Goal: Task Accomplishment & Management: Manage account settings

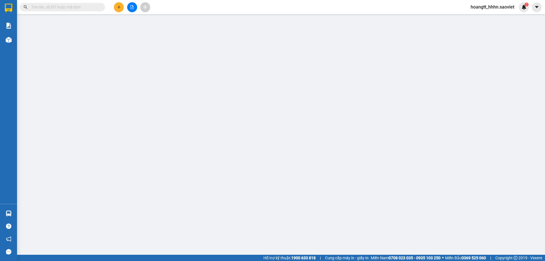
type input "0844272777"
type input "0389268599"
type input "HIỂN"
type input "CÒN 13/10"
type input "0"
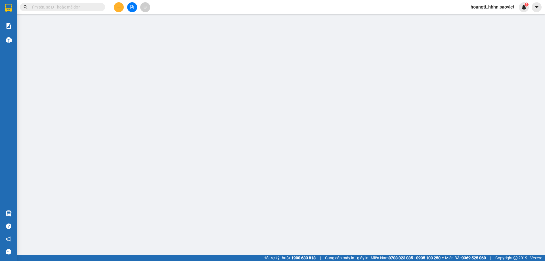
type input "100.000"
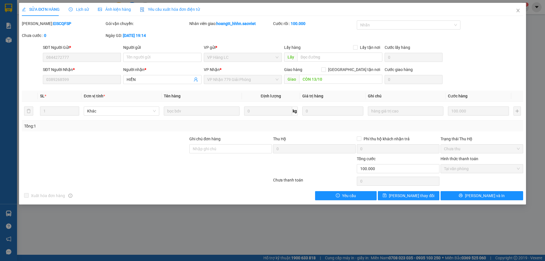
click at [70, 26] on div "Mã ĐH: EISCQFSP" at bounding box center [63, 23] width 83 height 6
click at [59, 8] on span "SỬA ĐƠN HÀNG" at bounding box center [41, 9] width 38 height 5
click at [512, 21] on div "Mã ĐH: EISCQFSP Gói vận chuyển: Nhân viên giao: hoangtt_hhhn.saoviet Cước rồi :…" at bounding box center [272, 32] width 502 height 24
click at [512, 16] on span "Close" at bounding box center [518, 11] width 16 height 16
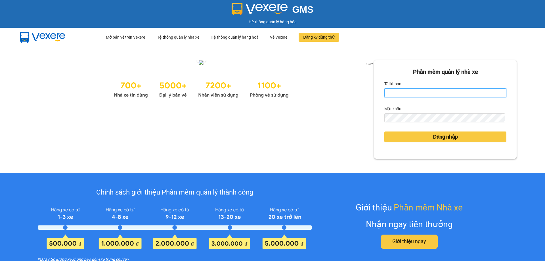
type input "duybd_hhhn.saoviet"
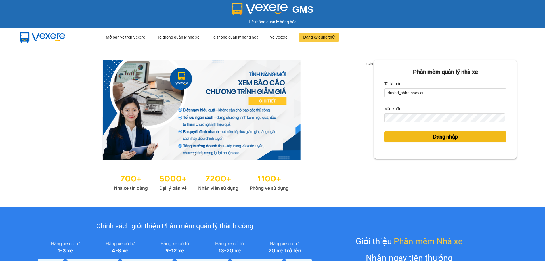
click at [412, 136] on button "Đăng nhập" at bounding box center [445, 136] width 122 height 11
click at [414, 136] on button "Đăng nhập" at bounding box center [445, 136] width 122 height 11
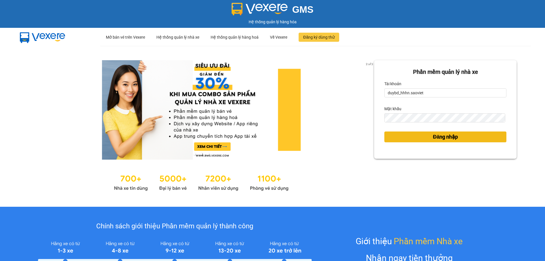
click at [413, 138] on button "Đăng nhập" at bounding box center [445, 136] width 122 height 11
click at [413, 139] on button "Đăng nhập" at bounding box center [445, 136] width 122 height 11
click at [453, 136] on span "Đăng nhập" at bounding box center [445, 137] width 25 height 8
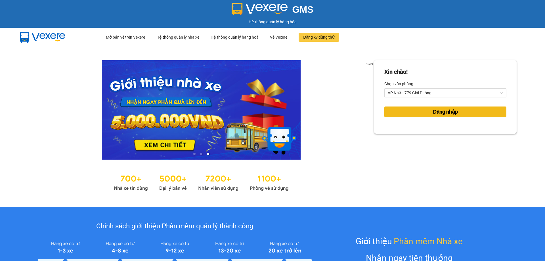
click at [427, 106] on button "Đăng nhập" at bounding box center [445, 111] width 122 height 11
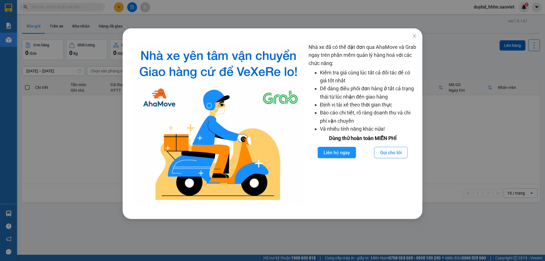
click at [407, 45] on div "Nhà xe đã có thể đặt đơn qua AhaMove và Grab ngay trên phần mềm quản lý hàng ho…" at bounding box center [362, 123] width 108 height 161
click at [409, 39] on span "Close" at bounding box center [414, 36] width 16 height 16
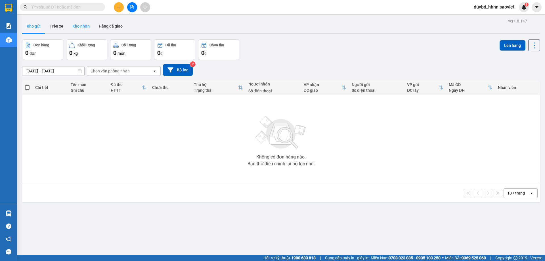
click at [79, 23] on button "Kho nhận" at bounding box center [81, 26] width 26 height 14
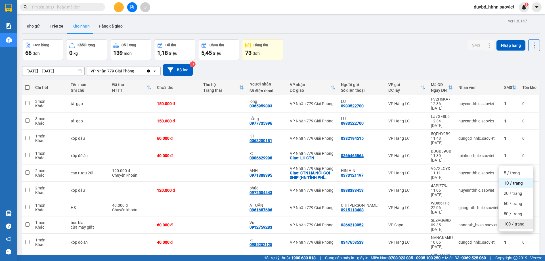
click at [514, 223] on span "100 / trang" at bounding box center [513, 224] width 20 height 6
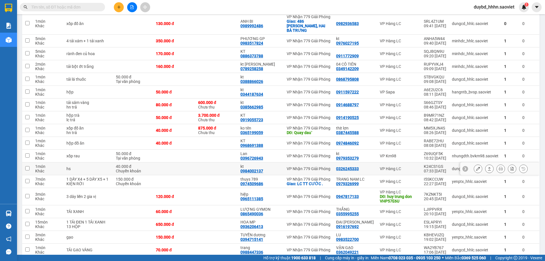
scroll to position [236, 0]
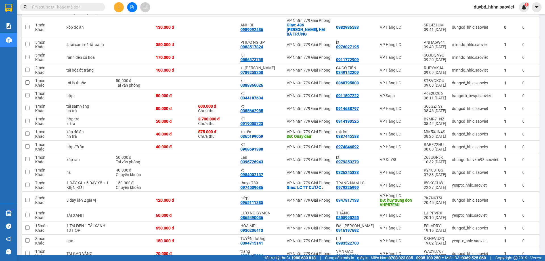
click at [70, 1] on div "Kết quả tìm kiếm ( 0 ) Bộ lọc No Data duybd_hhhn.saoviet 1" at bounding box center [272, 7] width 545 height 14
click at [70, 6] on input "text" at bounding box center [64, 7] width 67 height 6
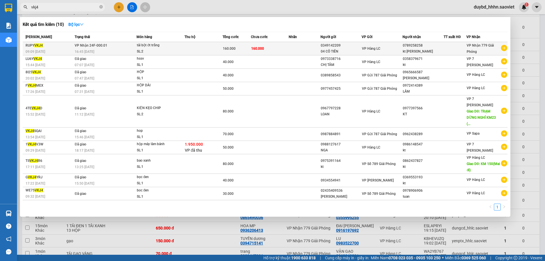
type input "vkj4"
click at [263, 50] on span "160.000" at bounding box center [257, 49] width 13 height 4
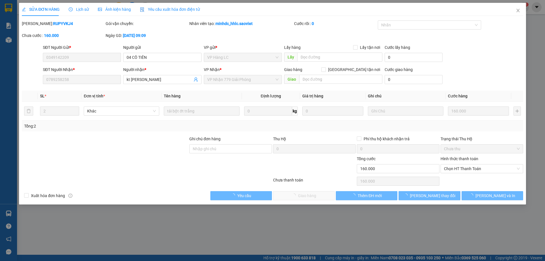
type input "0349142209"
type input "04 CÔ TIÊN"
type input "0789258258"
type input "kt minh tuyết"
type input "0"
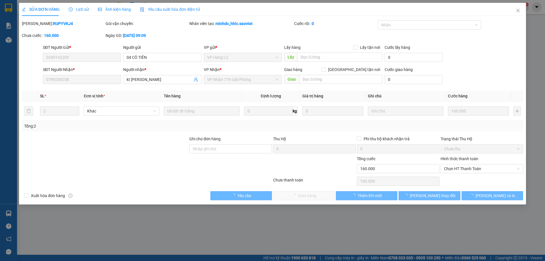
type input "160.000"
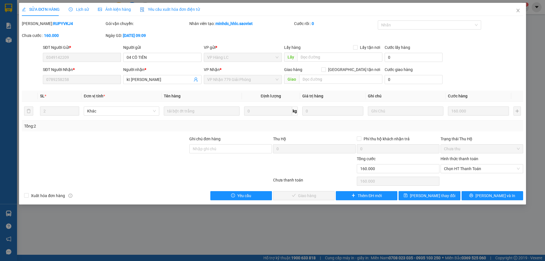
click at [449, 163] on div "Hình thức thanh toán" at bounding box center [481, 159] width 83 height 9
click at [450, 164] on span "Chọn HT Thanh Toán" at bounding box center [482, 168] width 76 height 9
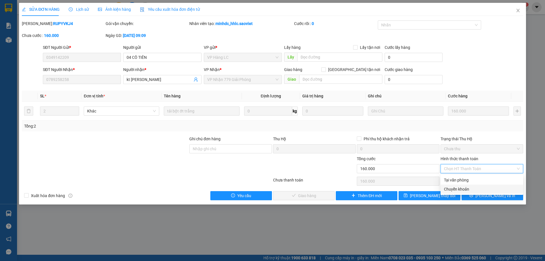
click at [453, 186] on div "Chuyển khoản" at bounding box center [482, 189] width 76 height 6
type input "0"
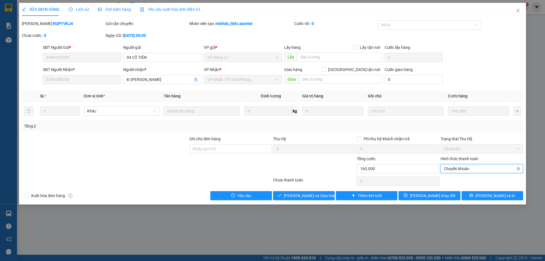
click at [453, 170] on span "Chuyển khoản" at bounding box center [482, 168] width 76 height 9
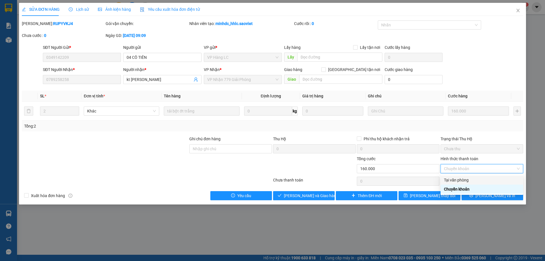
click at [447, 180] on div "Tại văn phòng" at bounding box center [482, 180] width 76 height 6
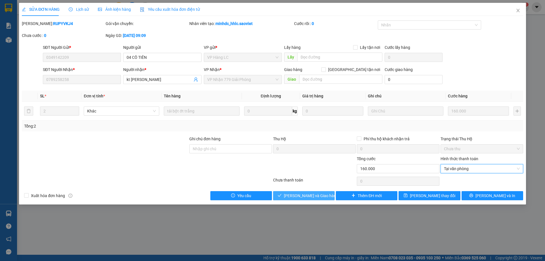
click at [306, 195] on span "[PERSON_NAME] và [PERSON_NAME] hàng" at bounding box center [311, 195] width 54 height 6
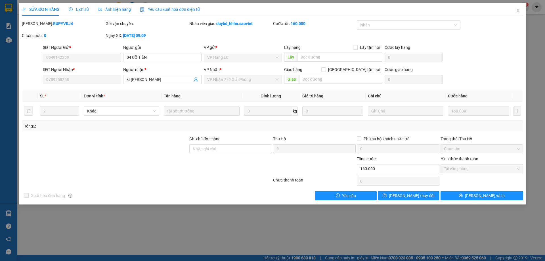
click at [507, 12] on div "SỬA ĐƠN HÀNG Lịch sử Ảnh kiện hàng Yêu cầu xuất hóa đơn điện tử" at bounding box center [272, 9] width 501 height 13
drag, startPoint x: 512, startPoint y: 11, endPoint x: 49, endPoint y: 0, distance: 463.8
click at [513, 11] on span "Close" at bounding box center [518, 11] width 16 height 16
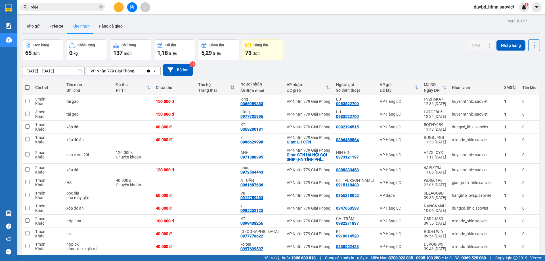
click at [59, 7] on input "vkj4" at bounding box center [64, 7] width 67 height 6
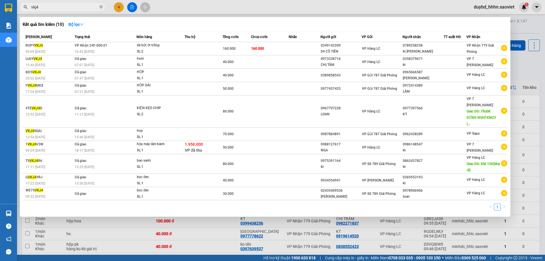
click at [59, 7] on input "vkj4" at bounding box center [64, 7] width 67 height 6
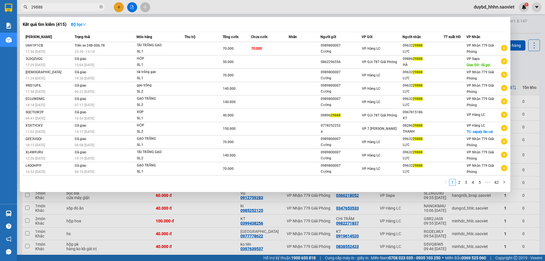
type input "29888"
click at [169, 30] on div "Kết quả tìm kiếm ( 415 ) Bộ lọc Mã ĐH Trạng thái Món hàng Thu hộ Tổng cước Chưa…" at bounding box center [265, 104] width 490 height 175
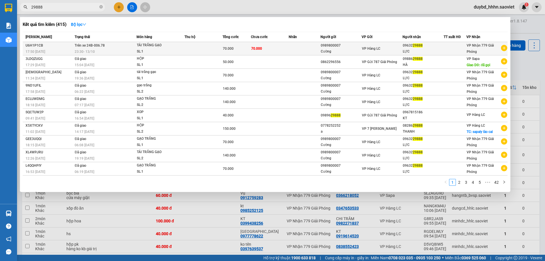
click at [196, 52] on td at bounding box center [203, 48] width 38 height 13
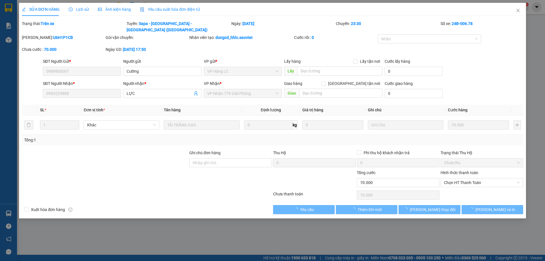
type input "0989800007"
type input "Cường"
type input "0963229888"
type input "LỰC"
type input "0"
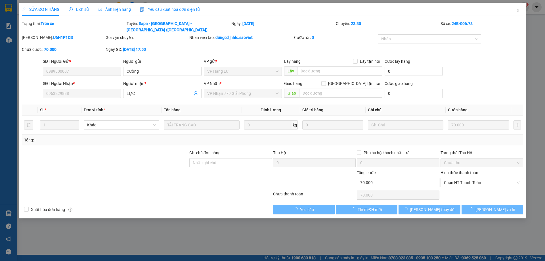
type input "70.000"
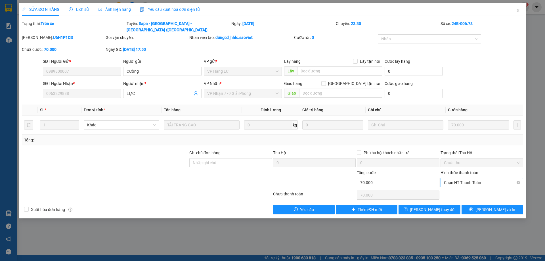
click at [459, 178] on span "Chọn HT Thanh Toán" at bounding box center [482, 182] width 76 height 9
click at [450, 185] on div "Tại văn phòng" at bounding box center [482, 187] width 76 height 6
type input "0"
click at [430, 205] on button "[PERSON_NAME] đổi" at bounding box center [429, 209] width 62 height 9
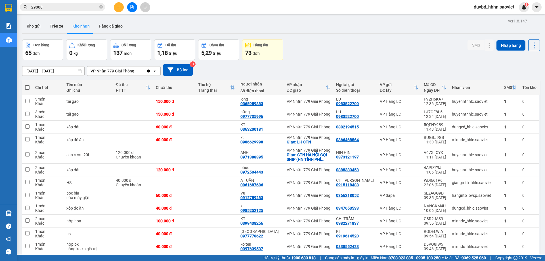
click at [94, 7] on input "29888" at bounding box center [64, 7] width 67 height 6
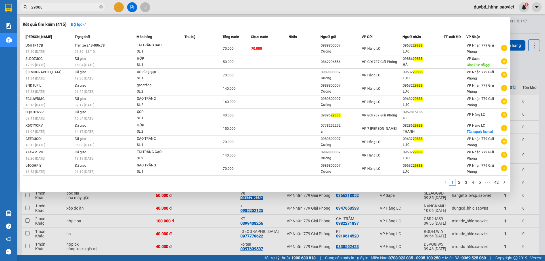
click at [94, 7] on input "29888" at bounding box center [64, 7] width 67 height 6
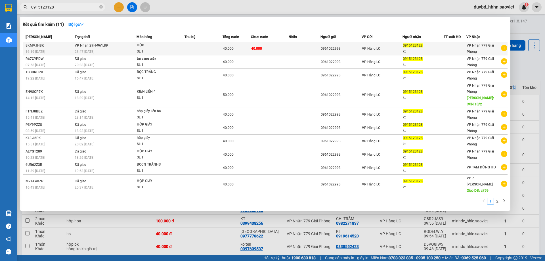
type input "0915123128"
click at [404, 43] on span "0915123128" at bounding box center [412, 45] width 20 height 4
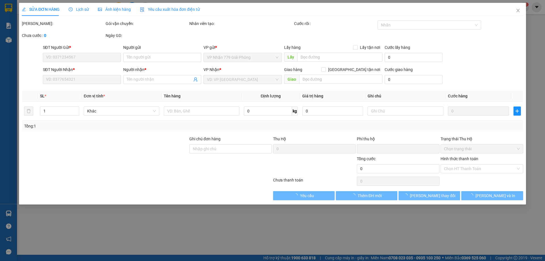
type input "0961022993"
type input "0915123128"
type input "kt"
type input "0"
type input "40.000"
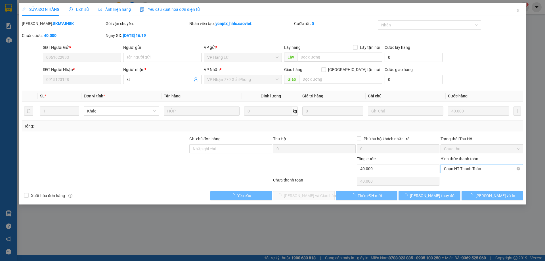
click at [452, 168] on span "Chọn HT Thanh Toán" at bounding box center [482, 168] width 76 height 9
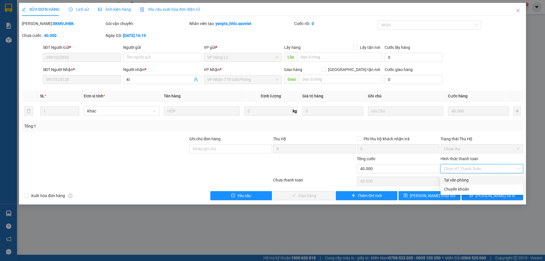
click at [452, 176] on div "Tại văn phòng" at bounding box center [481, 179] width 83 height 9
type input "0"
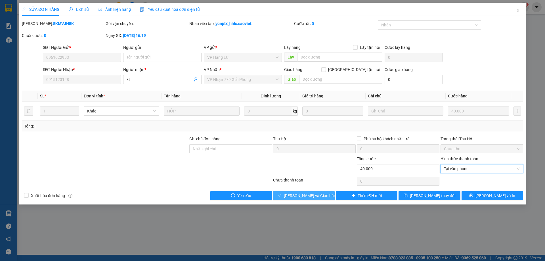
click at [315, 192] on span "[PERSON_NAME] và [PERSON_NAME] hàng" at bounding box center [311, 195] width 54 height 6
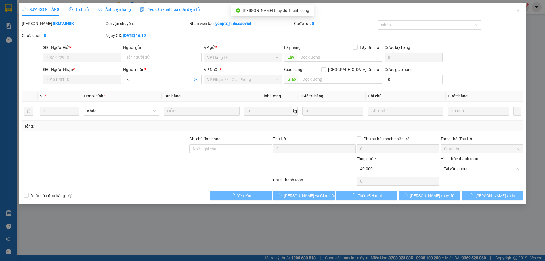
click at [303, 172] on div at bounding box center [314, 165] width 84 height 20
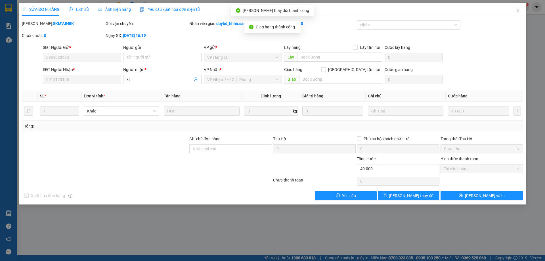
click at [68, 12] on div "SỬA ĐƠN HÀNG Lịch sử Ảnh kiện hàng Yêu cầu xuất hóa đơn điện tử" at bounding box center [111, 9] width 178 height 13
click at [69, 11] on icon "clock-circle" at bounding box center [71, 9] width 4 height 4
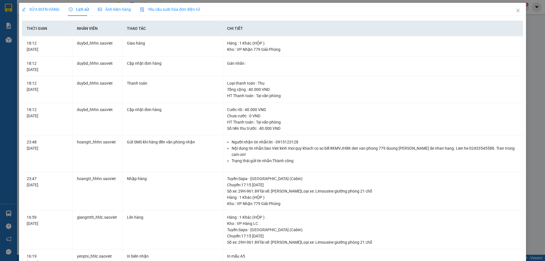
click at [48, 7] on span "SỬA ĐƠN HÀNG" at bounding box center [41, 9] width 38 height 5
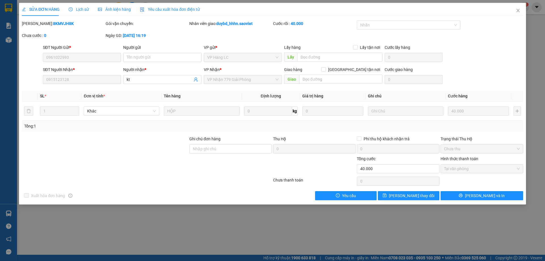
click at [136, 86] on div "Người nhận * kt" at bounding box center [162, 76] width 78 height 20
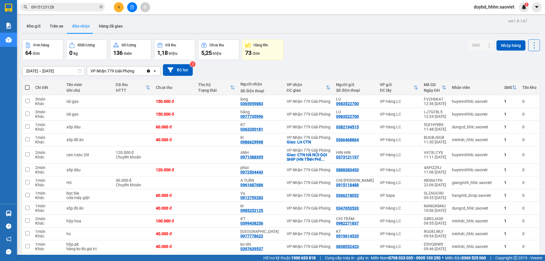
click at [75, 8] on input "0915123128" at bounding box center [64, 7] width 67 height 6
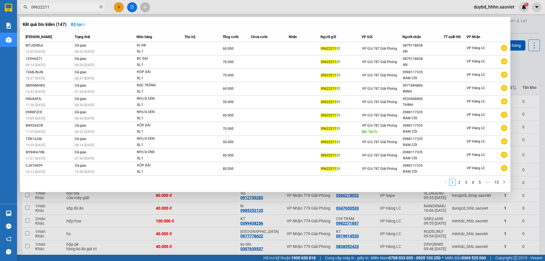
click at [77, 5] on input "09622211" at bounding box center [64, 7] width 67 height 6
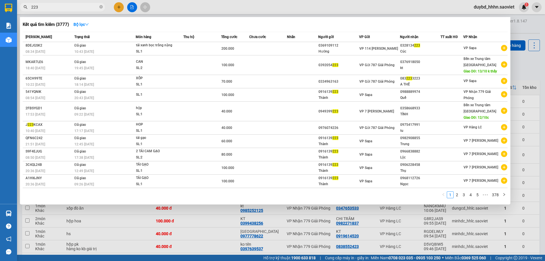
click at [77, 5] on input "223" at bounding box center [64, 7] width 67 height 6
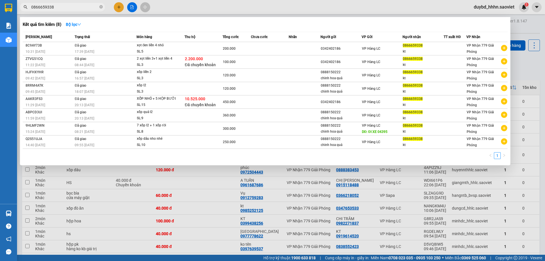
click at [250, 177] on div at bounding box center [272, 130] width 545 height 261
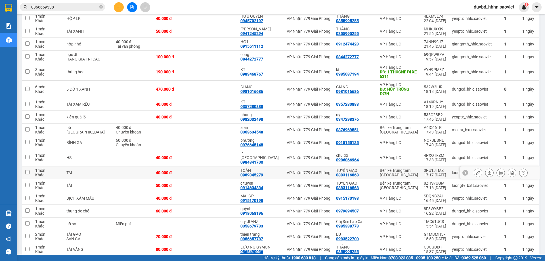
scroll to position [520, 0]
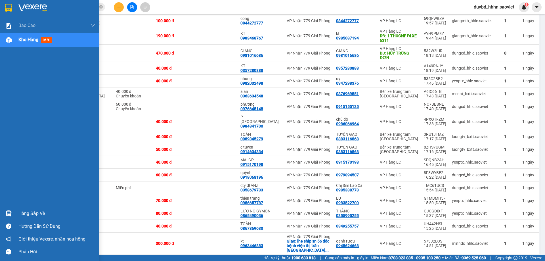
click at [36, 211] on div "Hàng sắp về" at bounding box center [56, 213] width 77 height 9
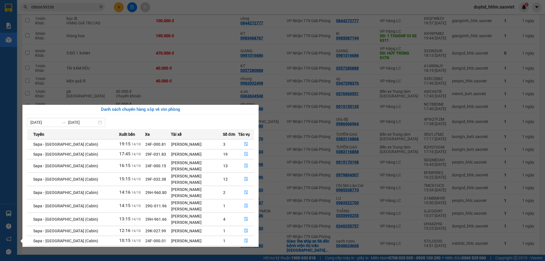
scroll to position [29, 0]
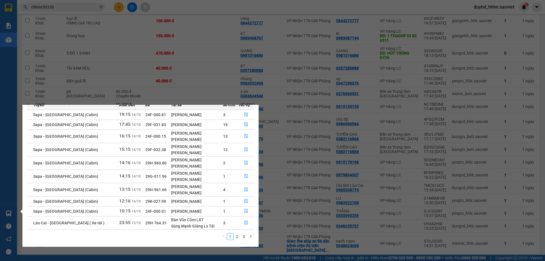
click at [171, 224] on div "Sùng Mạnh Giàng Lx Tải" at bounding box center [196, 226] width 51 height 6
drag, startPoint x: 153, startPoint y: 220, endPoint x: 184, endPoint y: 223, distance: 31.0
click at [158, 220] on tr "Lào Cai - Hà Nội ( Xe tải ) 23:55 13/10 29H-764.31 Bàn Văn Cắm LXT Sùng Mạnh Gi…" at bounding box center [140, 222] width 227 height 13
click at [184, 223] on div "Sùng Mạnh Giàng Lx Tải" at bounding box center [196, 226] width 51 height 6
click at [148, 212] on td "24F-000.01" at bounding box center [158, 211] width 26 height 10
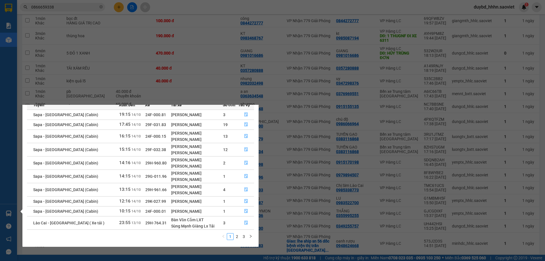
drag, startPoint x: 147, startPoint y: 212, endPoint x: 154, endPoint y: 207, distance: 8.7
click at [147, 212] on td "24F-000.01" at bounding box center [158, 211] width 26 height 10
click at [146, 193] on td "29H-961.66" at bounding box center [158, 189] width 26 height 13
click at [214, 195] on div "Lê Xuân Trường" at bounding box center [196, 192] width 51 height 6
click at [251, 185] on button "button" at bounding box center [246, 189] width 16 height 9
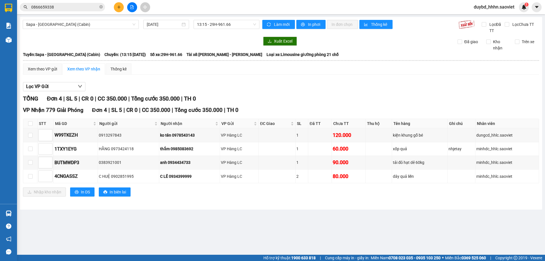
click at [389, 91] on div "Lọc VP Gửi" at bounding box center [281, 86] width 516 height 9
drag, startPoint x: 368, startPoint y: 160, endPoint x: 455, endPoint y: 171, distance: 88.6
click at [373, 160] on td at bounding box center [378, 163] width 26 height 14
click at [459, 172] on td at bounding box center [461, 176] width 28 height 14
drag, startPoint x: 445, startPoint y: 163, endPoint x: 375, endPoint y: 172, distance: 70.1
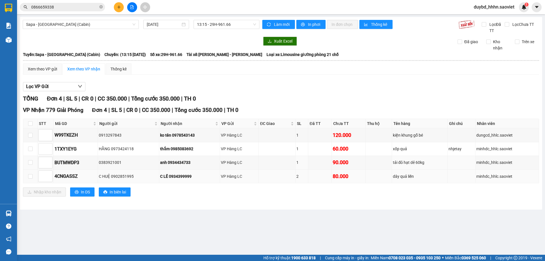
click at [376, 172] on tbody "W99TKEZH 0913297843 ko tên 0978543143 VP Hàng LC 1 120.000 kiện khung gỗ bé dun…" at bounding box center [280, 155] width 515 height 55
click at [385, 183] on td at bounding box center [378, 176] width 26 height 14
click at [388, 189] on div "Nhập kho nhận In DS In biên lai" at bounding box center [281, 191] width 516 height 9
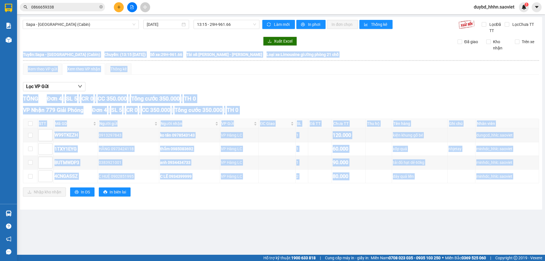
click at [388, 189] on div "Nhập kho nhận In DS In biên lai" at bounding box center [281, 191] width 516 height 9
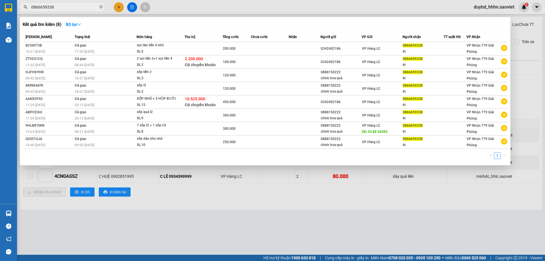
click at [80, 7] on input "0866659338" at bounding box center [64, 7] width 67 height 6
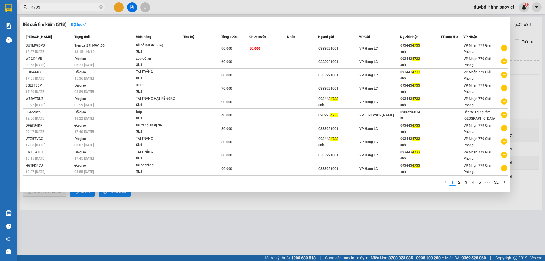
click at [77, 6] on input "4733" at bounding box center [64, 7] width 67 height 6
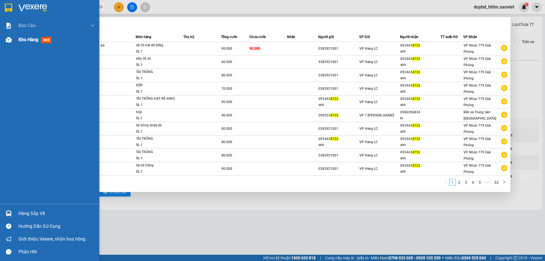
click at [21, 43] on div "Kho hàng mới" at bounding box center [35, 39] width 35 height 7
click at [204, 218] on div at bounding box center [272, 130] width 545 height 261
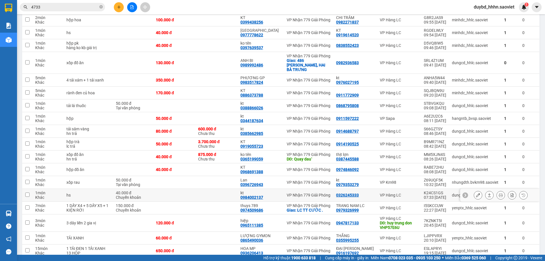
scroll to position [236, 0]
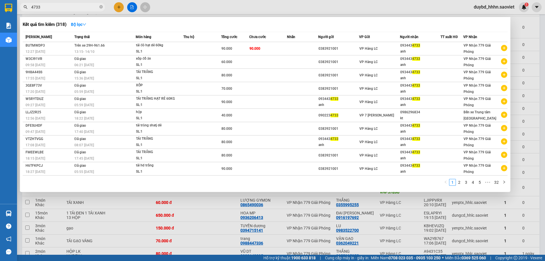
click at [68, 9] on input "4733" at bounding box center [64, 7] width 67 height 6
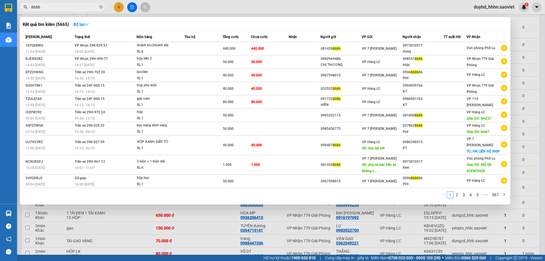
click at [77, 16] on div at bounding box center [272, 130] width 545 height 261
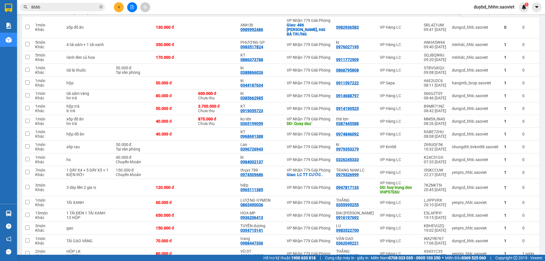
click at [79, 10] on span "8686" at bounding box center [62, 7] width 85 height 9
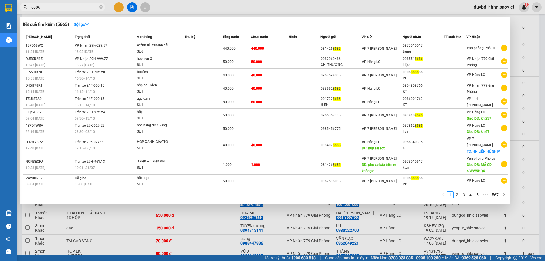
click at [79, 10] on span "8686" at bounding box center [62, 7] width 85 height 9
click at [84, 7] on input "8686" at bounding box center [64, 7] width 67 height 6
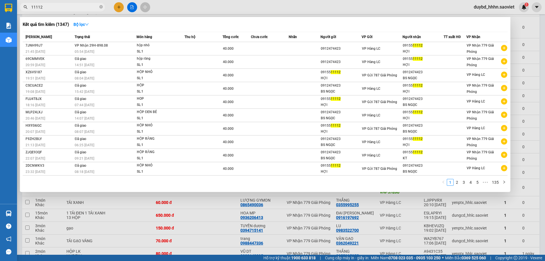
type input "11112"
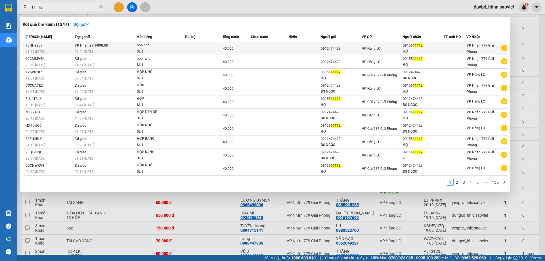
drag, startPoint x: 150, startPoint y: 42, endPoint x: 161, endPoint y: 48, distance: 12.8
click at [150, 42] on th "Món hàng" at bounding box center [160, 37] width 48 height 10
click at [197, 54] on td at bounding box center [203, 48] width 38 height 13
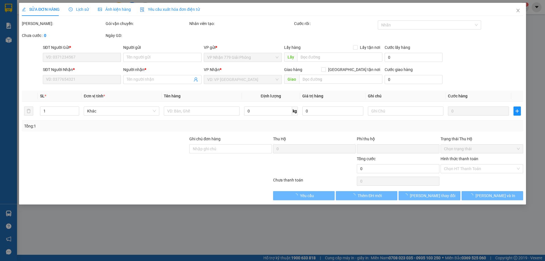
type input "0912474423"
type input "0915511112"
type input "HỢI"
type input "0"
type input "40.000"
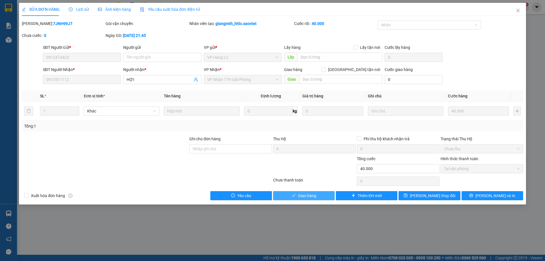
click at [310, 196] on span "Giao hàng" at bounding box center [307, 195] width 18 height 6
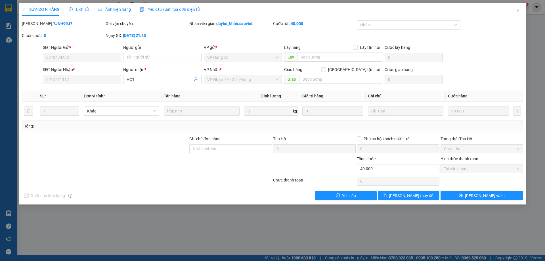
click at [309, 196] on div "Xuất hóa đơn hàng Yêu cầu Lưu thay đổi Lưu và In" at bounding box center [272, 195] width 502 height 9
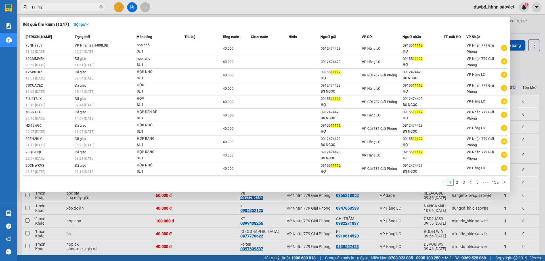
click at [53, 8] on input "11112" at bounding box center [64, 7] width 67 height 6
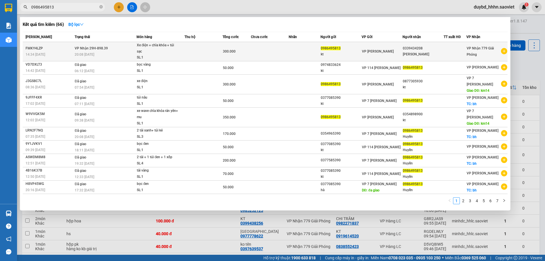
type input "0986495813"
click at [72, 48] on div "FMKY4LZP" at bounding box center [49, 48] width 47 height 6
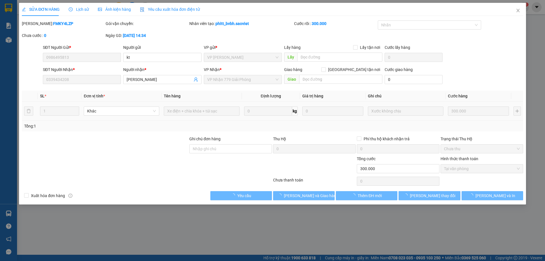
type input "0986495813"
type input "kt"
type input "0339434208"
type input "Thuy Linh"
type input "0"
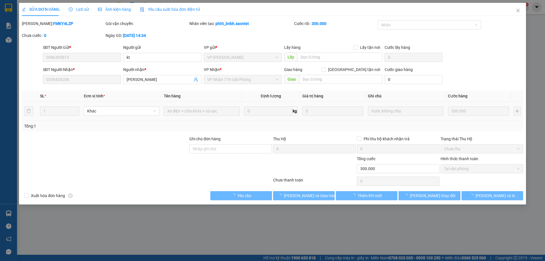
type input "300.000"
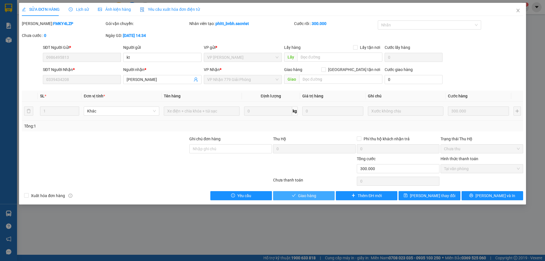
click at [314, 198] on span "Giao hàng" at bounding box center [307, 195] width 18 height 6
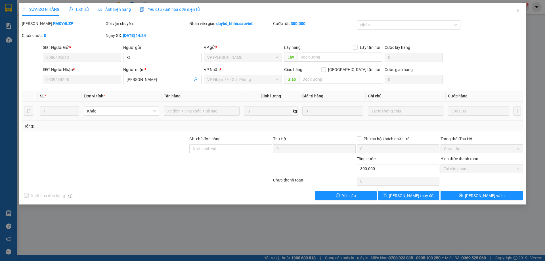
click at [81, 32] on div "Chưa cước : 0" at bounding box center [63, 35] width 83 height 6
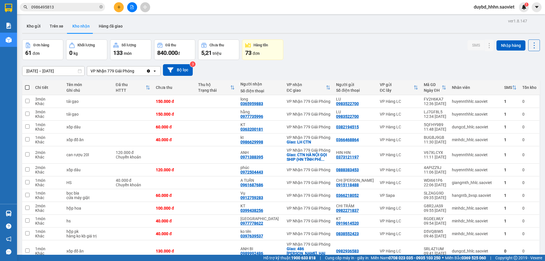
click at [84, 6] on input "0986495813" at bounding box center [64, 7] width 67 height 6
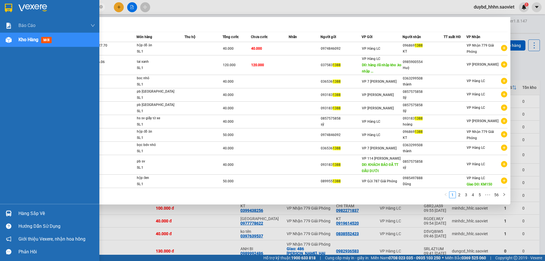
type input "1388"
click at [25, 209] on div "Hàng sắp về" at bounding box center [56, 213] width 77 height 9
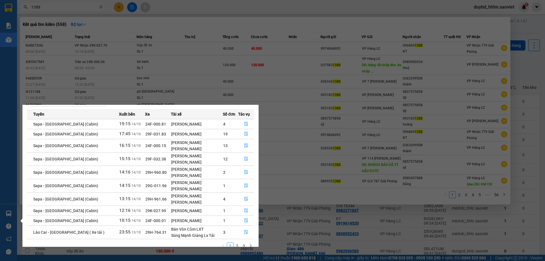
scroll to position [29, 0]
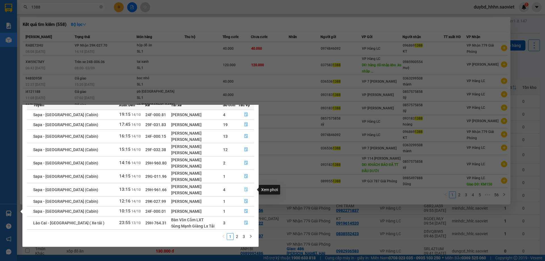
click at [242, 190] on button "button" at bounding box center [246, 189] width 16 height 9
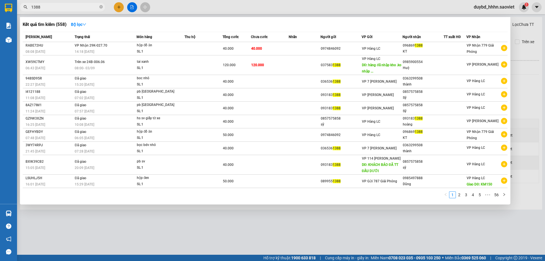
click at [287, 228] on div at bounding box center [272, 130] width 545 height 261
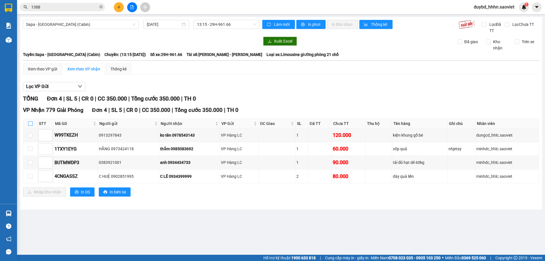
click at [32, 124] on input "checkbox" at bounding box center [30, 123] width 5 height 5
checkbox input "true"
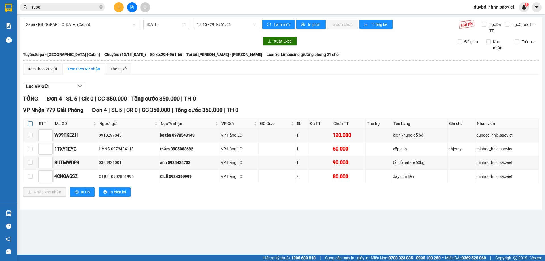
checkbox input "true"
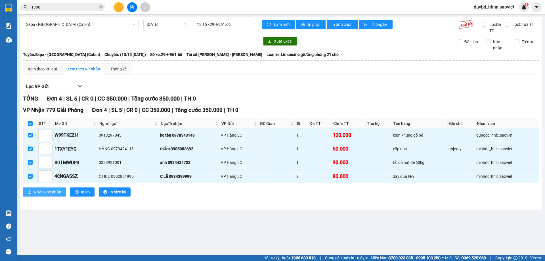
click at [41, 192] on span "Nhập kho nhận" at bounding box center [48, 192] width 28 height 6
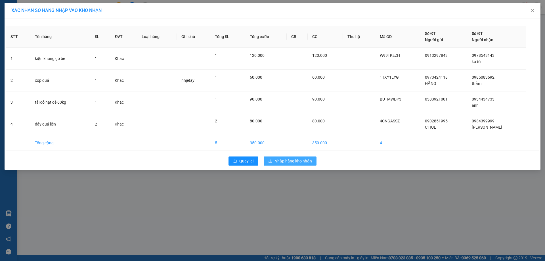
click at [286, 158] on span "Nhập hàng kho nhận" at bounding box center [292, 161] width 37 height 6
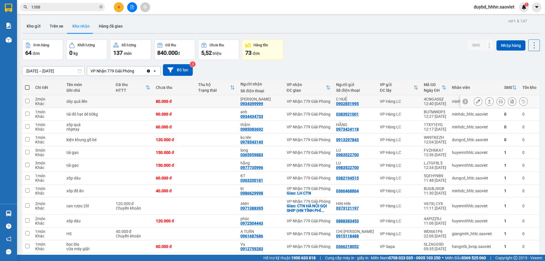
click at [432, 107] on td "4CNGASSZ 12:40 14/10" at bounding box center [435, 101] width 28 height 13
checkbox input "true"
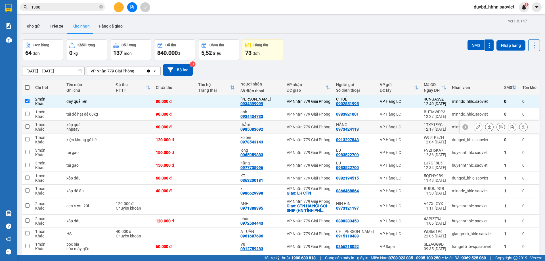
click at [404, 129] on td "VP Hàng LC" at bounding box center [399, 127] width 44 height 13
checkbox input "true"
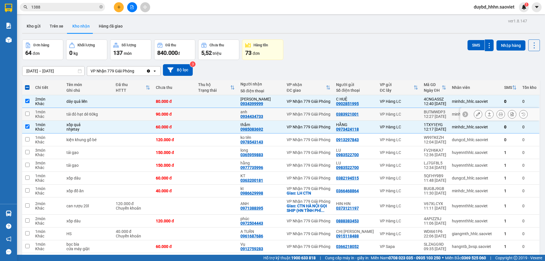
click at [401, 119] on td "VP Hàng LC" at bounding box center [399, 114] width 44 height 13
checkbox input "true"
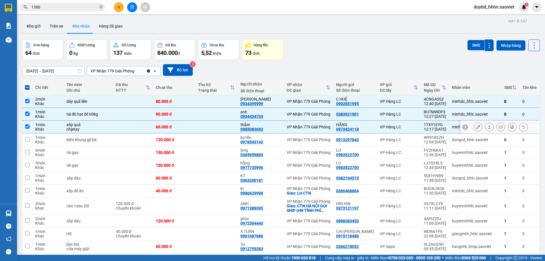
click at [389, 134] on td "VP Hàng LC" at bounding box center [399, 139] width 44 height 13
checkbox input "true"
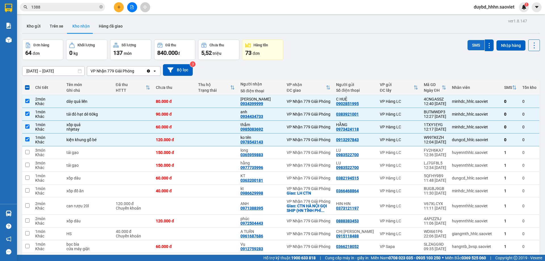
click at [468, 48] on button "SMS" at bounding box center [475, 45] width 17 height 10
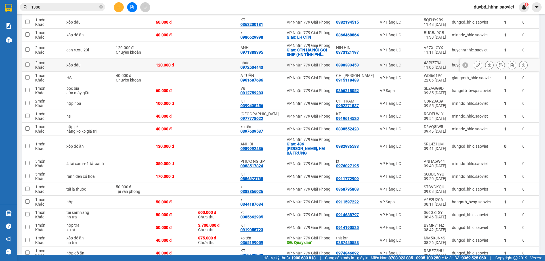
scroll to position [142, 0]
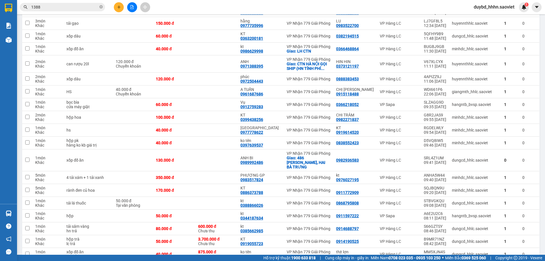
click at [89, 7] on input "1388" at bounding box center [64, 7] width 67 height 6
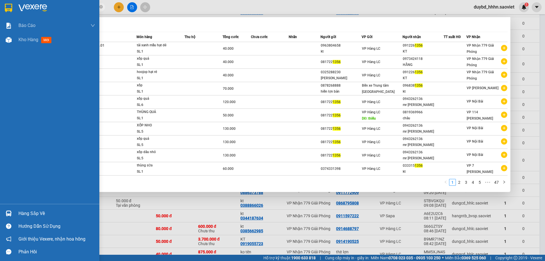
type input "1356"
click at [15, 216] on div "Hàng sắp về" at bounding box center [49, 213] width 99 height 13
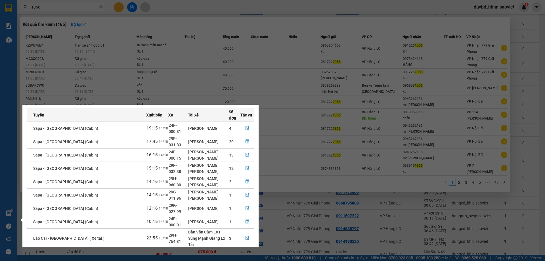
scroll to position [26, 0]
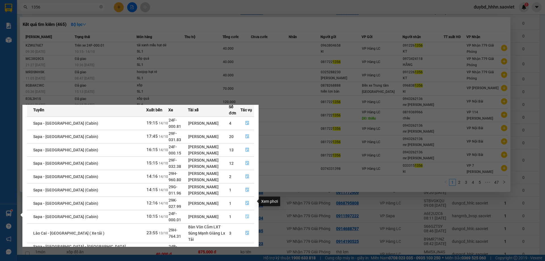
click at [247, 214] on icon "file-done" at bounding box center [247, 216] width 4 height 4
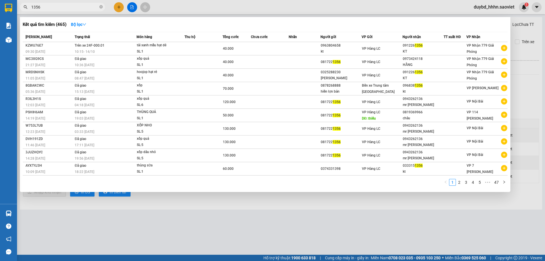
click at [250, 230] on div at bounding box center [272, 130] width 545 height 261
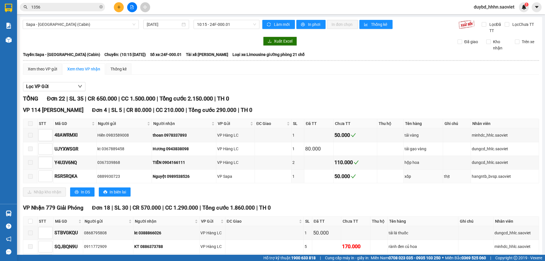
scroll to position [47, 0]
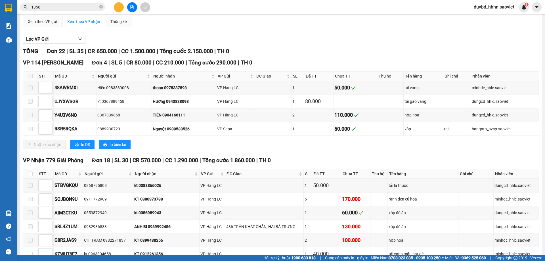
click at [33, 176] on th at bounding box center [30, 173] width 14 height 9
click at [30, 176] on input "checkbox" at bounding box center [30, 173] width 5 height 5
checkbox input "true"
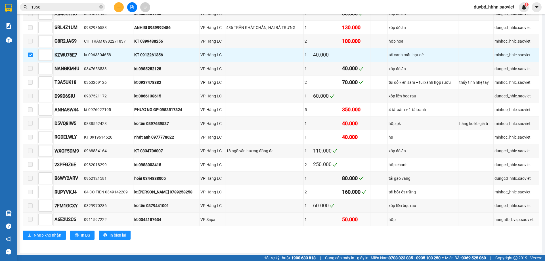
scroll to position [247, 0]
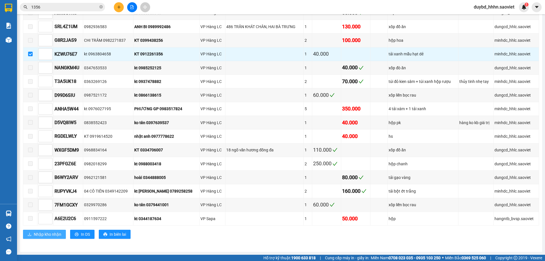
click at [58, 232] on span "Nhập kho nhận" at bounding box center [48, 234] width 28 height 6
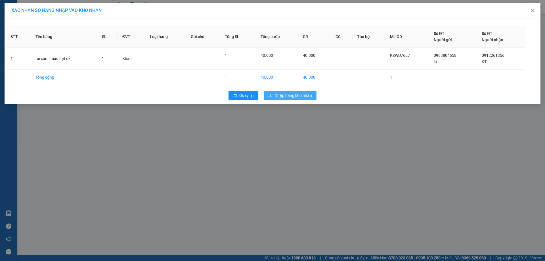
click at [298, 93] on span "Nhập hàng kho nhận" at bounding box center [292, 95] width 37 height 6
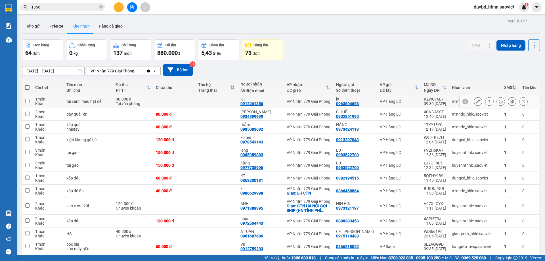
click at [455, 105] on tr "1 món Khác tải xanh mẫu hạt dẻ 40.000 đ Tại văn phòng KT 0912261356 VP Nhận 779…" at bounding box center [280, 101] width 517 height 13
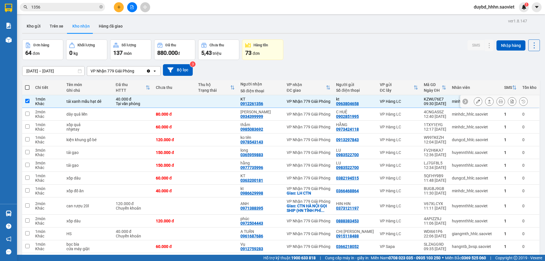
checkbox input "true"
click at [467, 47] on button "SMS" at bounding box center [475, 45] width 17 height 10
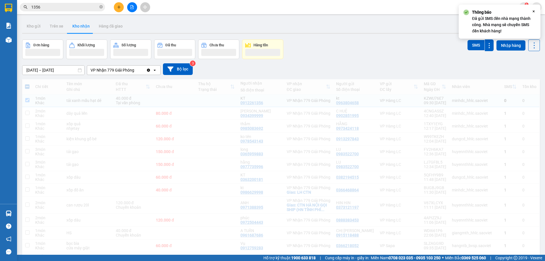
click at [406, 48] on div "Đơn hàng Khối lượng Số lượng Đã thu Chưa thu Hàng tồn SMS Nhập hàng" at bounding box center [280, 49] width 517 height 20
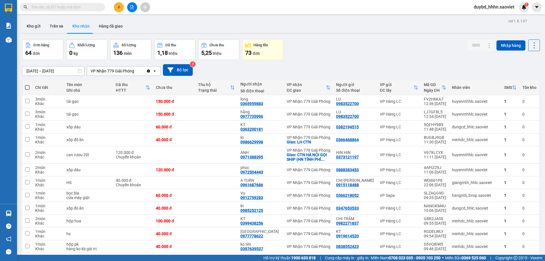
click at [72, 10] on span at bounding box center [62, 7] width 85 height 9
click at [71, 9] on input "text" at bounding box center [64, 7] width 67 height 6
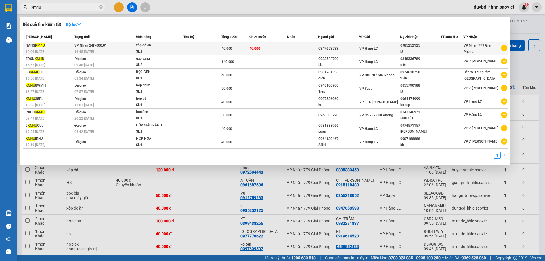
type input "km4u"
click at [243, 43] on td "40.000" at bounding box center [235, 48] width 28 height 13
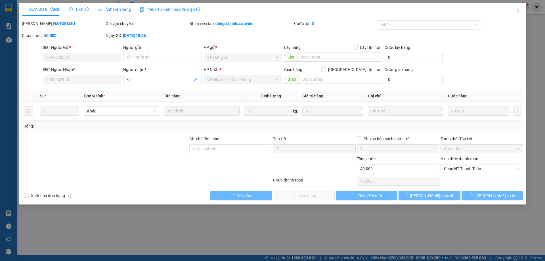
type input "0347653533"
type input "0985252125"
type input "kt"
type input "0"
type input "40.000"
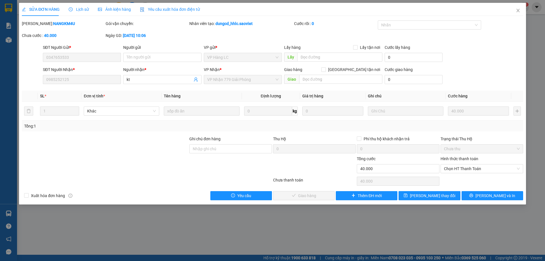
click at [480, 162] on div "Hình thức thanh toán" at bounding box center [481, 159] width 83 height 9
click at [470, 173] on div "Chọn HT Thanh Toán" at bounding box center [481, 168] width 83 height 9
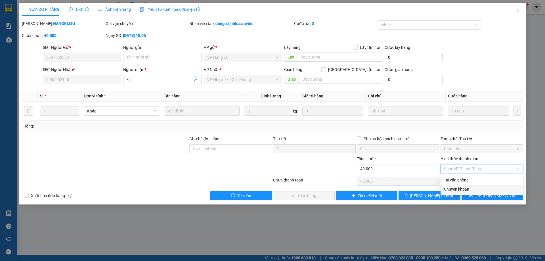
click at [459, 188] on div "Chuyển khoản" at bounding box center [482, 189] width 76 height 6
type input "0"
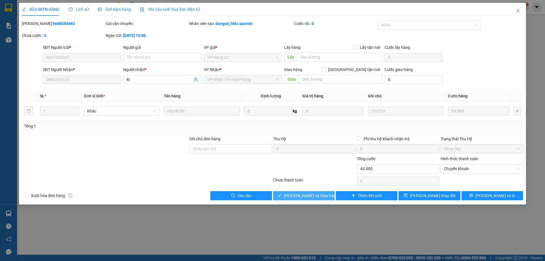
click at [304, 195] on span "[PERSON_NAME] và [PERSON_NAME] hàng" at bounding box center [311, 195] width 54 height 6
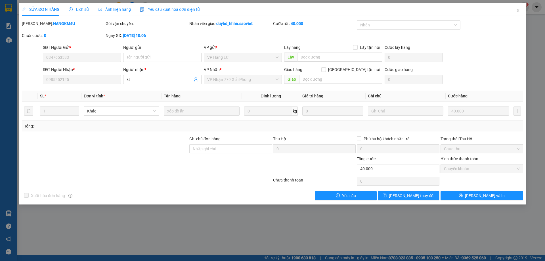
click at [509, 6] on div "SỬA ĐƠN HÀNG Lịch sử Ảnh kiện hàng Yêu cầu xuất hóa đơn điện tử" at bounding box center [272, 9] width 501 height 13
click at [510, 6] on span "Close" at bounding box center [518, 11] width 16 height 16
click at [511, 8] on span "duybd_hhhn.saoviet" at bounding box center [494, 6] width 50 height 7
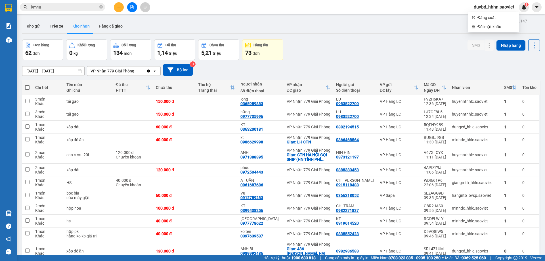
click at [59, 8] on input "km4u" at bounding box center [64, 7] width 67 height 6
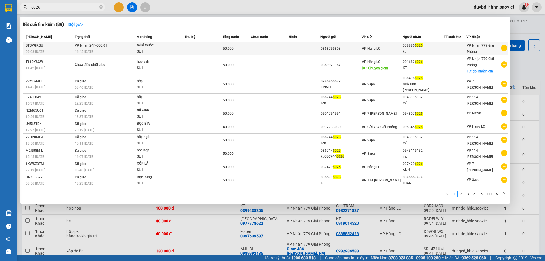
type input "6026"
click at [341, 53] on td "0868795808" at bounding box center [340, 48] width 41 height 13
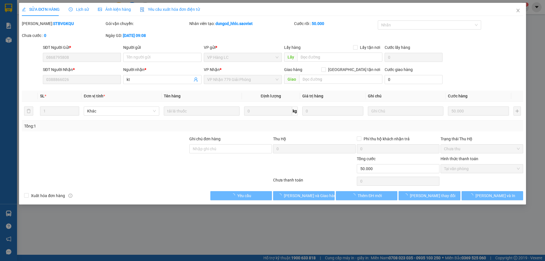
type input "0868795808"
type input "0388866026"
type input "kt"
type input "0"
type input "50.000"
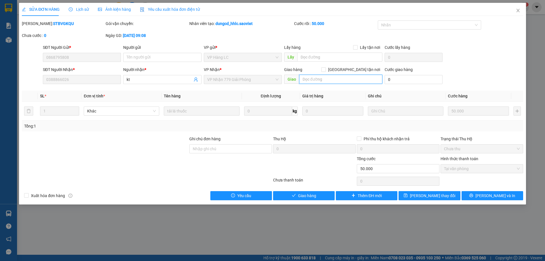
click at [319, 79] on input "text" at bounding box center [340, 79] width 83 height 9
type input "xoms bui thono chi thuy xa chi thuy huyen phu xuyen"
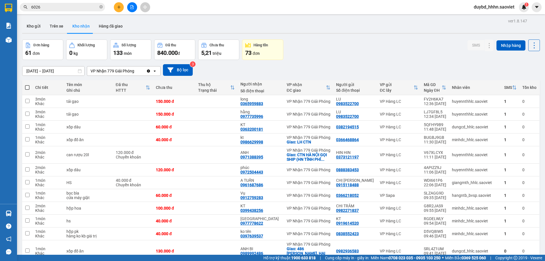
drag, startPoint x: 431, startPoint y: 12, endPoint x: 70, endPoint y: 13, distance: 360.7
click at [70, 13] on div "Kết quả tìm kiếm ( 89 ) Bộ lọc Mã ĐH Trạng thái Món hàng Thu hộ Tổng cước Chưa …" at bounding box center [272, 7] width 545 height 14
click at [69, 12] on div "Kết quả tìm kiếm ( 89 ) Bộ lọc Mã ĐH Trạng thái Món hàng Thu hộ Tổng cước Chưa …" at bounding box center [272, 7] width 545 height 14
click at [68, 11] on span "6026" at bounding box center [62, 7] width 85 height 9
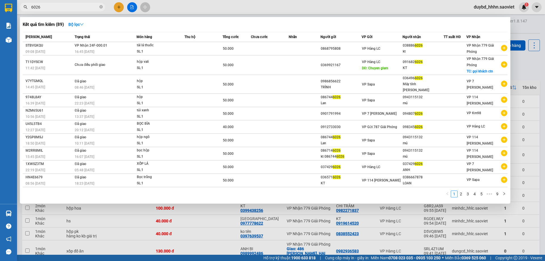
click at [66, 7] on input "6026" at bounding box center [64, 7] width 67 height 6
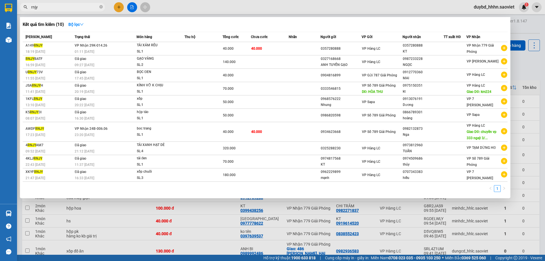
type input "rnjy"
click at [261, 36] on span "Chưa cước" at bounding box center [259, 37] width 17 height 4
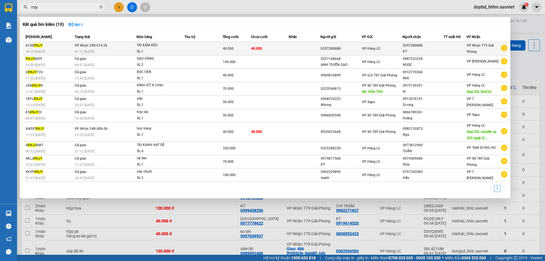
click at [265, 48] on td "40.000" at bounding box center [270, 48] width 38 height 13
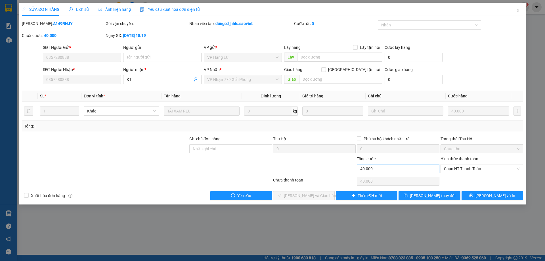
type input "0357280888"
type input "KT"
type input "0"
type input "40.000"
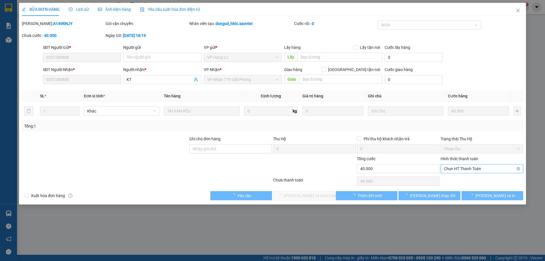
click at [450, 167] on span "Chọn HT Thanh Toán" at bounding box center [482, 168] width 76 height 9
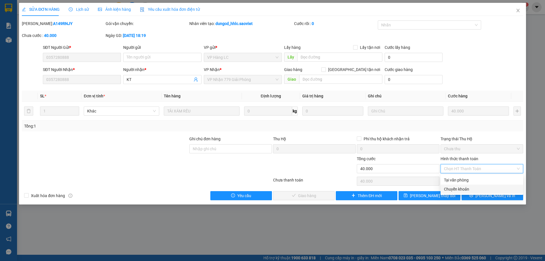
click at [448, 185] on div "Chuyển khoản" at bounding box center [481, 188] width 83 height 9
type input "0"
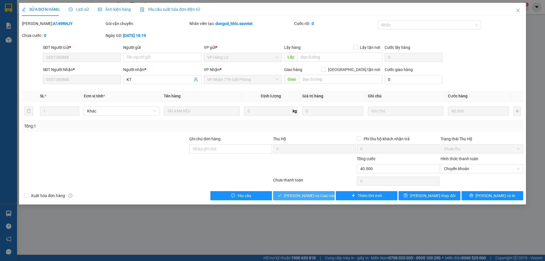
click at [299, 193] on span "[PERSON_NAME] và [PERSON_NAME] hàng" at bounding box center [311, 195] width 54 height 6
click at [302, 176] on div "Chưa thanh toán 0" at bounding box center [272, 180] width 502 height 11
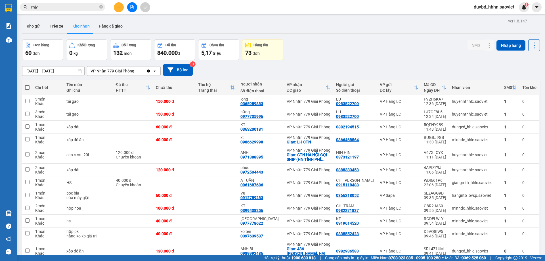
click at [40, 7] on input "rnjy" at bounding box center [64, 7] width 67 height 6
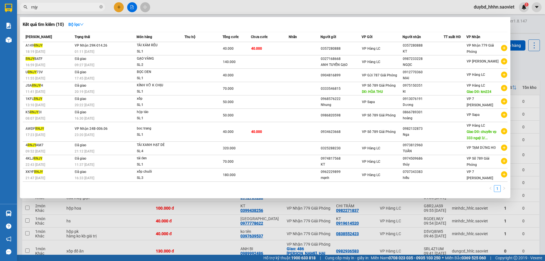
click at [40, 7] on input "rnjy" at bounding box center [64, 7] width 67 height 6
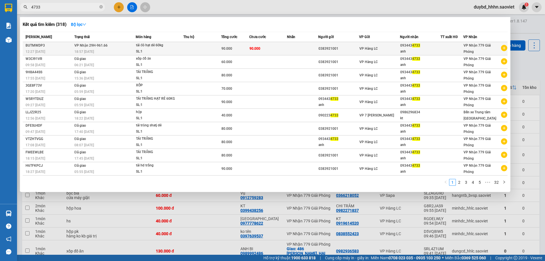
type input "4733"
click at [417, 47] on span "4733" at bounding box center [416, 45] width 8 height 4
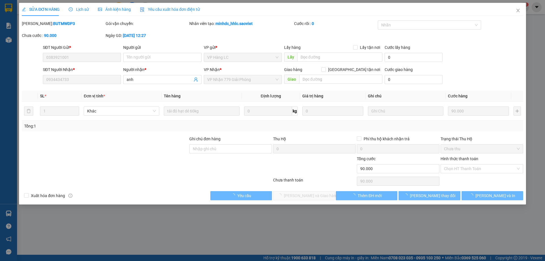
type input "0383921001"
type input "0934434733"
type input "anh"
type input "0"
type input "90.000"
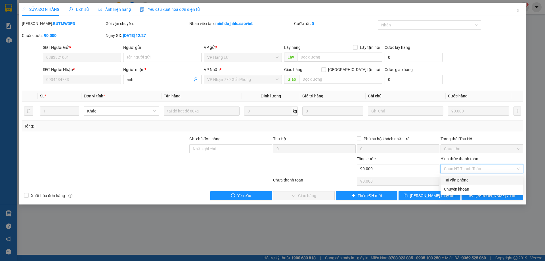
click at [453, 180] on div "Tại văn phòng" at bounding box center [482, 180] width 76 height 6
type input "0"
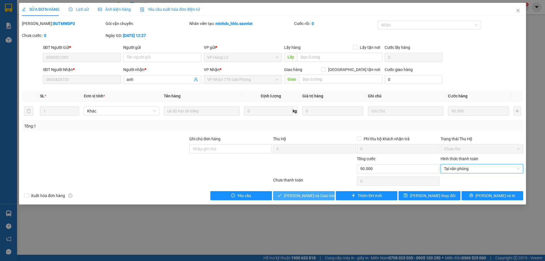
click at [301, 192] on button "[PERSON_NAME] và [PERSON_NAME] hàng" at bounding box center [304, 195] width 62 height 9
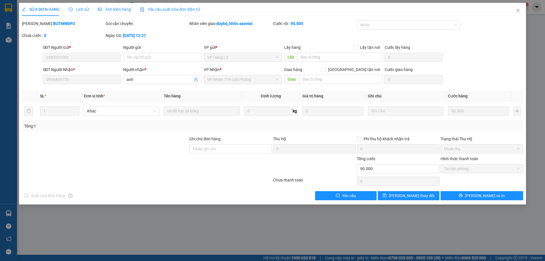
click at [301, 191] on div "Xuất [PERSON_NAME] hàng Yêu [PERSON_NAME] thay đổi [PERSON_NAME] và In" at bounding box center [272, 195] width 502 height 9
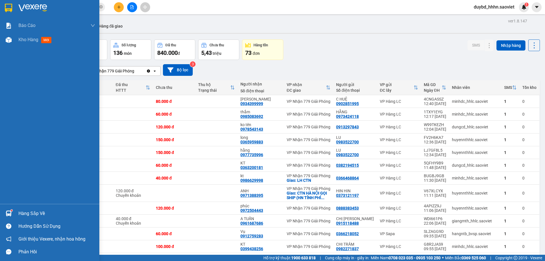
click at [27, 216] on div "Hàng sắp về" at bounding box center [56, 213] width 77 height 9
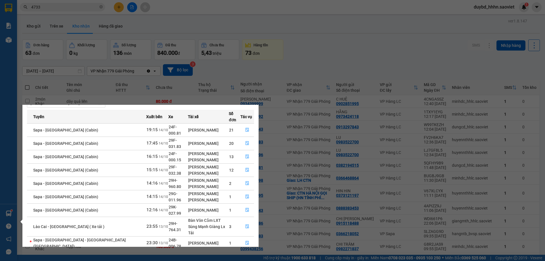
scroll to position [29, 0]
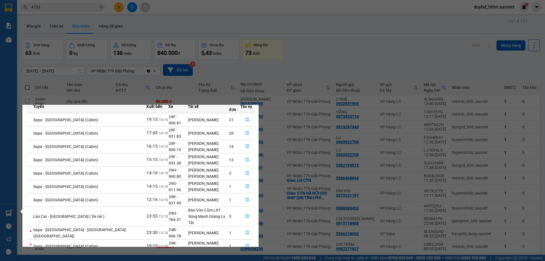
click at [304, 131] on section "Kết quả tìm kiếm ( 318 ) Bộ lọc Mã ĐH Trạng thái Món hàng Thu hộ Tổng cước Chưa…" at bounding box center [272, 130] width 545 height 261
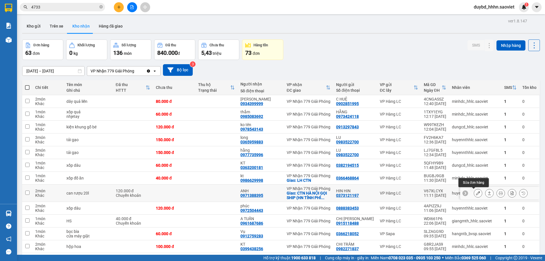
click at [475, 191] on button at bounding box center [478, 193] width 8 height 10
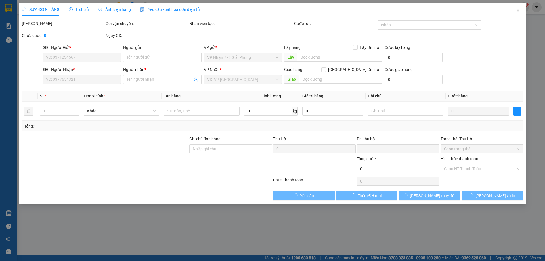
type input "0373121197"
type input "HIN HIN"
type input "6 ngo 316 de la thanh nho"
type input "0971388395"
type input "ANH"
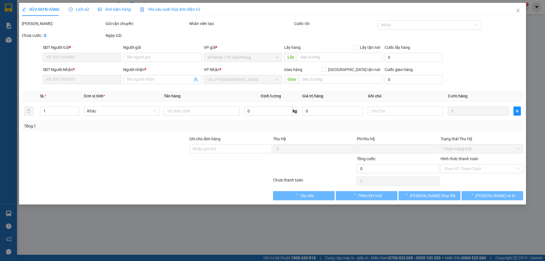
checkbox input "true"
type input "CTN HÀ NỘI GỌI SHIP (HN TÍNH PHÍ SHIP)"
type input "0"
type input "120.000"
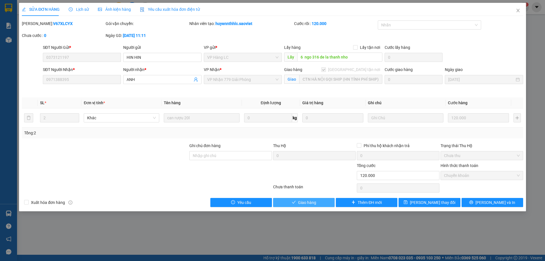
click at [312, 198] on button "Giao hàng" at bounding box center [304, 202] width 62 height 9
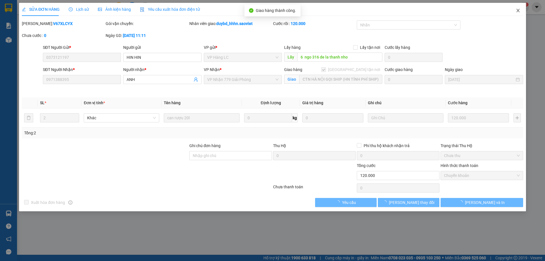
click at [515, 11] on span "Close" at bounding box center [518, 11] width 16 height 16
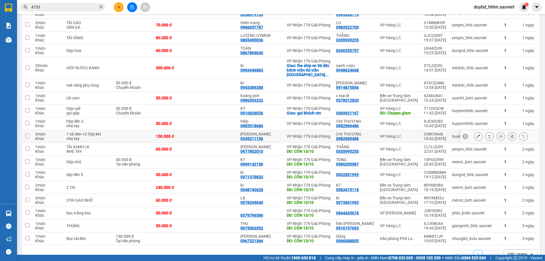
scroll to position [682, 0]
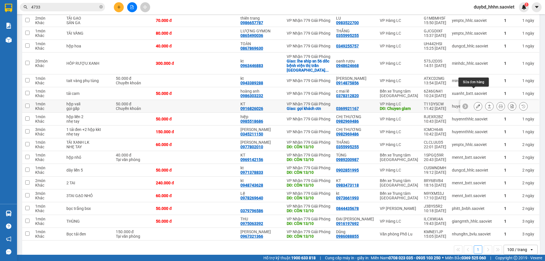
click at [474, 101] on button at bounding box center [478, 106] width 8 height 10
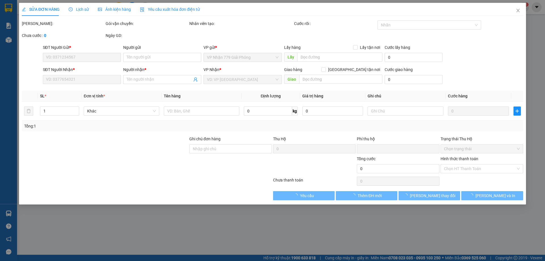
click at [70, 7] on icon "clock-circle" at bounding box center [71, 9] width 4 height 4
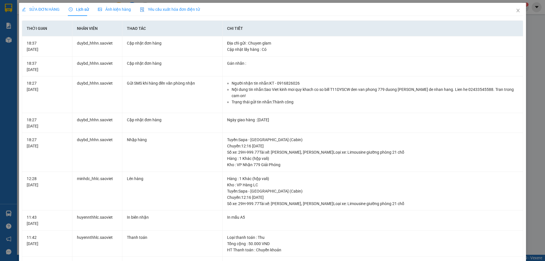
click at [46, 11] on span "SỬA ĐƠN HÀNG" at bounding box center [41, 9] width 38 height 5
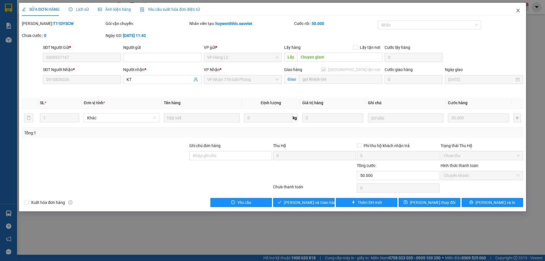
click at [515, 16] on span "Close" at bounding box center [518, 11] width 16 height 16
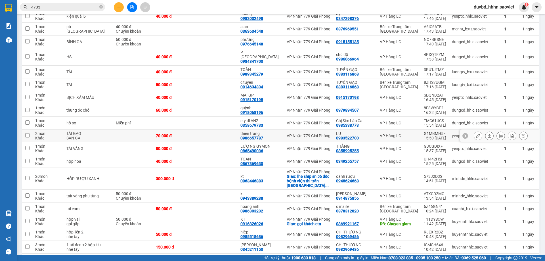
scroll to position [662, 0]
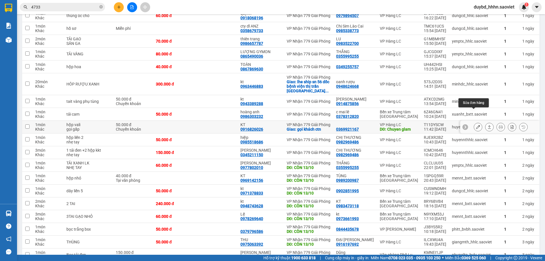
click at [474, 122] on button at bounding box center [478, 127] width 8 height 10
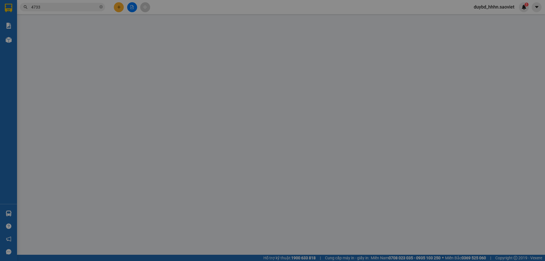
type input "0369921167"
type input "Chuyen glam"
type input "0916826026"
type input "KT"
checkbox input "true"
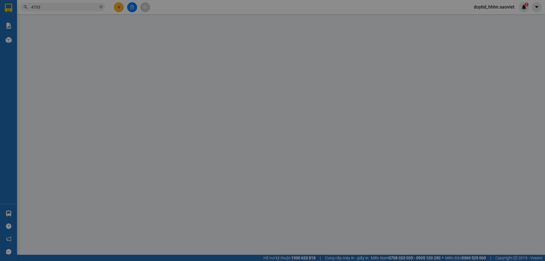
type input "gọi khách ctn"
type input "0"
type input "50.000"
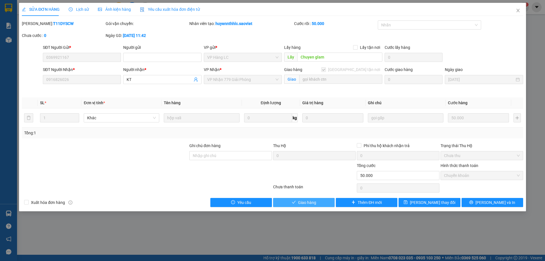
click at [309, 205] on button "Giao hàng" at bounding box center [304, 202] width 62 height 9
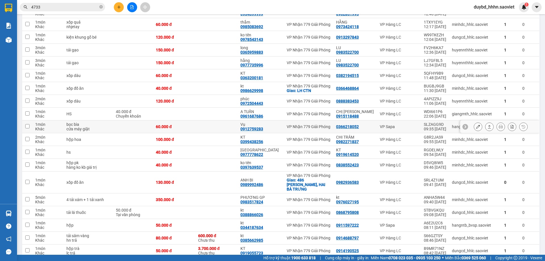
scroll to position [8, 0]
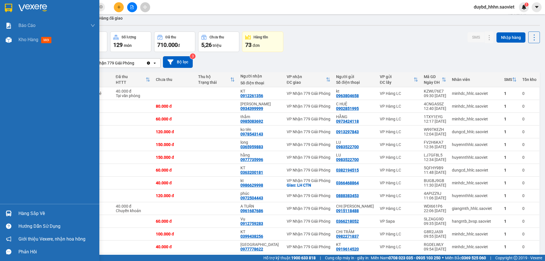
click at [26, 218] on div "Hàng sắp về" at bounding box center [49, 213] width 99 height 13
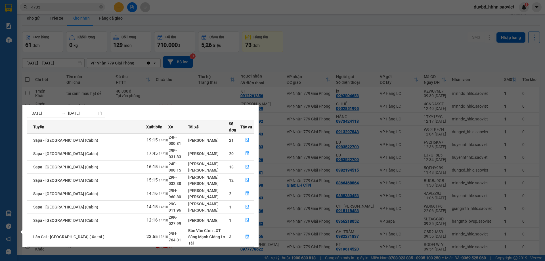
scroll to position [29, 0]
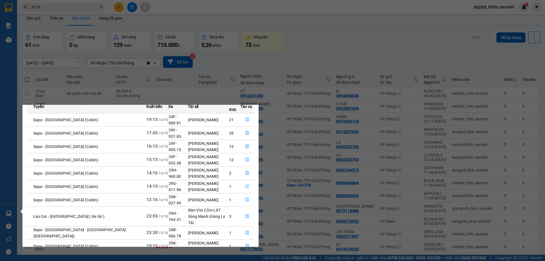
click at [245, 184] on icon "file-done" at bounding box center [247, 186] width 4 height 4
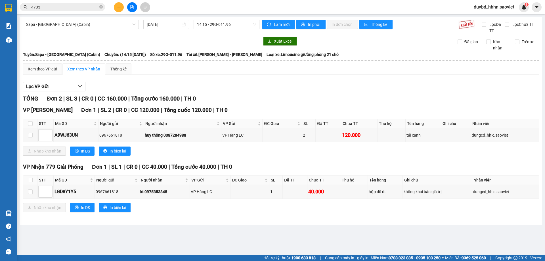
click at [372, 107] on div "VP Gia Lâm Đơn 1 | SL 2 | CR 0 | CC 120.000 | Tổng cước 120.000 | TH 0" at bounding box center [281, 110] width 516 height 9
drag, startPoint x: 386, startPoint y: 144, endPoint x: 445, endPoint y: 143, distance: 59.0
click at [441, 143] on div "VP Gia Lâm Đơn 1 | SL 2 | CR 0 | CC 120.000 | Tổng cước 120.000 | TH 0 STT Mã G…" at bounding box center [281, 133] width 516 height 54
click at [446, 144] on div "VP Gia Lâm Đơn 1 | SL 2 | CR 0 | CC 120.000 | Tổng cước 120.000 | TH 0 STT Mã G…" at bounding box center [281, 133] width 516 height 54
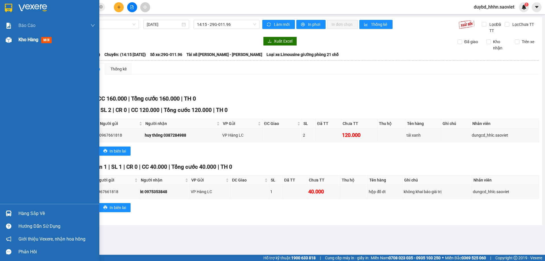
click at [12, 41] on div at bounding box center [9, 40] width 10 height 10
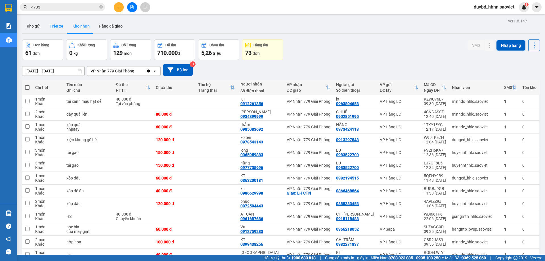
click at [48, 20] on button "Trên xe" at bounding box center [56, 26] width 23 height 14
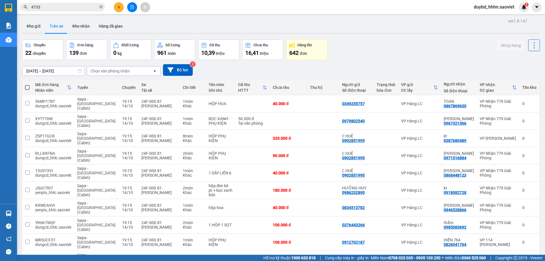
click at [109, 71] on div "Chọn văn phòng nhận" at bounding box center [109, 71] width 39 height 6
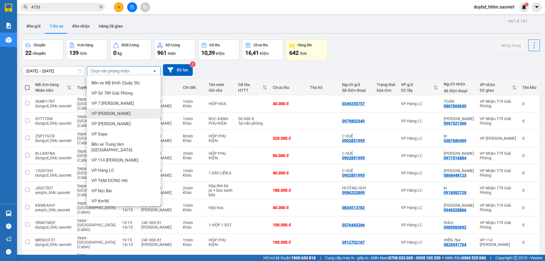
click at [141, 109] on div "VP [PERSON_NAME]" at bounding box center [124, 113] width 74 height 10
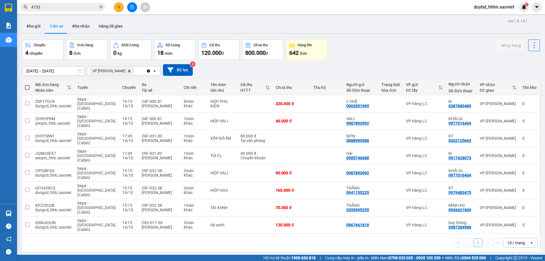
click at [66, 10] on input "4733" at bounding box center [64, 7] width 67 height 6
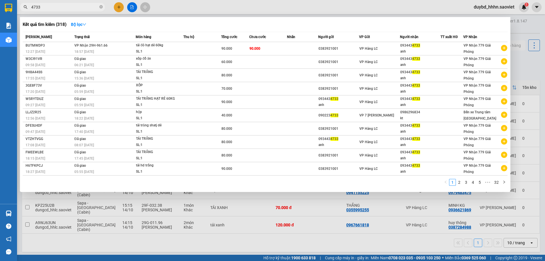
click at [66, 9] on input "4733" at bounding box center [64, 7] width 67 height 6
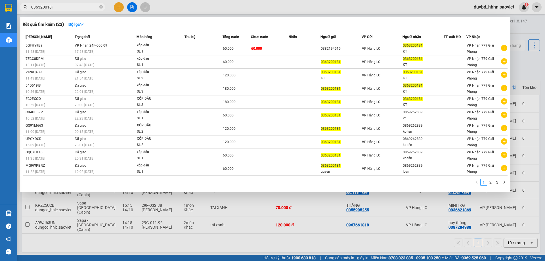
type input "0363200181"
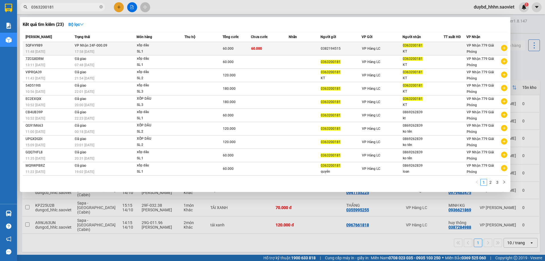
click at [318, 49] on td at bounding box center [303, 48] width 31 height 13
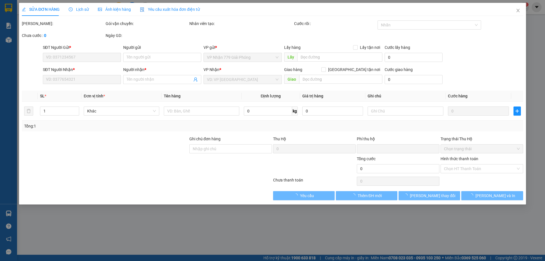
type input "0382194515"
type input "0363200181"
type input "KT"
type input "0"
type input "60.000"
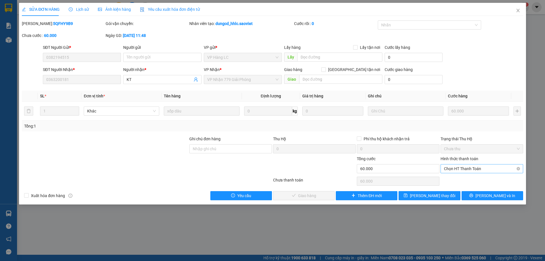
click at [459, 172] on span "Chọn HT Thanh Toán" at bounding box center [482, 168] width 76 height 9
click at [457, 178] on div "Tại văn phòng" at bounding box center [482, 180] width 76 height 6
type input "0"
click at [102, 74] on div "SĐT Người Nhận *" at bounding box center [82, 70] width 78 height 9
click at [454, 170] on span "Tại văn phòng" at bounding box center [482, 168] width 76 height 9
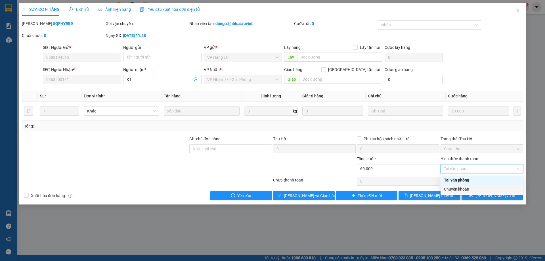
click at [457, 189] on div "Chuyển khoản" at bounding box center [482, 189] width 76 height 6
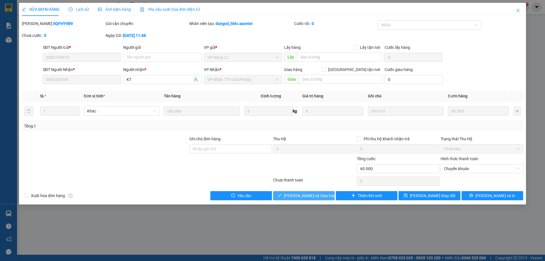
click at [292, 195] on span "[PERSON_NAME] và [PERSON_NAME] hàng" at bounding box center [311, 195] width 54 height 6
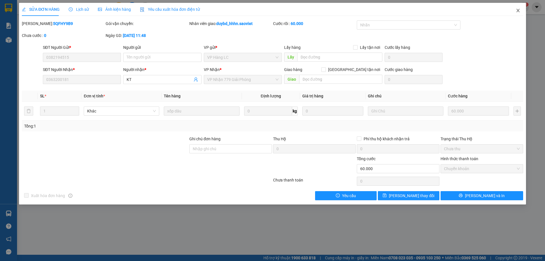
click at [516, 13] on icon "close" at bounding box center [517, 10] width 5 height 5
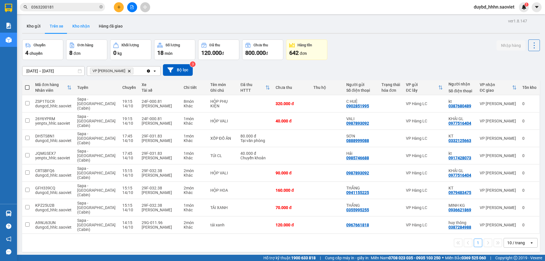
click at [76, 29] on button "Kho nhận" at bounding box center [81, 26] width 26 height 14
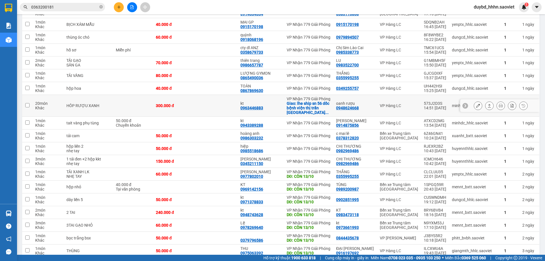
scroll to position [644, 0]
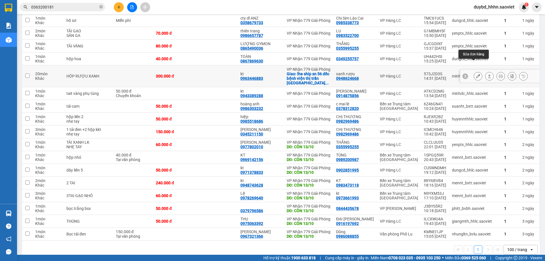
click at [476, 74] on icon at bounding box center [478, 76] width 4 height 4
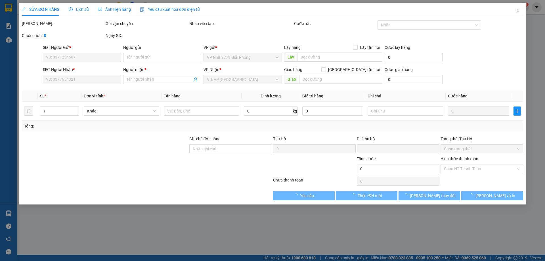
type input "0948624668"
type input "oanh rượu"
type input "0963446883"
type input "kt"
checkbox input "true"
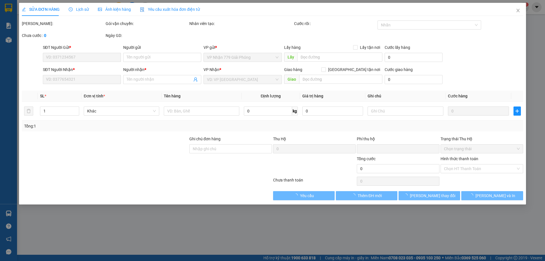
type input "lhe ship sn 56 dốc bệnh viện thị trấn vân đình ứng hòa"
type input "0"
type input "300.000"
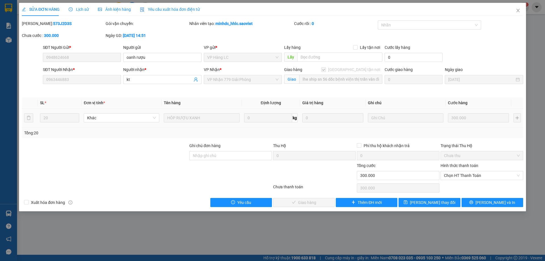
click at [379, 112] on td at bounding box center [405, 117] width 80 height 19
click at [376, 102] on th "Ghi chú" at bounding box center [405, 102] width 80 height 11
click at [380, 99] on th "Ghi chú" at bounding box center [405, 102] width 80 height 11
click at [381, 99] on th "Ghi chú" at bounding box center [405, 102] width 80 height 11
click at [383, 102] on th "Ghi chú" at bounding box center [405, 102] width 80 height 11
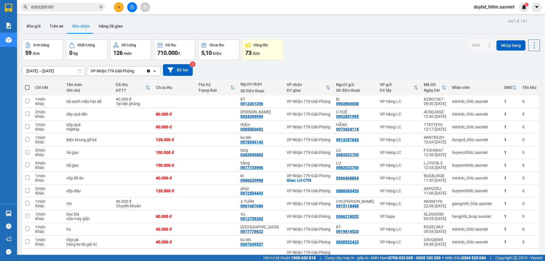
click at [376, 47] on div "Đơn hàng 59 đơn Khối lượng 0 kg Số lượng 126 món Đã thu 710.000 đ Chưa thu 5,10…" at bounding box center [280, 49] width 517 height 20
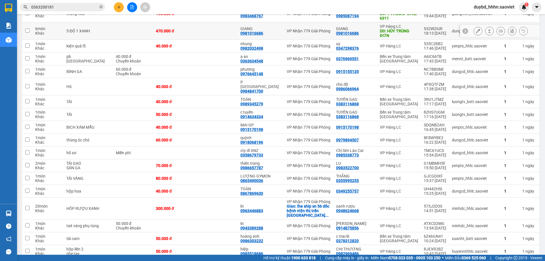
scroll to position [644, 0]
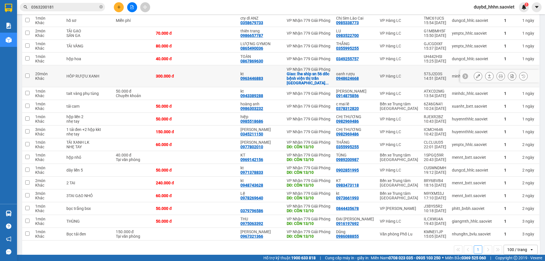
click at [256, 69] on td "kt 0963446883" at bounding box center [260, 76] width 46 height 22
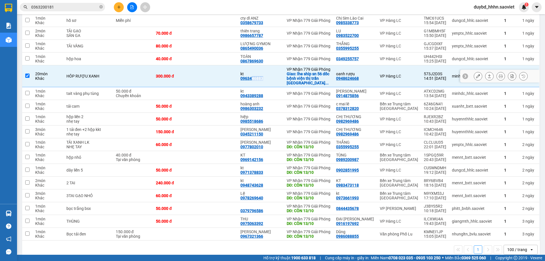
click at [256, 69] on td "kt 0963446883" at bounding box center [260, 76] width 46 height 22
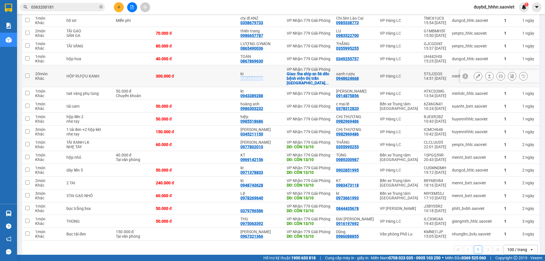
click at [256, 69] on td "kt 0963446883" at bounding box center [260, 76] width 46 height 22
checkbox input "true"
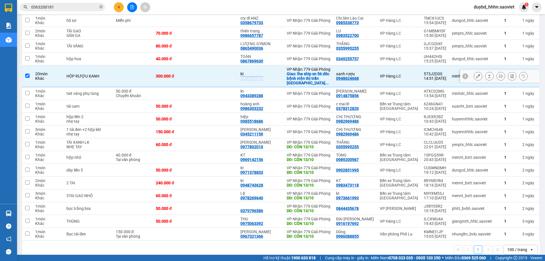
copy div "0963446883"
click at [86, 7] on input "0363200181" at bounding box center [64, 7] width 67 height 6
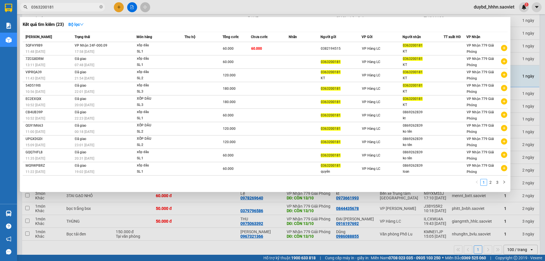
paste input "963446883"
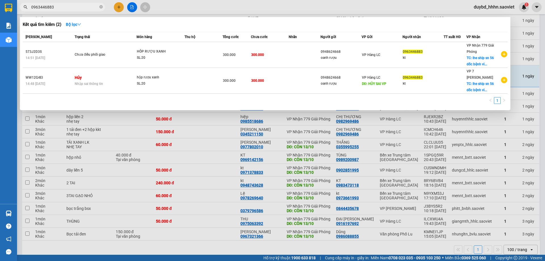
click at [356, 24] on div "Kết quả tìm kiếm ( 2 ) Bộ lọc" at bounding box center [265, 24] width 484 height 9
click at [412, 31] on div "Kết quả tìm kiếm ( 2 ) Bộ lọc Mã ĐH Trạng thái Món hàng Thu hộ Tổng cước Chưa c…" at bounding box center [265, 63] width 490 height 93
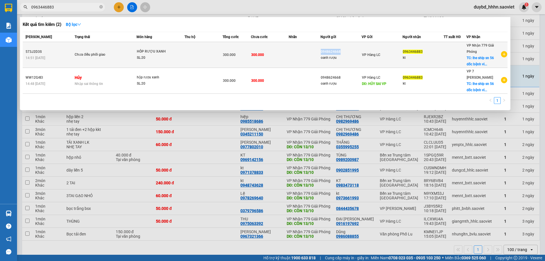
copy div "0948624668"
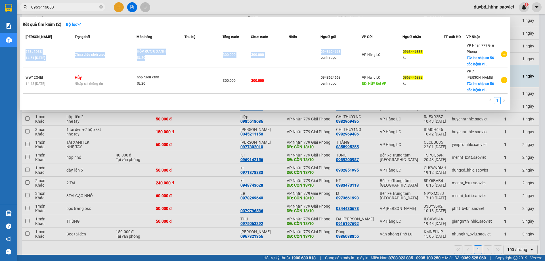
drag, startPoint x: 339, startPoint y: 52, endPoint x: 304, endPoint y: 30, distance: 41.5
click at [304, 30] on div "Kết quả tìm kiếm ( 2 ) Bộ lọc Mã ĐH Trạng thái Món hàng Thu hộ Tổng cước Chưa c…" at bounding box center [265, 63] width 490 height 93
click at [212, 27] on div "Kết quả tìm kiếm ( 2 ) Bộ lọc" at bounding box center [265, 24] width 484 height 9
click at [73, 2] on div at bounding box center [272, 130] width 545 height 261
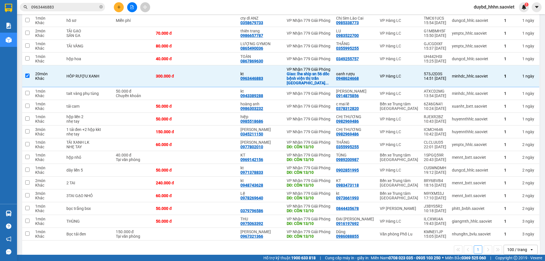
click at [74, 3] on div "Kết quả tìm kiếm ( 2 ) Bộ lọc Mã ĐH Trạng thái Món hàng Thu hộ Tổng cước Chưa c…" at bounding box center [55, 7] width 111 height 10
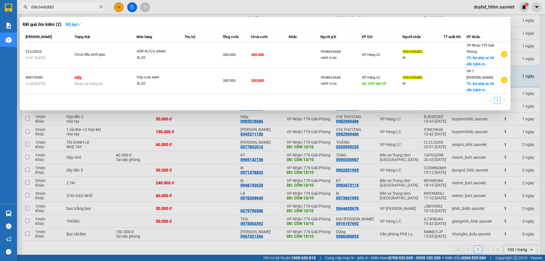
click at [75, 7] on input "0963446883" at bounding box center [64, 7] width 67 height 6
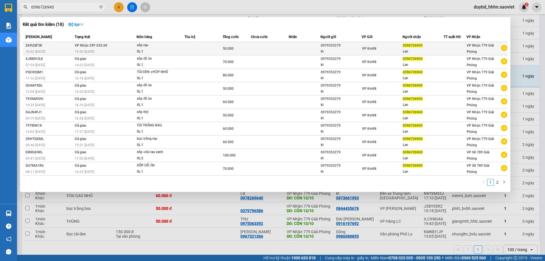
type input "0396726943"
click at [375, 52] on td "VP Km98" at bounding box center [381, 48] width 41 height 13
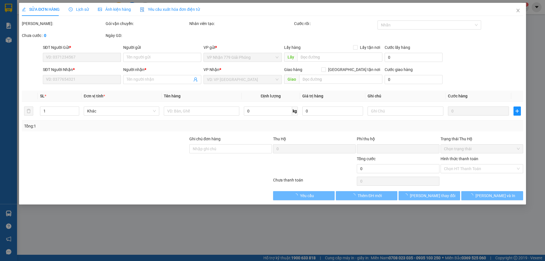
type input "0979353279"
type input "kt"
type input "0396726943"
type input "Lan"
type input "0"
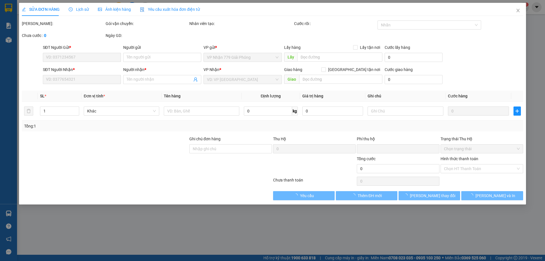
type input "50.000"
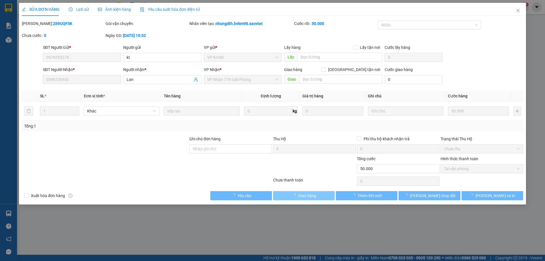
click at [314, 198] on span "Giao hàng" at bounding box center [307, 195] width 18 height 6
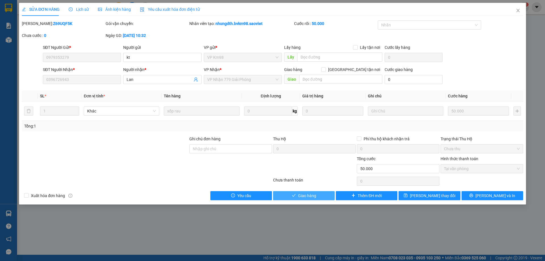
drag, startPoint x: 314, startPoint y: 198, endPoint x: 299, endPoint y: 191, distance: 16.5
click at [304, 196] on span "Giao hàng" at bounding box center [307, 195] width 18 height 6
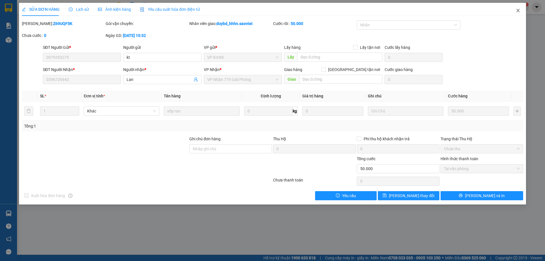
click at [521, 14] on span "Close" at bounding box center [518, 11] width 16 height 16
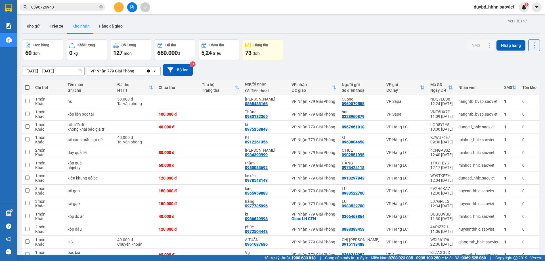
click at [478, 0] on div "Kết quả tìm kiếm ( 18 ) Bộ lọc Mã ĐH Trạng thái Món hàng Thu hộ Tổng cước Chưa …" at bounding box center [272, 7] width 545 height 14
click at [479, 3] on div "duybd_hhhn.saoviet 1" at bounding box center [499, 7] width 60 height 10
click at [480, 9] on span "duybd_hhhn.saoviet" at bounding box center [494, 6] width 50 height 7
click at [484, 15] on span "Đăng xuất" at bounding box center [496, 17] width 38 height 6
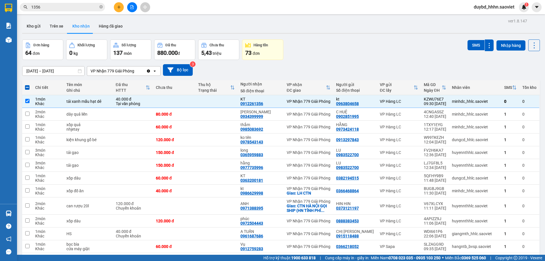
click at [361, 47] on div "Đơn hàng 64 đơn Khối lượng 0 kg Số lượng 137 món Đã thu 880.000 đ Chưa thu 5,43…" at bounding box center [280, 49] width 517 height 20
click at [377, 96] on td "VP Hàng LC" at bounding box center [399, 101] width 44 height 13
checkbox input "false"
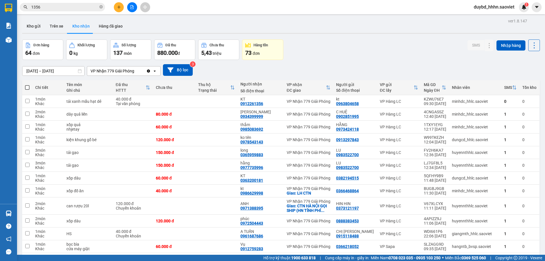
click at [377, 48] on div "Đơn hàng 64 đơn Khối lượng 0 kg Số lượng 137 món Đã thu 880.000 đ Chưa thu 5,43…" at bounding box center [280, 49] width 517 height 20
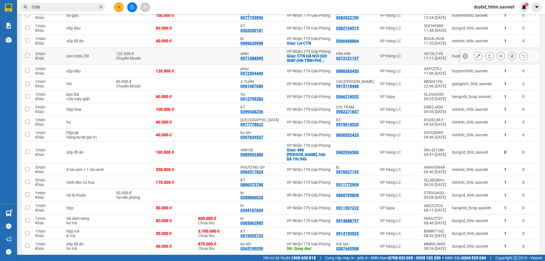
scroll to position [142, 0]
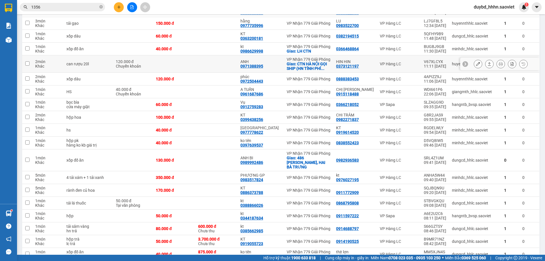
click at [254, 67] on div "0971388395" at bounding box center [251, 66] width 23 height 5
copy div "0971388395"
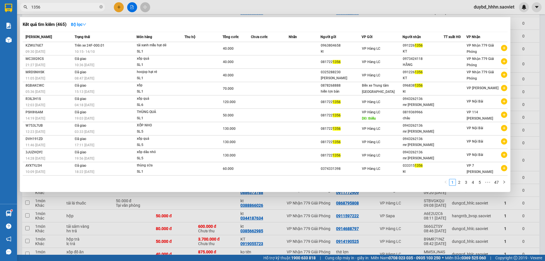
click at [75, 5] on input "1356" at bounding box center [64, 7] width 67 height 6
paste input "0971388395"
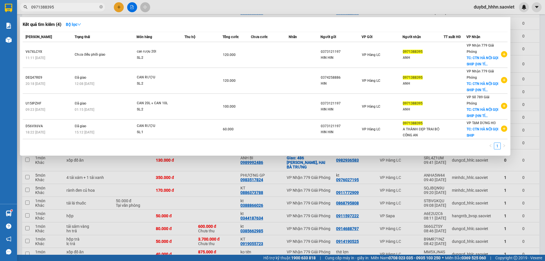
type input "0971388395"
click at [261, 59] on td at bounding box center [270, 55] width 38 height 26
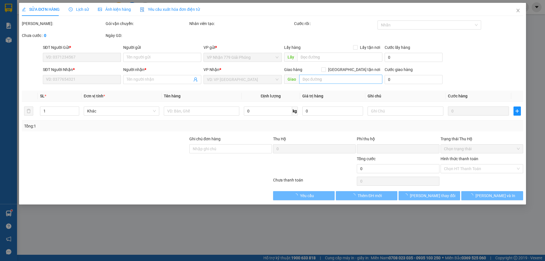
type input "0373121197"
type input "HIN HIN"
type input "0971388395"
type input "ANH"
checkbox input "true"
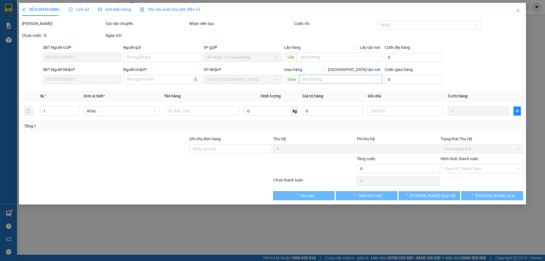
type input "CTN HÀ NỘI GỌI SHIP (HN TÍNH PHÍ SHIP)"
type input "0"
type input "120.000"
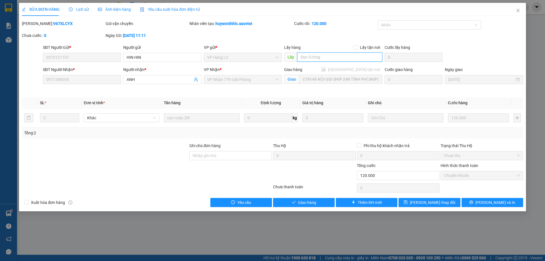
click at [322, 58] on input "text" at bounding box center [339, 56] width 85 height 9
type input "6 ngo 316 de la thanh nho"
drag, startPoint x: 311, startPoint y: 43, endPoint x: 348, endPoint y: 71, distance: 47.0
click at [311, 43] on div "Mã ĐH: V67XLCYX Gói vận chuyển: Nhân viên tạo: huyennthhlc.saoviet Cước rồi : 1…" at bounding box center [272, 32] width 502 height 24
click at [441, 194] on div "Total Paid Fee 120.000 Total UnPaid Fee 0 Cash Collection Total Fee Mã ĐH: V67X…" at bounding box center [272, 113] width 501 height 186
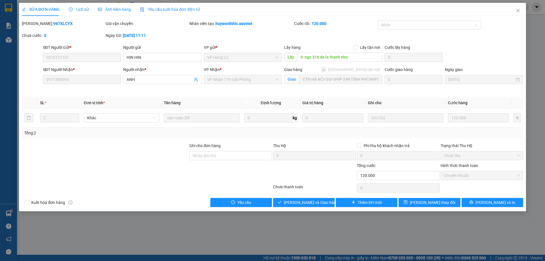
click at [442, 194] on div "Total Paid Fee 120.000 Total UnPaid Fee 0 Cash Collection Total Fee Mã ĐH: V67X…" at bounding box center [272, 113] width 501 height 186
click at [443, 195] on div "Total Paid Fee 120.000 Total UnPaid Fee 0 Cash Collection Total Fee Mã ĐH: V67X…" at bounding box center [272, 113] width 501 height 186
click at [442, 196] on div "Total Paid Fee 120.000 Total UnPaid Fee 0 Cash Collection Total Fee Mã ĐH: V67X…" at bounding box center [272, 113] width 501 height 186
click at [441, 196] on div "Total Paid Fee 120.000 Total UnPaid Fee 0 Cash Collection Total Fee Mã ĐH: V67X…" at bounding box center [272, 113] width 501 height 186
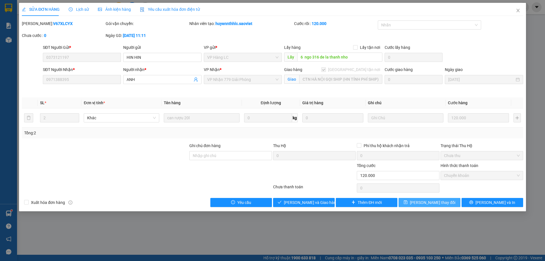
click at [437, 200] on span "[PERSON_NAME] đổi" at bounding box center [432, 202] width 45 height 6
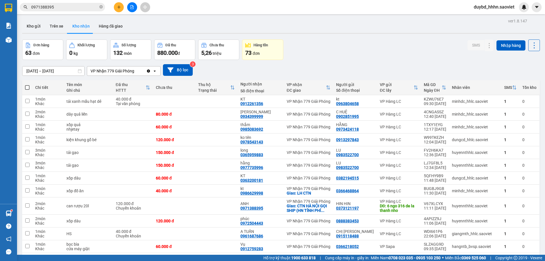
click at [71, 4] on input "0971388395" at bounding box center [64, 7] width 67 height 6
click at [71, 5] on input "0971388395" at bounding box center [64, 7] width 67 height 6
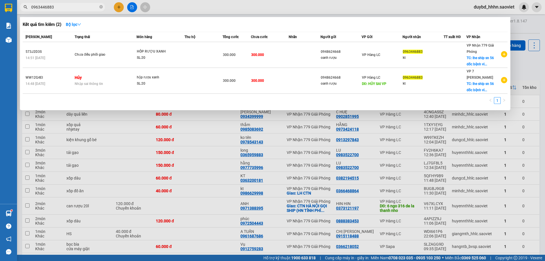
click at [258, 22] on div "Kết quả tìm kiếm ( 2 ) Bộ lọc" at bounding box center [265, 24] width 484 height 9
click at [73, 5] on input "0963446883" at bounding box center [64, 7] width 67 height 6
click at [75, 4] on span "0963446883" at bounding box center [62, 7] width 85 height 9
click at [75, 4] on input "0963446883" at bounding box center [64, 7] width 67 height 6
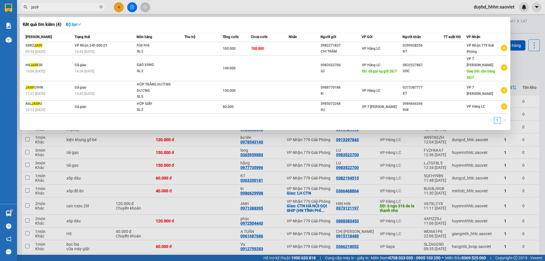
type input "jas9"
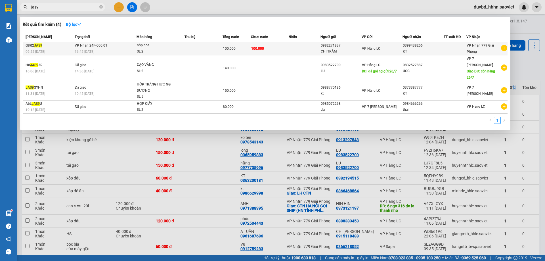
click at [266, 50] on td "100.000" at bounding box center [270, 48] width 38 height 13
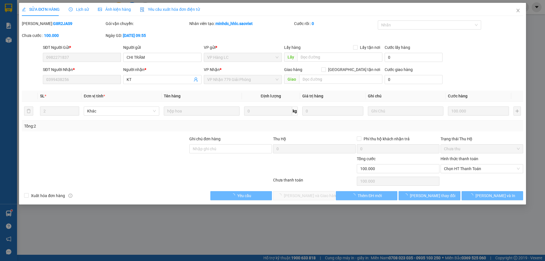
type input "0982271837"
type input "CHI TRÂM"
type input "0399438256"
type input "KT"
type input "0"
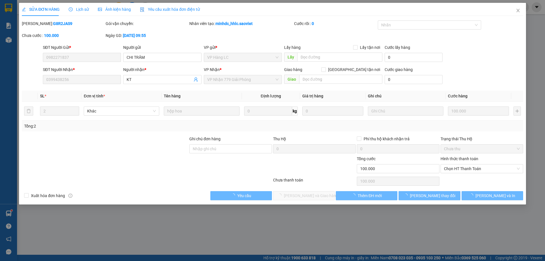
type input "100.000"
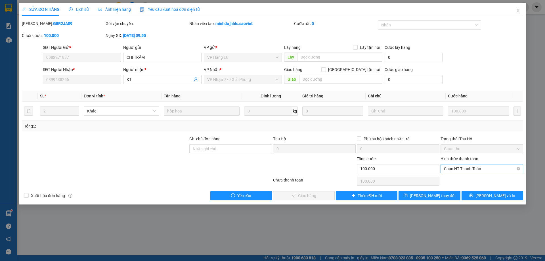
click at [460, 171] on span "Chọn HT Thanh Toán" at bounding box center [482, 168] width 76 height 9
click at [455, 180] on div "Tại văn phòng" at bounding box center [482, 180] width 76 height 6
type input "0"
click at [290, 193] on button "[PERSON_NAME] và [PERSON_NAME] hàng" at bounding box center [304, 195] width 62 height 9
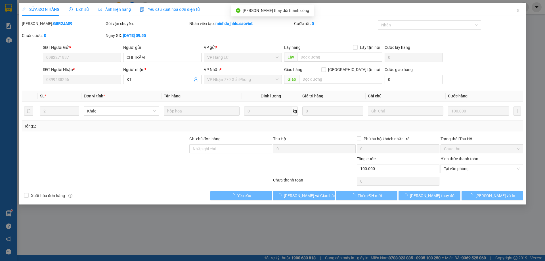
click at [111, 156] on div at bounding box center [104, 165] width 167 height 20
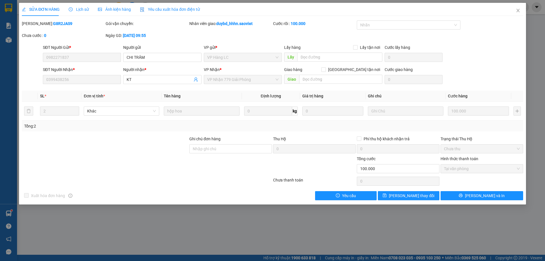
click at [80, 20] on div "SỬA ĐƠN HÀNG Lịch sử Ảnh kiện hàng Yêu cầu xuất hóa đơn điện tử Total Paid Fee …" at bounding box center [272, 101] width 501 height 197
click at [519, 9] on div at bounding box center [523, 7] width 10 height 10
click at [517, 9] on body "Kết quả tìm kiếm ( 4 ) Bộ lọc Mã ĐH Trạng thái Món hàng Thu hộ Tổng cước Chưa c…" at bounding box center [272, 130] width 545 height 261
click at [544, 0] on div at bounding box center [545, 0] width 0 height 0
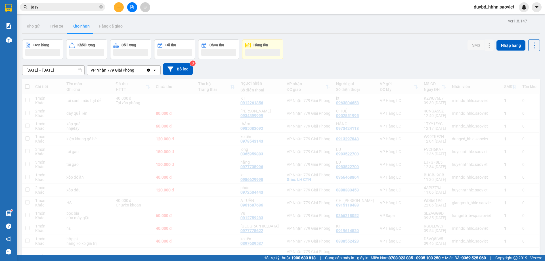
click at [48, 6] on input "jas9" at bounding box center [64, 7] width 67 height 6
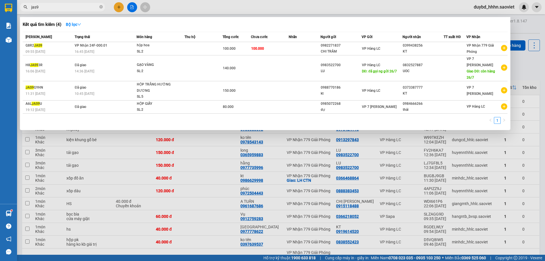
paste input "0948624668"
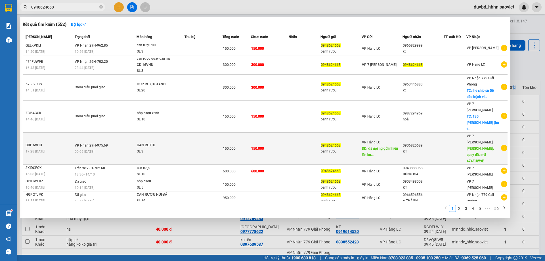
scroll to position [18, 0]
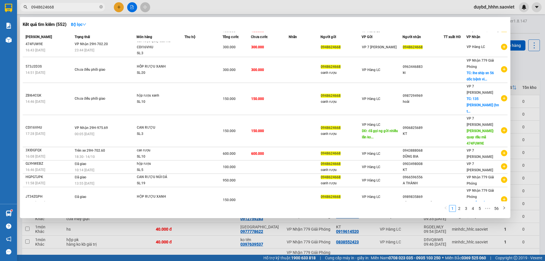
type input "0948624668"
click at [430, 209] on div "1 2 3 4 5 ••• 56" at bounding box center [265, 209] width 484 height 10
click at [456, 209] on link "2" at bounding box center [459, 208] width 6 height 6
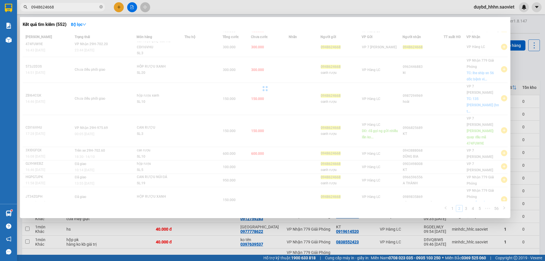
scroll to position [5, 0]
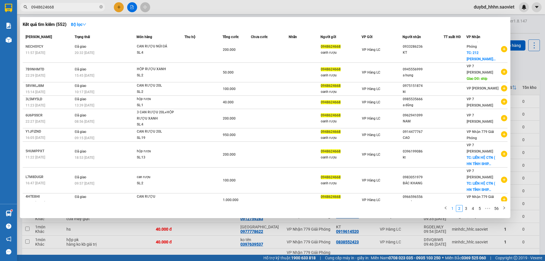
click at [452, 211] on link "1" at bounding box center [452, 208] width 6 height 6
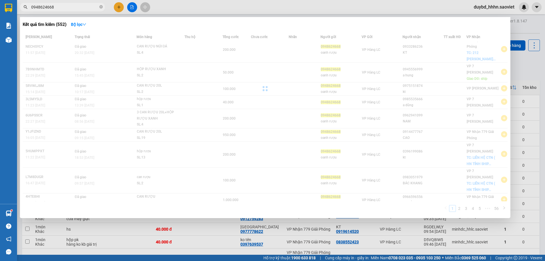
scroll to position [18, 0]
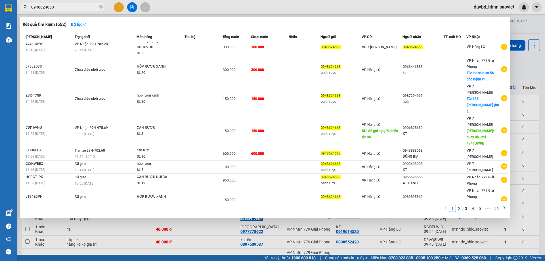
click at [374, 210] on div "1 2 3 4 5 ••• 56" at bounding box center [265, 209] width 484 height 10
click at [332, 231] on div at bounding box center [272, 130] width 545 height 261
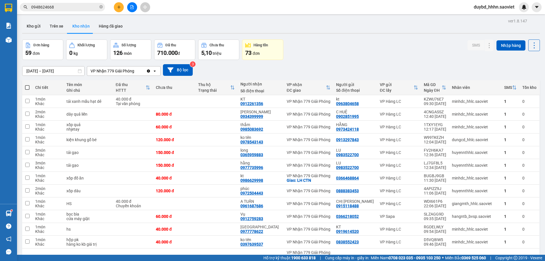
click at [130, 6] on button at bounding box center [132, 7] width 10 height 10
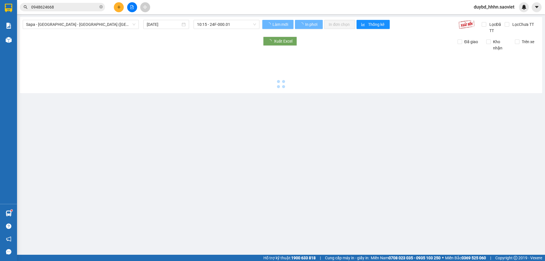
drag, startPoint x: 103, startPoint y: 33, endPoint x: 104, endPoint y: 19, distance: 14.2
click at [103, 33] on div "Sapa - Lào Cai - Hà Nội (Giường) 14/10/2025 10:15 - 24F-000.01" at bounding box center [141, 27] width 237 height 14
click at [104, 19] on div "Sapa - Lào Cai - Hà Nội (Giường) 14/10/2025 10:15 - 24F-000.01 Làm mới In phơi …" at bounding box center [281, 55] width 522 height 76
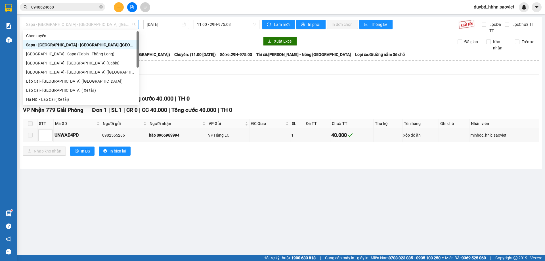
click at [103, 28] on span "Sapa - [GEOGRAPHIC_DATA] - [GEOGRAPHIC_DATA] ([GEOGRAPHIC_DATA])" at bounding box center [80, 24] width 109 height 9
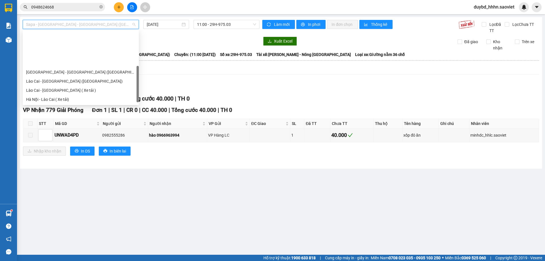
scroll to position [43, 0]
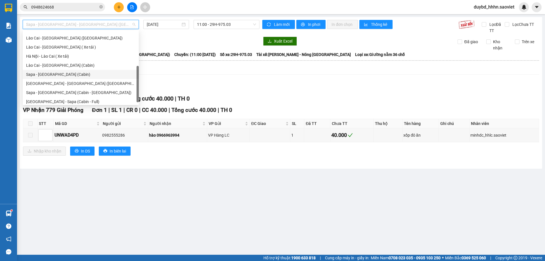
click at [72, 77] on div "Sapa - [GEOGRAPHIC_DATA] (Cabin)" at bounding box center [81, 74] width 116 height 9
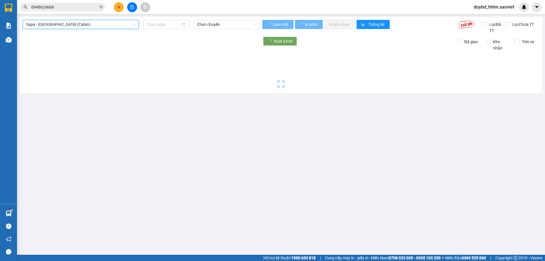
type input "[DATE]"
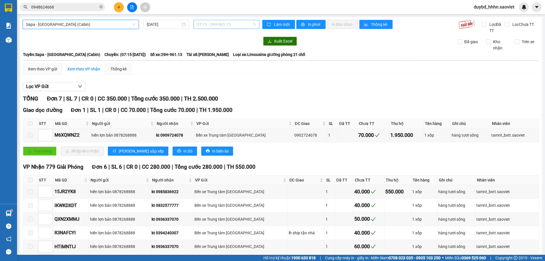
click at [220, 28] on span "07:15 - 29H-961.13" at bounding box center [226, 24] width 59 height 9
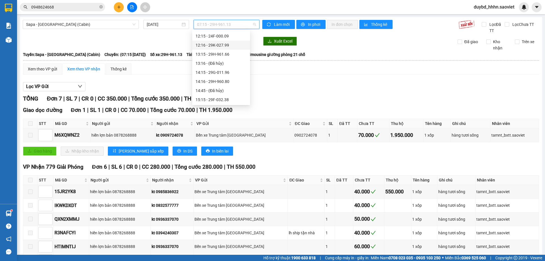
scroll to position [94, 0]
click at [231, 72] on div "14:16 - 29H-960.80" at bounding box center [221, 68] width 58 height 9
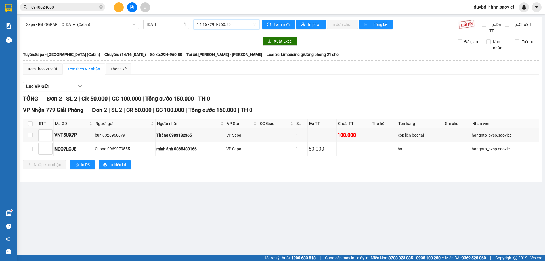
click at [76, 9] on input "0948624668" at bounding box center [64, 7] width 67 height 6
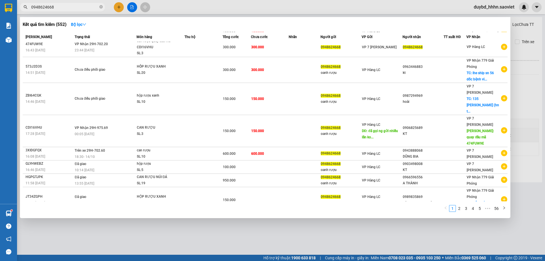
click at [76, 9] on input "0948624668" at bounding box center [64, 7] width 67 height 6
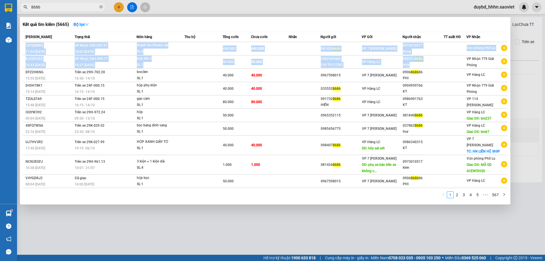
drag, startPoint x: 433, startPoint y: 62, endPoint x: 417, endPoint y: 28, distance: 37.3
click at [417, 28] on div "Kết quả tìm kiếm ( 5665 ) Bộ lọc Mã ĐH Trạng thái Món hàng Thu hộ Tổng cước Chư…" at bounding box center [265, 110] width 490 height 187
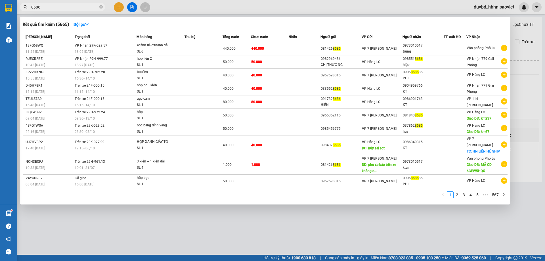
click at [417, 28] on div "Kết quả tìm kiếm ( 5665 ) Bộ lọc" at bounding box center [265, 24] width 484 height 9
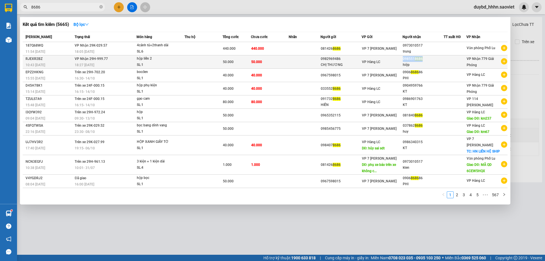
copy div "098551 8686"
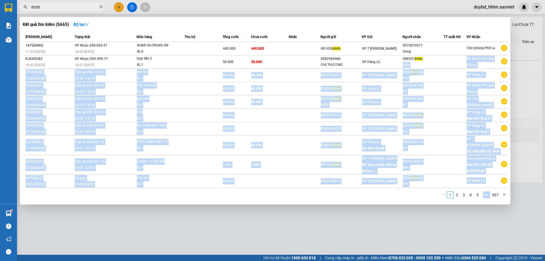
drag, startPoint x: 424, startPoint y: 59, endPoint x: 46, endPoint y: 6, distance: 381.7
click at [46, 6] on div "Kết quả tìm kiếm ( 5665 ) Bộ lọc Mã ĐH Trạng thái Món hàng Thu hộ Tổng cước Chư…" at bounding box center [55, 7] width 111 height 10
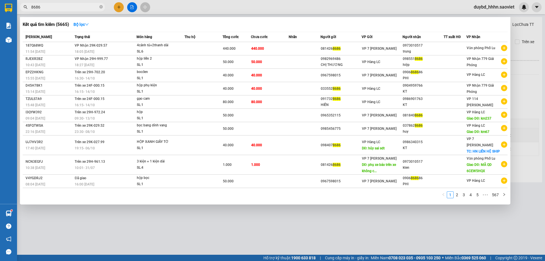
click at [46, 5] on input "8686" at bounding box center [64, 7] width 67 height 6
paste input "098551"
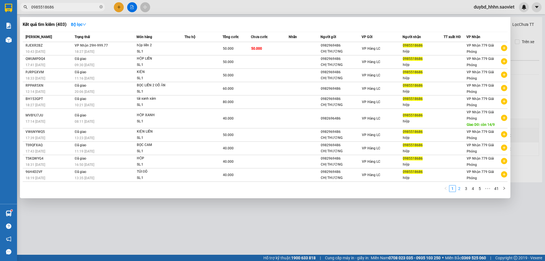
type input "0985518686"
click at [461, 189] on link "2" at bounding box center [459, 188] width 6 height 6
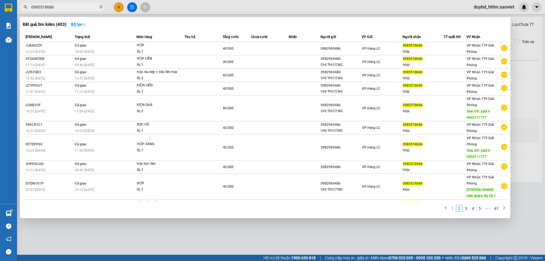
click at [452, 208] on link "1" at bounding box center [452, 208] width 6 height 6
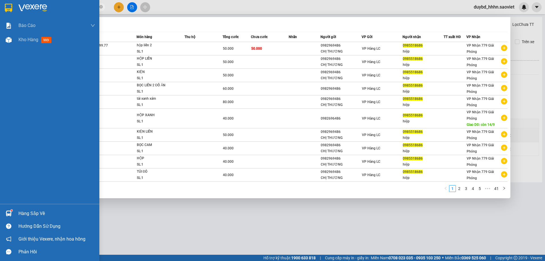
click at [21, 217] on div "Hàng sắp về" at bounding box center [56, 213] width 77 height 9
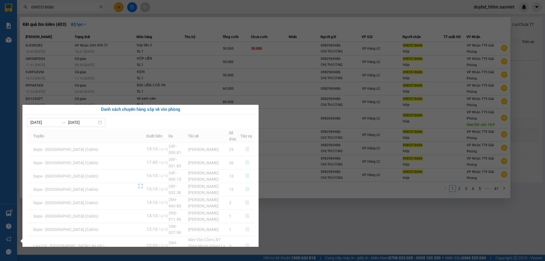
scroll to position [9, 0]
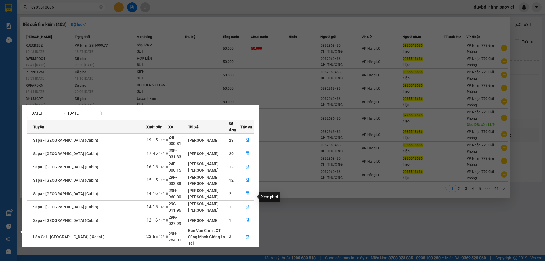
click at [246, 204] on icon "file-done" at bounding box center [247, 206] width 4 height 4
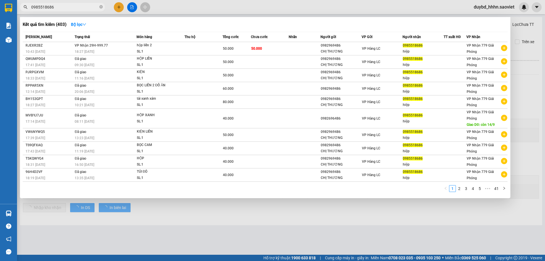
click at [199, 212] on div at bounding box center [272, 130] width 545 height 261
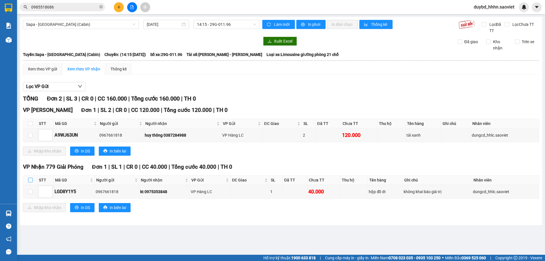
click at [31, 181] on input "checkbox" at bounding box center [30, 180] width 5 height 5
checkbox input "true"
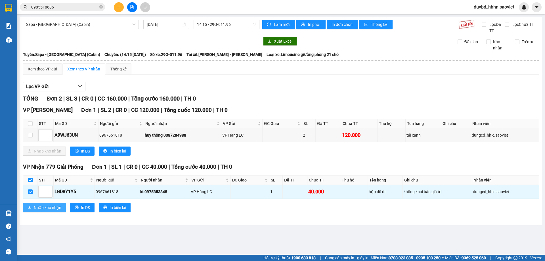
click at [38, 204] on button "Nhập kho nhận" at bounding box center [44, 207] width 43 height 9
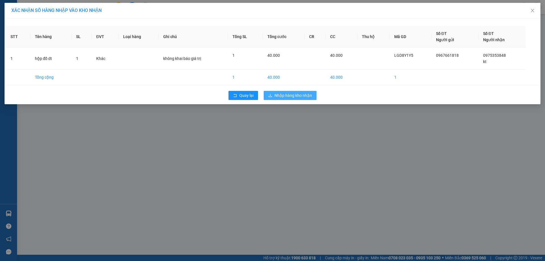
click at [285, 92] on span "Nhập hàng kho nhận" at bounding box center [292, 95] width 37 height 6
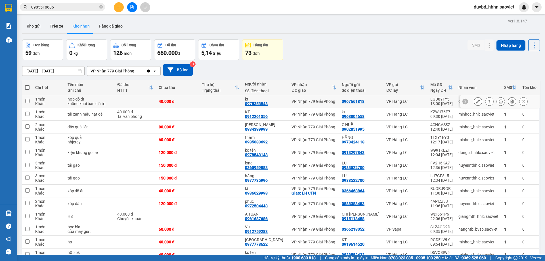
click at [279, 108] on td "kt 0975353848" at bounding box center [265, 101] width 47 height 13
checkbox input "true"
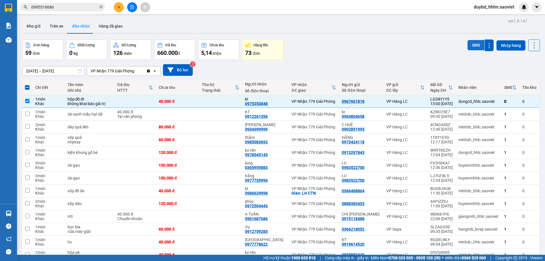
click at [472, 41] on button "SMS" at bounding box center [475, 45] width 17 height 10
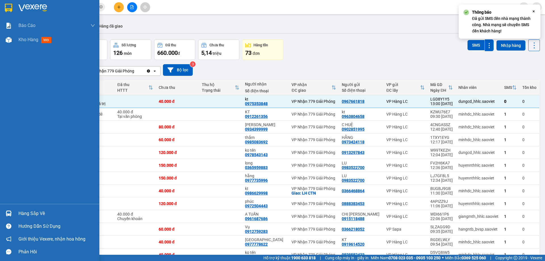
click at [20, 218] on div "Hàng sắp về" at bounding box center [49, 213] width 99 height 13
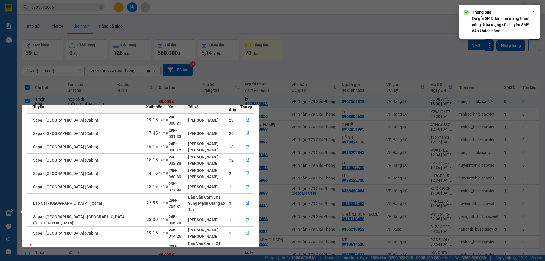
scroll to position [29, 0]
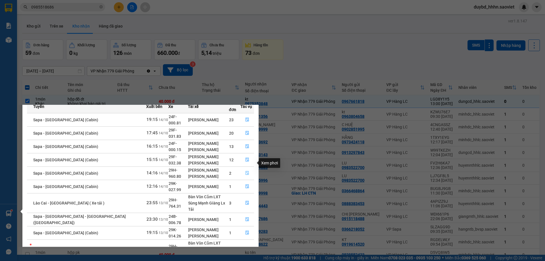
click at [248, 168] on button "button" at bounding box center [246, 172] width 13 height 9
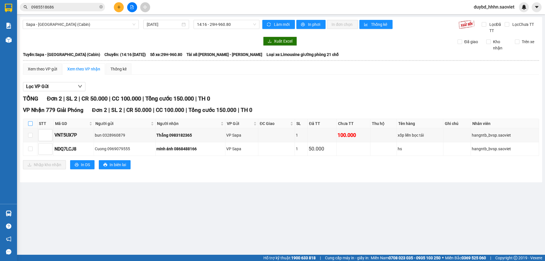
click at [28, 123] on input "checkbox" at bounding box center [30, 123] width 5 height 5
checkbox input "true"
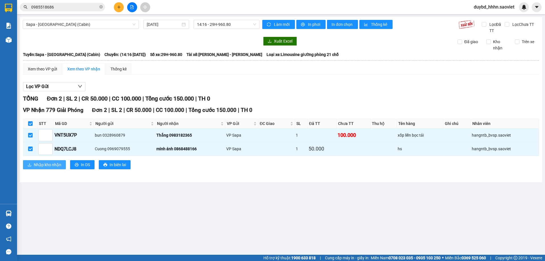
click at [38, 164] on span "Nhập kho nhận" at bounding box center [48, 164] width 28 height 6
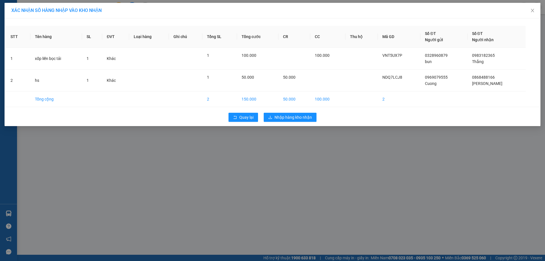
click at [295, 122] on div "Quay lại Nhập hàng kho nhận" at bounding box center [272, 117] width 533 height 15
click at [295, 119] on span "Nhập hàng kho nhận" at bounding box center [292, 117] width 37 height 6
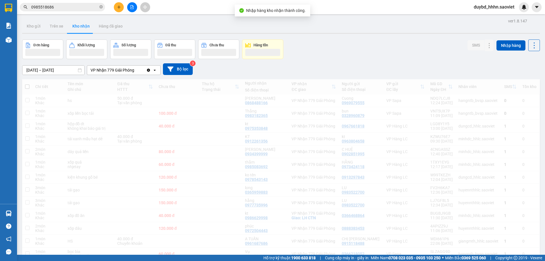
click at [417, 103] on div "VP Sapa" at bounding box center [405, 100] width 38 height 5
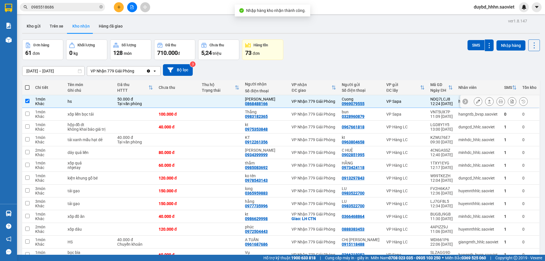
checkbox input "true"
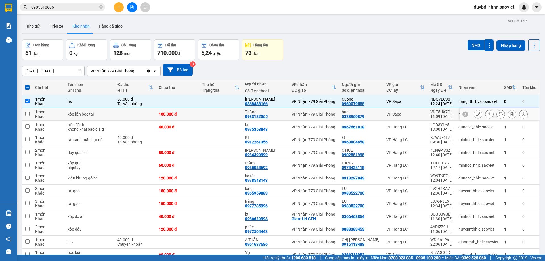
click at [417, 109] on td "VP Sapa" at bounding box center [405, 114] width 44 height 13
checkbox input "true"
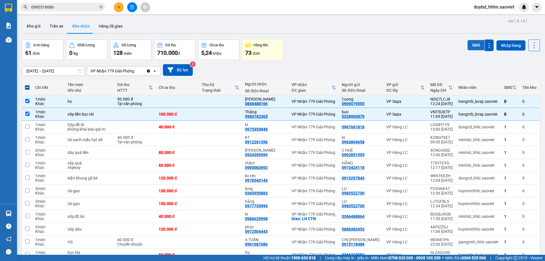
click at [471, 49] on button "SMS" at bounding box center [475, 45] width 17 height 10
click at [64, 2] on div "Kết quả tìm kiếm ( 403 ) Bộ lọc Mã ĐH Trạng thái Món hàng Thu hộ Tổng cước Chưa…" at bounding box center [55, 7] width 111 height 10
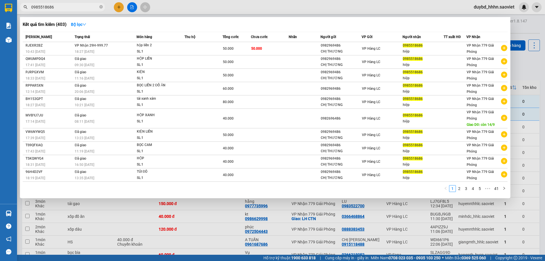
click at [64, 5] on input "0985518686" at bounding box center [64, 7] width 67 height 6
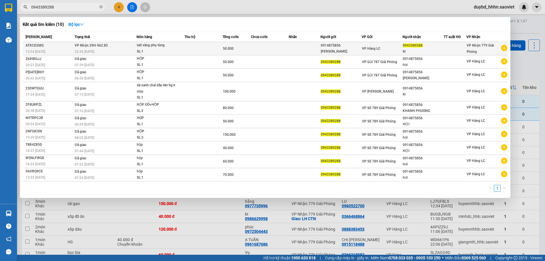
type input "0943389288"
click at [119, 45] on td "VP Nhận 29H-962.85 22:36 - 13/10" at bounding box center [104, 48] width 63 height 13
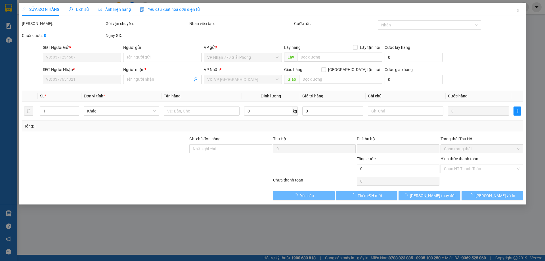
type input "0914875856"
type input "KHÁNH PHƯƠNG"
type input "0943389288"
type input "kt"
type input "0"
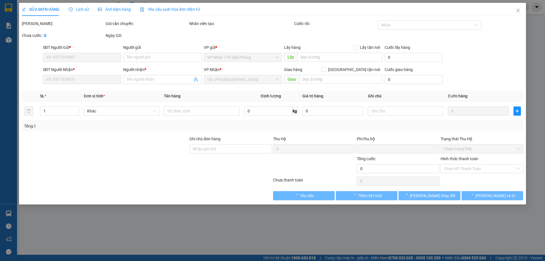
type input "50.000"
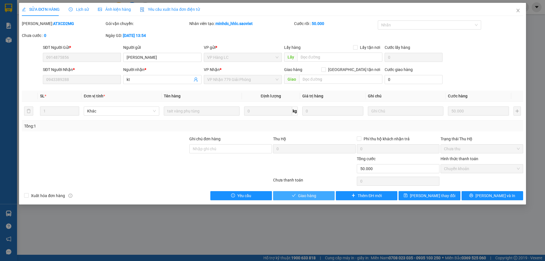
click at [305, 193] on span "Giao hàng" at bounding box center [307, 195] width 18 height 6
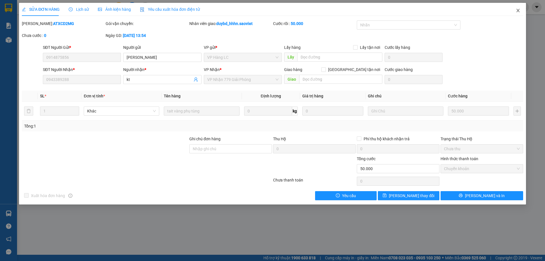
click at [520, 16] on span "Close" at bounding box center [518, 11] width 16 height 16
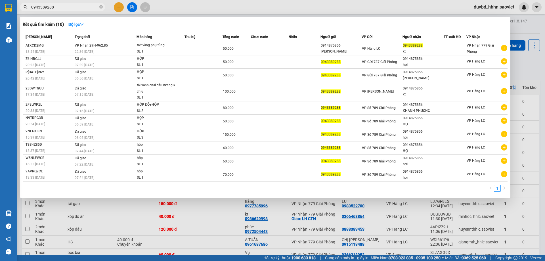
click at [78, 8] on input "0943389288" at bounding box center [64, 7] width 67 height 6
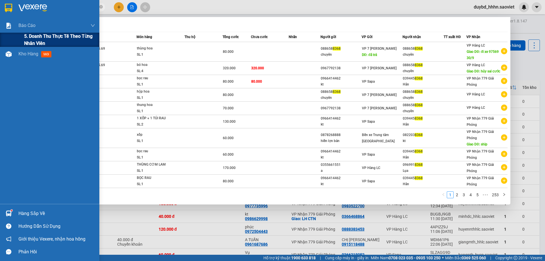
type input "8368"
click at [17, 34] on div "5. Doanh thu thực tế theo từng nhân viên" at bounding box center [49, 40] width 99 height 14
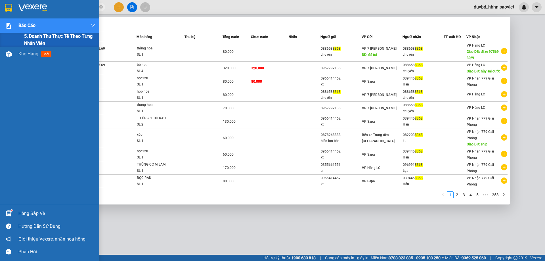
drag, startPoint x: 38, startPoint y: 35, endPoint x: 40, endPoint y: 37, distance: 3.2
click at [40, 37] on span "5. Doanh thu thực tế theo từng nhân viên" at bounding box center [59, 40] width 71 height 14
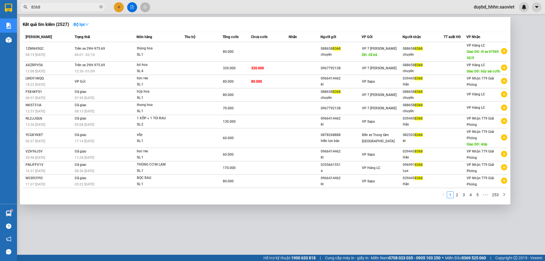
click at [128, 237] on div at bounding box center [272, 130] width 545 height 261
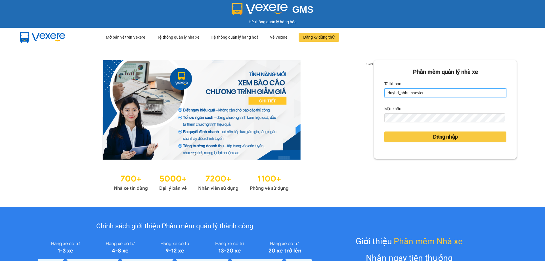
click at [412, 95] on input "duybd_hhhn.saoviet" at bounding box center [445, 92] width 122 height 9
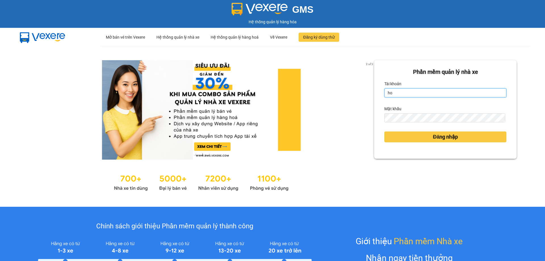
type input "hoangtt_hhhn.saoviet"
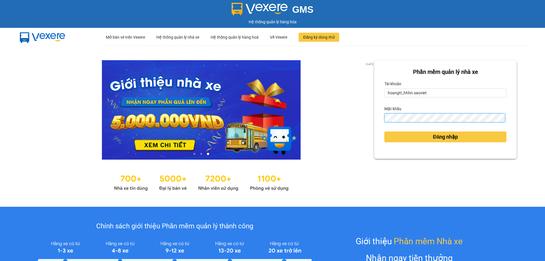
click at [384, 131] on button "Đăng nhập" at bounding box center [445, 136] width 122 height 11
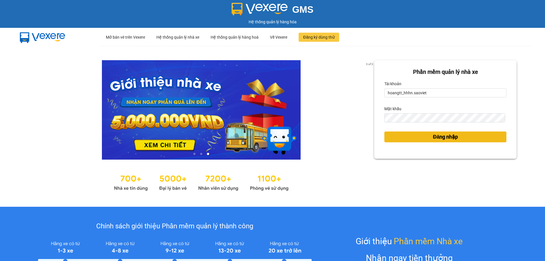
click at [433, 135] on span "Đăng nhập" at bounding box center [445, 137] width 25 height 8
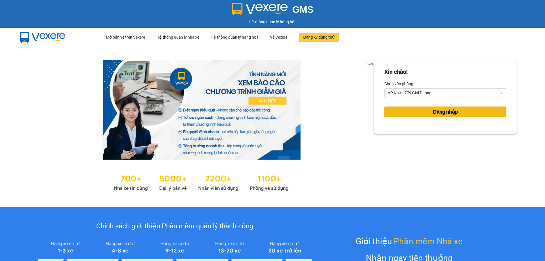
click at [423, 109] on button "Đăng nhập" at bounding box center [445, 111] width 122 height 11
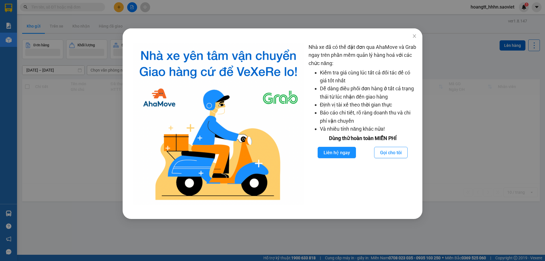
click at [347, 42] on div "Nhà xe đã có thể đặt đơn qua AhaMove và Grab ngay trên phần mềm quản lý hàng ho…" at bounding box center [272, 127] width 299 height 181
click at [411, 35] on span "Close" at bounding box center [414, 36] width 16 height 16
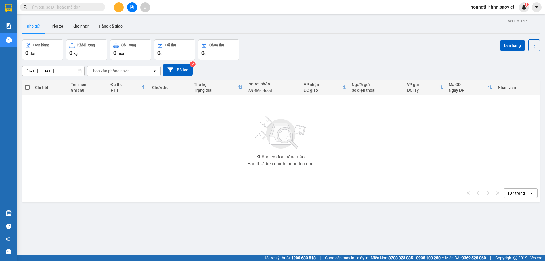
click at [57, 8] on input "text" at bounding box center [64, 7] width 67 height 6
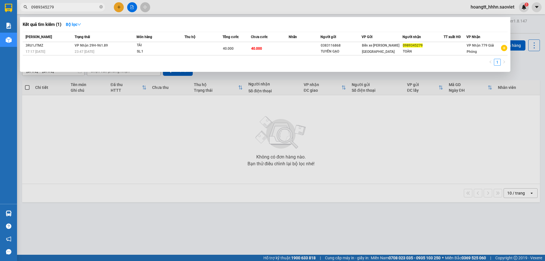
type input "0989345279"
click at [412, 67] on div "1" at bounding box center [265, 64] width 484 height 10
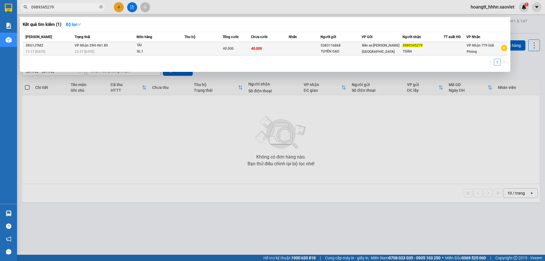
click at [408, 45] on span "0989345279" at bounding box center [412, 45] width 20 height 4
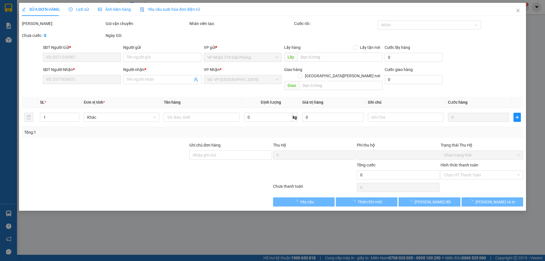
click at [458, 163] on div "Hình thức thanh toán" at bounding box center [481, 166] width 83 height 9
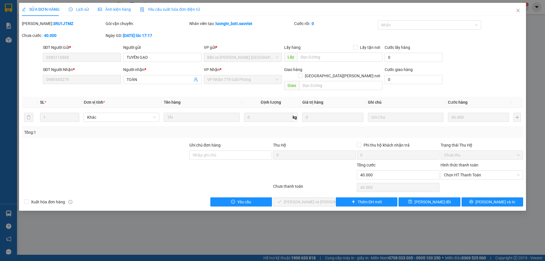
type input "0383116868"
type input "TUYỀN GẠO"
type input "0989345279"
type input "TOÀN"
type input "0"
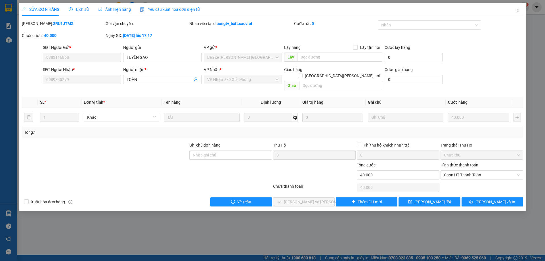
type input "40.000"
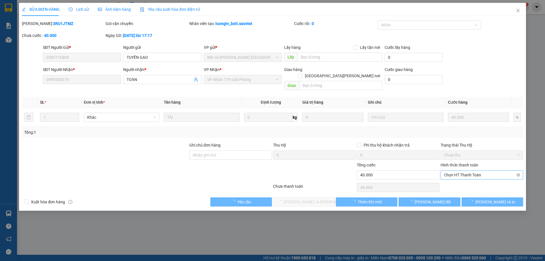
click at [461, 171] on span "Chọn HT Thanh Toán" at bounding box center [482, 174] width 76 height 9
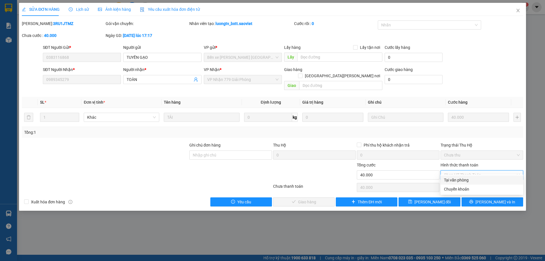
drag, startPoint x: 457, startPoint y: 181, endPoint x: 406, endPoint y: 232, distance: 73.0
click at [457, 181] on div "Tại văn phòng" at bounding box center [482, 180] width 76 height 6
type input "0"
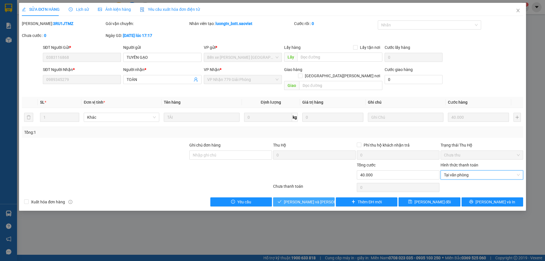
click at [306, 199] on span "[PERSON_NAME] và [PERSON_NAME] hàng" at bounding box center [322, 202] width 77 height 6
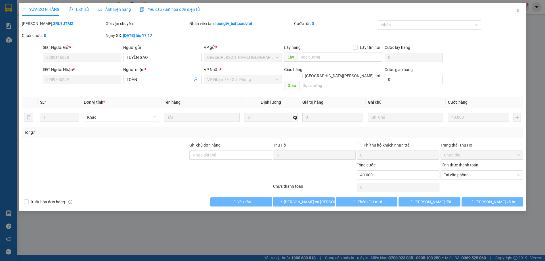
click at [517, 12] on span "Close" at bounding box center [518, 11] width 16 height 16
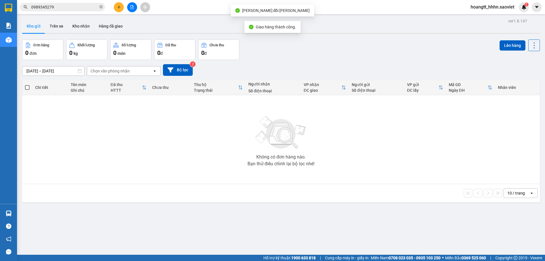
click at [67, 5] on input "0989345279" at bounding box center [64, 7] width 67 height 6
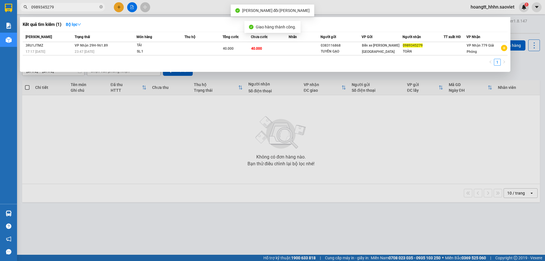
click at [67, 5] on input "0989345279" at bounding box center [64, 7] width 67 height 6
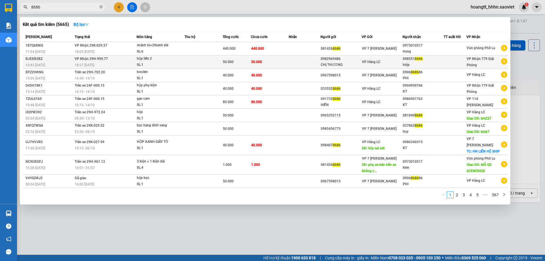
type input "8686"
click at [300, 55] on td at bounding box center [303, 61] width 31 height 13
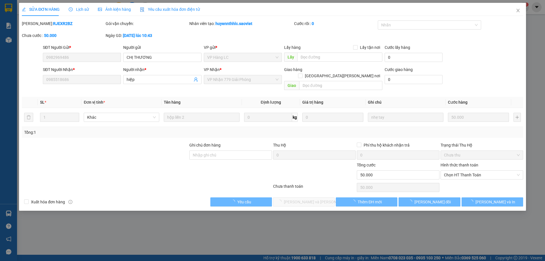
type input "0982969486"
type input "CHỊ THƯƠNG"
type input "0985518686"
type input "hiệp"
type input "0"
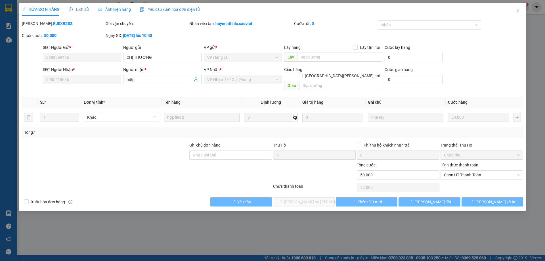
type input "50.000"
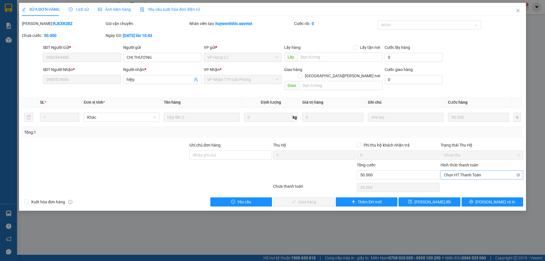
click at [481, 170] on span "Chọn HT Thanh Toán" at bounding box center [482, 174] width 76 height 9
click at [454, 181] on div "Tại văn phòng" at bounding box center [482, 180] width 76 height 6
type input "0"
click at [307, 199] on span "[PERSON_NAME] và [PERSON_NAME] hàng" at bounding box center [322, 202] width 77 height 6
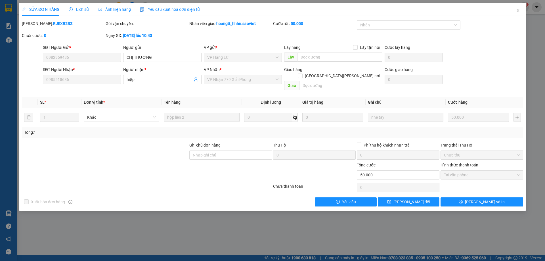
click at [305, 197] on div "Xuất [PERSON_NAME] hàng Yêu [PERSON_NAME] thay đổi [PERSON_NAME] và In" at bounding box center [272, 201] width 502 height 9
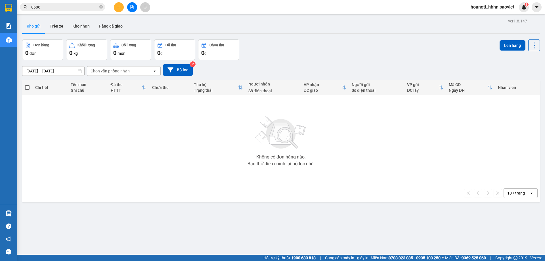
click at [67, 1] on div "Kết quả [PERSON_NAME] ( 5665 ) Bộ lọc Mã ĐH Trạng thái Món hàng Thu hộ Tổng [PE…" at bounding box center [272, 7] width 545 height 14
click at [62, 10] on input "8686" at bounding box center [64, 7] width 67 height 6
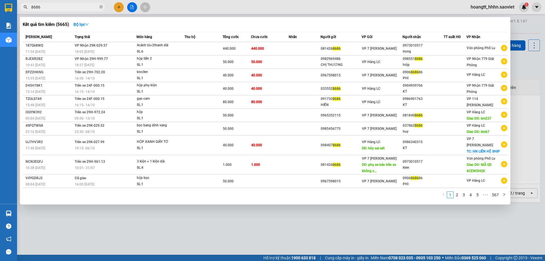
click at [62, 10] on input "8686" at bounding box center [64, 7] width 67 height 6
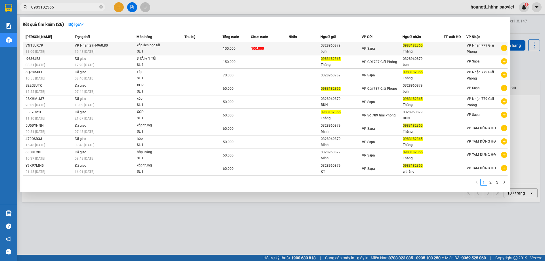
type input "0983182365"
click at [384, 43] on td "VP Sapa" at bounding box center [381, 48] width 41 height 13
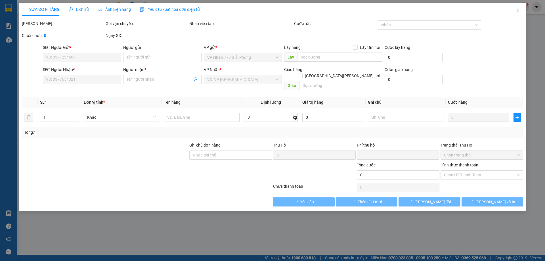
click at [459, 163] on div "Hình thức thanh toán" at bounding box center [481, 166] width 83 height 9
type input "0328960879"
type input "bun"
type input "0983182365"
type input "Thắng"
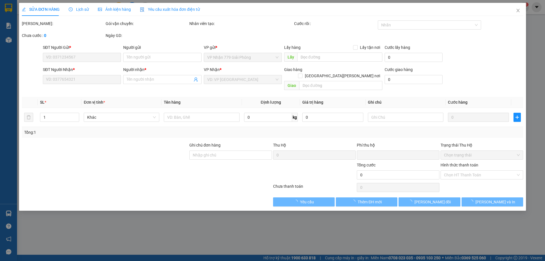
type input "0"
type input "100.000"
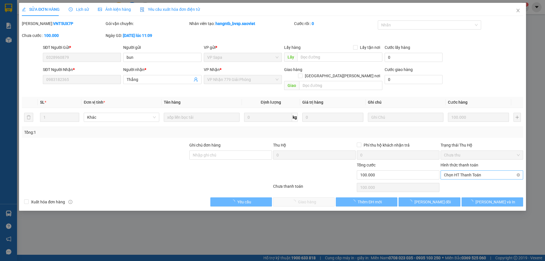
click at [463, 170] on span "Chọn HT Thanh Toán" at bounding box center [482, 174] width 76 height 9
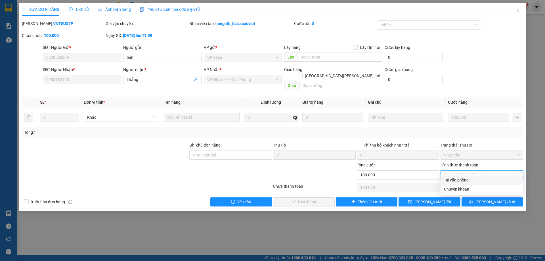
click at [460, 179] on div "Tại văn phòng" at bounding box center [482, 180] width 76 height 6
type input "0"
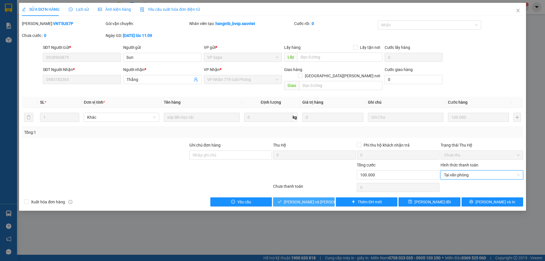
click at [312, 199] on span "[PERSON_NAME] và [PERSON_NAME] hàng" at bounding box center [322, 202] width 77 height 6
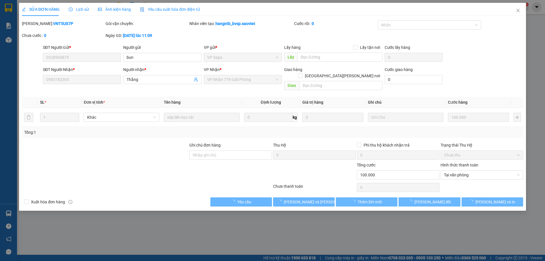
click at [339, 163] on div at bounding box center [314, 172] width 84 height 20
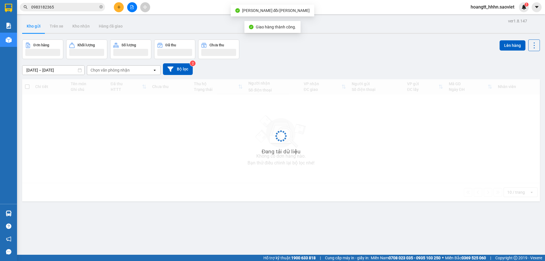
click at [345, 32] on div "Kho gửi Trên xe Kho nhận Hàng đã giao" at bounding box center [280, 26] width 517 height 15
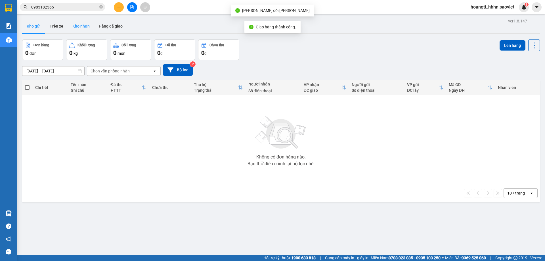
click at [72, 22] on button "Kho nhận" at bounding box center [81, 26] width 26 height 14
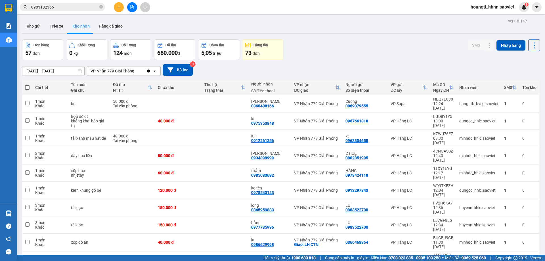
click at [345, 47] on div "Đơn hàng 57 đơn [PERSON_NAME] 0 kg Số [PERSON_NAME] 124 món Đã thu 660.000 [PER…" at bounding box center [280, 49] width 517 height 20
click at [358, 60] on div "[DATE] – [DATE] Press the down arrow key to interact with the calendar and sele…" at bounding box center [280, 70] width 517 height 20
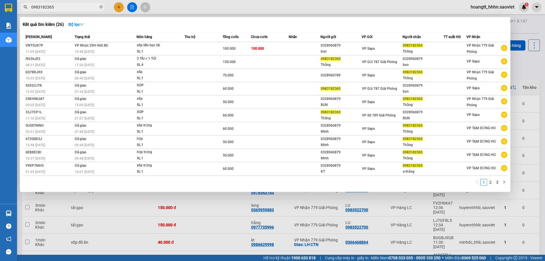
click at [96, 7] on input "0983182365" at bounding box center [64, 7] width 67 height 6
type input "098318236"
click at [102, 7] on icon "close-circle" at bounding box center [100, 6] width 3 height 3
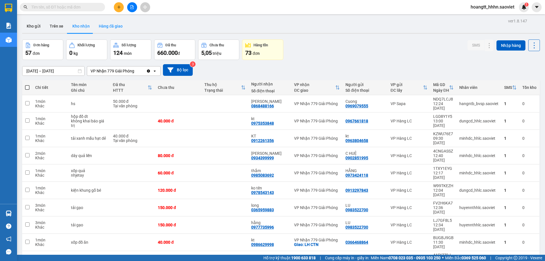
click at [118, 24] on button "Hàng đã giao" at bounding box center [110, 26] width 33 height 14
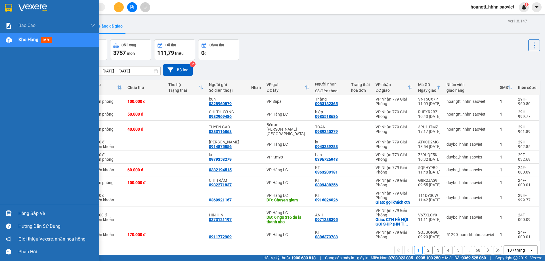
click at [19, 214] on div "Hàng sắp về" at bounding box center [56, 213] width 77 height 9
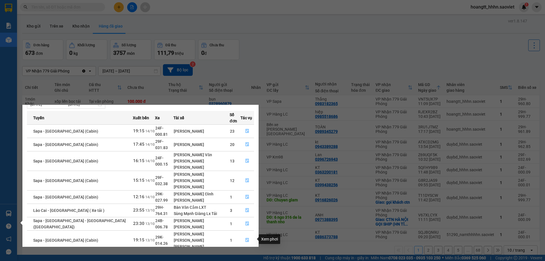
scroll to position [26, 0]
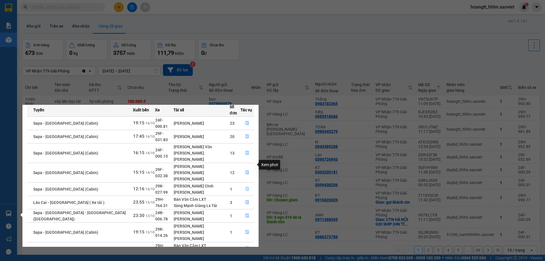
click at [247, 184] on button "button" at bounding box center [246, 188] width 13 height 9
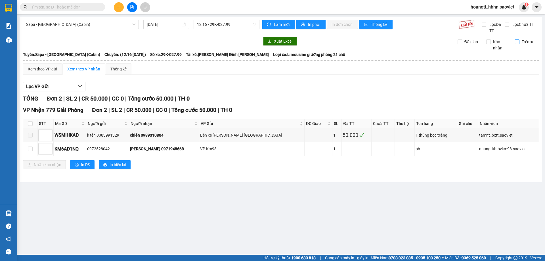
click at [519, 41] on span "Trên xe" at bounding box center [527, 42] width 17 height 6
click at [519, 41] on input "Trên xe" at bounding box center [516, 41] width 5 height 5
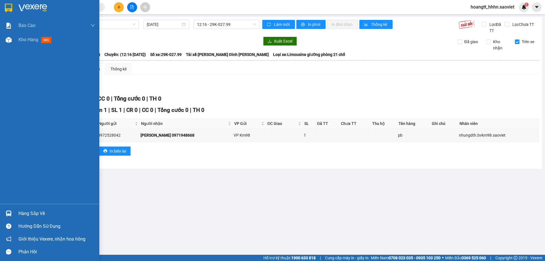
click at [31, 214] on div "Hàng sắp về" at bounding box center [56, 213] width 77 height 9
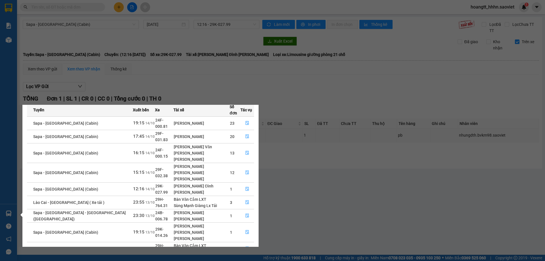
scroll to position [9, 0]
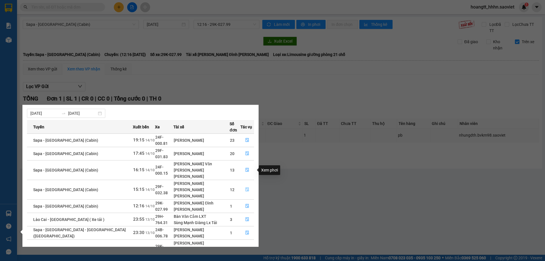
click at [245, 187] on icon "file-done" at bounding box center [247, 189] width 4 height 4
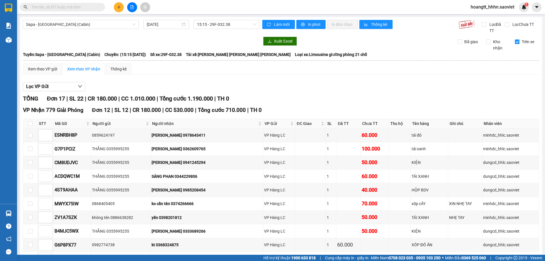
click at [514, 39] on input "Trên xe" at bounding box center [516, 41] width 5 height 5
checkbox input "false"
click at [78, 8] on input "text" at bounding box center [64, 7] width 67 height 6
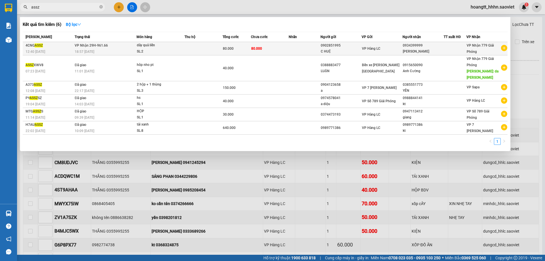
type input "assz"
click at [119, 50] on div "18:57 [DATE]" at bounding box center [106, 51] width 62 height 6
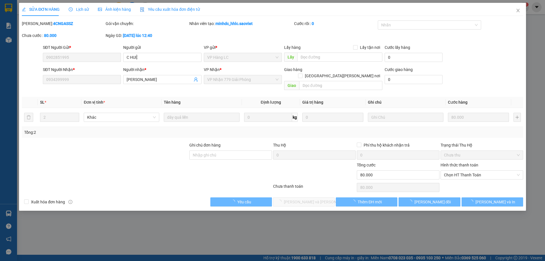
type input "0902851995"
type input "C HUỆ"
type input "0934399999"
type input "[PERSON_NAME]"
type input "0"
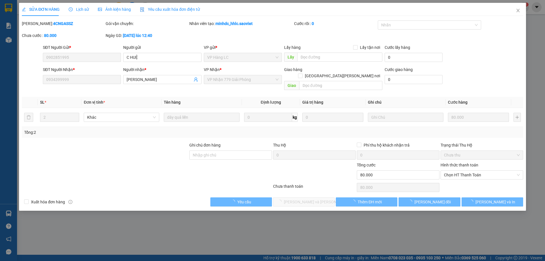
type input "80.000"
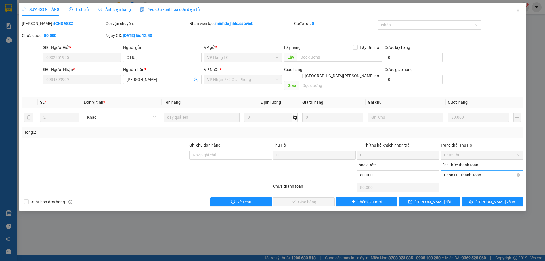
click at [476, 170] on span "Chọn HT Thanh Toán" at bounding box center [482, 174] width 76 height 9
click at [463, 177] on div "Tại văn phòng" at bounding box center [482, 180] width 76 height 6
type input "0"
click at [294, 199] on span "[PERSON_NAME] và [PERSON_NAME] hàng" at bounding box center [322, 202] width 77 height 6
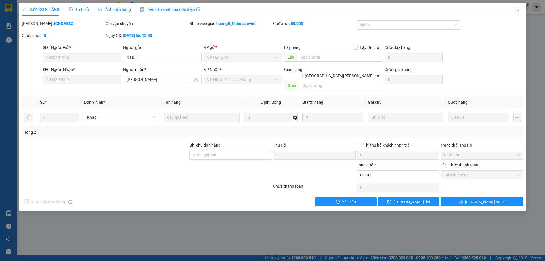
click at [519, 10] on icon "close" at bounding box center [517, 10] width 5 height 5
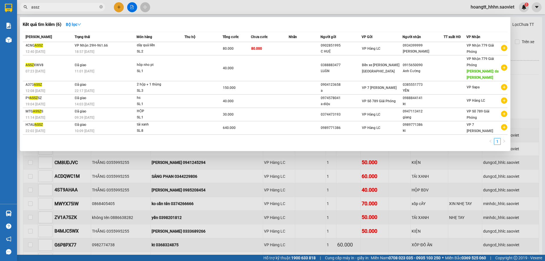
click at [62, 6] on input "assz" at bounding box center [64, 7] width 67 height 6
type input "a"
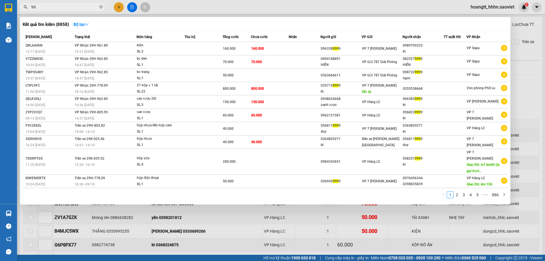
type input "9"
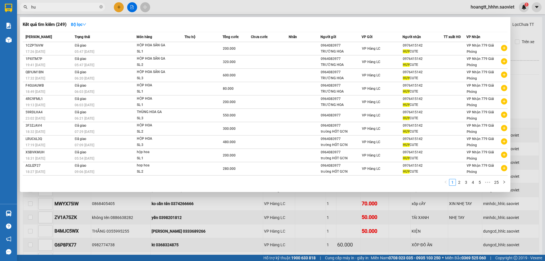
type input "h"
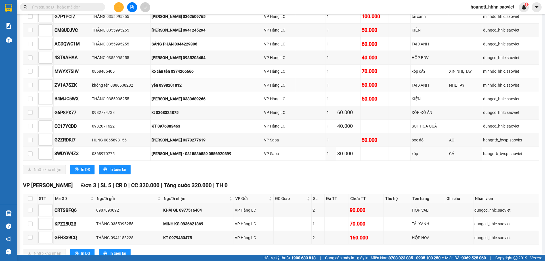
scroll to position [94, 0]
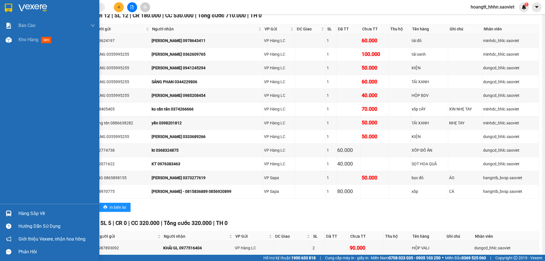
click at [22, 211] on div "Hàng sắp về" at bounding box center [56, 213] width 77 height 9
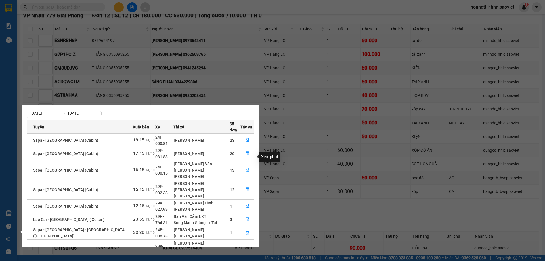
click at [246, 168] on icon "file-done" at bounding box center [247, 170] width 4 height 4
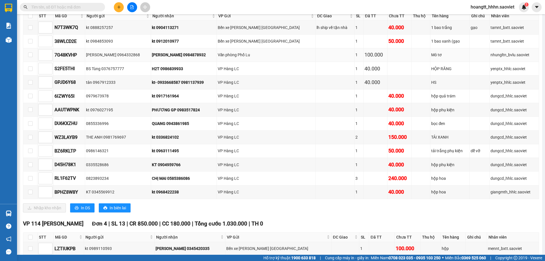
scroll to position [37, 0]
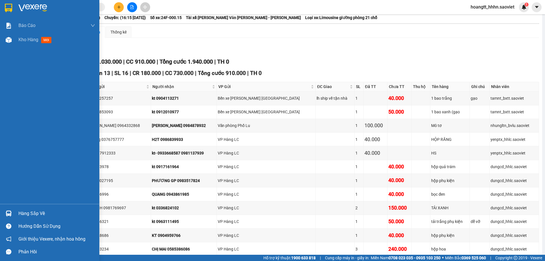
click at [31, 211] on div "Hàng sắp về" at bounding box center [56, 213] width 77 height 9
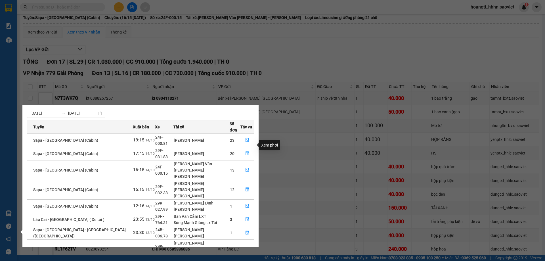
click at [246, 151] on icon "file-done" at bounding box center [246, 153] width 3 height 4
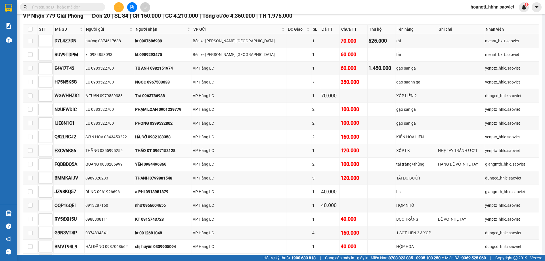
scroll to position [37, 0]
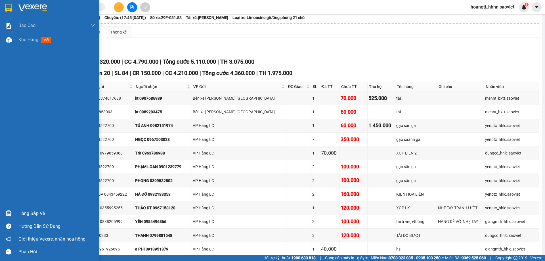
click at [29, 210] on div "Hàng sắp về" at bounding box center [56, 213] width 77 height 9
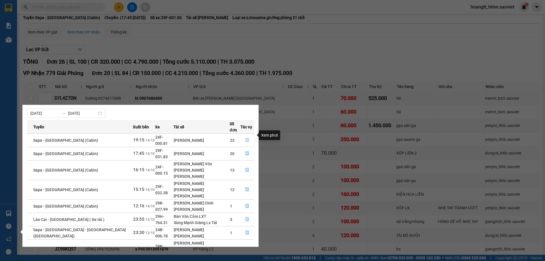
click at [247, 138] on icon "file-done" at bounding box center [247, 140] width 4 height 4
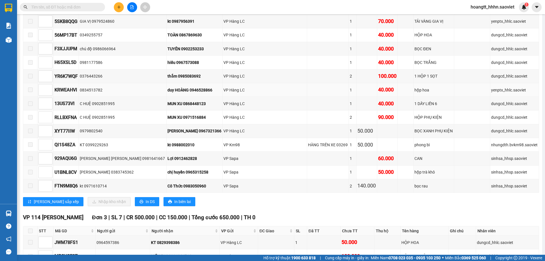
scroll to position [278, 0]
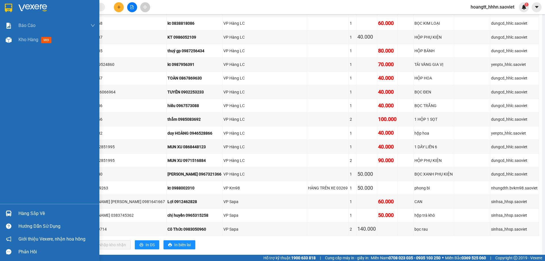
click at [23, 212] on div "Hàng sắp về" at bounding box center [56, 213] width 77 height 9
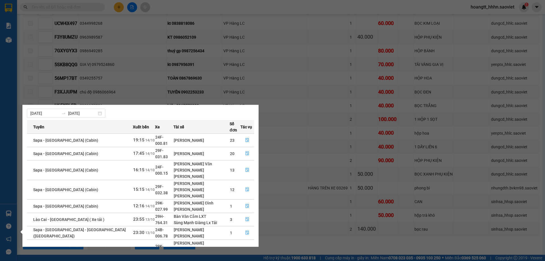
click at [289, 141] on section "Kết quả [PERSON_NAME] ( 249 ) Bộ lọc Mã ĐH Trạng thái Món hàng Thu hộ Tổng [PER…" at bounding box center [272, 130] width 545 height 261
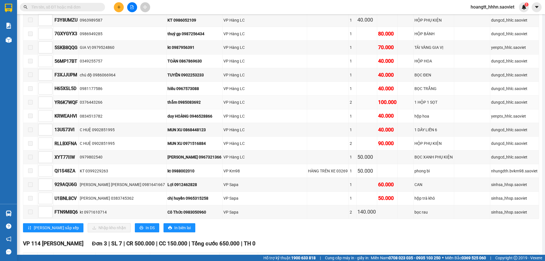
scroll to position [372, 0]
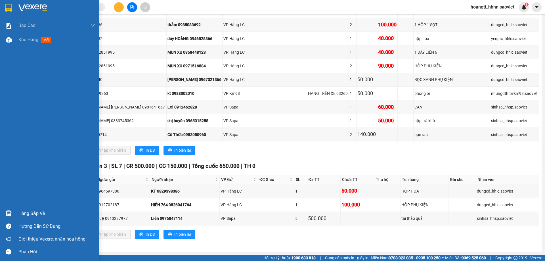
click at [15, 213] on div "Hàng sắp về" at bounding box center [49, 213] width 99 height 13
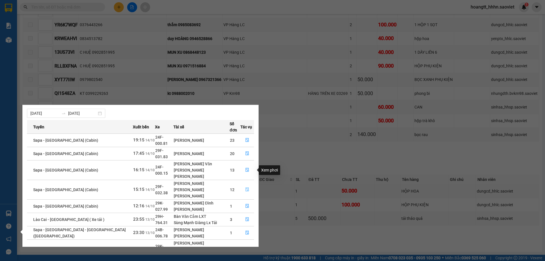
click at [245, 187] on icon "file-done" at bounding box center [247, 189] width 4 height 4
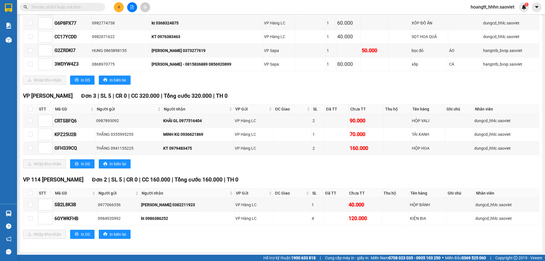
scroll to position [221, 0]
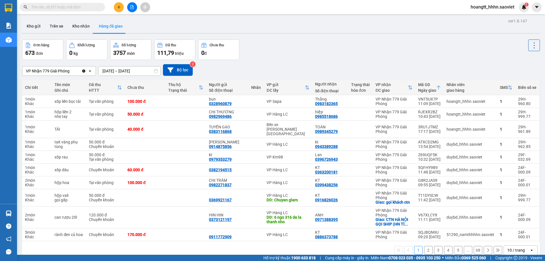
click at [73, 7] on input "text" at bounding box center [64, 7] width 67 height 6
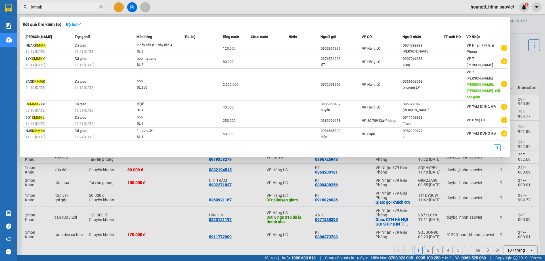
type input "kmmk"
click at [103, 8] on span "kmmk" at bounding box center [62, 7] width 85 height 9
click at [102, 8] on icon "close-circle" at bounding box center [100, 6] width 3 height 3
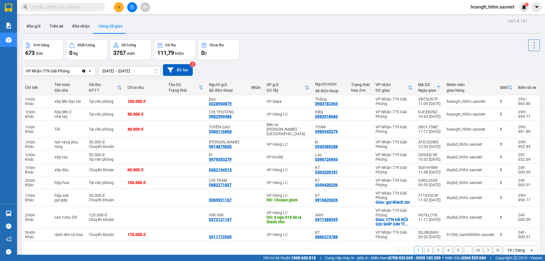
click at [94, 7] on input "text" at bounding box center [64, 7] width 67 height 6
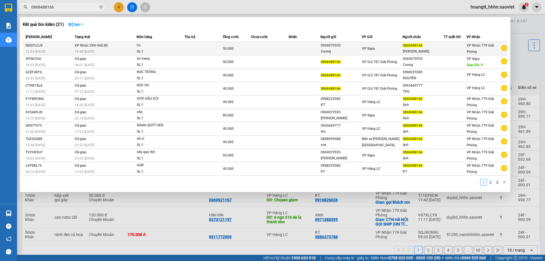
type input "0868488166"
click at [209, 45] on td at bounding box center [203, 48] width 38 height 13
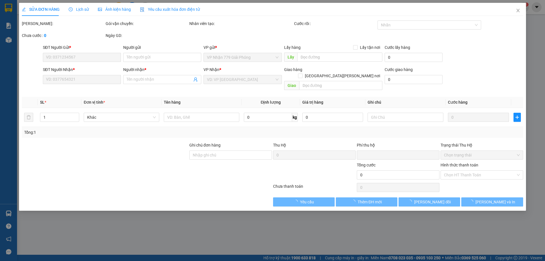
type input "0969079555"
type input "Cuong"
type input "0868488166"
type input "[PERSON_NAME]"
type input "0"
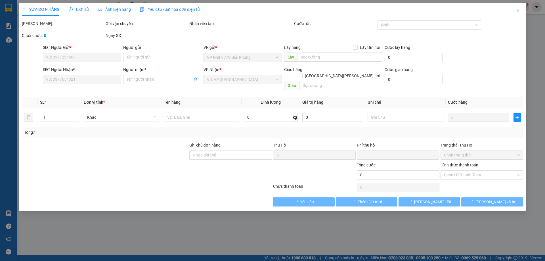
type input "50.000"
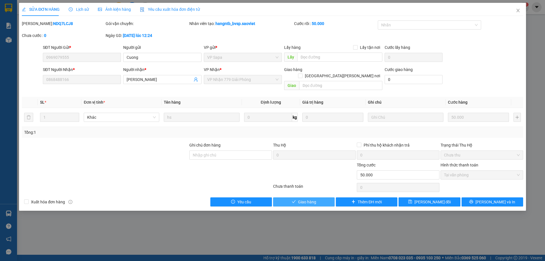
click at [298, 199] on span "Giao hàng" at bounding box center [307, 202] width 18 height 6
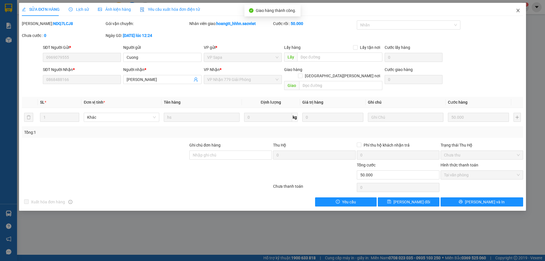
click at [514, 9] on span "Close" at bounding box center [518, 11] width 16 height 16
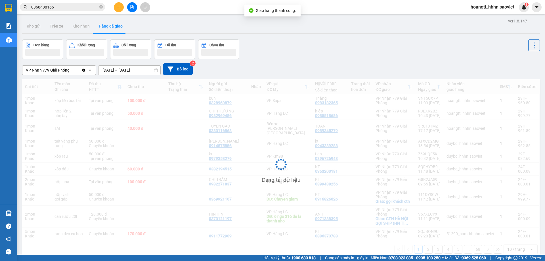
click at [79, 8] on input "0868488166" at bounding box center [64, 7] width 67 height 6
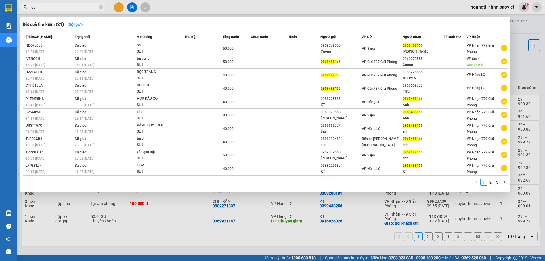
type input "0"
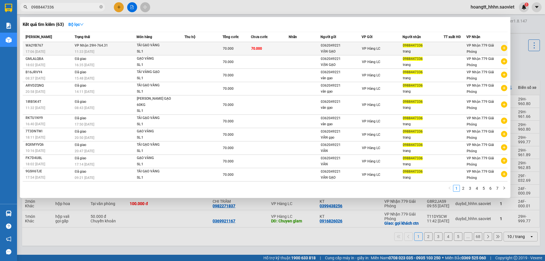
type input "0988447336"
click at [125, 51] on div "11:33 [DATE]" at bounding box center [106, 51] width 62 height 6
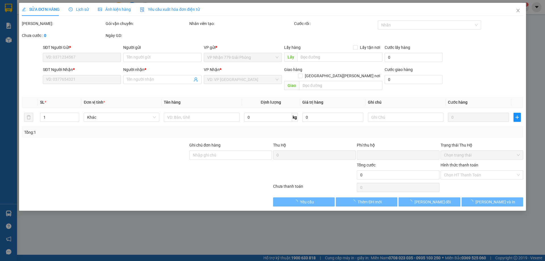
type input "0362049221"
type input "VẬN GẠO"
type input "0988447336"
type input "trang"
type input "0"
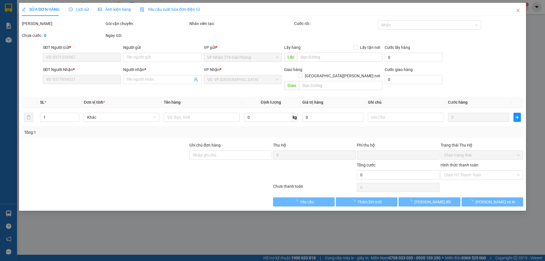
type input "70.000"
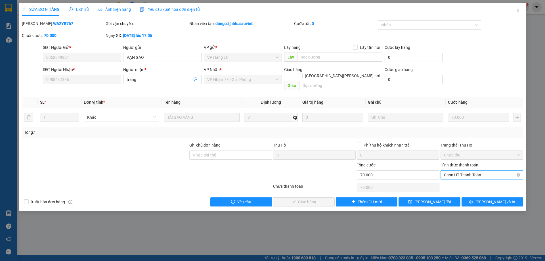
click at [462, 170] on span "Chọn HT Thanh Toán" at bounding box center [482, 174] width 76 height 9
click at [455, 180] on div "Tại văn phòng" at bounding box center [482, 180] width 76 height 6
type input "0"
click at [294, 199] on span "[PERSON_NAME] và Giao hàng" at bounding box center [322, 202] width 77 height 6
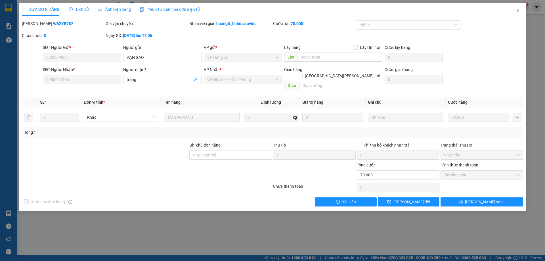
click at [520, 8] on span "Close" at bounding box center [518, 11] width 16 height 16
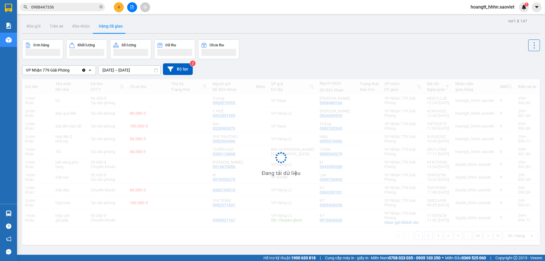
click at [76, 8] on input "0988447336" at bounding box center [64, 7] width 67 height 6
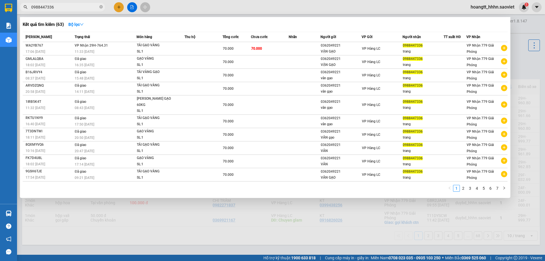
click at [76, 8] on input "0988447336" at bounding box center [64, 7] width 67 height 6
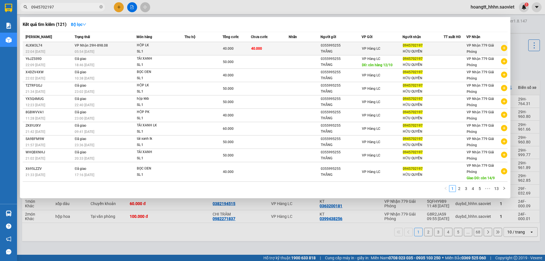
type input "0945702197"
click at [155, 52] on div "SL: 1" at bounding box center [158, 51] width 43 height 6
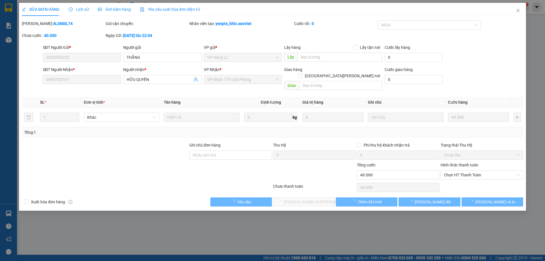
type input "0355995255"
type input "THẮNG"
type input "0945702197"
type input "HỮU QUYỀN"
type input "0"
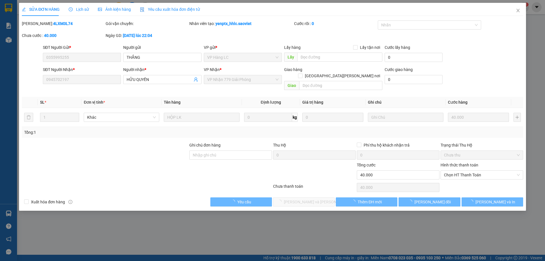
type input "40.000"
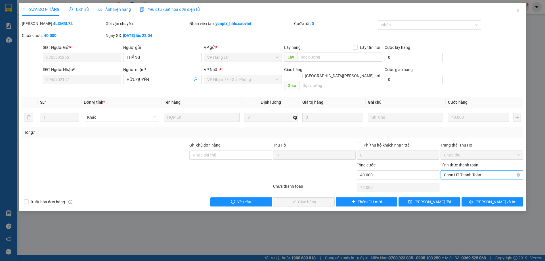
click at [466, 172] on span "Chọn HT Thanh Toán" at bounding box center [482, 174] width 76 height 9
click at [464, 187] on div "Chuyển khoản" at bounding box center [482, 189] width 76 height 6
type input "0"
click at [292, 199] on span "[PERSON_NAME] và Giao hàng" at bounding box center [322, 202] width 77 height 6
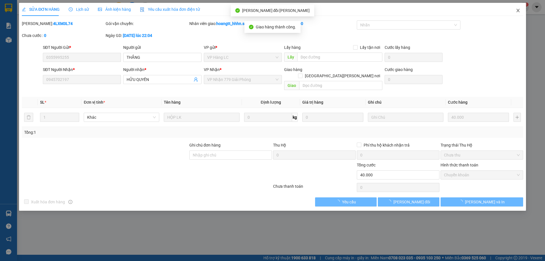
click at [514, 8] on span "Close" at bounding box center [518, 11] width 16 height 16
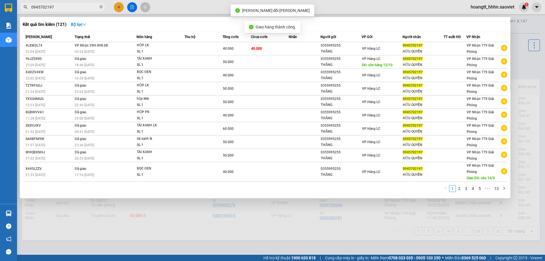
click at [76, 9] on input "0945702197" at bounding box center [64, 7] width 67 height 6
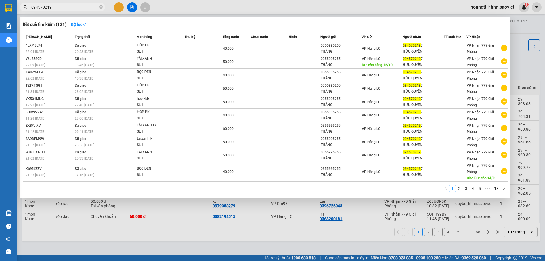
click at [76, 9] on input "094570219" at bounding box center [64, 7] width 67 height 6
paste input "88447336"
type input "0988447336"
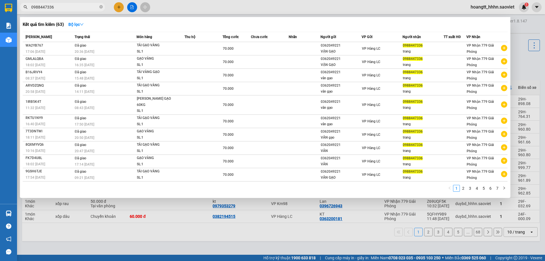
click at [102, 5] on icon "close-circle" at bounding box center [100, 6] width 3 height 3
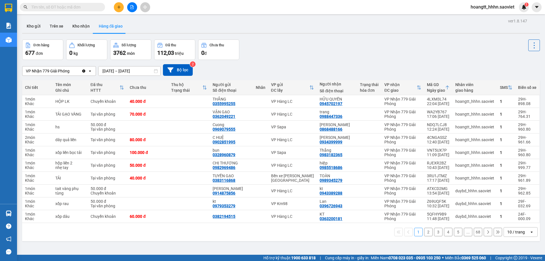
click at [169, 10] on div "Kết quả tìm kiếm ( 63 ) Bộ lọc Mã ĐH Trạng thái Món hàng Thu hộ Tổng cước Chưa …" at bounding box center [272, 7] width 545 height 14
click at [83, 10] on input "text" at bounding box center [64, 7] width 67 height 6
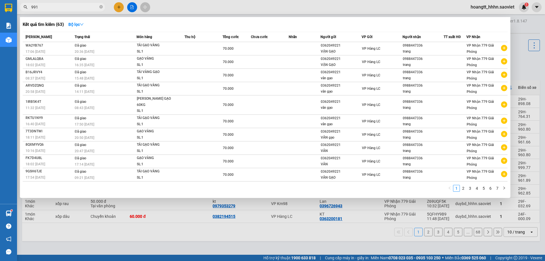
type input "9919"
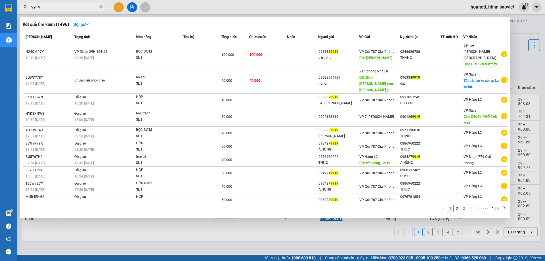
click at [92, 8] on input "9919" at bounding box center [64, 7] width 67 height 6
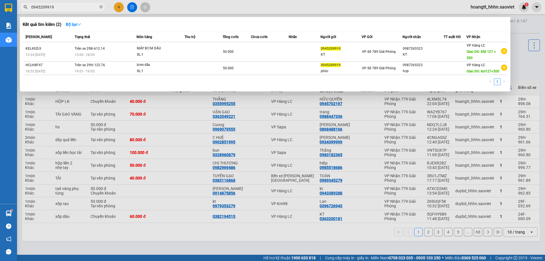
click at [84, 4] on input "0945209919" at bounding box center [64, 7] width 67 height 6
click at [73, 9] on input "0945209919" at bounding box center [64, 7] width 67 height 6
type input "0945209919"
click at [99, 7] on icon "close-circle" at bounding box center [100, 6] width 3 height 3
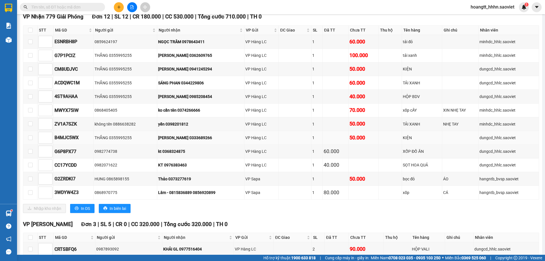
scroll to position [80, 0]
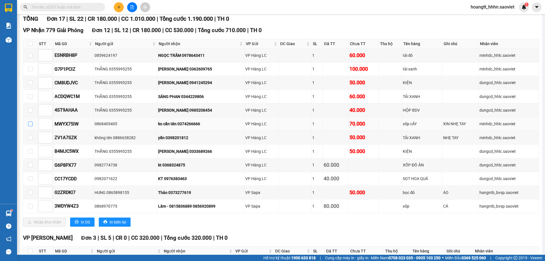
click at [28, 125] on input "checkbox" at bounding box center [30, 123] width 5 height 5
checkbox input "true"
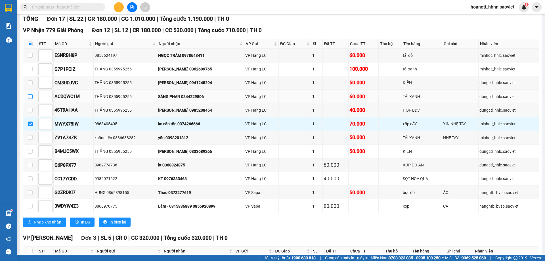
click at [29, 97] on input "checkbox" at bounding box center [30, 96] width 5 height 5
checkbox input "true"
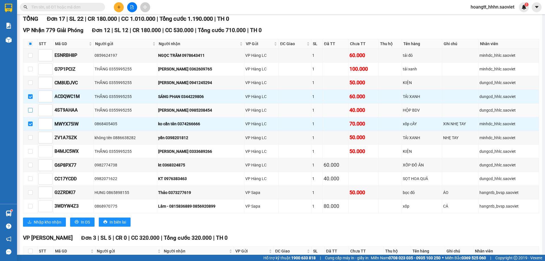
click at [29, 107] on label at bounding box center [30, 110] width 5 height 6
click at [29, 108] on input "checkbox" at bounding box center [30, 110] width 5 height 5
checkbox input "true"
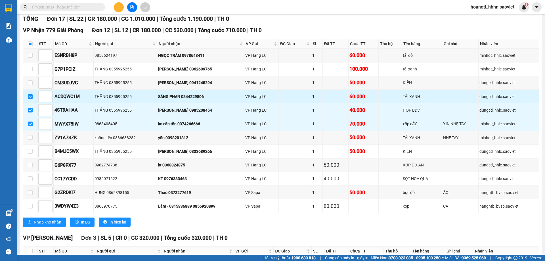
click at [29, 97] on input "checkbox" at bounding box center [30, 96] width 5 height 5
checkbox input "false"
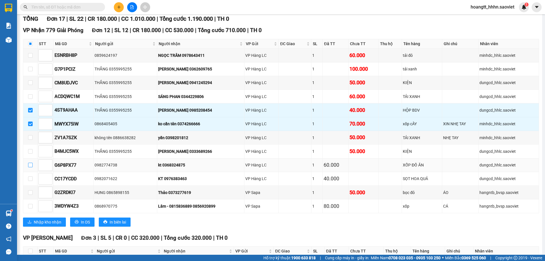
click at [29, 166] on input "checkbox" at bounding box center [30, 165] width 5 height 5
checkbox input "true"
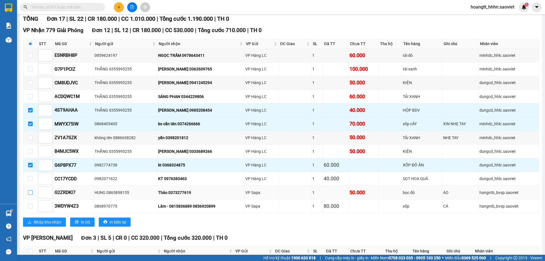
click at [31, 193] on input "checkbox" at bounding box center [30, 192] width 5 height 5
checkbox input "true"
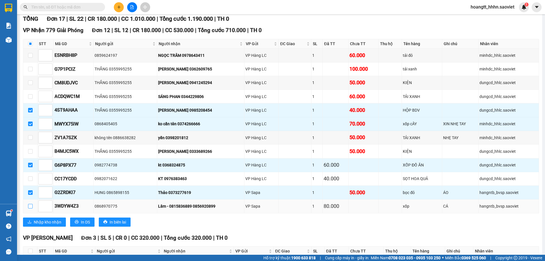
click at [30, 209] on label at bounding box center [30, 206] width 5 height 6
click at [30, 208] on input "checkbox" at bounding box center [30, 206] width 5 height 5
checkbox input "true"
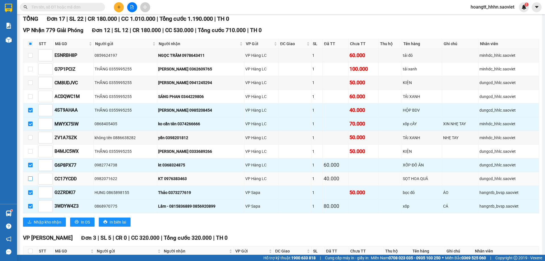
click at [31, 178] on input "checkbox" at bounding box center [30, 178] width 5 height 5
checkbox input "true"
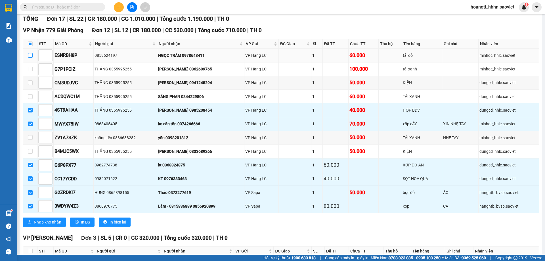
click at [29, 55] on input "checkbox" at bounding box center [30, 55] width 5 height 5
checkbox input "true"
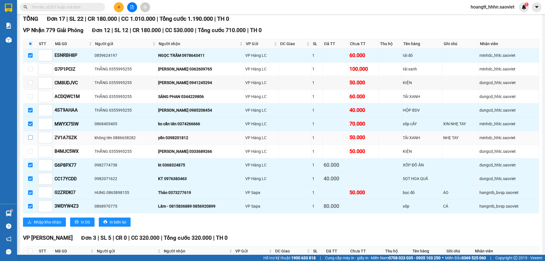
click at [31, 136] on input "checkbox" at bounding box center [30, 137] width 5 height 5
checkbox input "true"
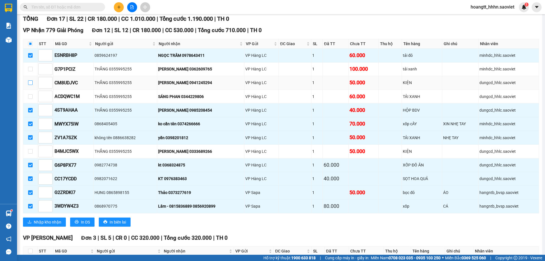
click at [29, 84] on input "checkbox" at bounding box center [30, 82] width 5 height 5
checkbox input "true"
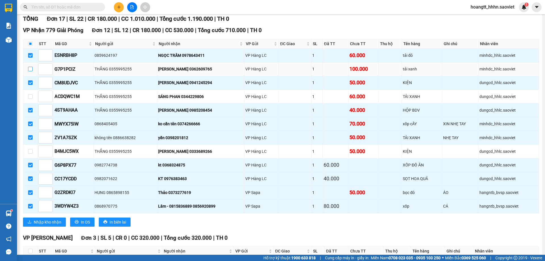
click at [29, 70] on input "checkbox" at bounding box center [30, 69] width 5 height 5
checkbox input "true"
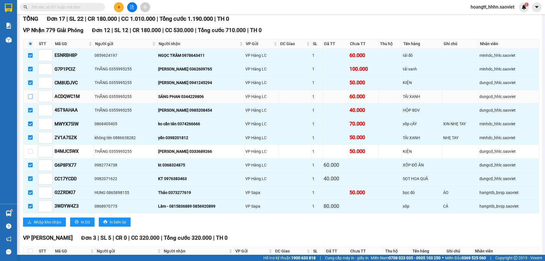
click at [32, 95] on input "checkbox" at bounding box center [30, 96] width 5 height 5
checkbox input "true"
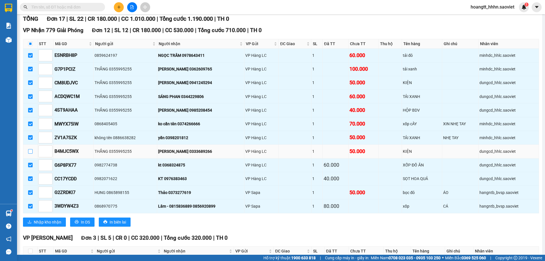
click at [31, 149] on input "checkbox" at bounding box center [30, 151] width 5 height 5
checkbox input "true"
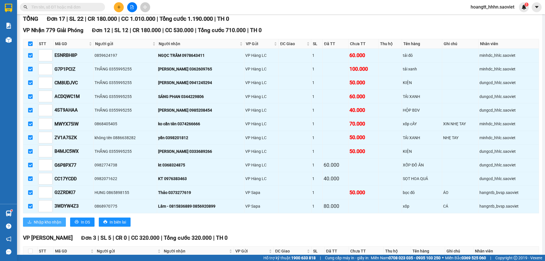
click at [47, 224] on span "Nhập kho nhận" at bounding box center [48, 222] width 28 height 6
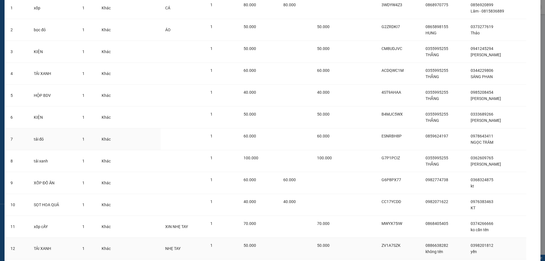
scroll to position [90, 0]
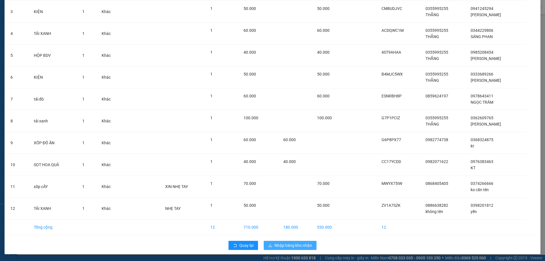
click at [287, 241] on button "Nhập hàng kho nhận" at bounding box center [289, 244] width 53 height 9
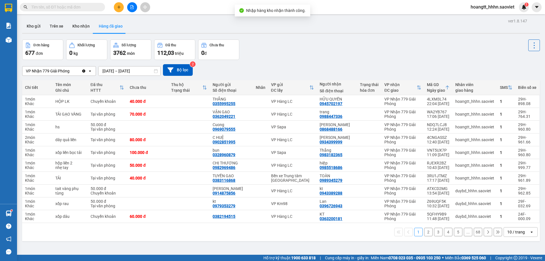
click at [85, 10] on input "text" at bounding box center [64, 7] width 67 height 6
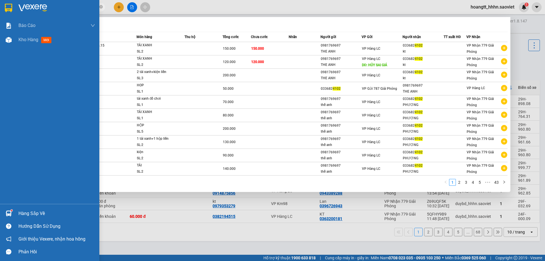
type input "4102"
click at [14, 212] on div "Hàng sắp về" at bounding box center [49, 213] width 99 height 13
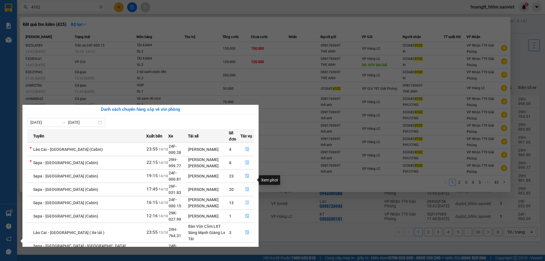
click at [247, 198] on button "button" at bounding box center [246, 202] width 13 height 9
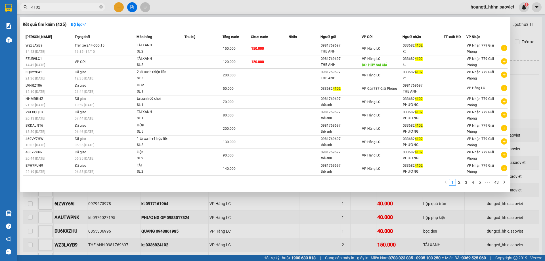
click at [530, 31] on div at bounding box center [272, 130] width 545 height 261
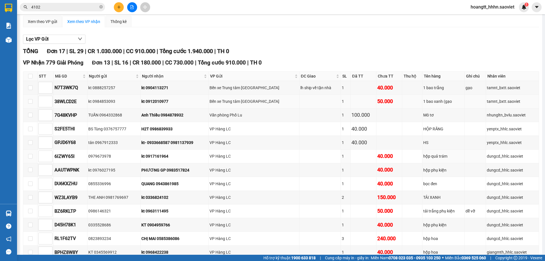
scroll to position [94, 0]
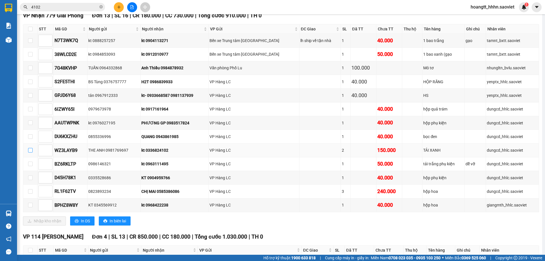
click at [29, 151] on input "checkbox" at bounding box center [30, 150] width 5 height 5
checkbox input "true"
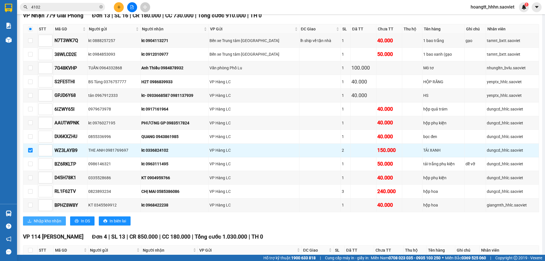
click at [51, 220] on span "Nhập kho nhận" at bounding box center [48, 221] width 28 height 6
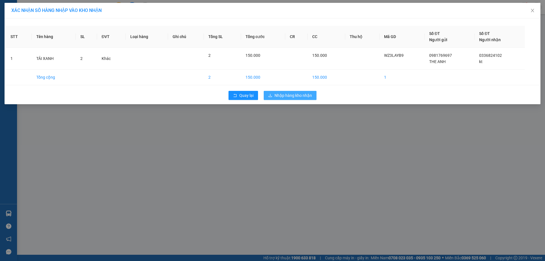
click at [290, 98] on span "Nhập hàng kho nhận" at bounding box center [292, 95] width 37 height 6
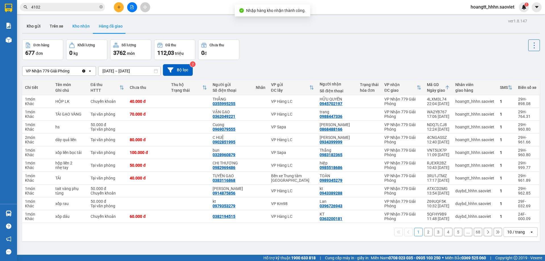
click at [84, 27] on button "Kho nhận" at bounding box center [81, 26] width 26 height 14
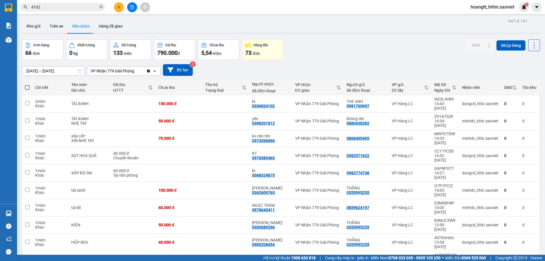
click at [27, 86] on span at bounding box center [27, 87] width 5 height 5
click at [27, 85] on input "checkbox" at bounding box center [27, 85] width 0 height 0
checkbox input "true"
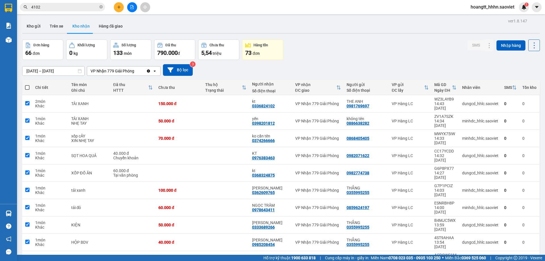
checkbox input "true"
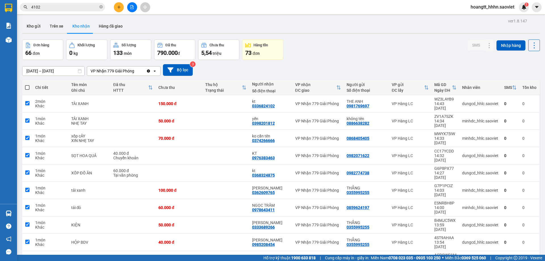
checkbox input "true"
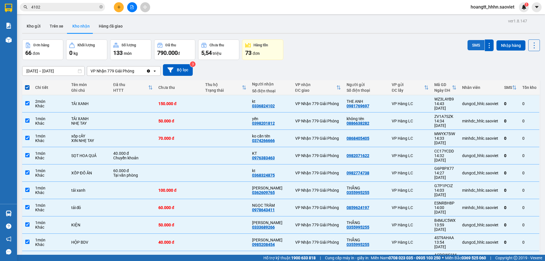
click at [476, 45] on button "SMS" at bounding box center [475, 45] width 17 height 10
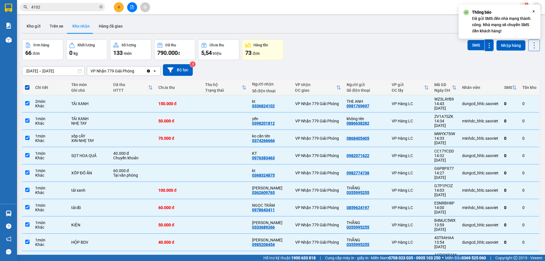
checkbox input "false"
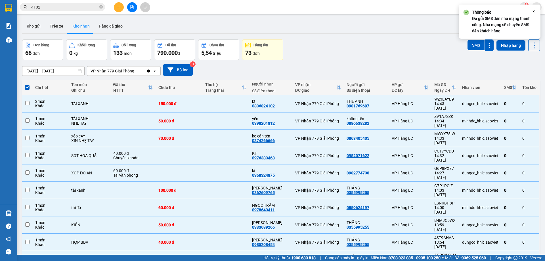
checkbox input "false"
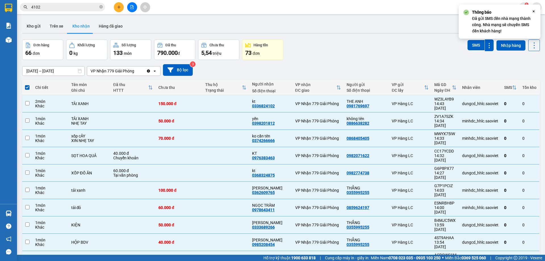
checkbox input "false"
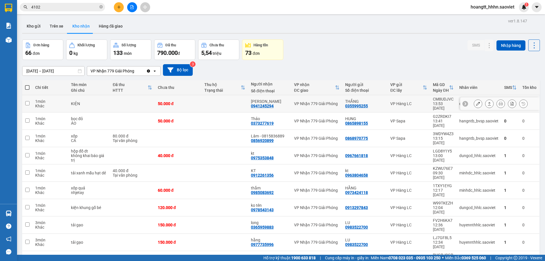
click at [435, 105] on div "13:53 [DATE]" at bounding box center [443, 105] width 21 height 9
checkbox input "true"
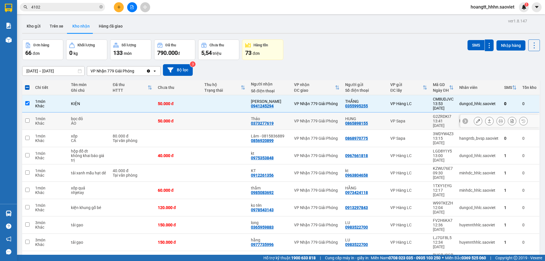
click at [433, 114] on div "G2ZRDKI7" at bounding box center [443, 116] width 21 height 5
checkbox input "true"
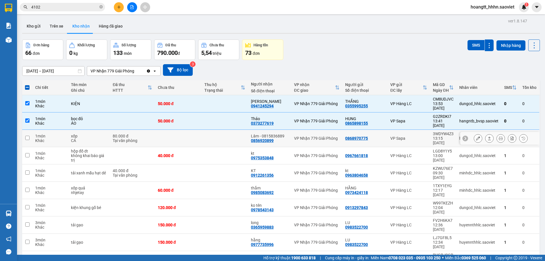
click at [433, 131] on div "3WDYW4Z3" at bounding box center [443, 133] width 21 height 5
checkbox input "true"
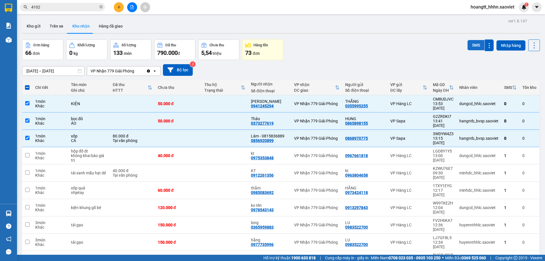
click at [467, 45] on button "SMS" at bounding box center [475, 45] width 17 height 10
click at [533, 48] on icon at bounding box center [534, 45] width 8 height 8
click at [527, 68] on li "Làm mới" at bounding box center [519, 71] width 43 height 10
click at [530, 44] on icon at bounding box center [534, 45] width 8 height 8
click at [525, 73] on span "Làm mới" at bounding box center [522, 71] width 16 height 6
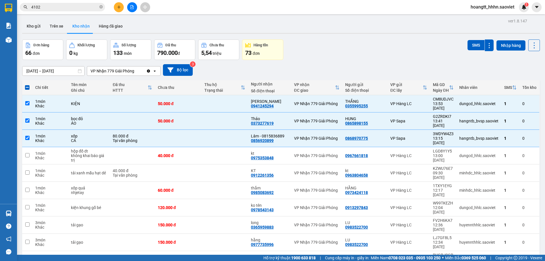
checkbox input "false"
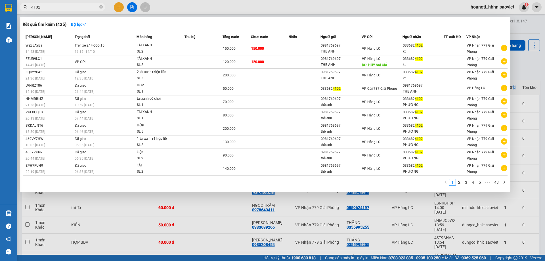
click at [71, 9] on input "4102" at bounding box center [64, 7] width 67 height 6
type input "8"
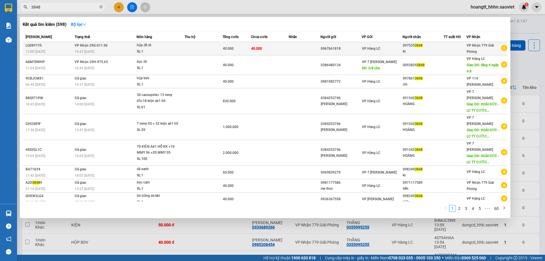
type input "3848"
click at [151, 48] on div "hộp đồ dt" at bounding box center [158, 45] width 43 height 6
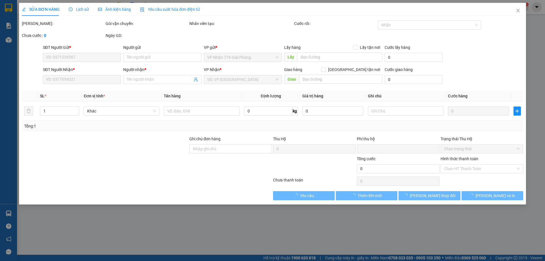
type input "0967661818"
type input "0975353848"
type input "kt"
type input "0"
type input "40.000"
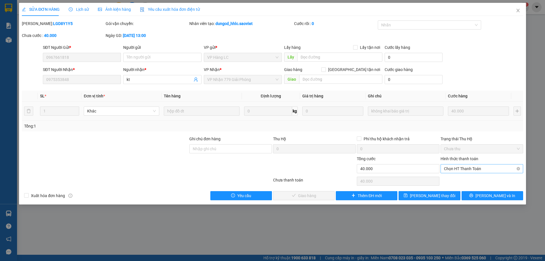
click at [454, 170] on span "Chọn HT Thanh Toán" at bounding box center [482, 168] width 76 height 9
click at [453, 189] on div "Chuyển khoản" at bounding box center [482, 189] width 76 height 6
type input "0"
click at [317, 193] on span "[PERSON_NAME] và Giao hàng" at bounding box center [311, 195] width 54 height 6
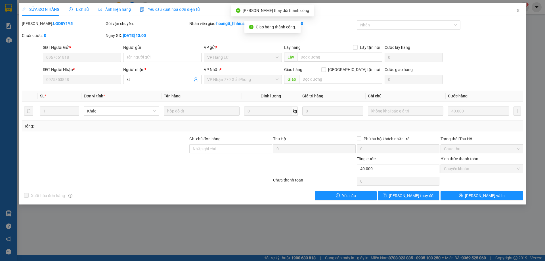
click at [517, 11] on icon "close" at bounding box center [517, 10] width 5 height 5
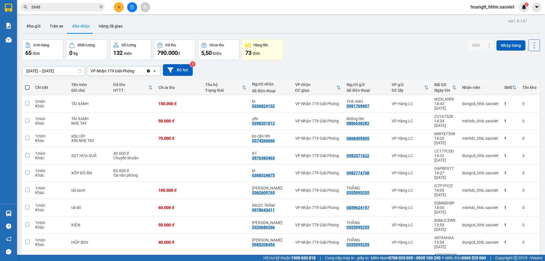
click at [92, 8] on input "3848" at bounding box center [64, 7] width 67 height 6
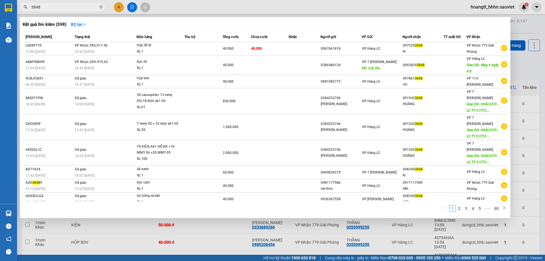
click at [92, 8] on input "3848" at bounding box center [64, 7] width 67 height 6
click at [102, 7] on icon "close-circle" at bounding box center [100, 6] width 3 height 3
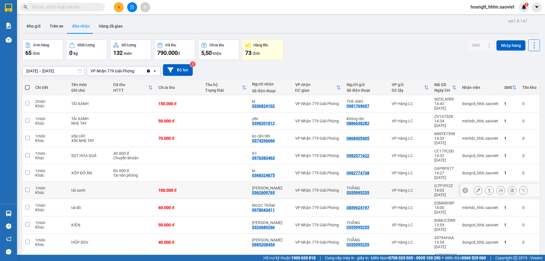
scroll to position [26, 0]
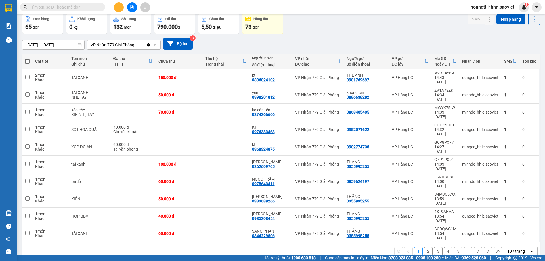
click at [424, 247] on button "2" at bounding box center [428, 251] width 9 height 9
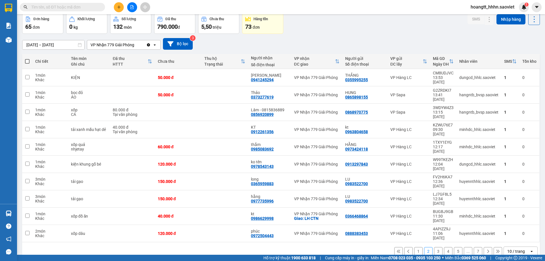
scroll to position [0, 0]
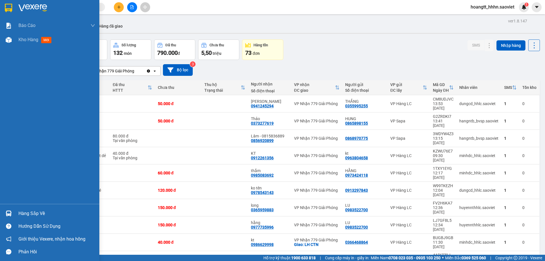
click at [12, 213] on div at bounding box center [9, 213] width 10 height 10
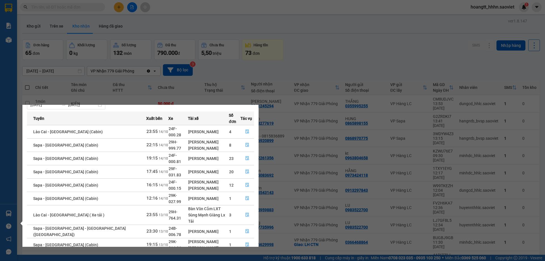
scroll to position [26, 0]
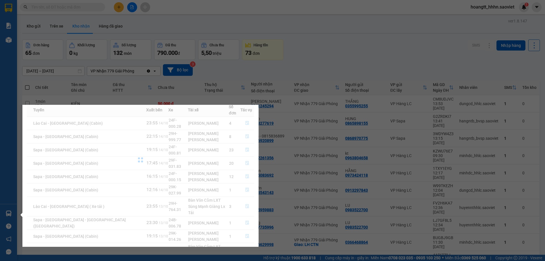
scroll to position [0, 0]
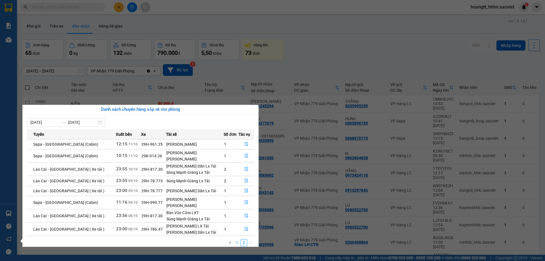
click at [238, 242] on link "1" at bounding box center [237, 242] width 6 height 6
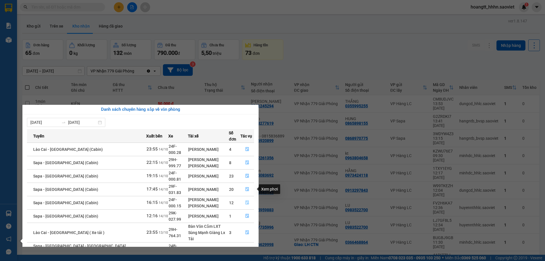
click at [246, 200] on icon "file-done" at bounding box center [247, 202] width 4 height 4
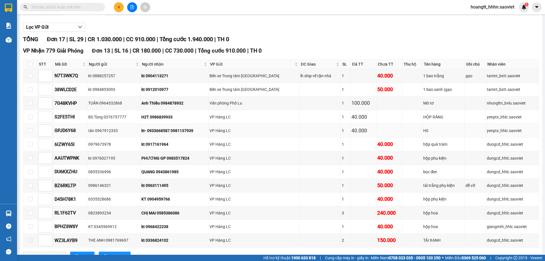
scroll to position [47, 0]
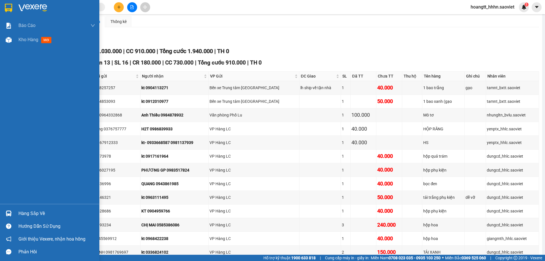
drag, startPoint x: 26, startPoint y: 210, endPoint x: 34, endPoint y: 199, distance: 13.5
click at [25, 210] on div "Hàng sắp về" at bounding box center [56, 213] width 77 height 9
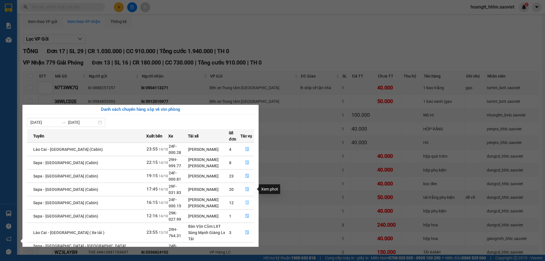
click at [245, 201] on icon "file-done" at bounding box center [246, 203] width 3 height 4
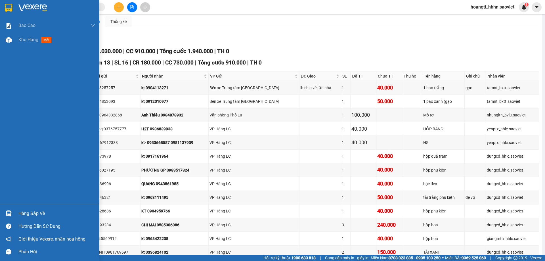
click at [12, 216] on div at bounding box center [9, 213] width 10 height 10
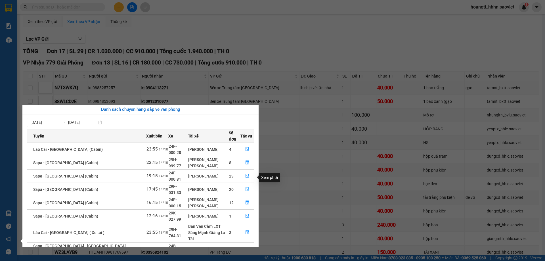
click at [245, 187] on icon "file-done" at bounding box center [246, 189] width 3 height 4
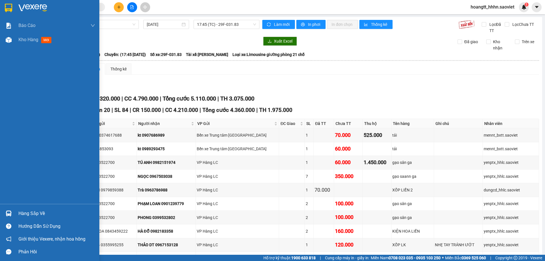
click at [18, 213] on div "Hàng sắp về" at bounding box center [49, 213] width 99 height 13
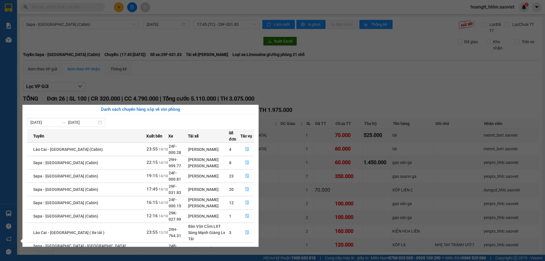
scroll to position [26, 0]
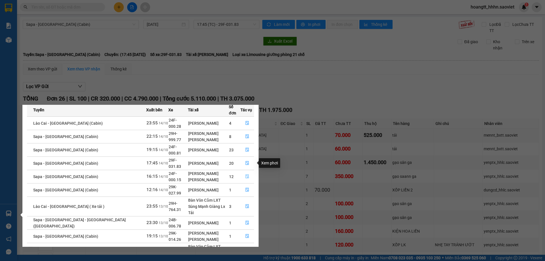
click at [245, 174] on icon "file-done" at bounding box center [246, 176] width 3 height 4
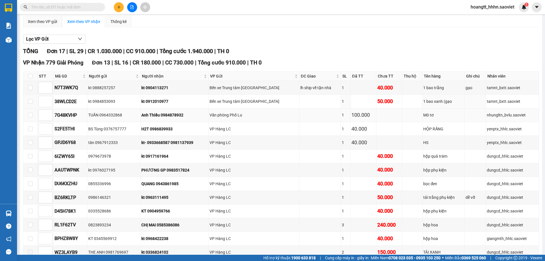
scroll to position [142, 0]
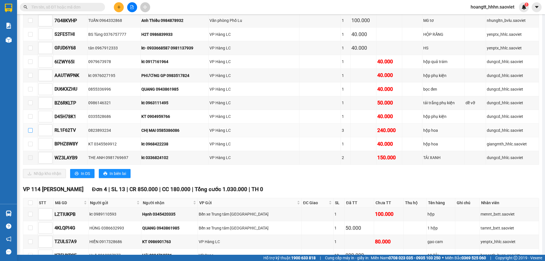
click at [29, 129] on input "checkbox" at bounding box center [30, 130] width 5 height 5
checkbox input "true"
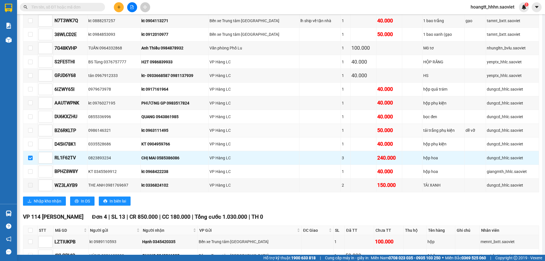
scroll to position [94, 0]
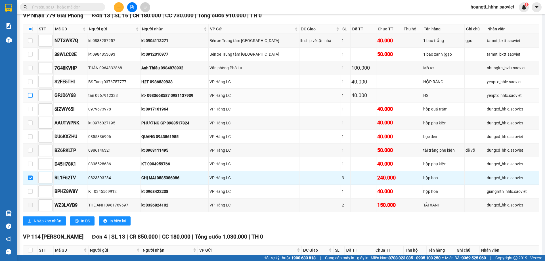
click at [30, 96] on input "checkbox" at bounding box center [30, 95] width 5 height 5
checkbox input "true"
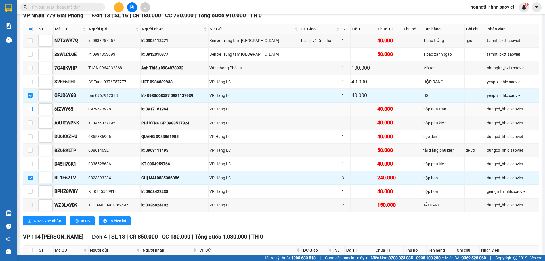
click at [31, 108] on input "checkbox" at bounding box center [30, 109] width 5 height 5
checkbox input "true"
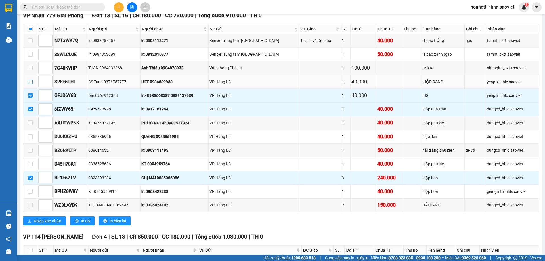
click at [30, 81] on input "checkbox" at bounding box center [30, 81] width 5 height 5
checkbox input "true"
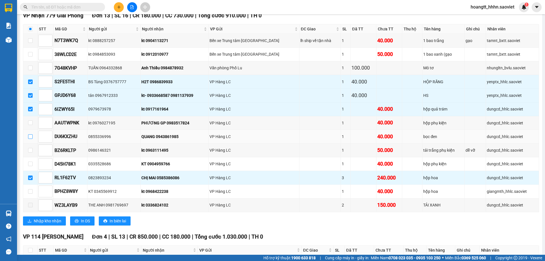
click at [30, 134] on input "checkbox" at bounding box center [30, 136] width 5 height 5
checkbox input "true"
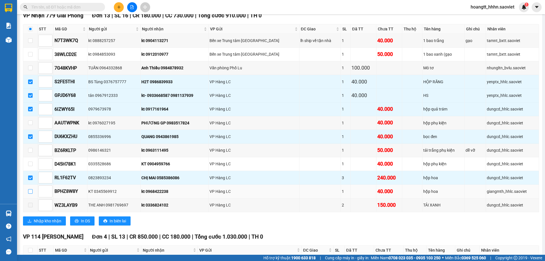
click at [31, 191] on input "checkbox" at bounding box center [30, 191] width 5 height 5
checkbox input "true"
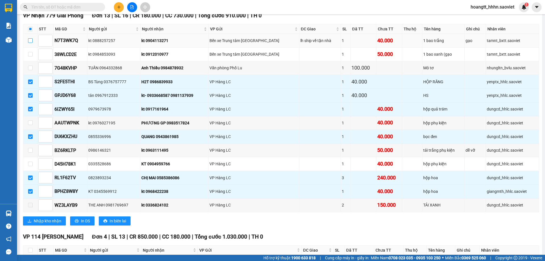
click at [31, 43] on input "checkbox" at bounding box center [30, 40] width 5 height 5
checkbox input "true"
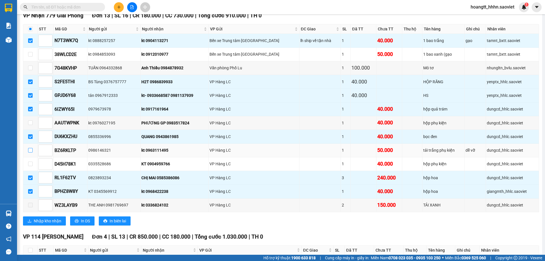
click at [31, 151] on input "checkbox" at bounding box center [30, 150] width 5 height 5
checkbox input "true"
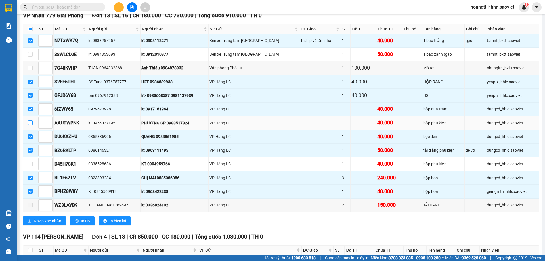
click at [29, 121] on input "checkbox" at bounding box center [30, 122] width 5 height 5
checkbox input "true"
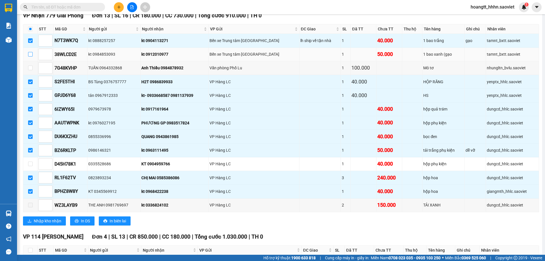
click at [31, 54] on input "checkbox" at bounding box center [30, 54] width 5 height 5
checkbox input "true"
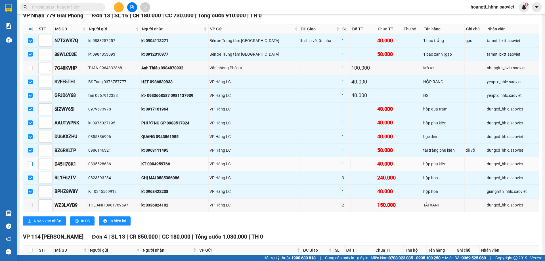
click at [28, 166] on input "checkbox" at bounding box center [30, 163] width 5 height 5
checkbox input "true"
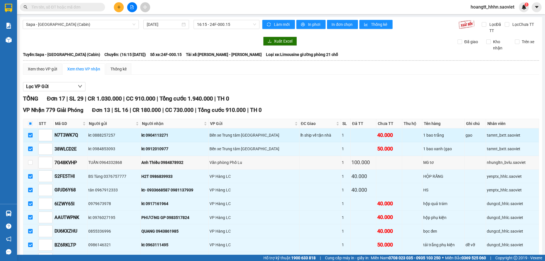
scroll to position [142, 0]
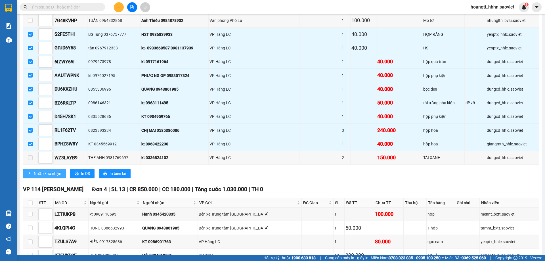
click at [62, 176] on button "Nhập kho nhận" at bounding box center [44, 173] width 43 height 9
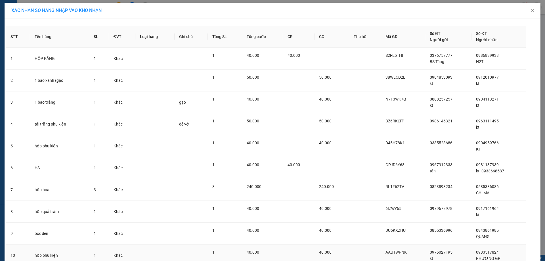
scroll to position [69, 0]
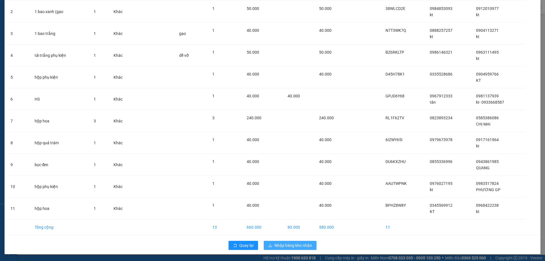
click at [282, 244] on span "Nhập hàng kho nhận" at bounding box center [292, 245] width 37 height 6
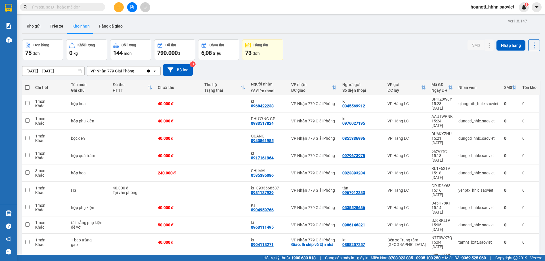
click at [25, 86] on span at bounding box center [27, 87] width 5 height 5
click at [27, 85] on input "checkbox" at bounding box center [27, 85] width 0 height 0
checkbox input "true"
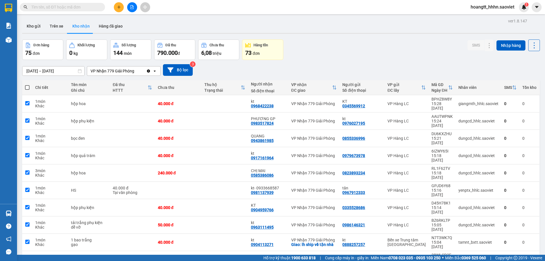
checkbox input "true"
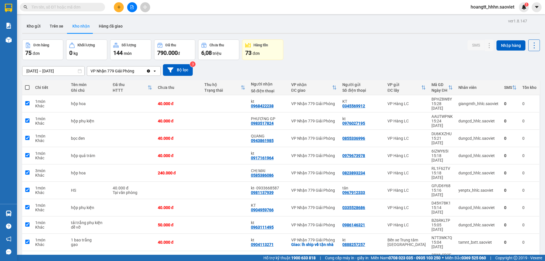
checkbox input "true"
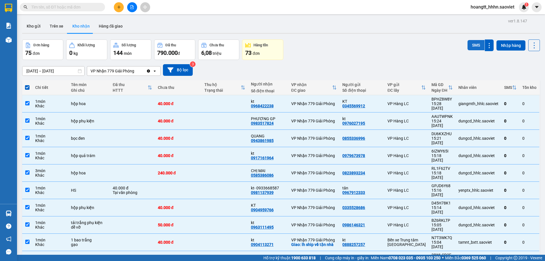
click at [472, 45] on button "SMS" at bounding box center [475, 45] width 17 height 10
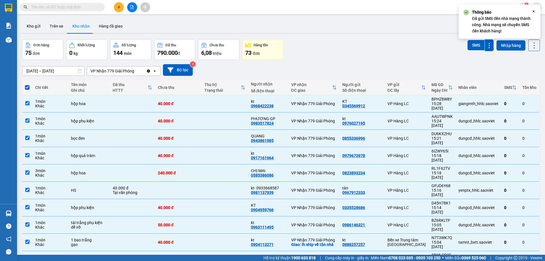
checkbox input "false"
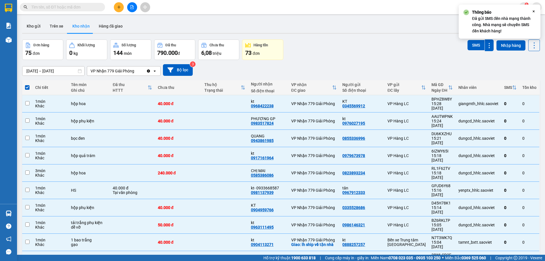
checkbox input "false"
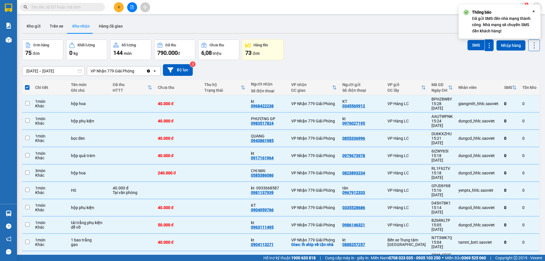
checkbox input "false"
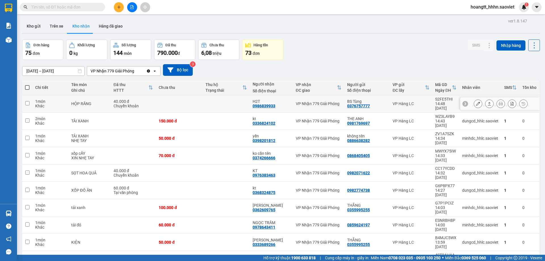
click at [145, 104] on div "Chuyển khoản" at bounding box center [133, 106] width 40 height 5
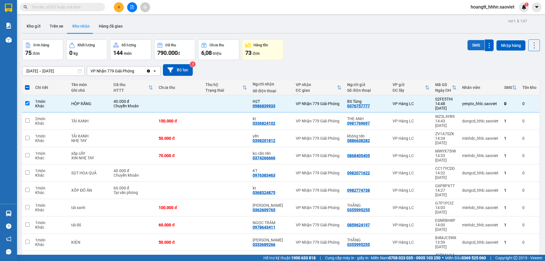
click at [467, 48] on button "SMS" at bounding box center [475, 45] width 17 height 10
drag, startPoint x: 531, startPoint y: 41, endPoint x: 528, endPoint y: 43, distance: 3.1
click at [530, 40] on button at bounding box center [534, 45] width 12 height 12
click at [524, 69] on span "Làm mới" at bounding box center [522, 71] width 16 height 6
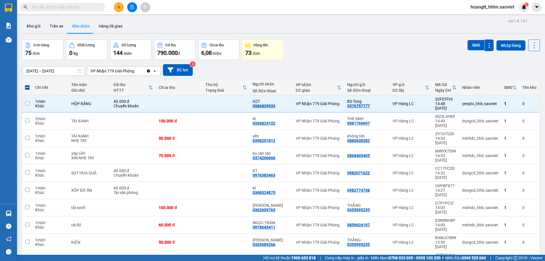
checkbox input "false"
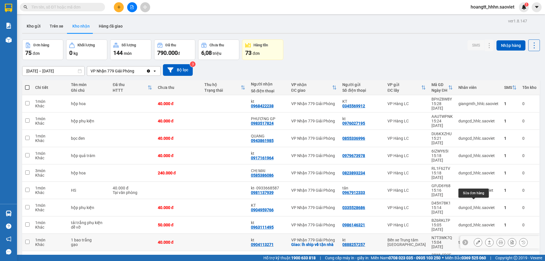
click at [476, 240] on icon at bounding box center [478, 242] width 4 height 4
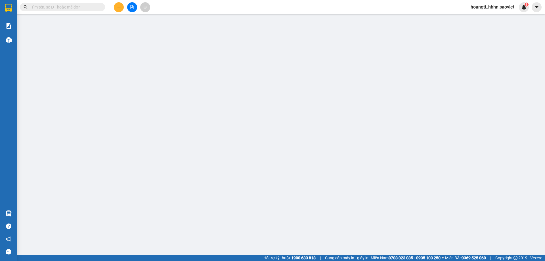
type input "0888257257"
type input "kt"
type input "0904113271"
type input "kt"
checkbox input "true"
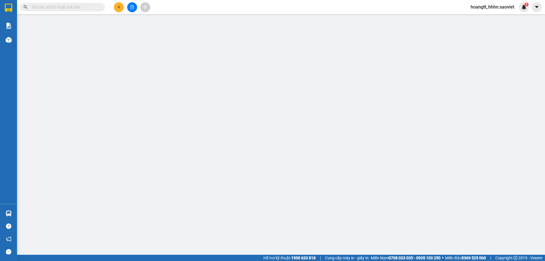
type input "lh ship về tận nhà"
type input "0"
type input "40.000"
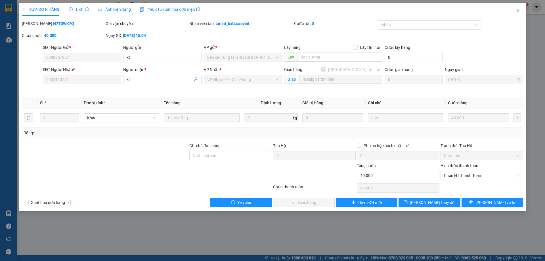
click at [518, 12] on icon "close" at bounding box center [517, 10] width 5 height 5
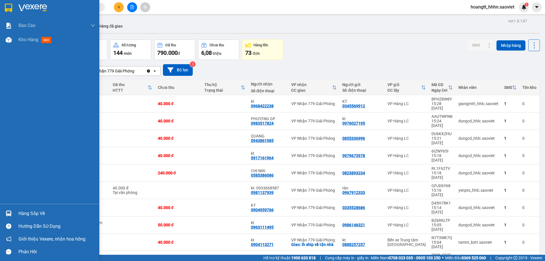
click at [23, 213] on div "Hàng sắp về" at bounding box center [56, 213] width 77 height 9
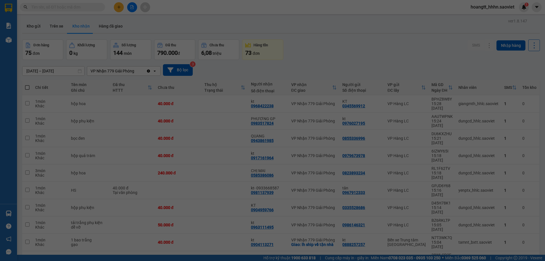
scroll to position [9, 0]
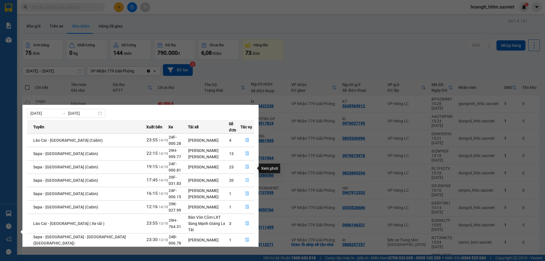
click at [245, 178] on icon "file-done" at bounding box center [247, 180] width 4 height 4
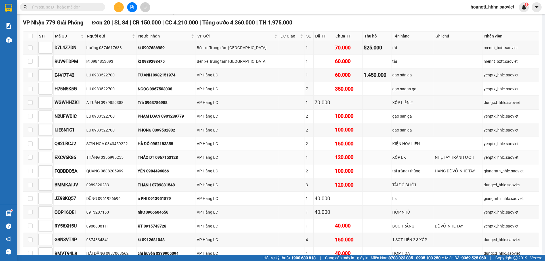
scroll to position [142, 0]
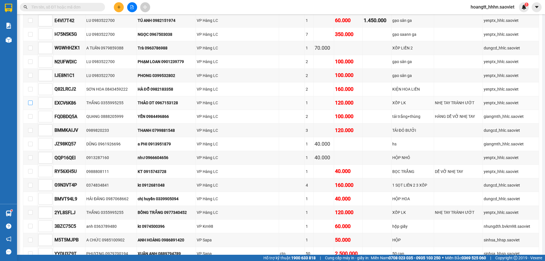
click at [31, 102] on input "checkbox" at bounding box center [30, 102] width 5 height 5
checkbox input "true"
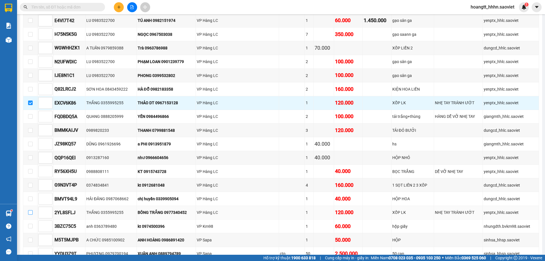
click at [32, 211] on input "checkbox" at bounding box center [30, 212] width 5 height 5
checkbox input "true"
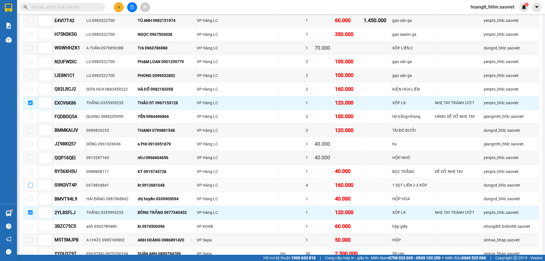
click at [29, 185] on input "checkbox" at bounding box center [30, 185] width 5 height 5
checkbox input "true"
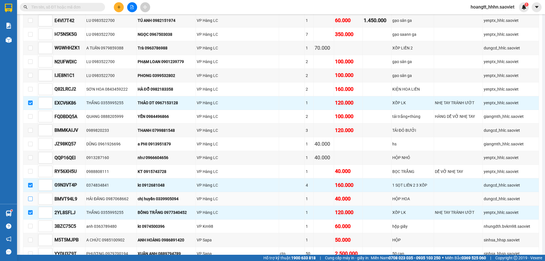
click at [30, 198] on input "checkbox" at bounding box center [30, 198] width 5 height 5
checkbox input "true"
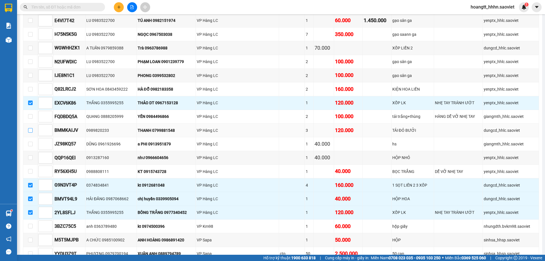
click at [32, 130] on input "checkbox" at bounding box center [30, 130] width 5 height 5
checkbox input "true"
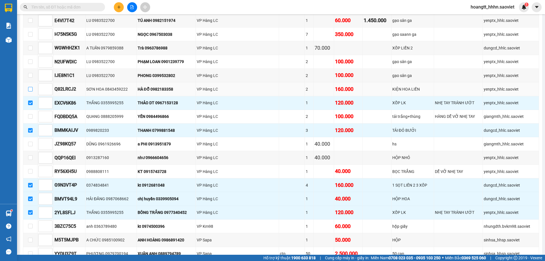
scroll to position [94, 0]
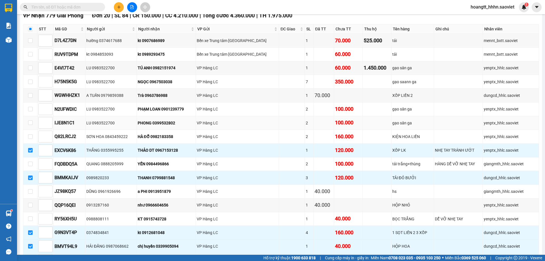
click at [30, 120] on label at bounding box center [30, 123] width 5 height 6
click at [30, 120] on input "checkbox" at bounding box center [30, 122] width 5 height 5
checkbox input "true"
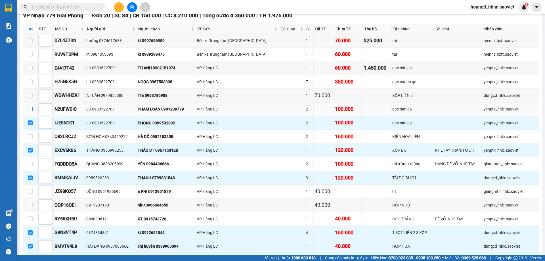
click at [28, 108] on input "checkbox" at bounding box center [30, 109] width 5 height 5
checkbox input "true"
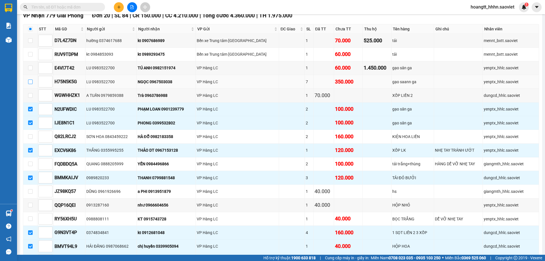
click at [30, 84] on label at bounding box center [30, 82] width 5 height 6
click at [30, 84] on input "checkbox" at bounding box center [30, 81] width 5 height 5
checkbox input "true"
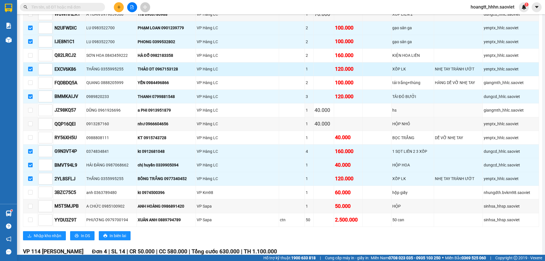
scroll to position [189, 0]
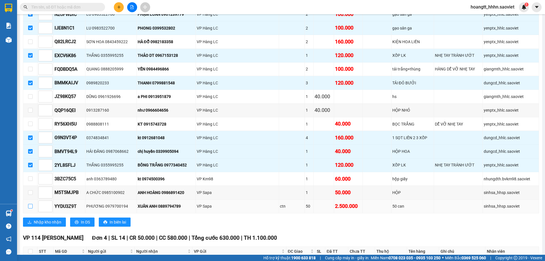
click at [31, 206] on input "checkbox" at bounding box center [30, 206] width 5 height 5
checkbox input "true"
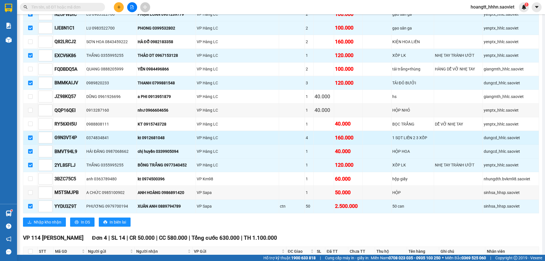
scroll to position [142, 0]
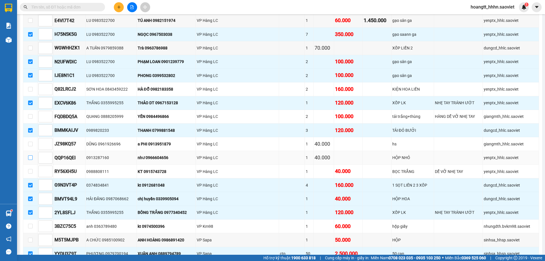
click at [31, 155] on label at bounding box center [30, 157] width 5 height 6
click at [31, 155] on input "checkbox" at bounding box center [30, 157] width 5 height 5
checkbox input "true"
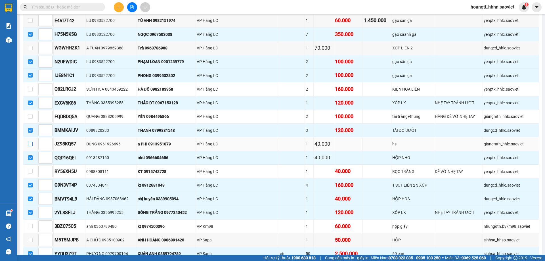
click at [31, 144] on input "checkbox" at bounding box center [30, 144] width 5 height 5
checkbox input "true"
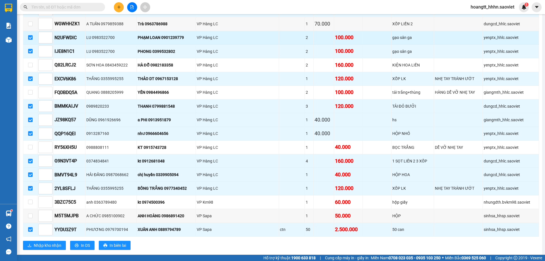
scroll to position [236, 0]
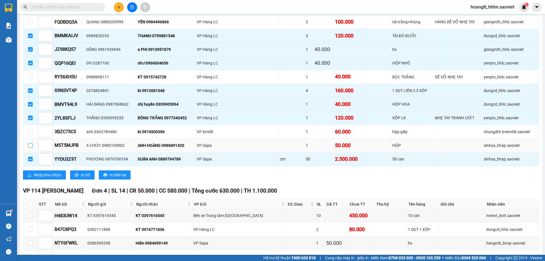
click at [30, 142] on label at bounding box center [30, 145] width 5 height 6
click at [30, 143] on input "checkbox" at bounding box center [30, 145] width 5 height 5
checkbox input "true"
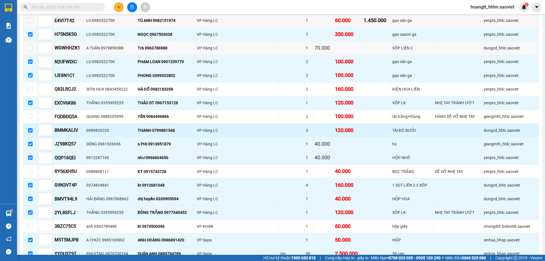
scroll to position [94, 0]
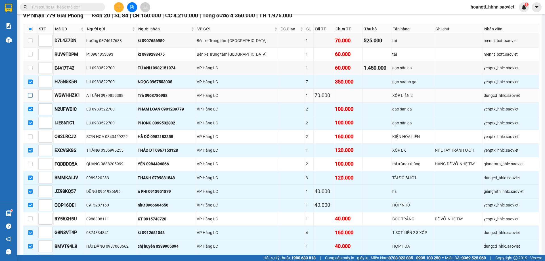
click at [29, 96] on input "checkbox" at bounding box center [30, 95] width 5 height 5
checkbox input "true"
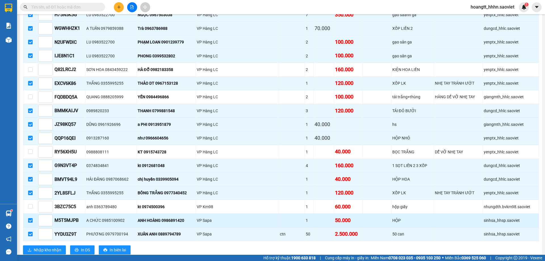
scroll to position [189, 0]
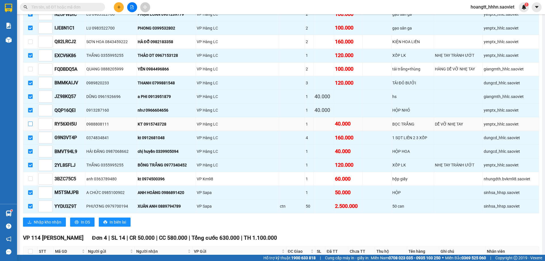
click at [31, 124] on input "checkbox" at bounding box center [30, 123] width 5 height 5
checkbox input "true"
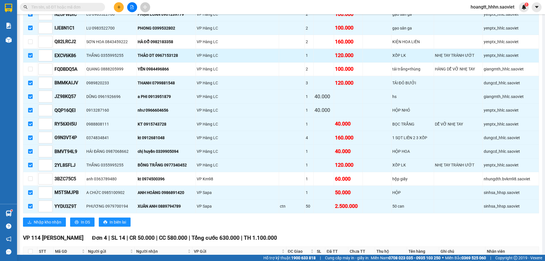
scroll to position [0, 0]
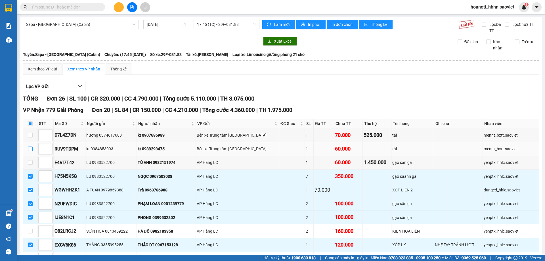
click at [28, 149] on input "checkbox" at bounding box center [30, 148] width 5 height 5
checkbox input "true"
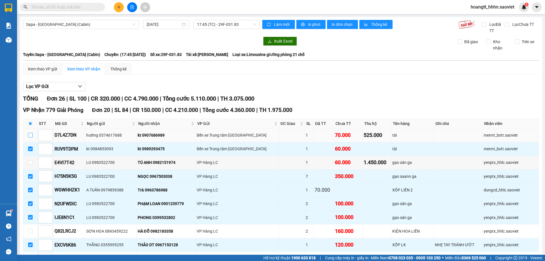
click at [30, 136] on input "checkbox" at bounding box center [30, 135] width 5 height 5
checkbox input "true"
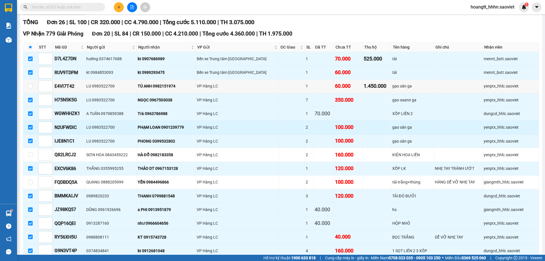
scroll to position [94, 0]
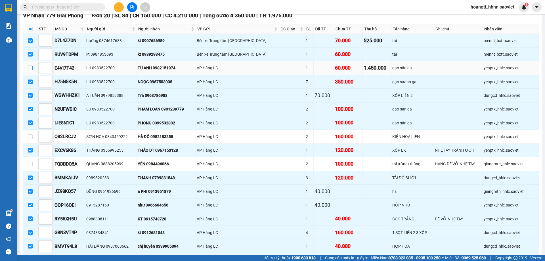
click at [31, 67] on input "checkbox" at bounding box center [30, 68] width 5 height 5
checkbox input "true"
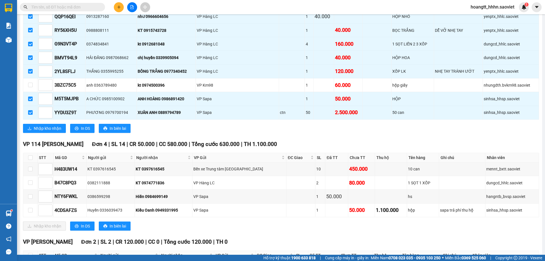
scroll to position [284, 0]
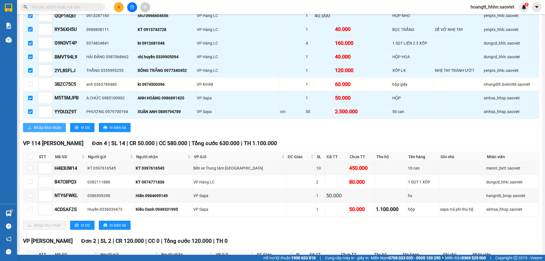
click at [58, 130] on span "Nhập kho nhận" at bounding box center [48, 127] width 28 height 6
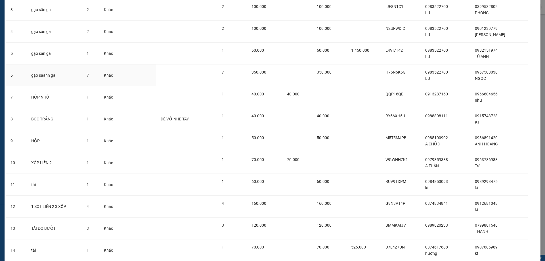
scroll to position [200, 0]
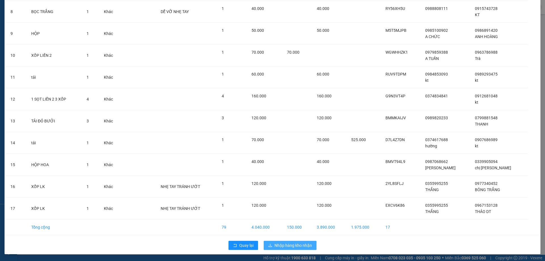
click at [305, 246] on span "Nhập hàng kho nhận" at bounding box center [292, 245] width 37 height 6
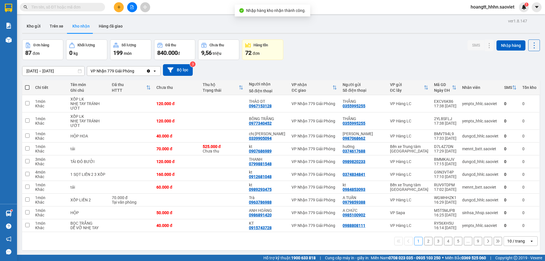
click at [26, 87] on span at bounding box center [27, 87] width 5 height 5
click at [27, 85] on input "checkbox" at bounding box center [27, 85] width 0 height 0
checkbox input "true"
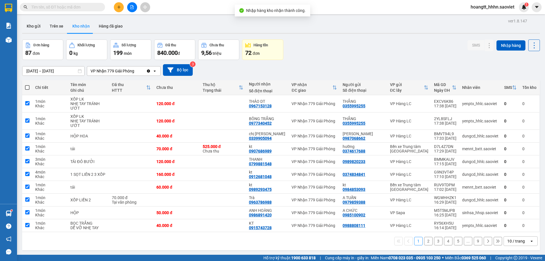
checkbox input "true"
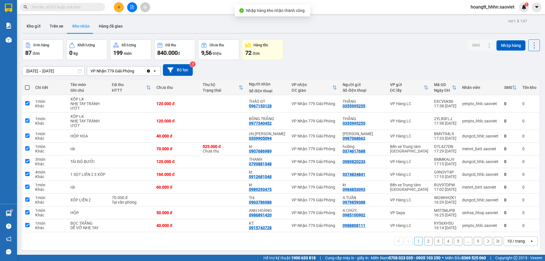
checkbox input "true"
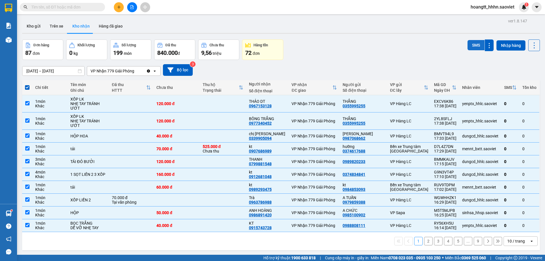
click at [474, 45] on button "SMS" at bounding box center [475, 45] width 17 height 10
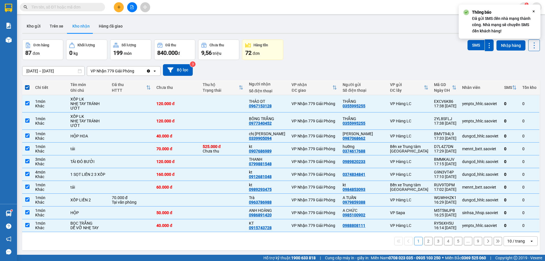
click at [425, 238] on button "2" at bounding box center [428, 241] width 9 height 9
checkbox input "false"
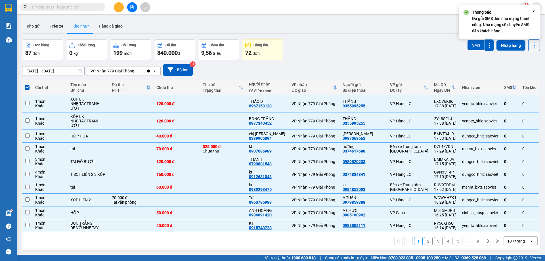
checkbox input "false"
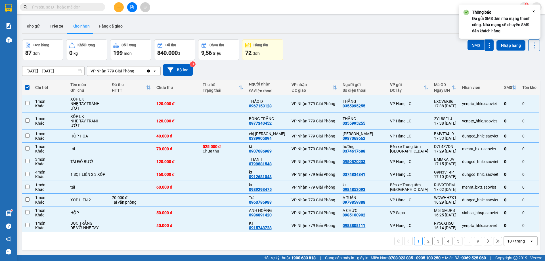
checkbox input "false"
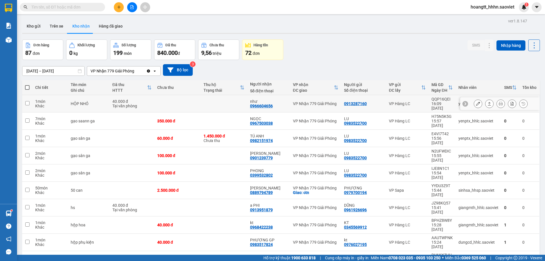
click at [377, 97] on td "0913287160" at bounding box center [363, 103] width 45 height 17
checkbox input "true"
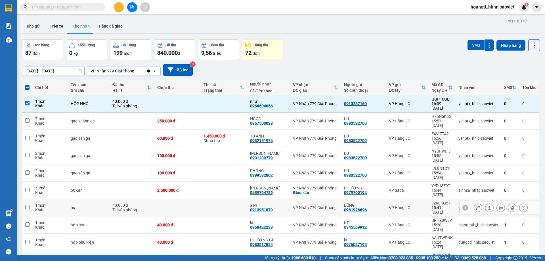
click at [394, 205] on div "VP Hàng LC" at bounding box center [407, 207] width 37 height 5
checkbox input "true"
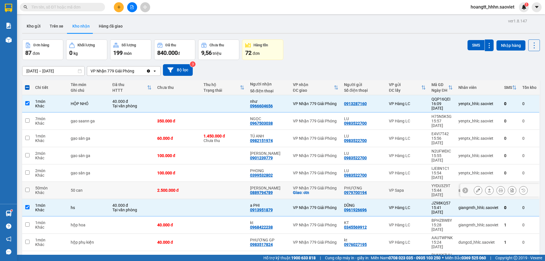
click at [397, 188] on div "VP Sapa" at bounding box center [407, 190] width 37 height 5
checkbox input "true"
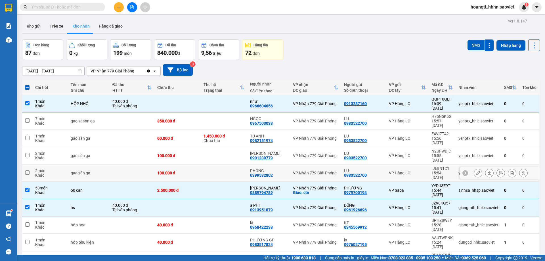
drag, startPoint x: 401, startPoint y: 152, endPoint x: 402, endPoint y: 144, distance: 7.5
click at [401, 170] on div "VP Hàng LC" at bounding box center [407, 172] width 37 height 5
checkbox input "true"
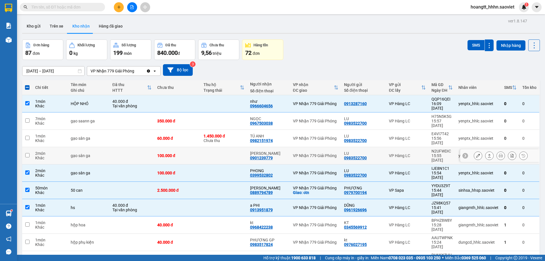
click at [403, 147] on td "VP Hàng LC" at bounding box center [407, 155] width 43 height 17
checkbox input "true"
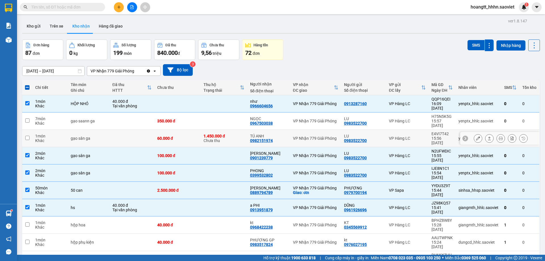
click at [403, 136] on div "VP Hàng LC" at bounding box center [407, 138] width 37 height 5
checkbox input "true"
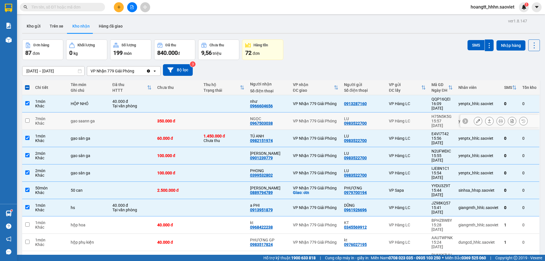
click at [404, 119] on div "VP Hàng LC" at bounding box center [407, 121] width 37 height 5
checkbox input "true"
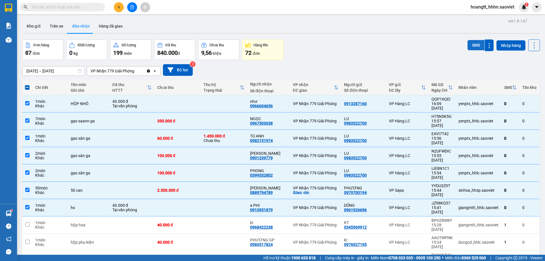
click at [477, 45] on button "SMS" at bounding box center [475, 45] width 17 height 10
click at [530, 48] on icon at bounding box center [534, 45] width 8 height 8
click at [517, 70] on span "Làm mới" at bounding box center [522, 71] width 16 height 6
checkbox input "false"
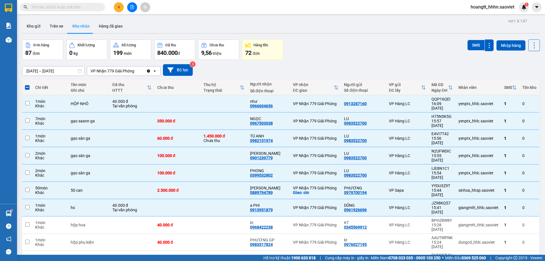
checkbox input "false"
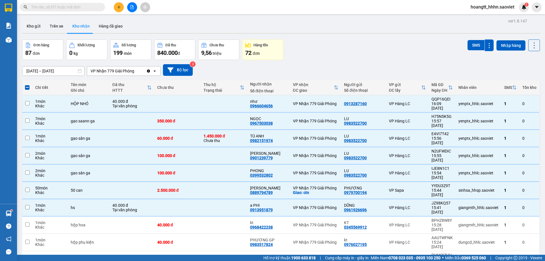
checkbox input "false"
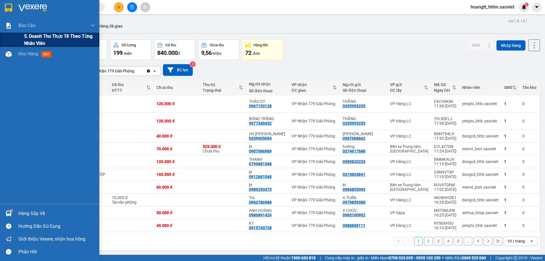
click at [34, 37] on span "5. Doanh thu thực tế theo từng nhân viên" at bounding box center [59, 40] width 71 height 14
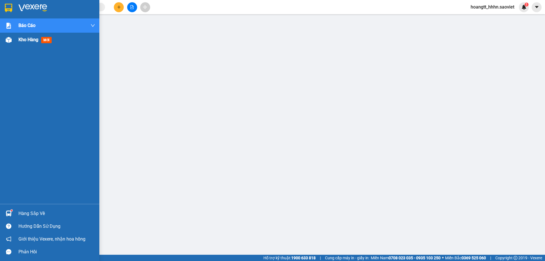
click at [29, 34] on div "Kho hàng mới" at bounding box center [56, 40] width 77 height 14
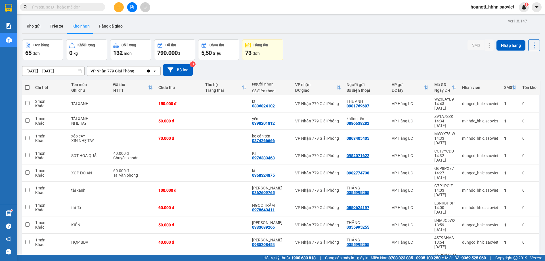
click at [80, 5] on input "text" at bounding box center [64, 7] width 67 height 6
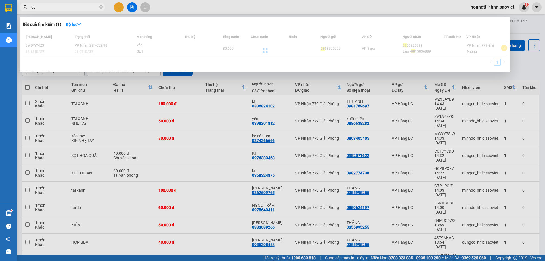
type input "0"
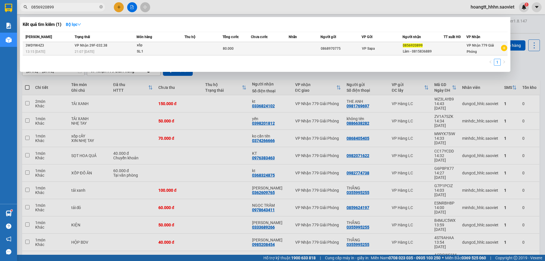
type input "0856920899"
click at [239, 54] on td "80.000" at bounding box center [236, 48] width 28 height 13
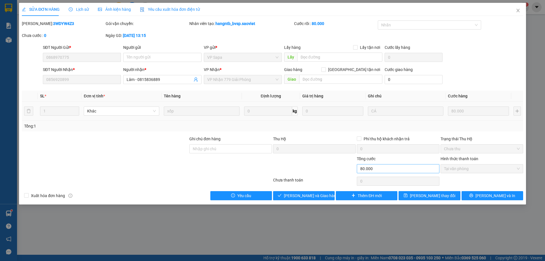
type input "0868970775"
type input "0856920899"
type input "Lâm - 0815836889"
type input "0"
type input "80.000"
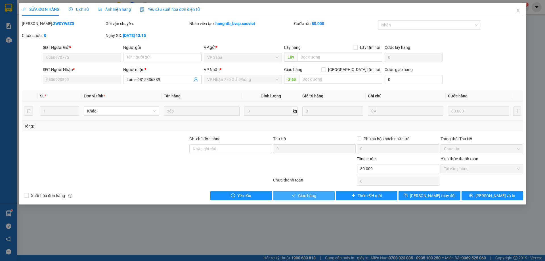
drag, startPoint x: 298, startPoint y: 196, endPoint x: 311, endPoint y: 210, distance: 18.9
click at [299, 196] on span "Giao hàng" at bounding box center [307, 195] width 18 height 6
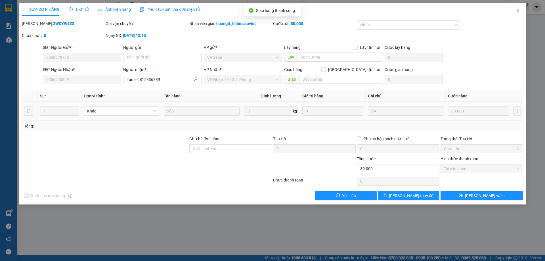
click at [519, 13] on span "Close" at bounding box center [518, 11] width 16 height 16
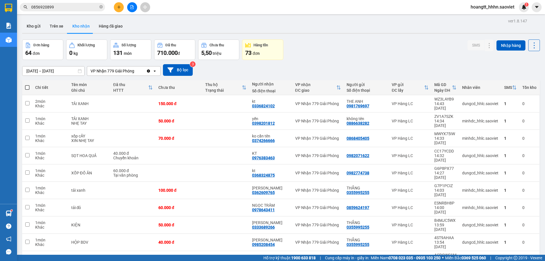
drag, startPoint x: 520, startPoint y: 14, endPoint x: 201, endPoint y: 12, distance: 318.8
click at [201, 12] on div "Kết quả tìm kiếm ( 1 ) Bộ lọc Mã ĐH Trạng thái Món hàng Thu hộ Tổng cước Chưa c…" at bounding box center [272, 7] width 545 height 14
click at [83, 9] on input "0856920899" at bounding box center [64, 7] width 67 height 6
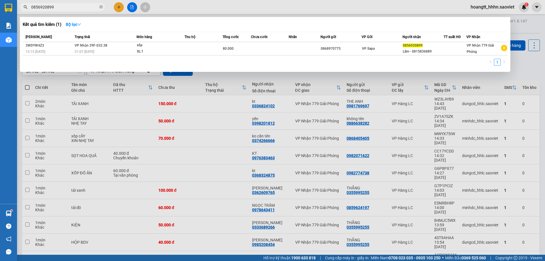
click at [83, 9] on input "0856920899" at bounding box center [64, 7] width 67 height 6
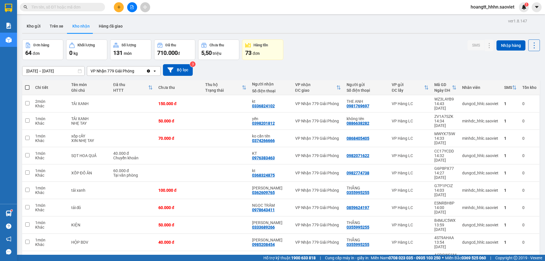
click at [79, 6] on input "text" at bounding box center [64, 7] width 67 height 6
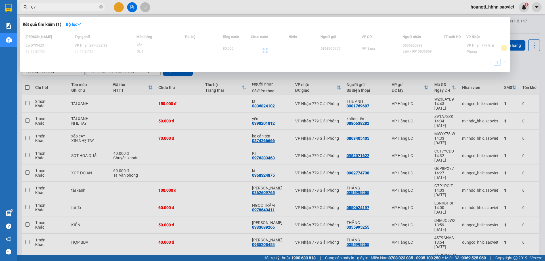
type input "0"
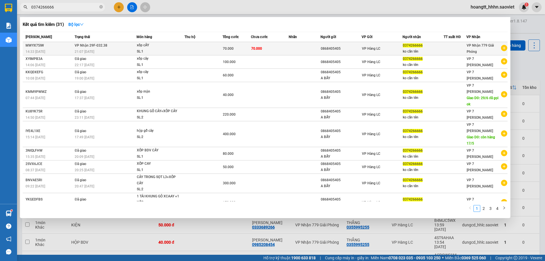
type input "0374266666"
click at [115, 51] on div "21:07 [DATE]" at bounding box center [106, 51] width 62 height 6
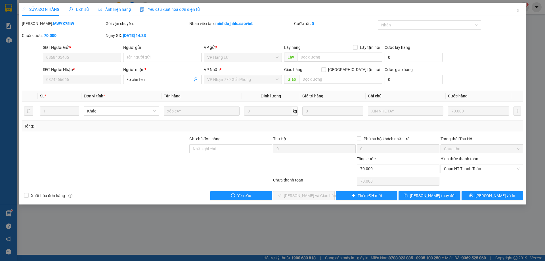
type input "0868405405"
type input "0374266666"
type input "ko cần tên"
type input "0"
type input "70.000"
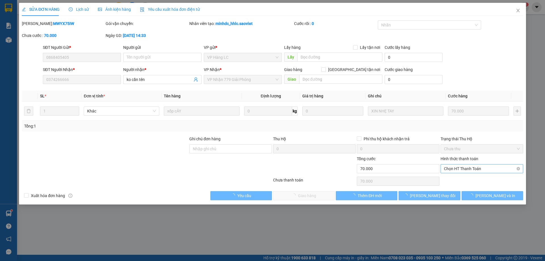
click at [453, 170] on span "Chọn HT Thanh Toán" at bounding box center [482, 168] width 76 height 9
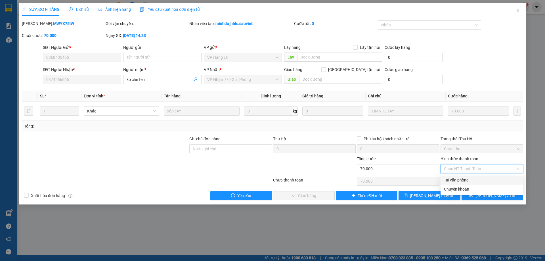
click at [447, 180] on div "Tại văn phòng" at bounding box center [482, 180] width 76 height 6
type input "0"
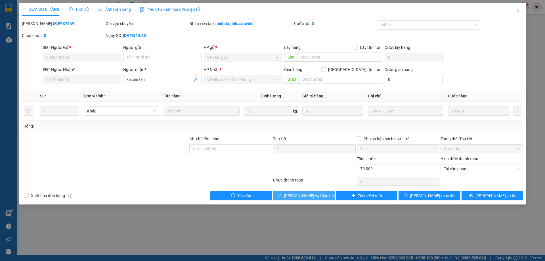
click at [300, 195] on span "[PERSON_NAME] và Giao hàng" at bounding box center [311, 195] width 54 height 6
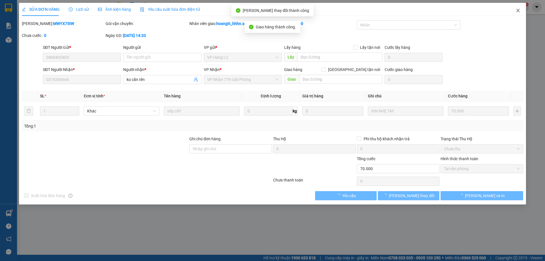
click at [517, 12] on icon "close" at bounding box center [517, 10] width 5 height 5
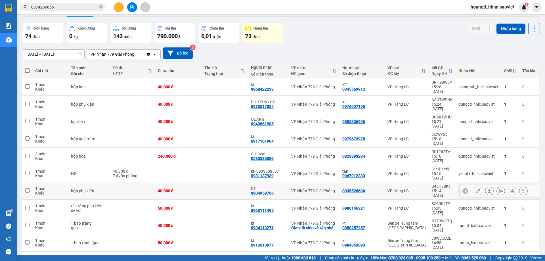
scroll to position [26, 0]
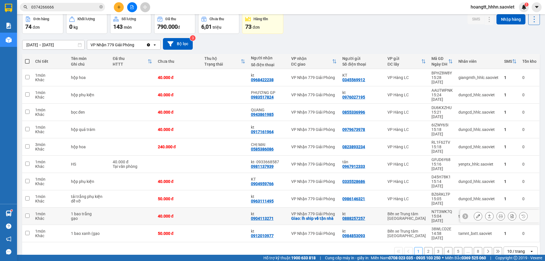
click at [269, 216] on div "0904113271" at bounding box center [262, 218] width 23 height 5
copy div "0904113271"
click at [60, 8] on input "0374266666" at bounding box center [64, 7] width 67 height 6
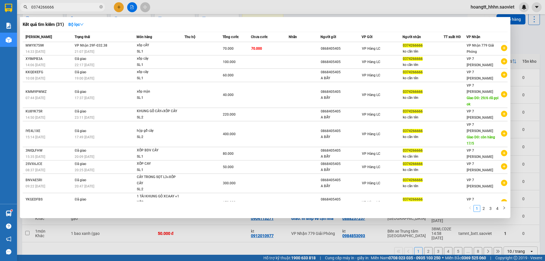
paste input "904113271"
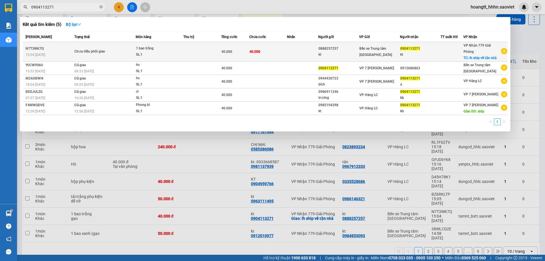
type input "0904113271"
click at [321, 51] on div "0888257257" at bounding box center [338, 49] width 40 height 6
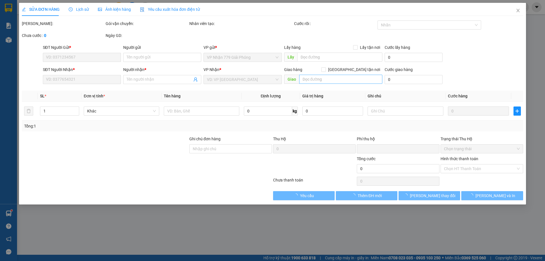
type input "0888257257"
type input "kt"
type input "0904113271"
type input "kt"
checkbox input "true"
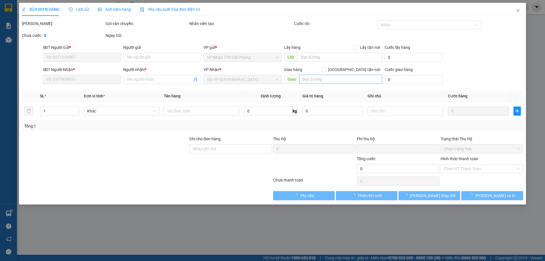
type input "lh ship về tận nhà"
type input "0"
type input "40.000"
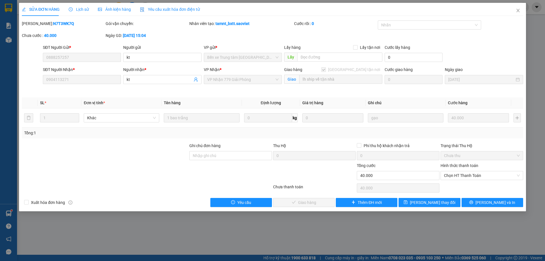
click at [321, 65] on form "SĐT Người Gửi * 0888257257 Người gửi kt VP gửi * Bến xe Trung tâm Lào Cai Lấy h…" at bounding box center [272, 68] width 501 height 49
click at [317, 58] on input "text" at bounding box center [339, 56] width 85 height 9
type input "17 ngo 99/110 dinh cong ha"
click at [407, 202] on icon "save" at bounding box center [406, 202] width 4 height 4
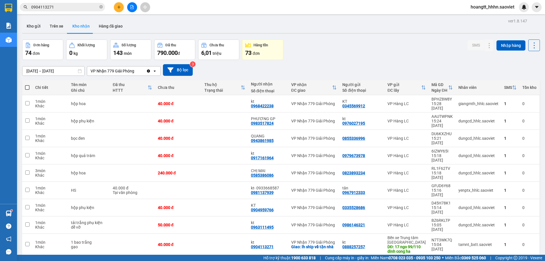
click at [74, 7] on input "0904113271" at bounding box center [64, 7] width 67 height 6
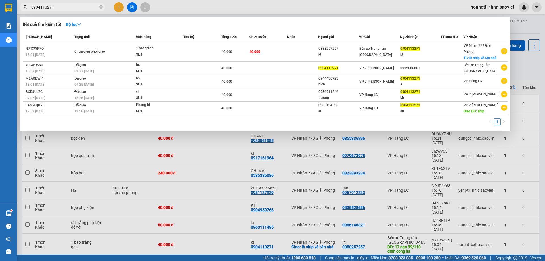
click at [74, 7] on input "0904113271" at bounding box center [64, 7] width 67 height 6
type input "0"
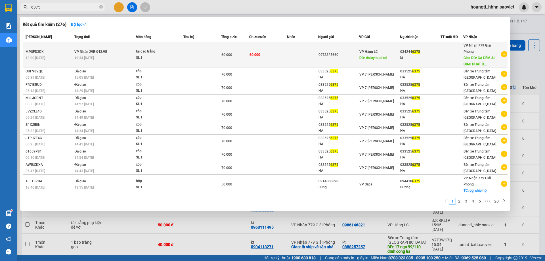
type input "6375"
click at [126, 56] on div "19:34 [DATE]" at bounding box center [104, 58] width 61 height 6
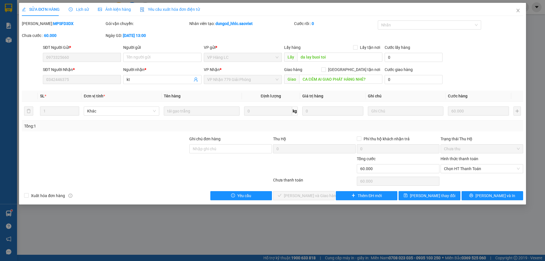
type input "0973325660"
type input "da lay buoi toi"
type input "0342446375"
type input "kt"
type input "CA ĐÊM AI GIAO PHÁT HÀNG NHÉ?"
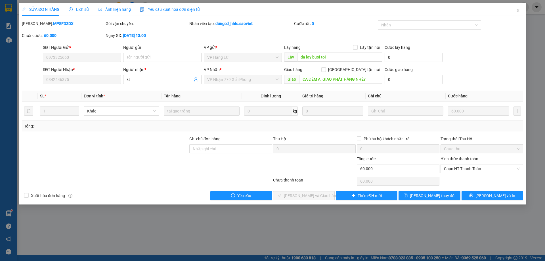
type input "0"
type input "60.000"
click at [474, 171] on span "Chọn HT Thanh Toán" at bounding box center [482, 168] width 76 height 9
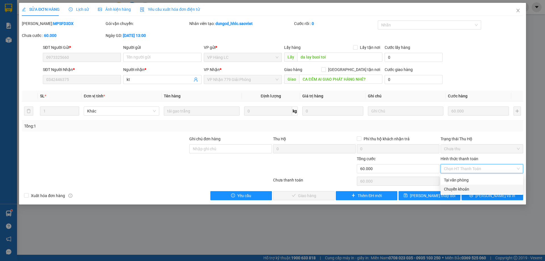
click at [464, 187] on div "Chuyển khoản" at bounding box center [482, 189] width 76 height 6
type input "0"
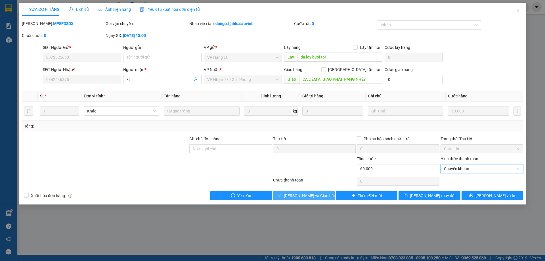
click at [305, 195] on span "[PERSON_NAME] và Giao hàng" at bounding box center [311, 195] width 54 height 6
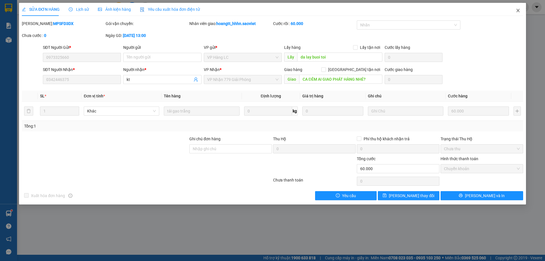
click at [518, 12] on icon "close" at bounding box center [517, 10] width 5 height 5
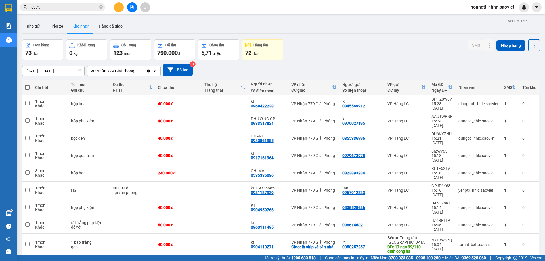
click at [93, 10] on input "6375" at bounding box center [64, 7] width 67 height 6
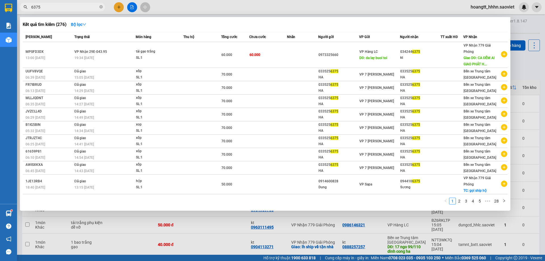
click at [93, 10] on input "6375" at bounding box center [64, 7] width 67 height 6
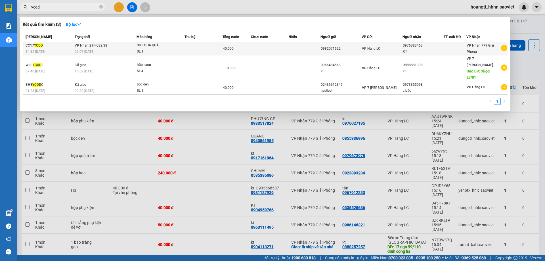
type input "ycdd"
click at [58, 52] on div "14:32 [DATE]" at bounding box center [49, 51] width 47 height 6
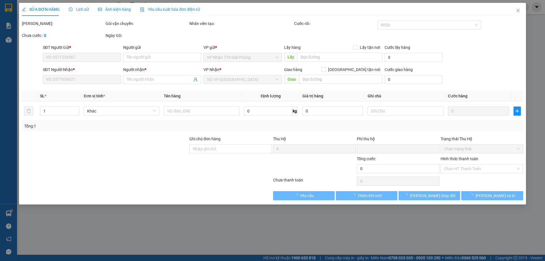
type input "0982071622"
type input "0976383463"
type input "KT"
type input "0"
type input "40.000"
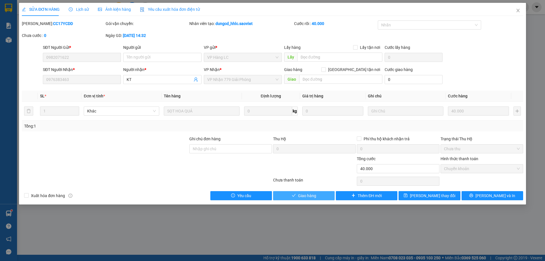
click at [322, 191] on button "Giao hàng" at bounding box center [304, 195] width 62 height 9
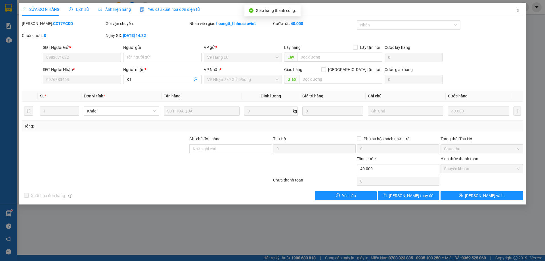
click at [516, 9] on icon "close" at bounding box center [517, 10] width 5 height 5
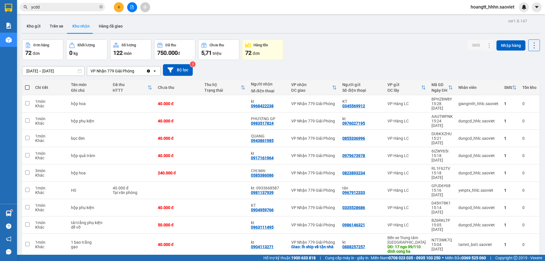
click at [46, 9] on input "ycdd" at bounding box center [64, 7] width 67 height 6
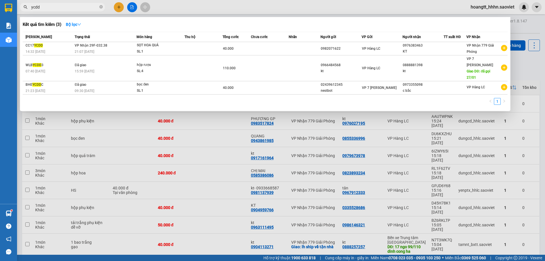
click at [47, 9] on input "ycdd" at bounding box center [64, 7] width 67 height 6
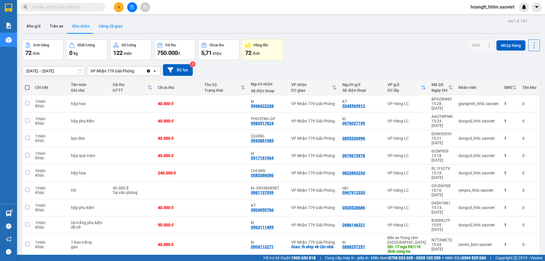
click at [120, 28] on button "Hàng đã giao" at bounding box center [110, 26] width 33 height 14
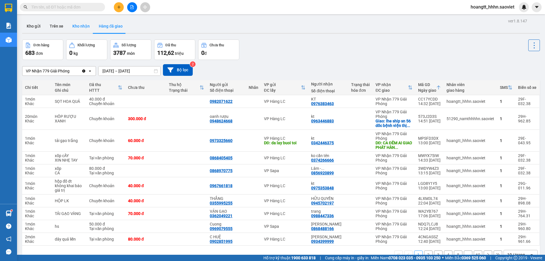
click at [85, 21] on button "Kho nhận" at bounding box center [81, 26] width 26 height 14
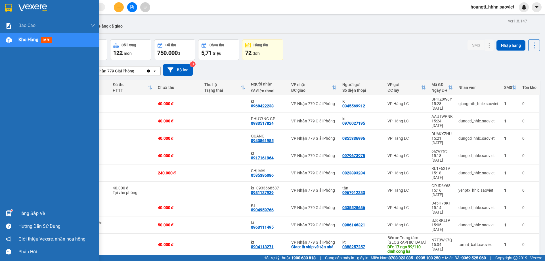
click at [18, 213] on div "Hàng sắp về" at bounding box center [49, 213] width 99 height 13
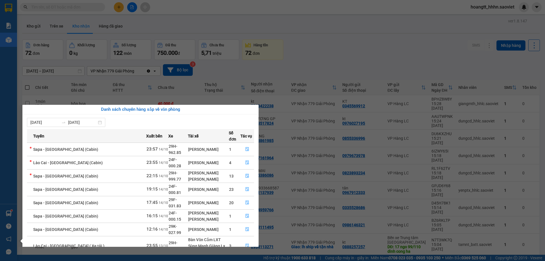
click at [240, 159] on td at bounding box center [247, 162] width 14 height 13
click at [242, 169] on td at bounding box center [247, 175] width 14 height 13
click at [245, 174] on icon "file-done" at bounding box center [246, 176] width 3 height 4
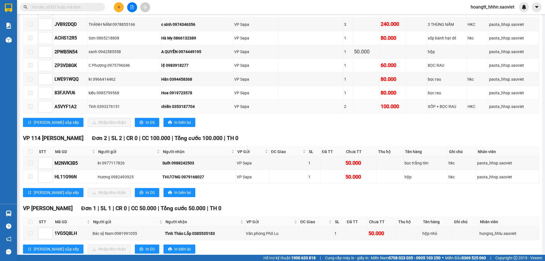
scroll to position [208, 0]
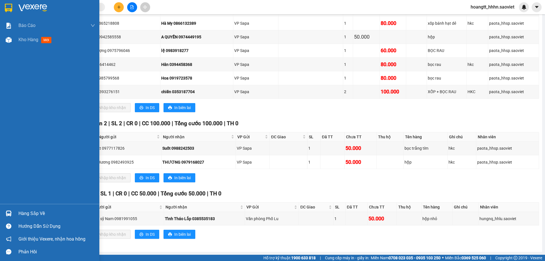
click at [17, 213] on div "Hàng sắp về" at bounding box center [49, 213] width 99 height 13
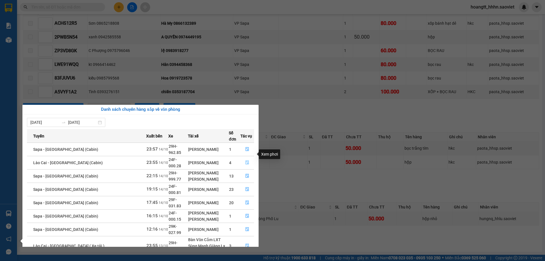
click at [243, 158] on button "button" at bounding box center [246, 162] width 13 height 9
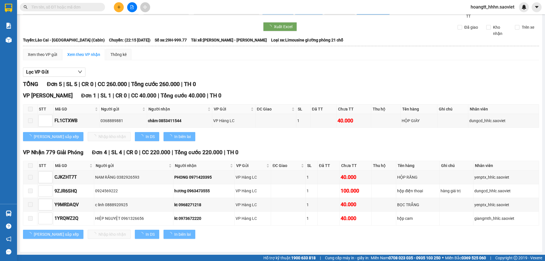
scroll to position [14, 0]
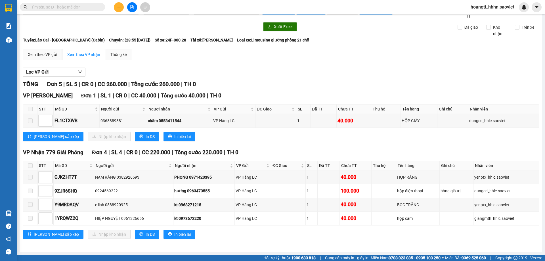
click at [23, 211] on td "Xem theo VP gửi Xem theo VP nhận Thống kê Lọc VP Gửi TỔNG Đơn 5 | SL 5 | CR 0 …" at bounding box center [281, 146] width 516 height 197
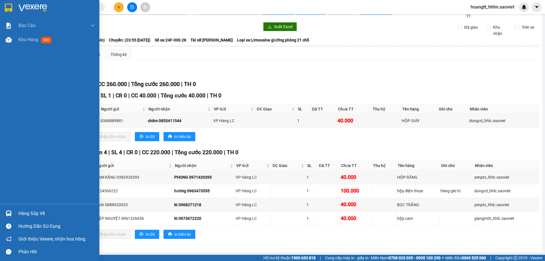
drag, startPoint x: 22, startPoint y: 214, endPoint x: 41, endPoint y: 203, distance: 21.1
click at [23, 214] on div "Hàng sắp về" at bounding box center [56, 213] width 77 height 9
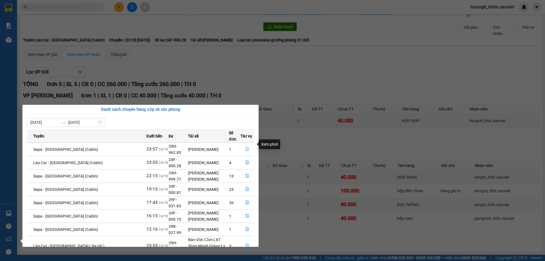
click at [248, 145] on button "button" at bounding box center [246, 149] width 13 height 9
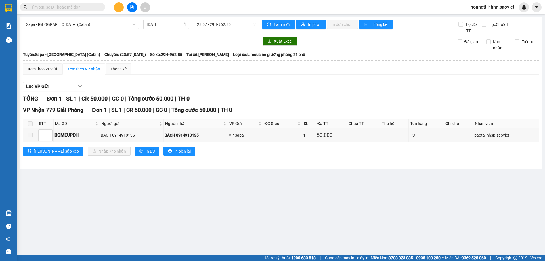
click at [18, 213] on main "Sapa - [GEOGRAPHIC_DATA] (Cabin) [DATE] 23:57 - 29H-962.85 Làm mới In phơi In đ…" at bounding box center [272, 127] width 545 height 254
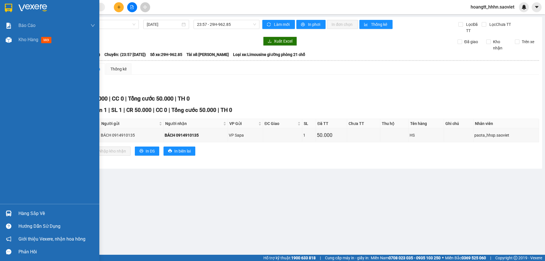
click at [30, 212] on div "Hàng sắp về" at bounding box center [56, 213] width 77 height 9
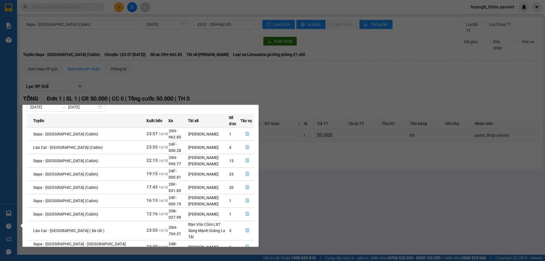
scroll to position [23, 0]
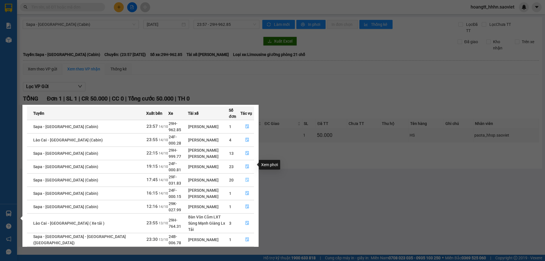
click at [247, 175] on button "button" at bounding box center [246, 179] width 13 height 9
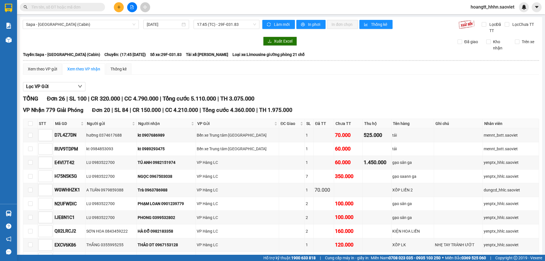
click at [92, 4] on input "text" at bounding box center [64, 7] width 67 height 6
click at [79, 7] on input "text" at bounding box center [64, 7] width 67 height 6
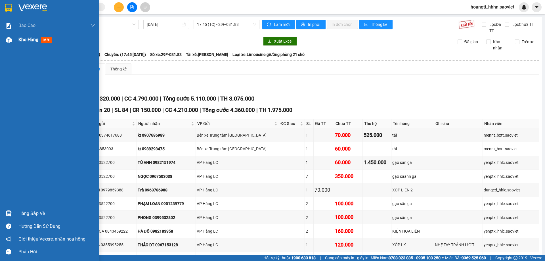
click at [16, 43] on div "Kho hàng mới" at bounding box center [49, 40] width 99 height 14
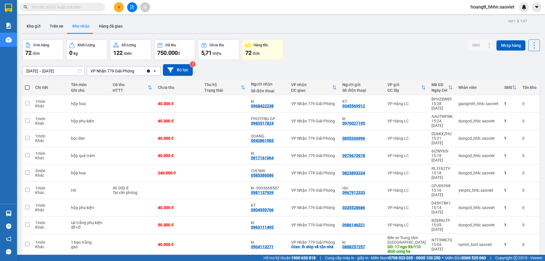
click at [68, 7] on input "text" at bounding box center [64, 7] width 67 height 6
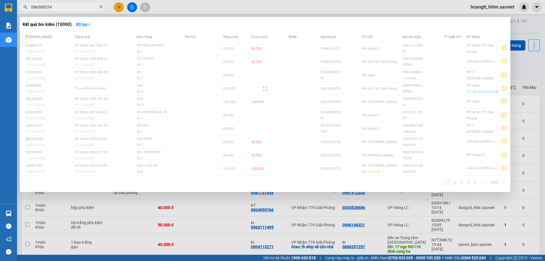
type input "0963003747"
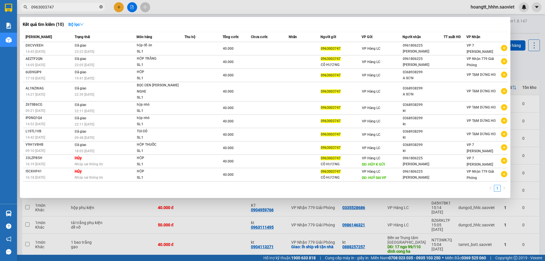
click at [100, 7] on icon "close-circle" at bounding box center [100, 6] width 3 height 3
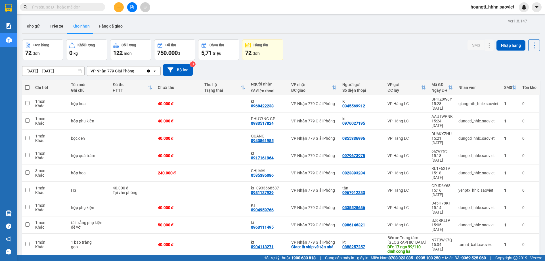
click at [175, 24] on div "Kho gửi Trên xe Kho nhận Hàng đã giao" at bounding box center [280, 26] width 517 height 15
click at [475, 239] on button at bounding box center [478, 244] width 8 height 10
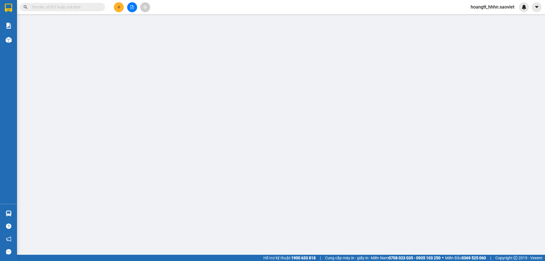
type input "0888257257"
type input "kt"
type input "17 ngo 99/110 dinh cong ha"
type input "0904113271"
type input "kt"
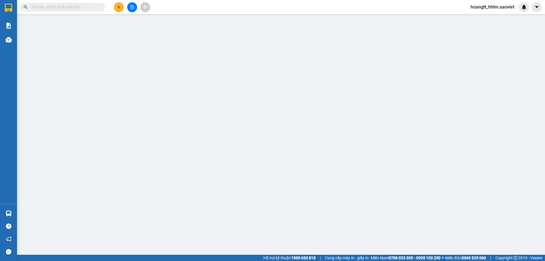
checkbox input "true"
type input "lh ship về tận nhà"
type input "0"
type input "40.000"
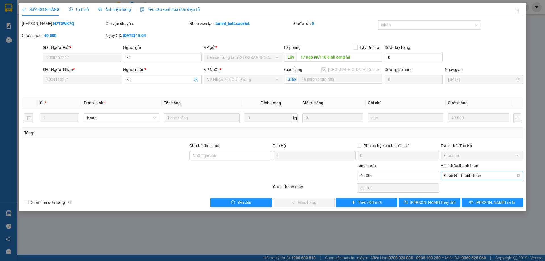
click at [464, 176] on span "Chọn HT Thanh Toán" at bounding box center [482, 175] width 76 height 9
click at [451, 189] on div "Tại văn phòng" at bounding box center [482, 186] width 76 height 6
type input "0"
click at [316, 202] on span "Lưu và Giao hàng" at bounding box center [311, 202] width 54 height 6
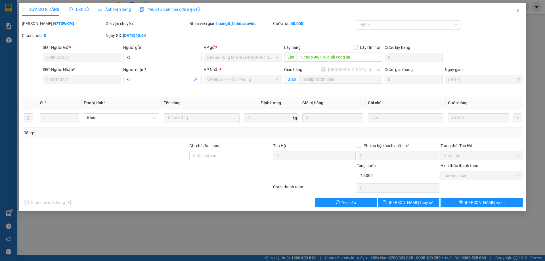
click at [516, 11] on icon "close" at bounding box center [517, 10] width 5 height 5
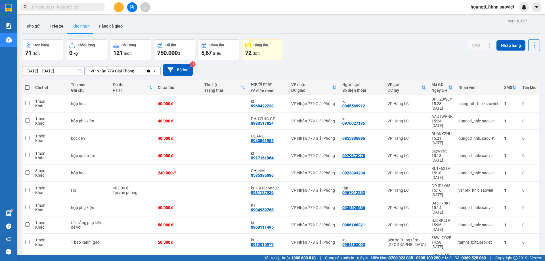
click at [81, 10] on span at bounding box center [62, 7] width 85 height 9
click at [66, 9] on input "text" at bounding box center [64, 7] width 67 height 6
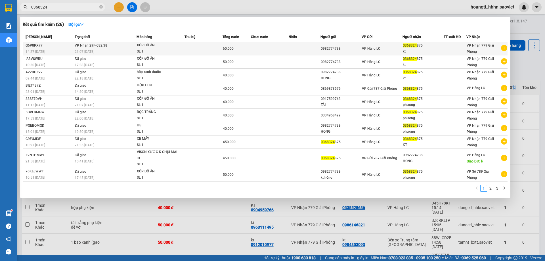
type input "0368324"
click at [92, 47] on span "VP Nhận 29F-032.38" at bounding box center [91, 45] width 33 height 4
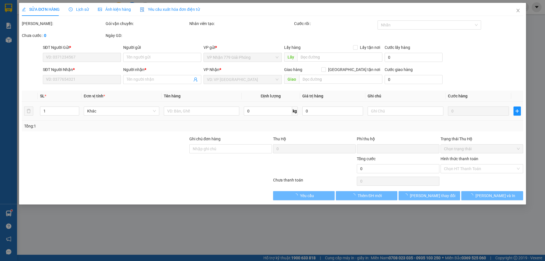
type input "0982774738"
type input "0368324875"
type input "kt"
type input "0"
type input "60.000"
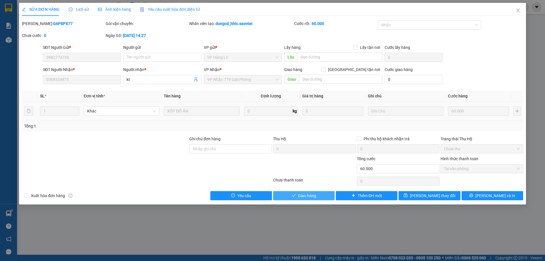
click at [317, 196] on button "Giao hàng" at bounding box center [304, 195] width 62 height 9
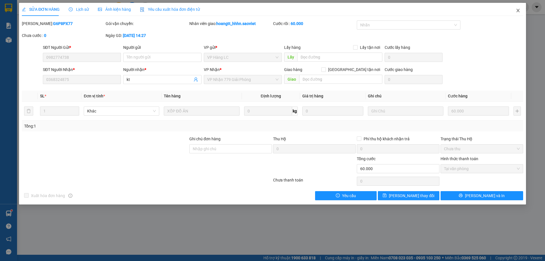
click at [513, 11] on span "Close" at bounding box center [518, 11] width 16 height 16
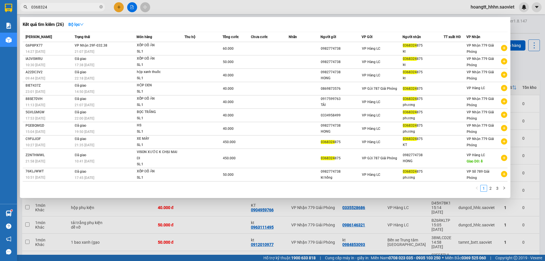
click at [67, 8] on input "0368324" at bounding box center [64, 7] width 67 height 6
type input "0368324875"
click at [99, 5] on icon "close-circle" at bounding box center [100, 6] width 3 height 3
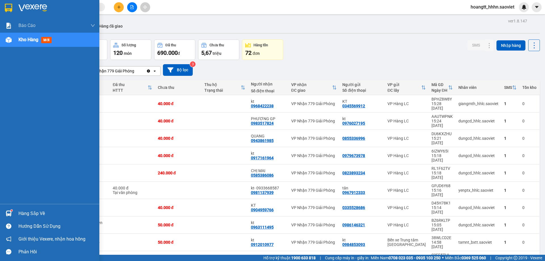
click at [30, 210] on div "Hàng sắp về" at bounding box center [56, 213] width 77 height 9
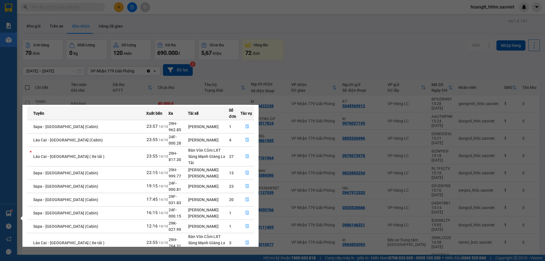
scroll to position [9, 0]
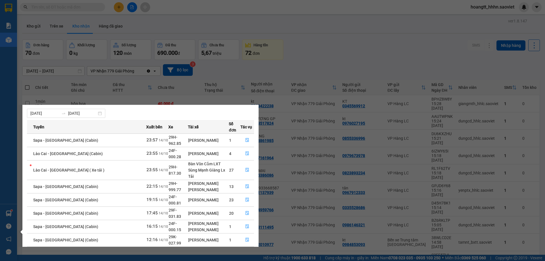
click at [306, 50] on section "Kết quả tìm kiếm ( 25 ) Bộ lọc Mã ĐH Trạng thái Món hàng Thu hộ Tổng cước Chưa …" at bounding box center [272, 130] width 545 height 261
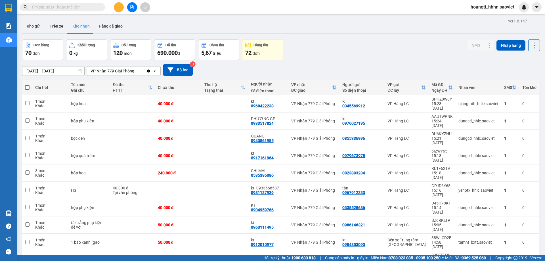
click at [316, 36] on div "ver 1.8.147 Kho gửi Trên xe Kho nhận Hàng đã giao Đơn hàng 70 đơn Khối lượng 0 …" at bounding box center [281, 152] width 522 height 271
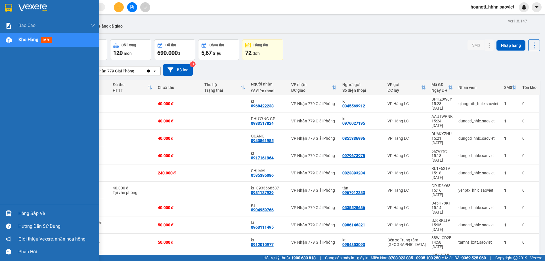
click at [22, 212] on div "Hàng sắp về" at bounding box center [56, 213] width 77 height 9
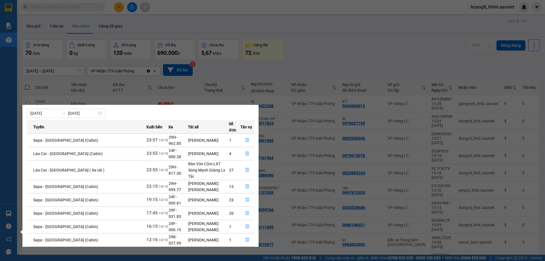
click at [314, 35] on section "Kết quả tìm kiếm ( 25 ) Bộ lọc Mã ĐH Trạng thái Món hàng Thu hộ Tổng cước Chưa …" at bounding box center [272, 130] width 545 height 261
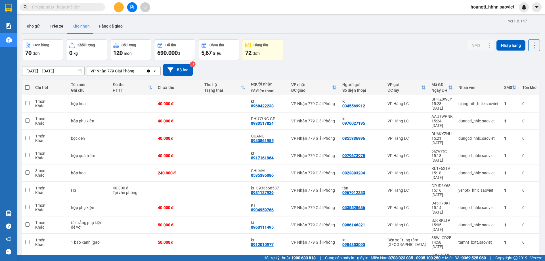
click at [134, 7] on button at bounding box center [132, 7] width 10 height 10
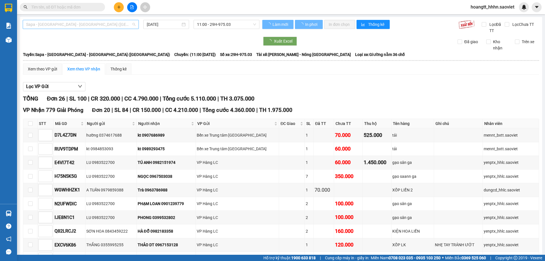
click at [113, 28] on span "Sapa - [GEOGRAPHIC_DATA] - [GEOGRAPHIC_DATA] ([GEOGRAPHIC_DATA])" at bounding box center [80, 24] width 109 height 9
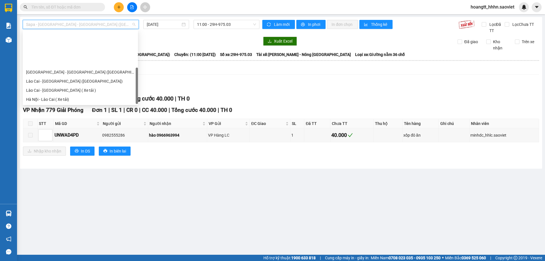
scroll to position [45, 0]
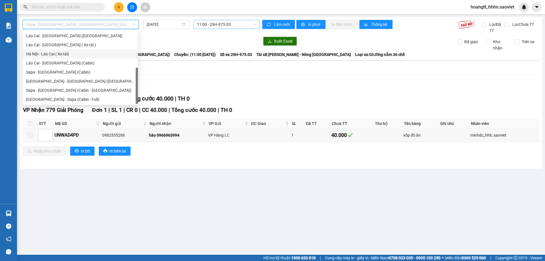
click at [217, 26] on span "11:00 - 29H-975.03" at bounding box center [226, 24] width 59 height 9
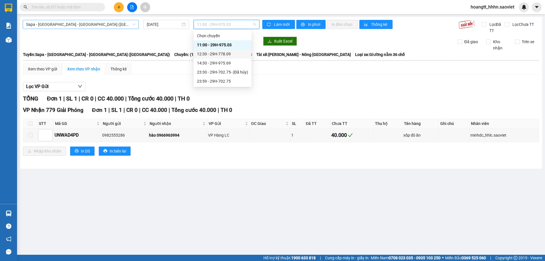
click at [85, 24] on span "Sapa - [GEOGRAPHIC_DATA] - [GEOGRAPHIC_DATA] ([GEOGRAPHIC_DATA])" at bounding box center [80, 24] width 109 height 9
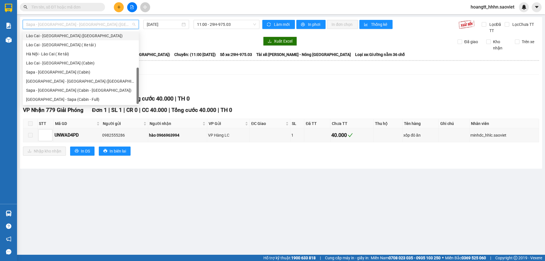
click at [80, 35] on div "Lào Cai - Hà Nội (Giường)" at bounding box center [80, 36] width 109 height 6
type input "[DATE]"
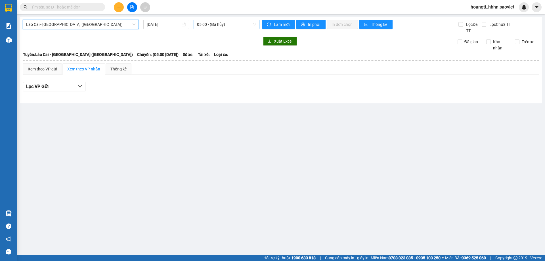
click at [240, 26] on span "05:00 - (Đã hủy)" at bounding box center [226, 24] width 59 height 9
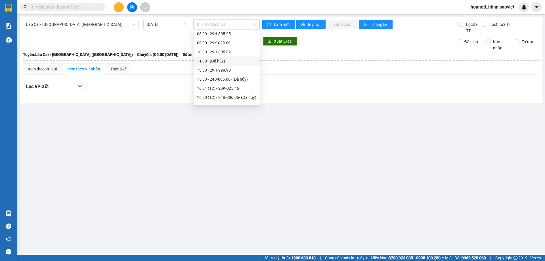
scroll to position [82, 0]
click at [140, 39] on div at bounding box center [141, 41] width 237 height 9
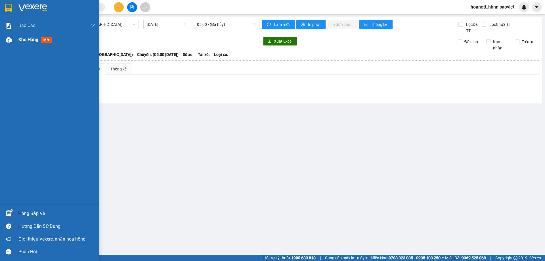
click at [23, 39] on span "Kho hàng" at bounding box center [28, 39] width 20 height 5
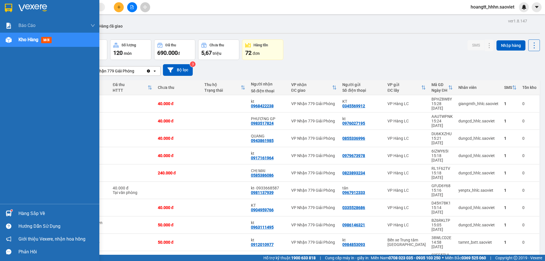
click at [13, 212] on div at bounding box center [9, 213] width 10 height 10
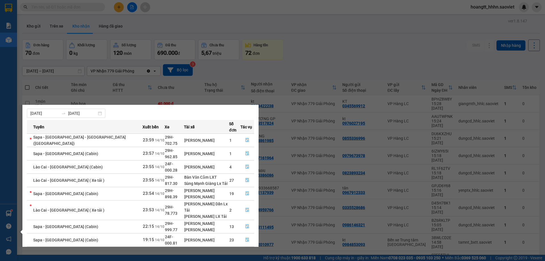
click at [165, 91] on section "Kết quả tìm kiếm ( 25 ) Bộ lọc Mã ĐH Trạng thái Món hàng Thu hộ Tổng cước Chưa …" at bounding box center [272, 130] width 545 height 261
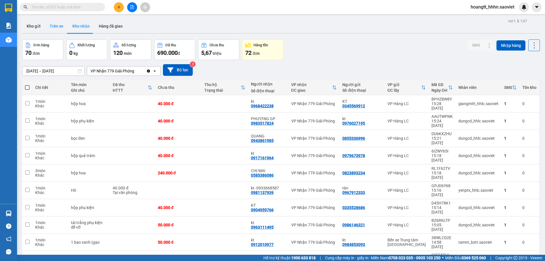
click at [56, 29] on button "Trên xe" at bounding box center [56, 26] width 23 height 14
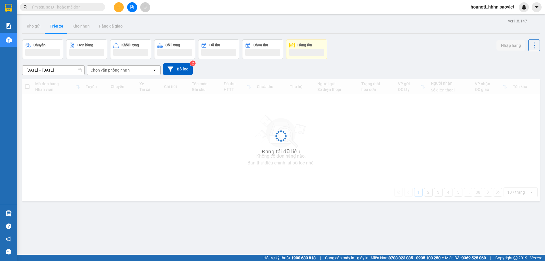
click at [107, 73] on div "Chọn văn phòng nhận" at bounding box center [119, 70] width 65 height 9
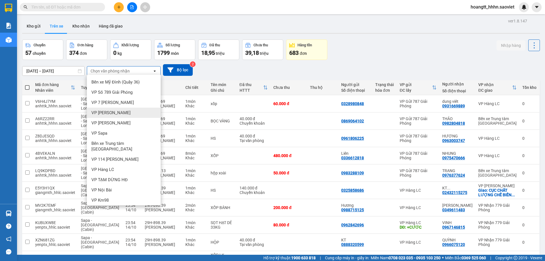
scroll to position [27, 0]
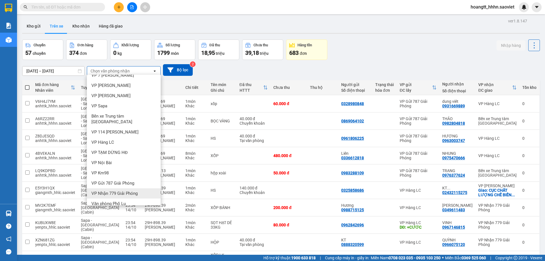
click at [124, 190] on span "VP Nhận 779 Giải Phóng" at bounding box center [114, 193] width 46 height 6
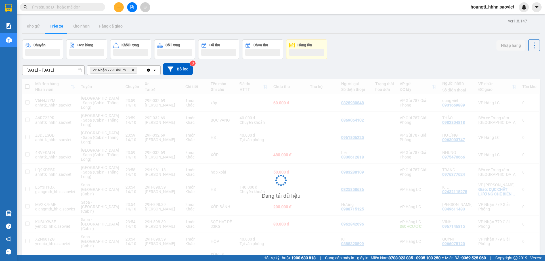
scroll to position [26, 0]
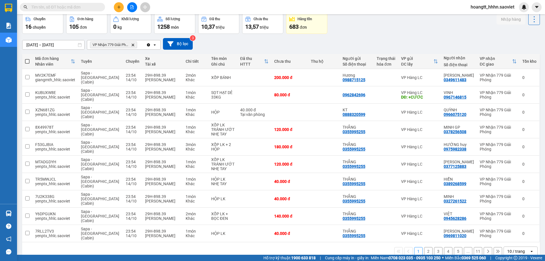
click at [507, 248] on div "10 / trang" at bounding box center [516, 251] width 18 height 6
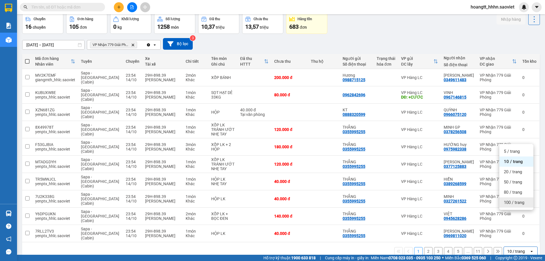
click at [512, 206] on div "100 / trang" at bounding box center [516, 202] width 34 height 10
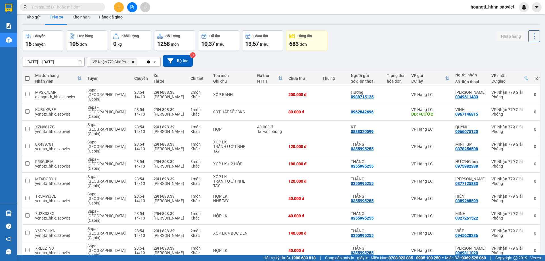
scroll to position [0, 0]
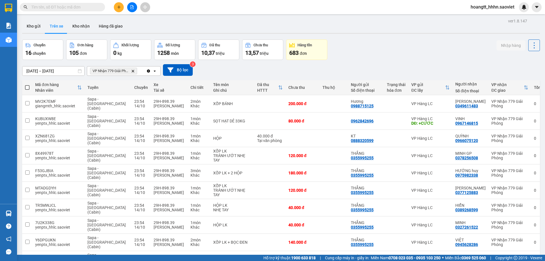
click at [371, 44] on div "Chuyến 16 chuyến Đơn hàng 105 đơn Khối lượng 0 kg Số lượng 1258 món Đã thu 10,3…" at bounding box center [280, 49] width 517 height 20
click at [119, 28] on button "Hàng đã giao" at bounding box center [110, 26] width 33 height 14
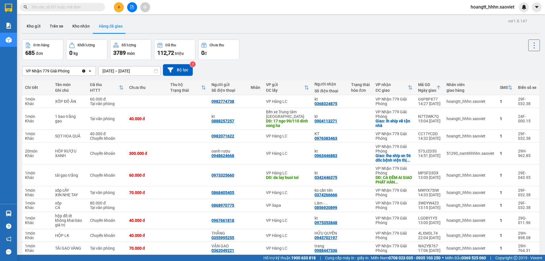
click at [97, 9] on input "text" at bounding box center [64, 7] width 67 height 6
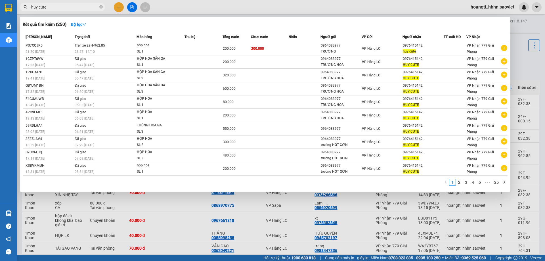
click at [170, 6] on div at bounding box center [272, 130] width 545 height 261
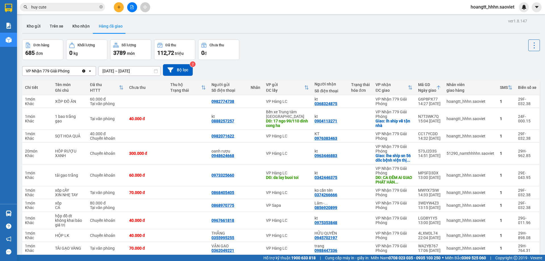
click at [78, 7] on input "huy cute" at bounding box center [64, 7] width 67 height 6
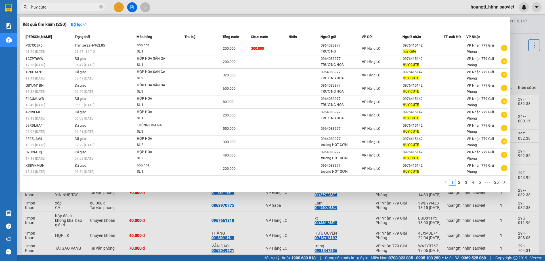
click at [193, 8] on div at bounding box center [272, 130] width 545 height 261
click at [83, 5] on input "huy cute" at bounding box center [64, 7] width 67 height 6
click at [164, 9] on div at bounding box center [272, 130] width 545 height 261
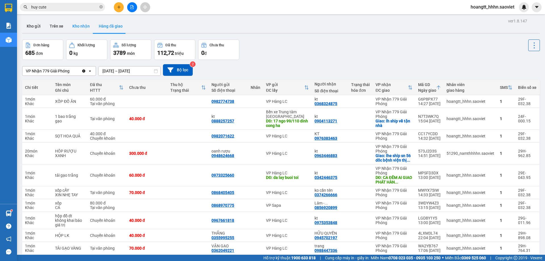
click at [82, 30] on button "Kho nhận" at bounding box center [81, 26] width 26 height 14
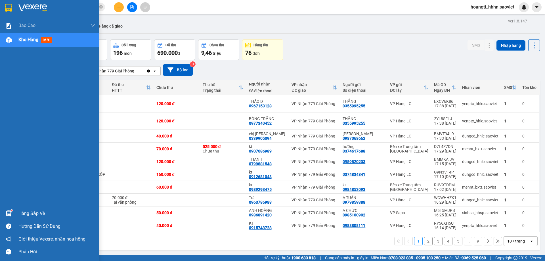
click at [18, 210] on div "Hàng sắp về" at bounding box center [49, 213] width 99 height 13
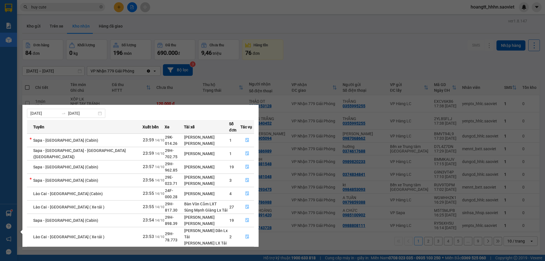
scroll to position [29, 0]
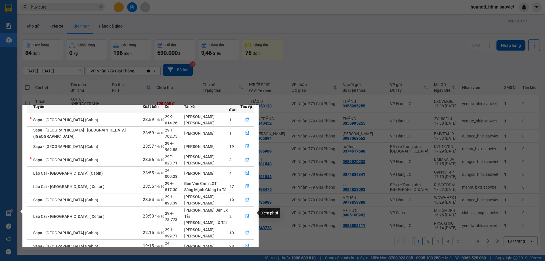
click at [248, 228] on button "button" at bounding box center [246, 232] width 13 height 9
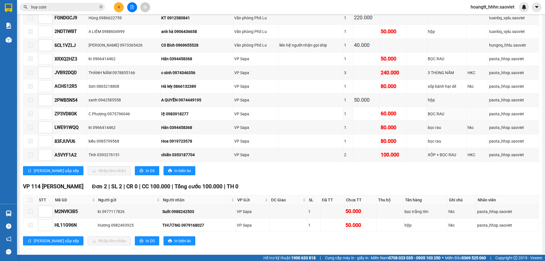
scroll to position [208, 0]
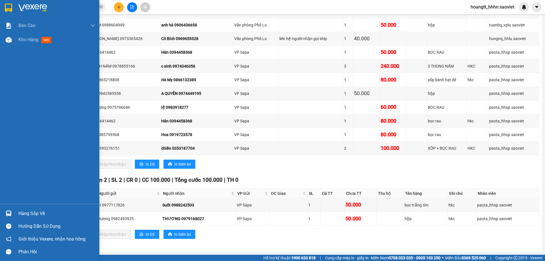
drag, startPoint x: 24, startPoint y: 214, endPoint x: 135, endPoint y: 204, distance: 111.1
click at [25, 214] on div "Hàng sắp về" at bounding box center [56, 213] width 77 height 9
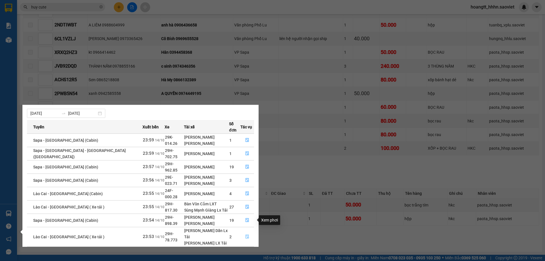
click at [243, 232] on button "button" at bounding box center [246, 236] width 13 height 9
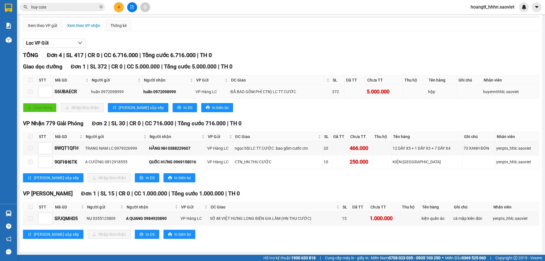
scroll to position [43, 0]
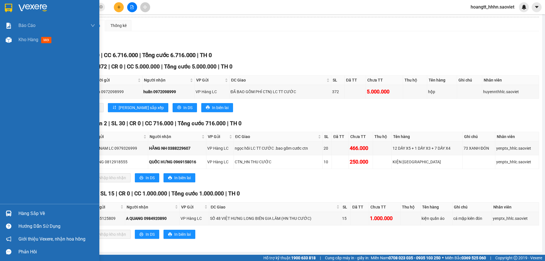
click at [26, 212] on div "Hàng sắp về" at bounding box center [56, 213] width 77 height 9
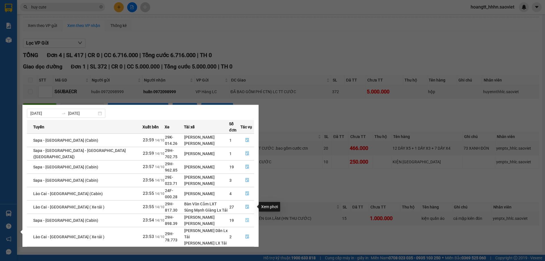
click at [245, 218] on icon "file-done" at bounding box center [246, 220] width 3 height 4
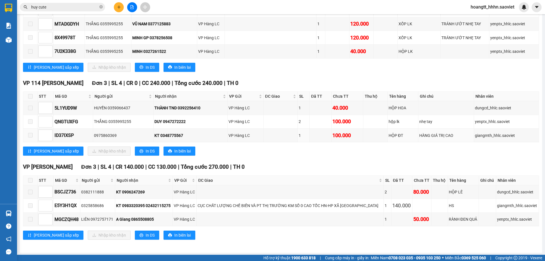
scroll to position [331, 0]
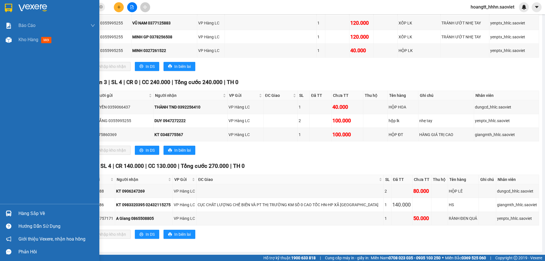
click at [26, 211] on div "Hàng sắp về" at bounding box center [56, 213] width 77 height 9
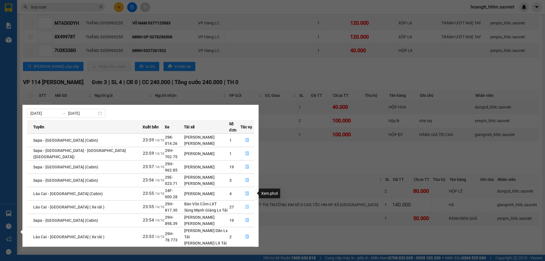
click at [248, 202] on button "button" at bounding box center [246, 206] width 13 height 9
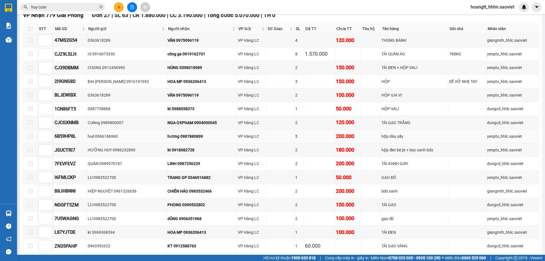
scroll to position [47, 0]
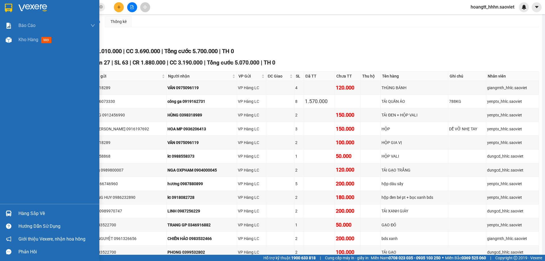
click at [28, 211] on div "Hàng sắp về" at bounding box center [56, 213] width 77 height 9
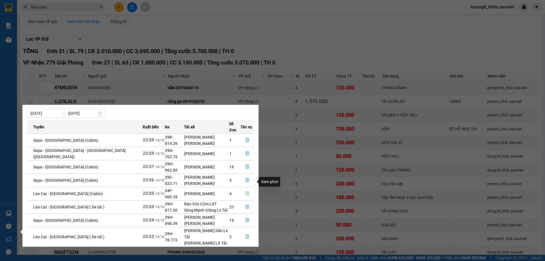
click at [246, 191] on icon "file-done" at bounding box center [247, 193] width 4 height 4
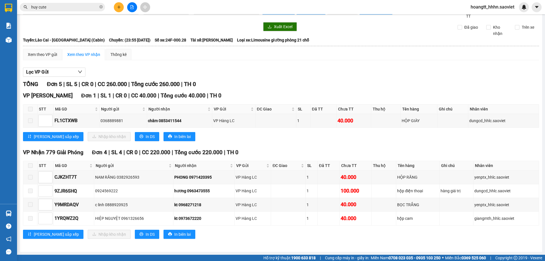
scroll to position [14, 0]
click at [31, 212] on td at bounding box center [30, 218] width 14 height 14
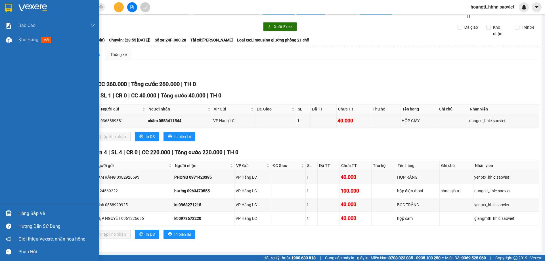
click at [26, 210] on div "Hàng sắp về" at bounding box center [56, 213] width 77 height 9
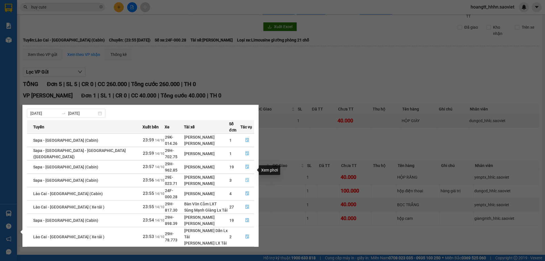
click at [245, 178] on icon "file-done" at bounding box center [247, 180] width 4 height 4
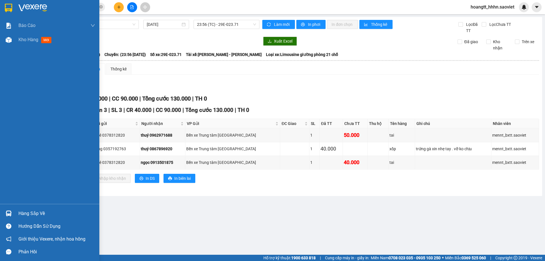
click at [29, 208] on div "Hàng sắp về" at bounding box center [49, 213] width 99 height 13
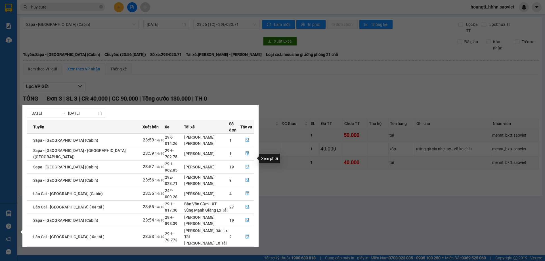
click at [249, 162] on button "button" at bounding box center [246, 166] width 13 height 9
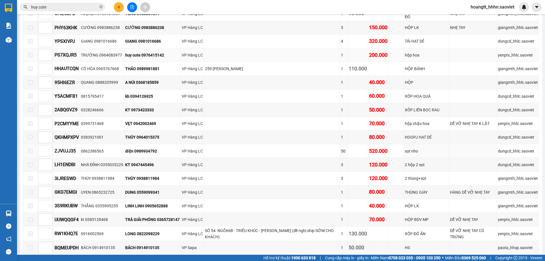
scroll to position [189, 0]
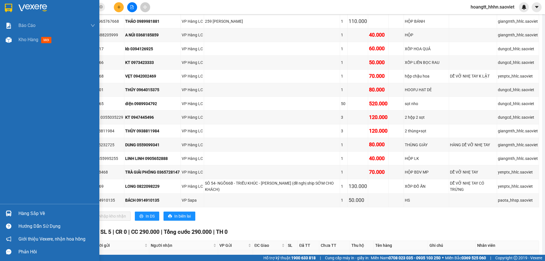
click at [15, 212] on div "Hàng sắp về" at bounding box center [49, 213] width 99 height 13
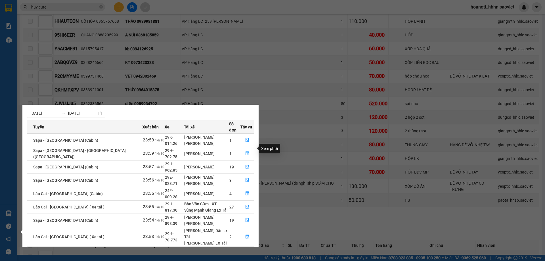
click at [246, 151] on icon "file-done" at bounding box center [247, 153] width 4 height 4
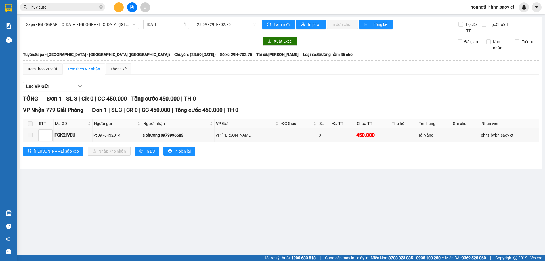
click at [36, 208] on main "Sapa - Lào Cai - Hà Nội (Giường) 14/10/2025 23:59 - 29H-702.75 Làm mới In phơi …" at bounding box center [272, 127] width 545 height 254
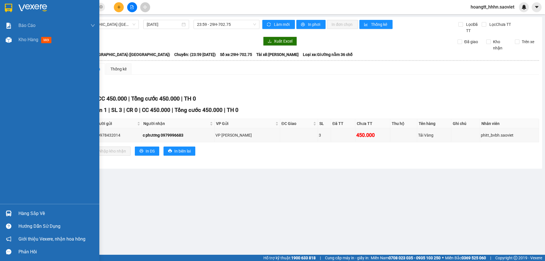
click at [22, 210] on div "Hàng sắp về" at bounding box center [56, 213] width 77 height 9
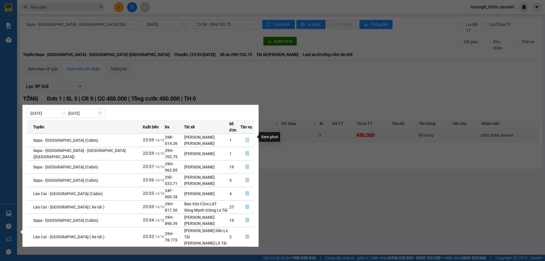
click at [247, 136] on button "button" at bounding box center [246, 140] width 13 height 9
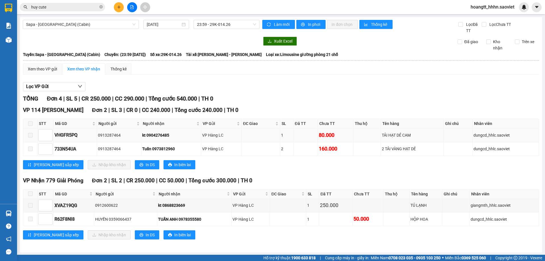
scroll to position [1, 0]
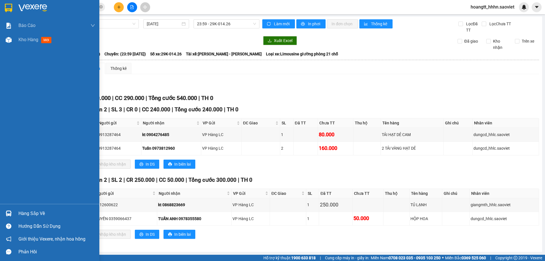
click at [26, 212] on div "Hàng sắp về" at bounding box center [56, 213] width 77 height 9
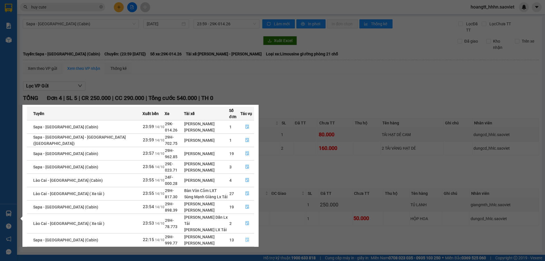
scroll to position [29, 0]
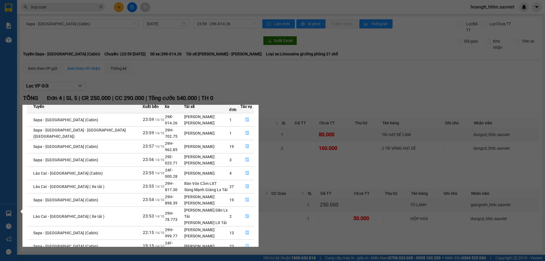
click at [246, 244] on icon "file-done" at bounding box center [247, 246] width 4 height 4
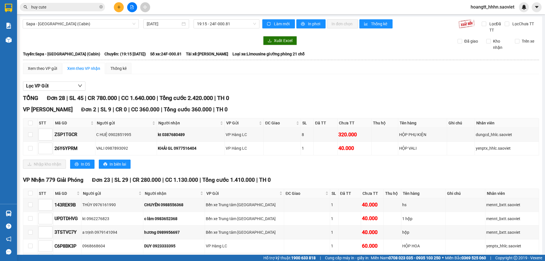
click at [82, 9] on input "huy cute" at bounding box center [64, 7] width 67 height 6
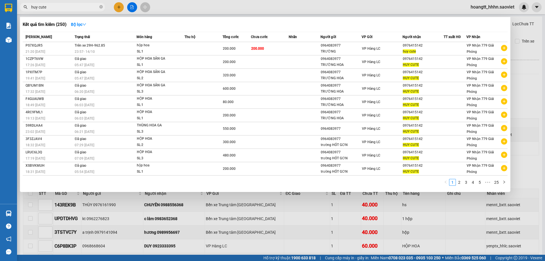
click at [82, 9] on input "huy cute" at bounding box center [64, 7] width 67 height 6
click at [81, 9] on input "huy cute" at bounding box center [64, 7] width 67 height 6
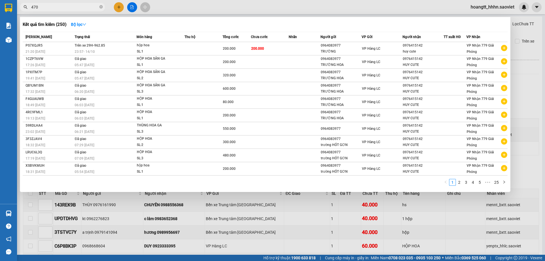
type input "4704"
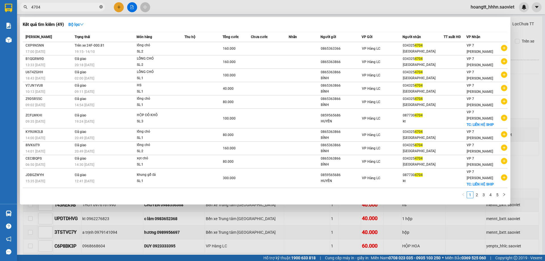
click at [102, 7] on icon "close-circle" at bounding box center [100, 6] width 3 height 3
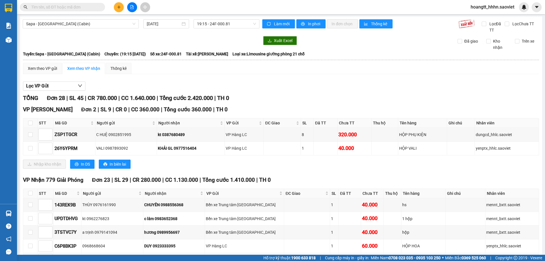
click at [79, 12] on div "Kết quả tìm kiếm ( 49 ) Bộ lọc Mã ĐH Trạng thái Món hàng Thu hộ Tổng cước Chưa …" at bounding box center [55, 7] width 111 height 10
click at [83, 9] on input "text" at bounding box center [64, 7] width 67 height 6
paste input "0965111385"
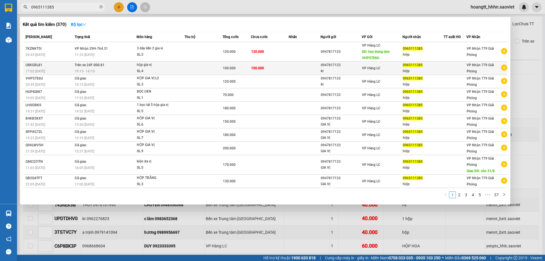
type input "0965111385"
click at [235, 66] on div "100.000" at bounding box center [237, 68] width 28 height 6
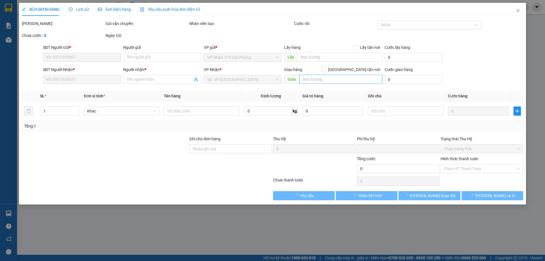
type input "0947817133"
type input "kt"
type input "0965111385"
type input "hiệp"
type input "0"
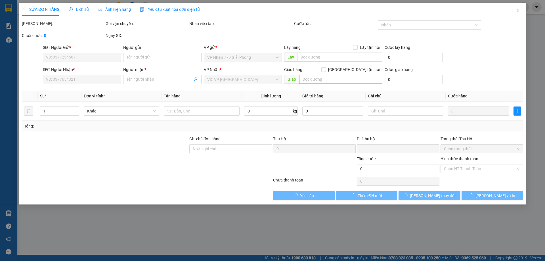
type input "100.000"
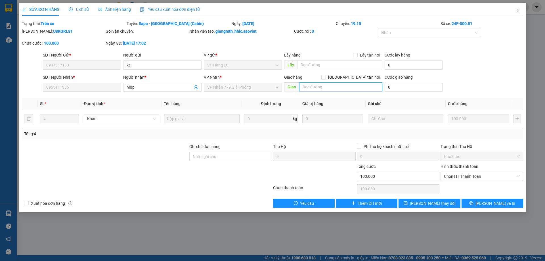
click at [320, 85] on input "text" at bounding box center [340, 86] width 83 height 9
type input "thieu 1 hop"
drag, startPoint x: 441, startPoint y: 204, endPoint x: 443, endPoint y: 207, distance: 3.1
click at [442, 204] on span "Lưu thay đổi" at bounding box center [432, 203] width 45 height 6
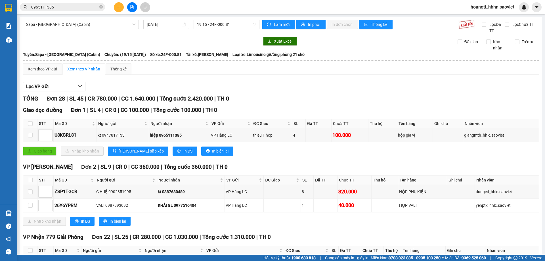
click at [74, 9] on input "0965111385" at bounding box center [64, 7] width 67 height 6
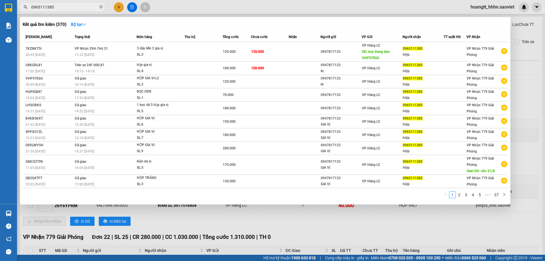
click at [168, 4] on div at bounding box center [272, 130] width 545 height 261
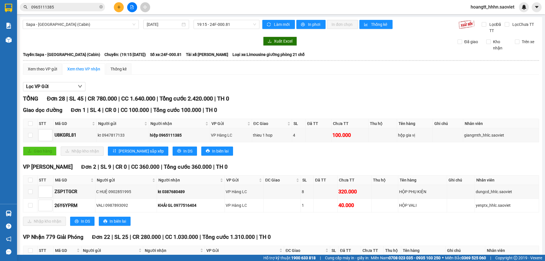
click at [93, 9] on input "0965111385" at bounding box center [64, 7] width 67 height 6
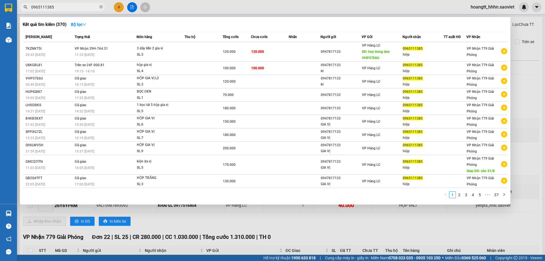
click at [93, 9] on input "0965111385" at bounding box center [64, 7] width 67 height 6
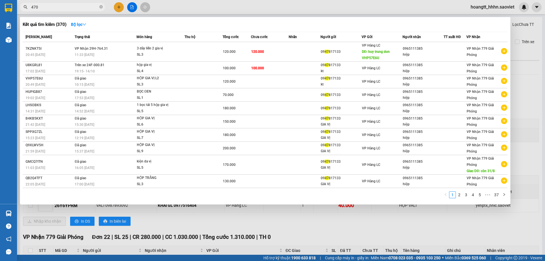
type input "4709"
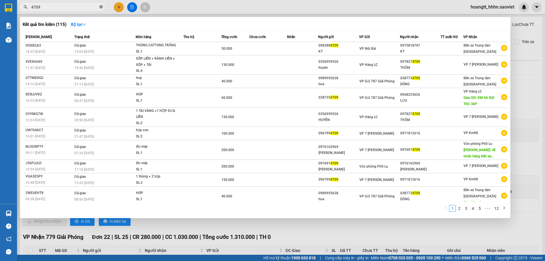
click at [100, 9] on span at bounding box center [100, 7] width 3 height 5
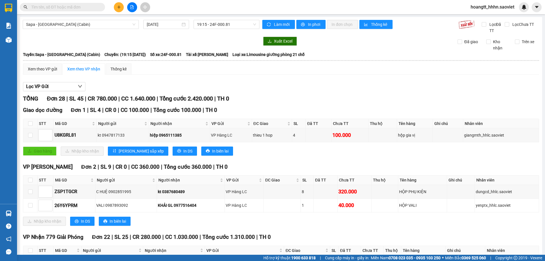
click at [78, 7] on input "text" at bounding box center [64, 7] width 67 height 6
paste input "0984496866"
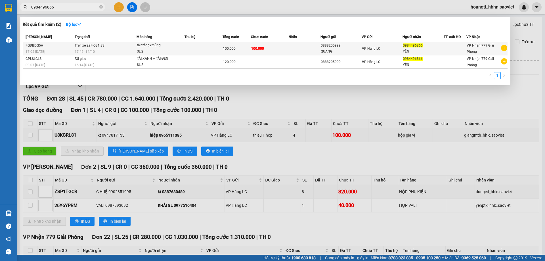
type input "0984496866"
click at [151, 47] on div "tải trắng+thùng" at bounding box center [158, 45] width 43 height 6
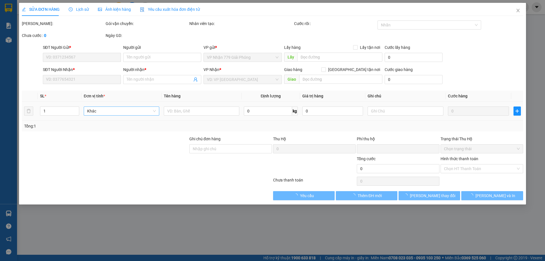
type input "0888205999"
type input "QUANG"
type input "0984496866"
type input "YẾN"
type input "0"
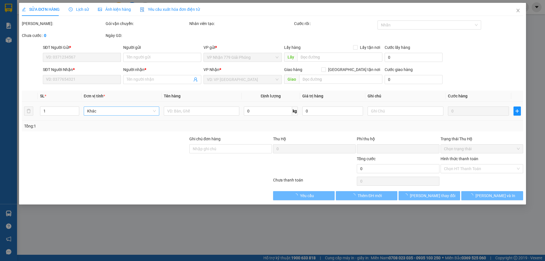
type input "100.000"
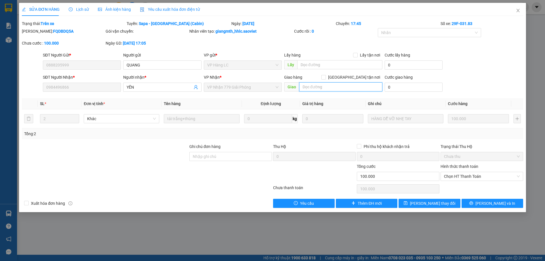
click at [322, 85] on input "text" at bounding box center [340, 86] width 83 height 9
type input "thieu tai trang"
click at [425, 203] on span "Lưu thay đổi" at bounding box center [432, 203] width 45 height 6
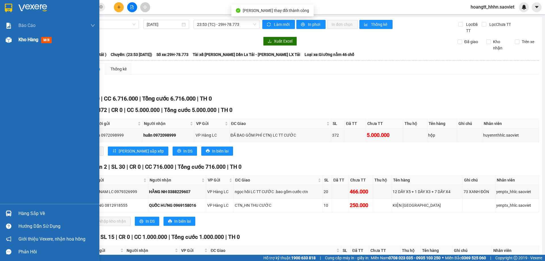
click at [25, 36] on div "Kho hàng mới" at bounding box center [56, 40] width 77 height 14
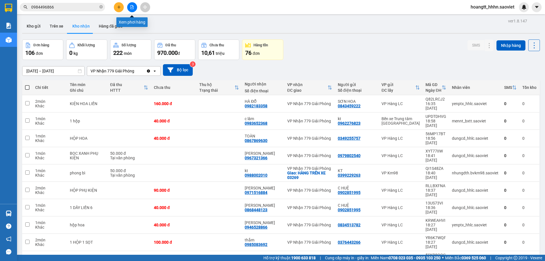
click at [130, 5] on button at bounding box center [132, 7] width 10 height 10
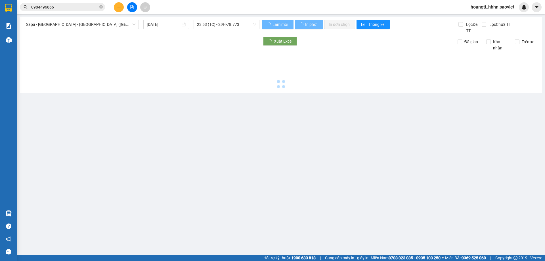
type input "15/10/2025"
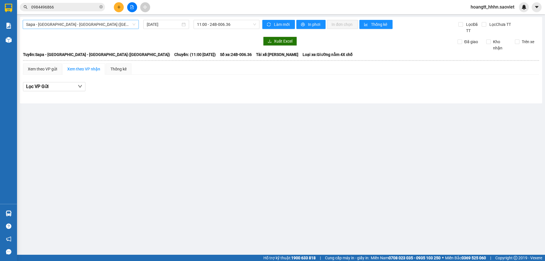
click at [125, 25] on span "Sapa - [GEOGRAPHIC_DATA] - [GEOGRAPHIC_DATA] ([GEOGRAPHIC_DATA])" at bounding box center [80, 24] width 109 height 9
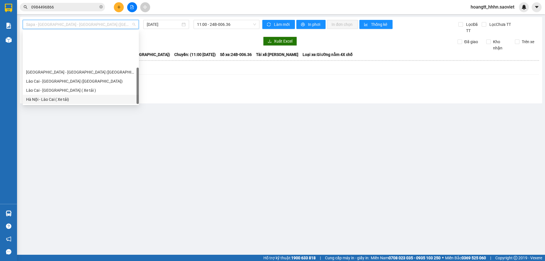
scroll to position [45, 0]
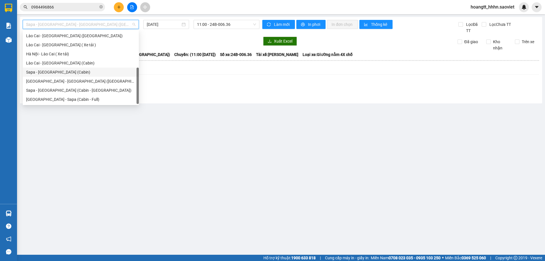
click at [74, 71] on div "Sapa - [GEOGRAPHIC_DATA] (Cabin)" at bounding box center [80, 72] width 109 height 6
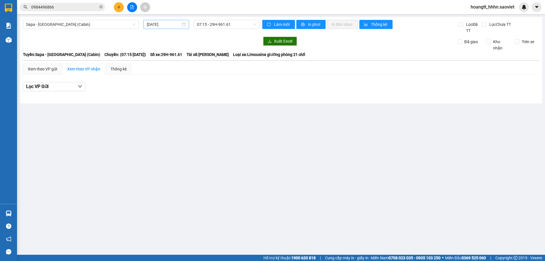
click at [168, 20] on div "15/10/2025" at bounding box center [166, 24] width 46 height 9
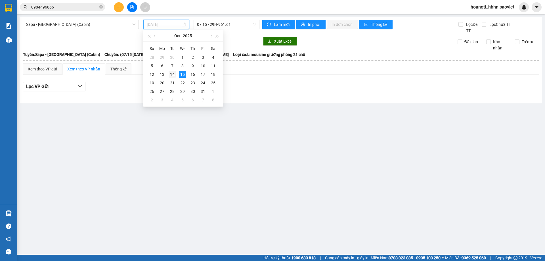
click at [170, 74] on div "14" at bounding box center [172, 74] width 7 height 7
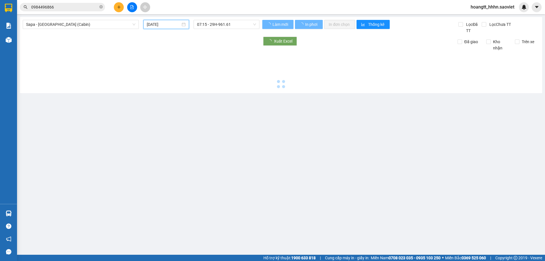
type input "[DATE]"
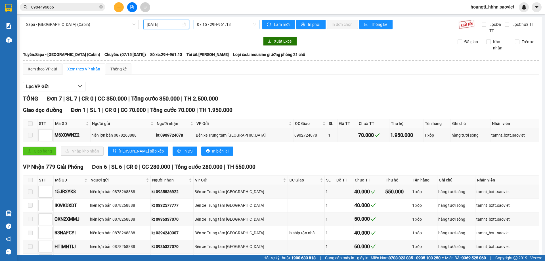
click at [242, 26] on span "07:15 - 29H-961.13" at bounding box center [226, 24] width 59 height 9
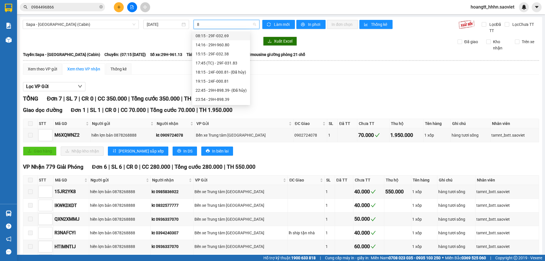
type input "81"
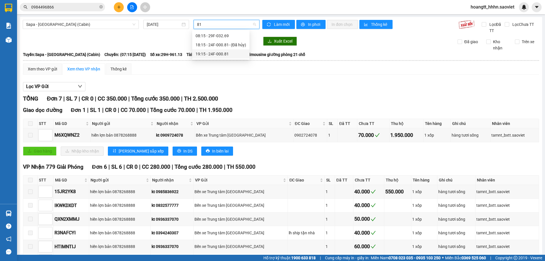
click at [236, 54] on div "19:15 - 24F-000.81" at bounding box center [220, 54] width 50 height 6
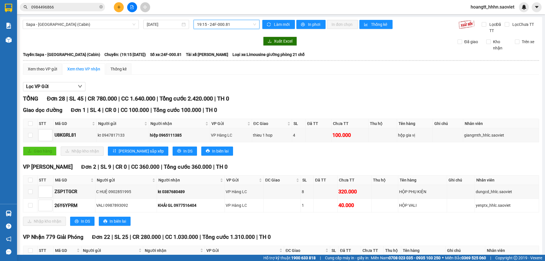
scroll to position [47, 0]
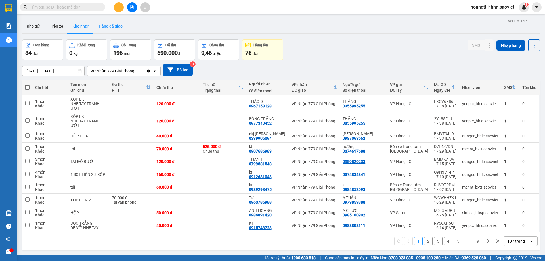
click at [123, 27] on button "Hàng đã giao" at bounding box center [110, 26] width 33 height 14
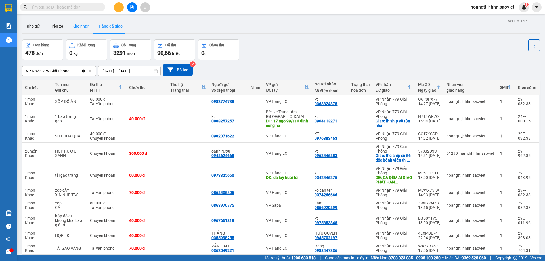
click at [85, 30] on button "Kho nhận" at bounding box center [81, 26] width 26 height 14
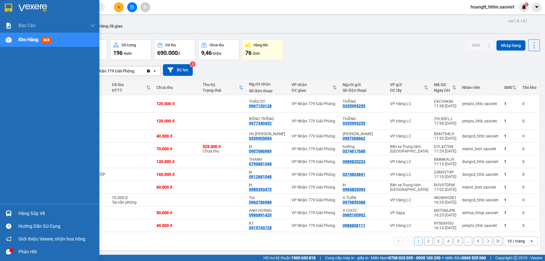
click at [23, 214] on div "Hàng sắp về" at bounding box center [56, 213] width 77 height 9
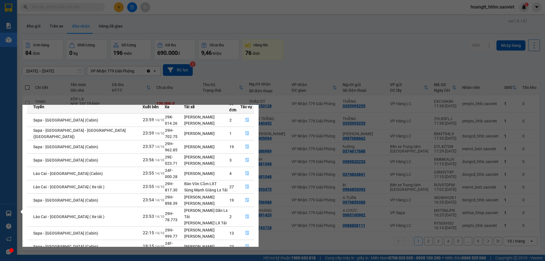
scroll to position [29, 0]
click at [236, 256] on link "2" at bounding box center [237, 259] width 6 height 6
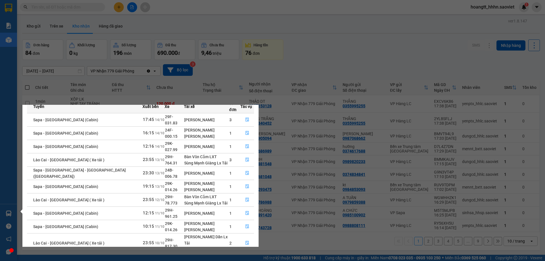
click at [229, 256] on link "1" at bounding box center [230, 259] width 6 height 6
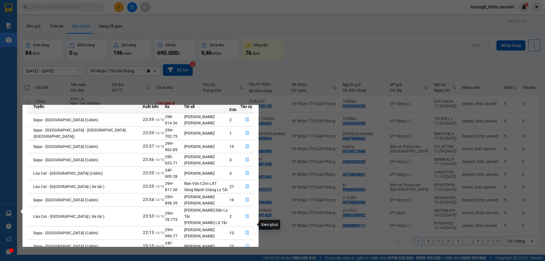
click at [250, 241] on button "button" at bounding box center [246, 245] width 13 height 9
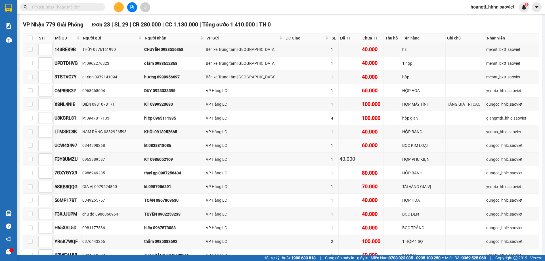
scroll to position [142, 0]
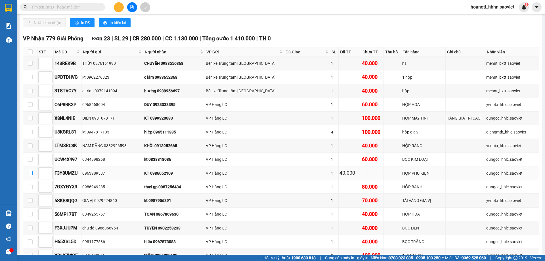
click at [31, 172] on input "checkbox" at bounding box center [30, 172] width 5 height 5
checkbox input "true"
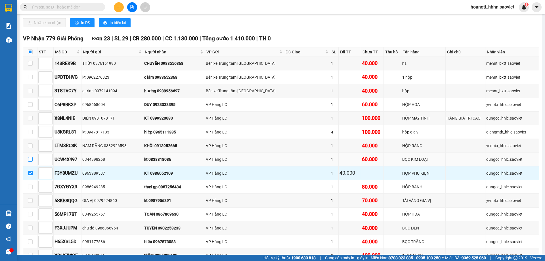
click at [31, 157] on label at bounding box center [30, 159] width 5 height 6
click at [31, 157] on input "checkbox" at bounding box center [30, 159] width 5 height 5
checkbox input "true"
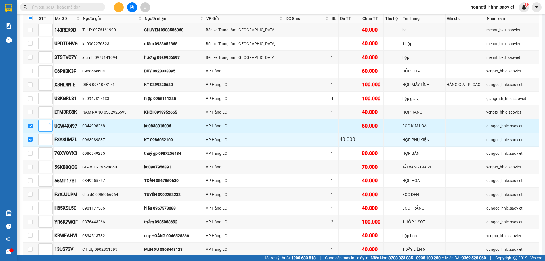
scroll to position [189, 0]
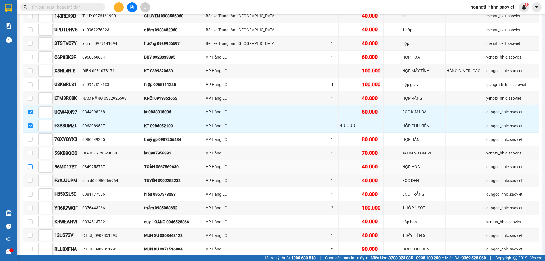
click at [31, 165] on input "checkbox" at bounding box center [30, 166] width 5 height 5
checkbox input "true"
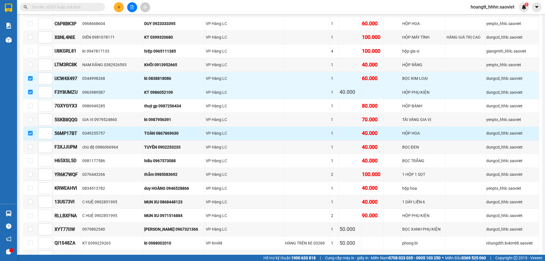
scroll to position [236, 0]
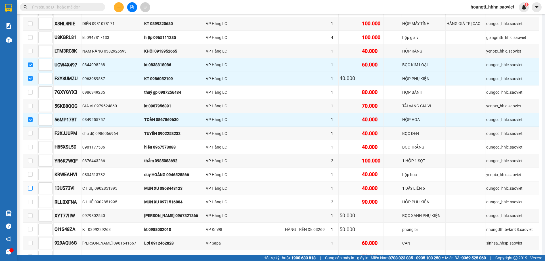
click at [31, 185] on label at bounding box center [30, 188] width 5 height 6
click at [31, 186] on input "checkbox" at bounding box center [30, 188] width 5 height 5
checkbox input "true"
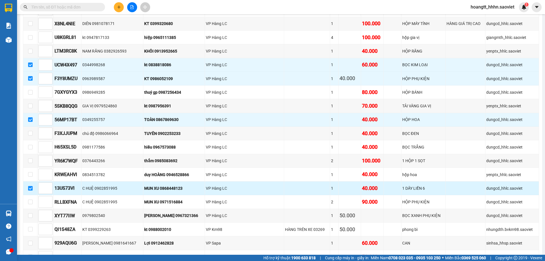
scroll to position [284, 0]
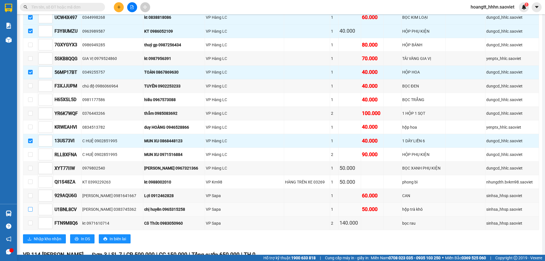
click at [30, 208] on input "checkbox" at bounding box center [30, 209] width 5 height 5
checkbox input "true"
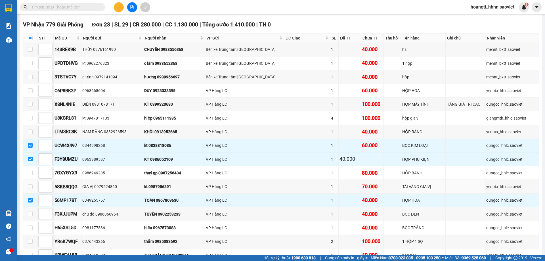
scroll to position [142, 0]
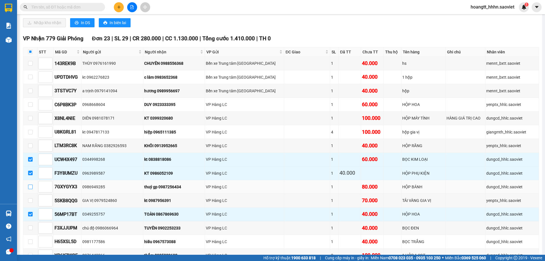
click at [30, 187] on input "checkbox" at bounding box center [30, 186] width 5 height 5
checkbox input "true"
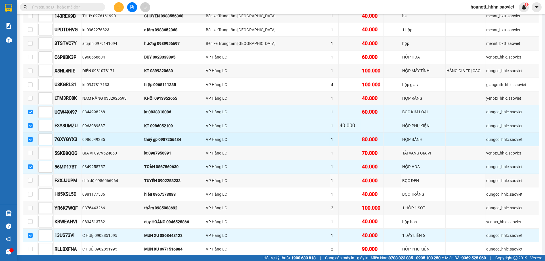
scroll to position [236, 0]
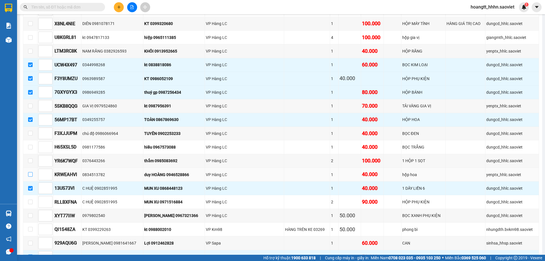
click at [29, 174] on input "checkbox" at bounding box center [30, 174] width 5 height 5
checkbox input "true"
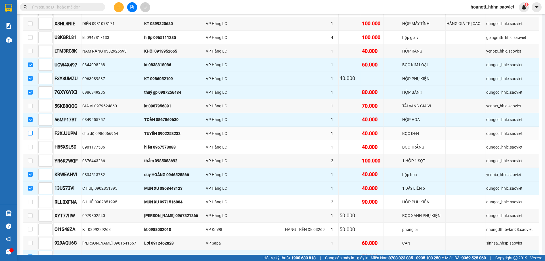
click at [31, 134] on input "checkbox" at bounding box center [30, 133] width 5 height 5
checkbox input "true"
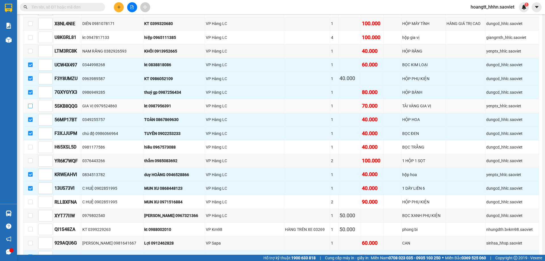
click at [30, 107] on input "checkbox" at bounding box center [30, 106] width 5 height 5
checkbox input "true"
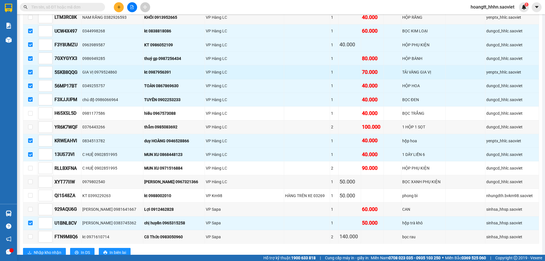
scroll to position [284, 0]
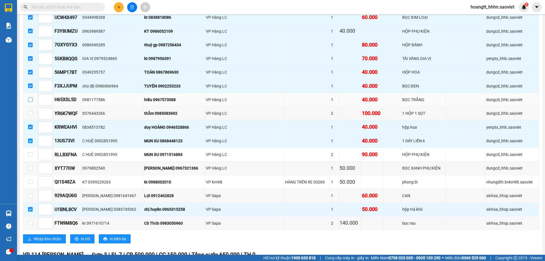
click at [28, 100] on input "checkbox" at bounding box center [30, 99] width 5 height 5
checkbox input "true"
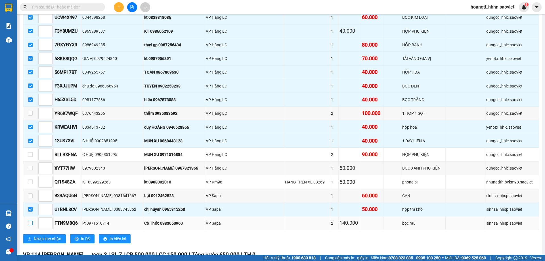
click at [31, 223] on input "checkbox" at bounding box center [30, 222] width 5 height 5
checkbox input "true"
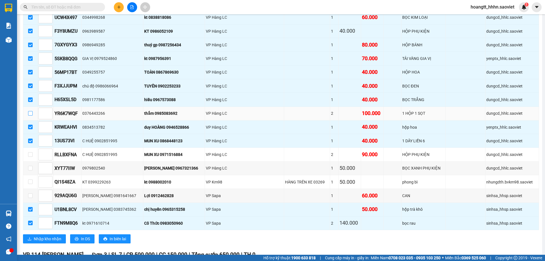
click at [29, 115] on input "checkbox" at bounding box center [30, 113] width 5 height 5
checkbox input "true"
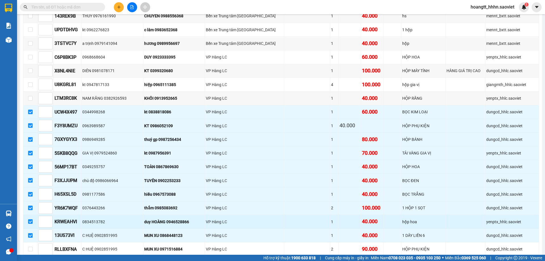
scroll to position [142, 0]
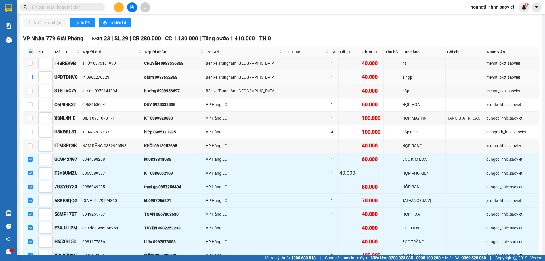
click at [31, 77] on input "checkbox" at bounding box center [30, 77] width 5 height 5
checkbox input "true"
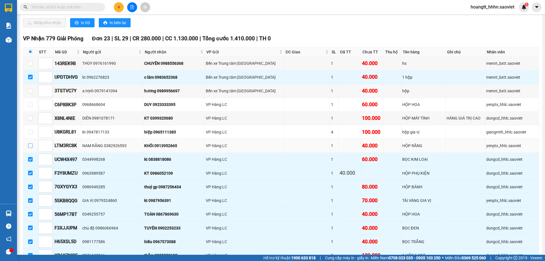
click at [30, 146] on input "checkbox" at bounding box center [30, 145] width 5 height 5
checkbox input "true"
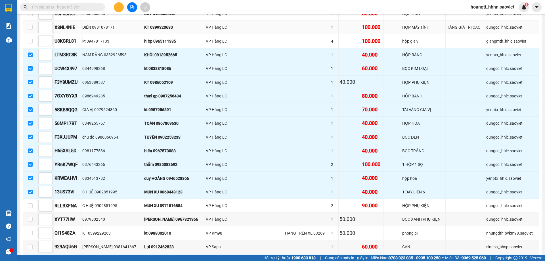
scroll to position [372, 0]
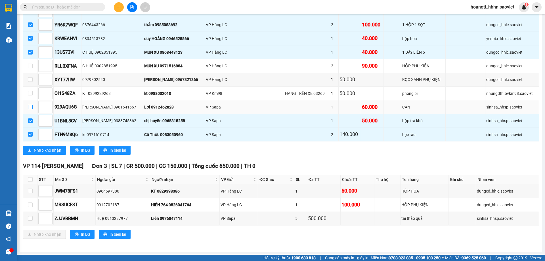
click at [30, 105] on input "checkbox" at bounding box center [30, 107] width 5 height 5
checkbox input "true"
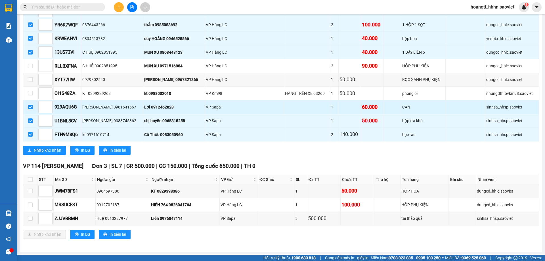
scroll to position [325, 0]
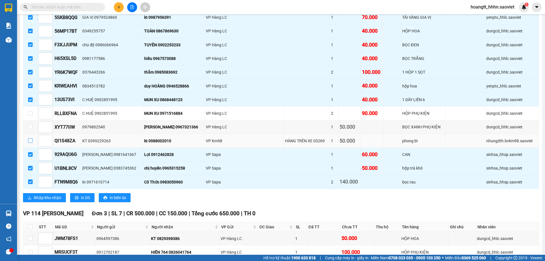
click at [29, 140] on input "checkbox" at bounding box center [30, 140] width 5 height 5
checkbox input "true"
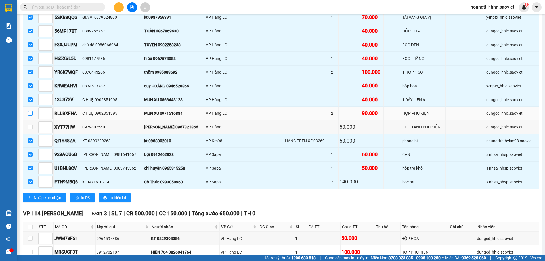
click at [28, 113] on input "checkbox" at bounding box center [30, 113] width 5 height 5
checkbox input "true"
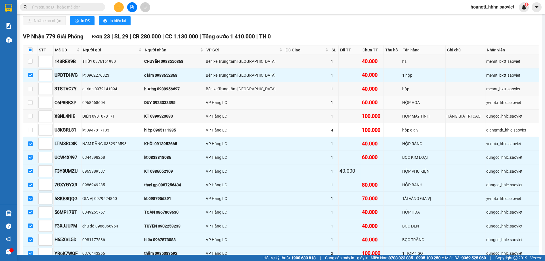
scroll to position [136, 0]
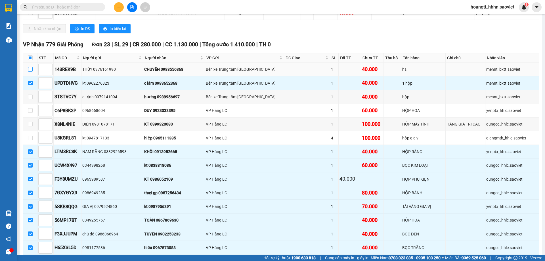
click at [31, 68] on input "checkbox" at bounding box center [30, 69] width 5 height 5
checkbox input "true"
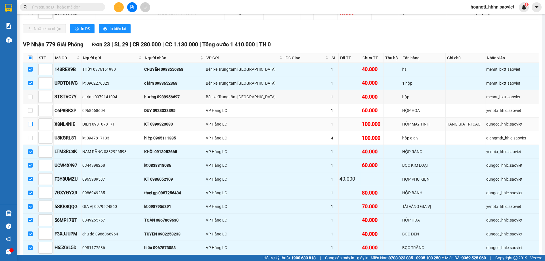
click at [30, 123] on input "checkbox" at bounding box center [30, 124] width 5 height 5
checkbox input "true"
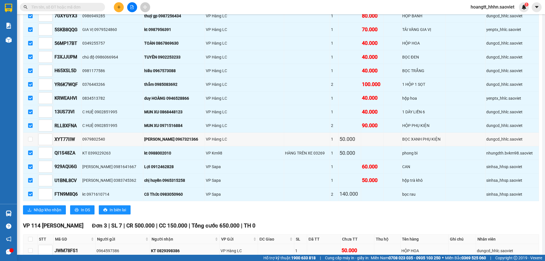
scroll to position [372, 0]
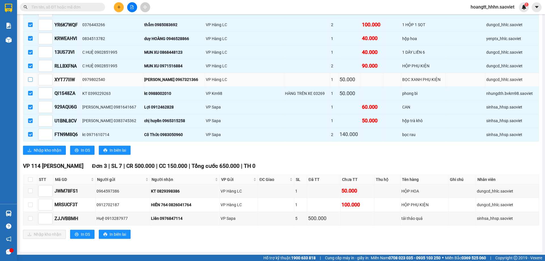
click at [29, 80] on input "checkbox" at bounding box center [30, 79] width 5 height 5
checkbox input "true"
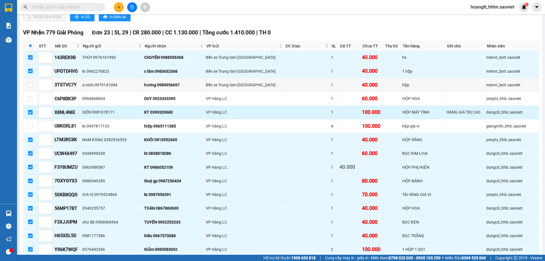
scroll to position [136, 0]
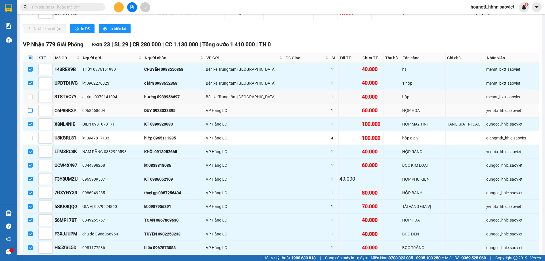
click at [30, 108] on input "checkbox" at bounding box center [30, 110] width 5 height 5
checkbox input "true"
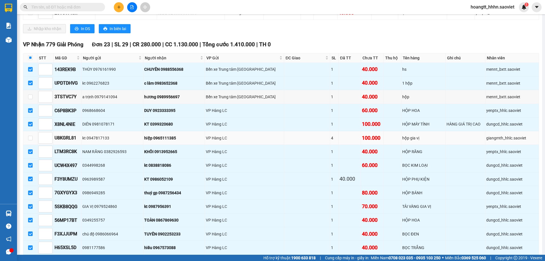
click at [180, 136] on div "hiệp 0965111385" at bounding box center [174, 138] width 60 height 6
copy div "0965111385"
click at [223, 24] on div "VP [PERSON_NAME][GEOGRAPHIC_DATA] 2 | SL 9 | CR 0 | CC 360.000 | Tổng cước 360.…" at bounding box center [281, 3] width 516 height 67
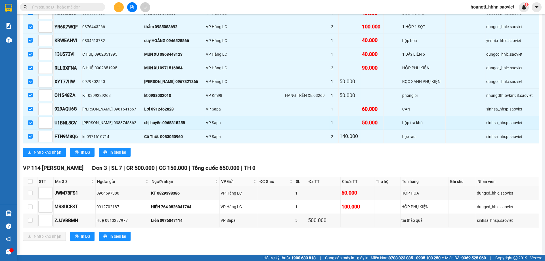
scroll to position [372, 0]
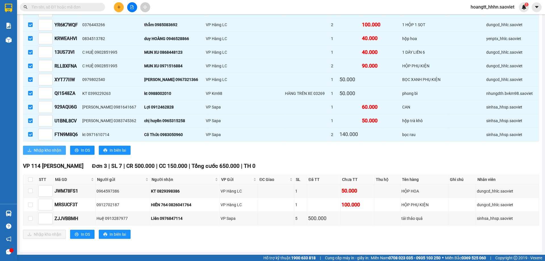
click at [59, 150] on span "Nhập kho nhận" at bounding box center [48, 150] width 28 height 6
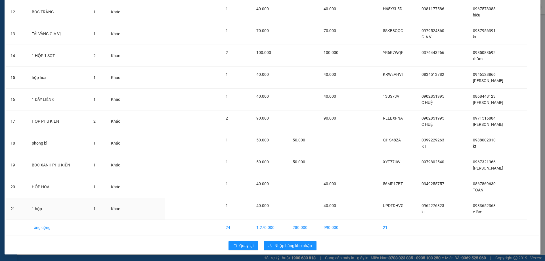
scroll to position [287, 0]
click at [291, 245] on span "Nhập hàng kho nhận" at bounding box center [292, 245] width 37 height 6
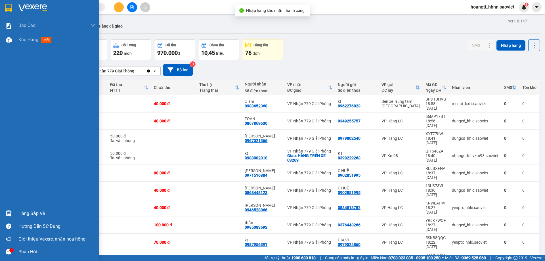
click at [35, 215] on div "Hàng sắp về" at bounding box center [56, 213] width 77 height 9
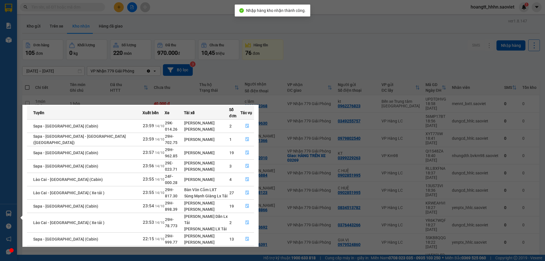
scroll to position [29, 0]
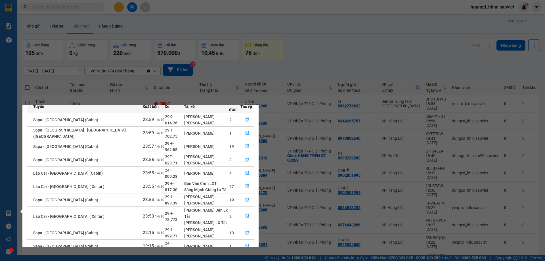
click at [237, 256] on link "2" at bounding box center [237, 259] width 6 height 6
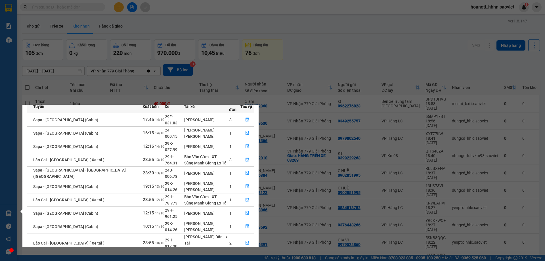
scroll to position [0, 0]
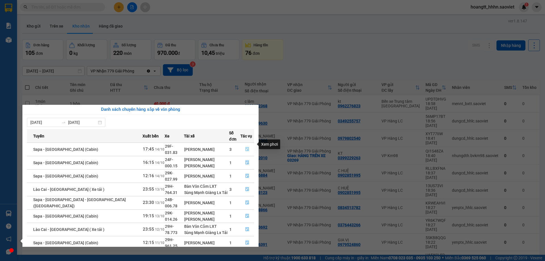
click at [245, 147] on icon "file-done" at bounding box center [246, 149] width 3 height 4
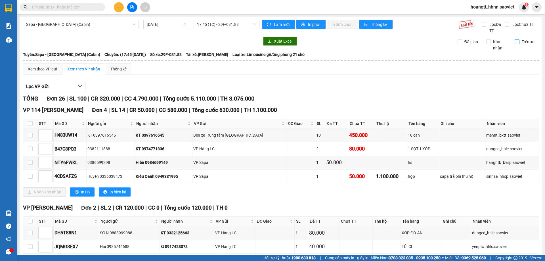
click at [519, 42] on span "Trên xe" at bounding box center [527, 42] width 17 height 6
click at [516, 42] on input "Trên xe" at bounding box center [516, 41] width 5 height 5
checkbox input "true"
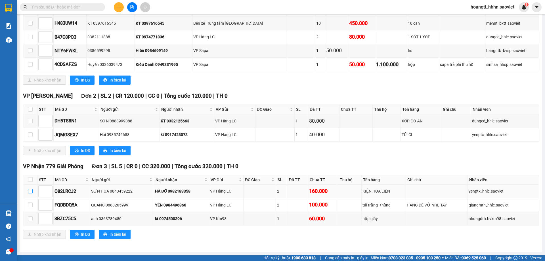
click at [31, 192] on input "checkbox" at bounding box center [30, 191] width 5 height 5
checkbox input "true"
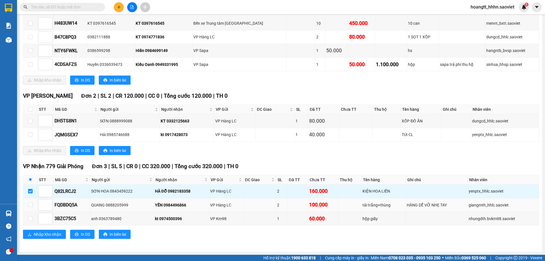
click at [171, 203] on div "YẾN 0984496866" at bounding box center [181, 205] width 53 height 6
copy div "0984496866"
click at [42, 232] on span "Nhập kho nhận" at bounding box center [48, 234] width 28 height 6
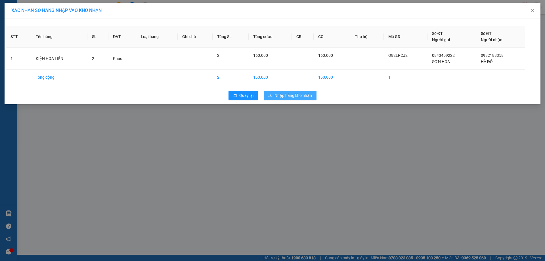
click at [296, 94] on span "Nhập hàng kho nhận" at bounding box center [292, 95] width 37 height 6
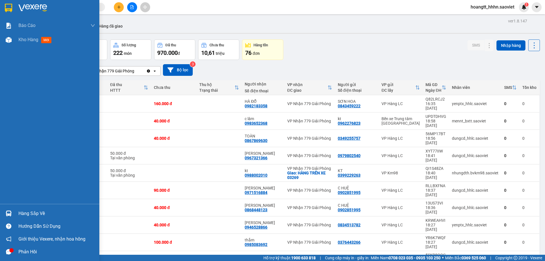
click at [23, 214] on div "Hàng sắp về" at bounding box center [56, 213] width 77 height 9
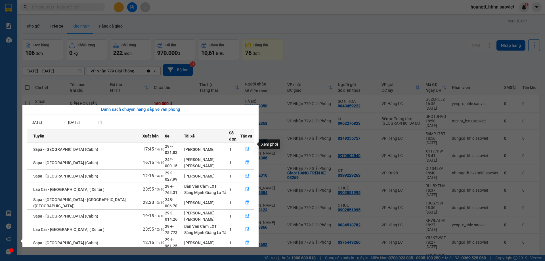
click at [246, 147] on icon "file-done" at bounding box center [247, 149] width 4 height 4
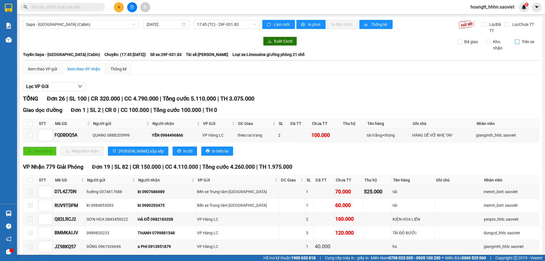
click at [514, 42] on input "Trên xe" at bounding box center [516, 41] width 5 height 5
checkbox input "true"
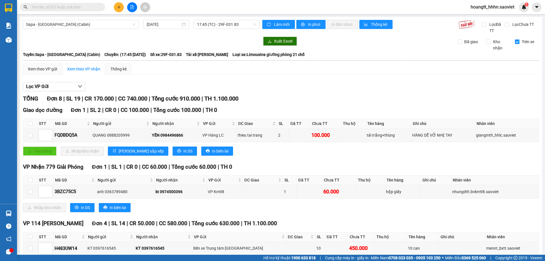
scroll to position [47, 0]
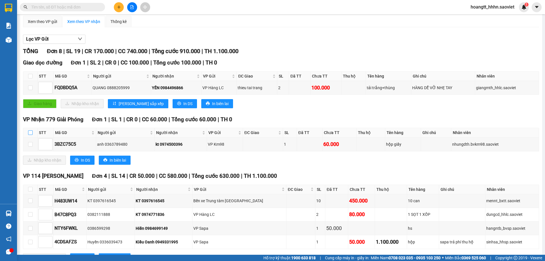
click at [32, 130] on label at bounding box center [30, 132] width 5 height 6
click at [32, 130] on input "checkbox" at bounding box center [30, 132] width 5 height 5
checkbox input "true"
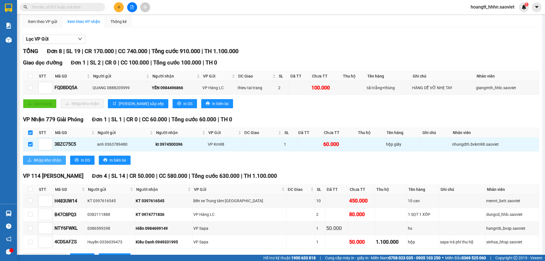
click at [56, 163] on span "Nhập kho nhận" at bounding box center [48, 160] width 28 height 6
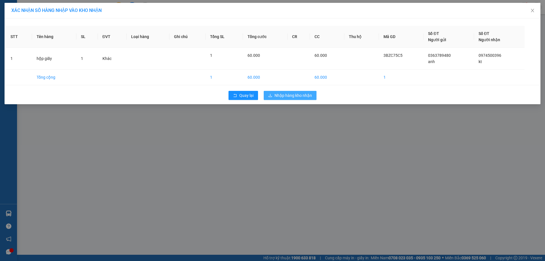
click at [304, 97] on span "Nhập hàng kho nhận" at bounding box center [292, 95] width 37 height 6
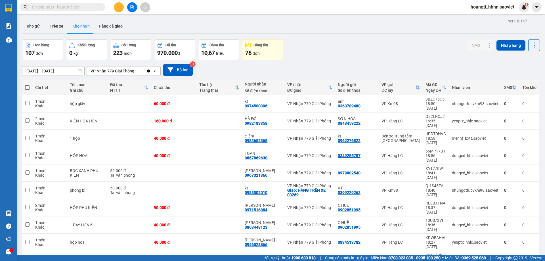
click at [71, 10] on input "text" at bounding box center [64, 7] width 67 height 6
click at [30, 88] on th at bounding box center [27, 87] width 10 height 15
click at [28, 89] on span at bounding box center [27, 87] width 5 height 5
click at [27, 85] on input "checkbox" at bounding box center [27, 85] width 0 height 0
checkbox input "true"
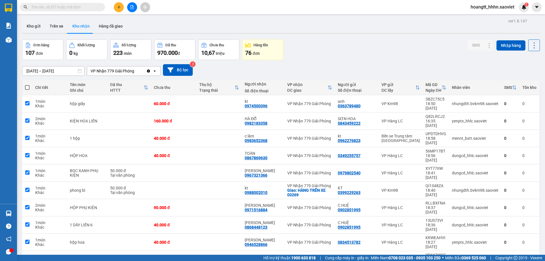
checkbox input "true"
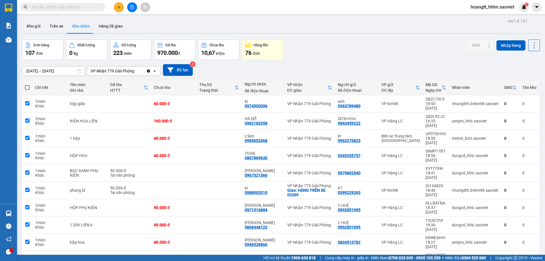
checkbox input "true"
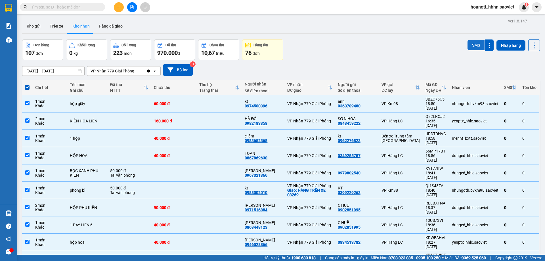
click at [474, 42] on button "SMS" at bounding box center [475, 45] width 17 height 10
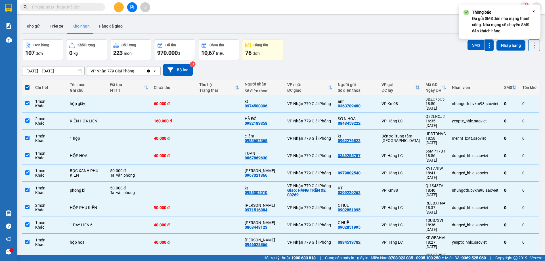
checkbox input "false"
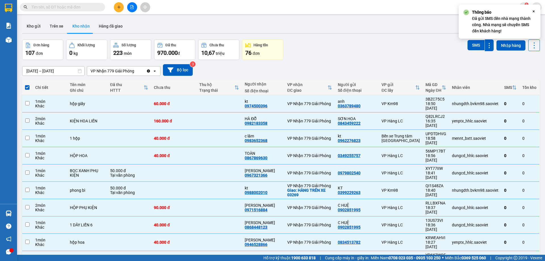
checkbox input "false"
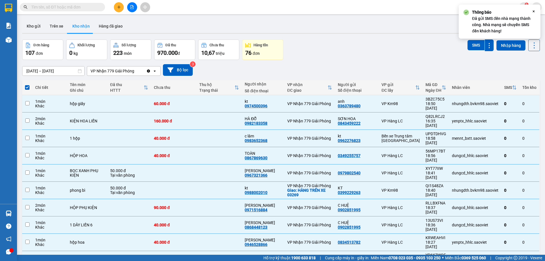
checkbox input "false"
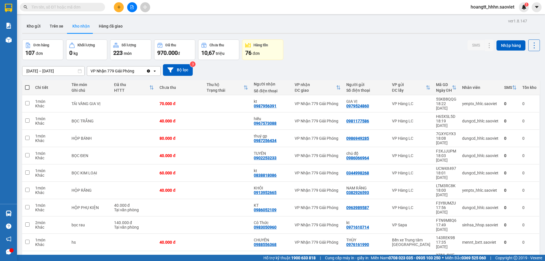
click at [27, 88] on span at bounding box center [27, 87] width 5 height 5
click at [27, 85] on input "checkbox" at bounding box center [27, 85] width 0 height 0
checkbox input "true"
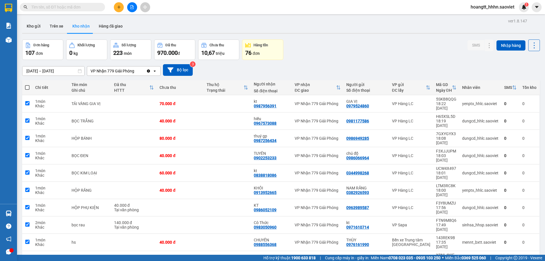
checkbox input "true"
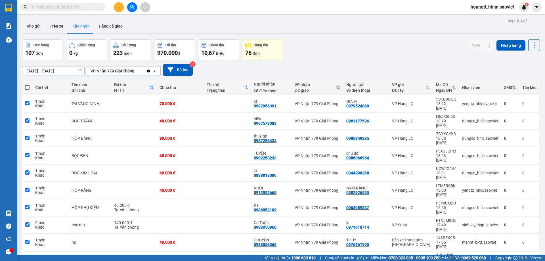
checkbox input "true"
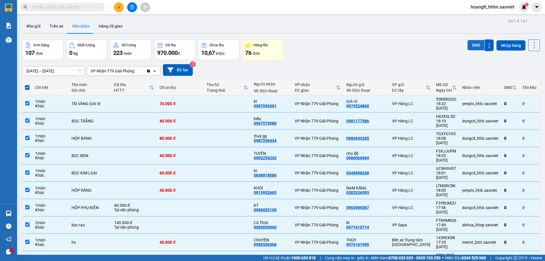
click at [471, 46] on button "SMS" at bounding box center [475, 45] width 17 height 10
click at [532, 50] on button at bounding box center [534, 45] width 12 height 12
click at [525, 71] on span "Làm mới" at bounding box center [522, 71] width 16 height 6
checkbox input "false"
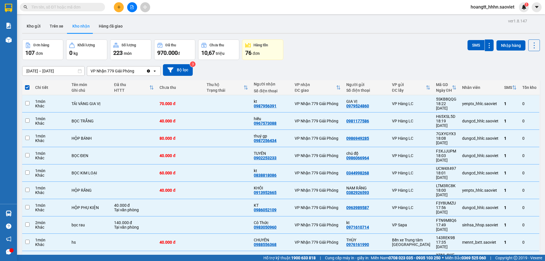
checkbox input "false"
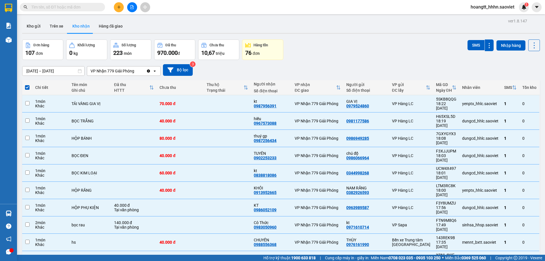
checkbox input "false"
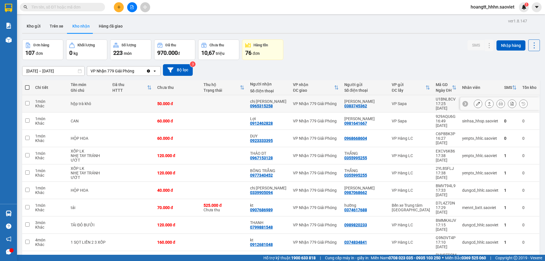
click at [444, 102] on div "17:25 14/10" at bounding box center [445, 105] width 21 height 9
checkbox input "true"
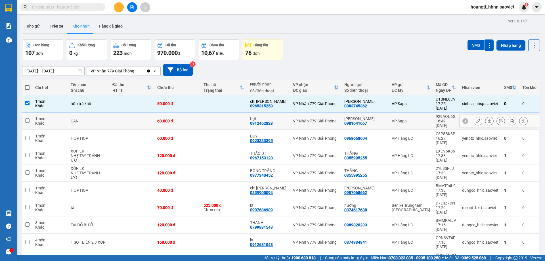
click at [442, 119] on div "16:49 14/10" at bounding box center [445, 123] width 21 height 9
checkbox input "true"
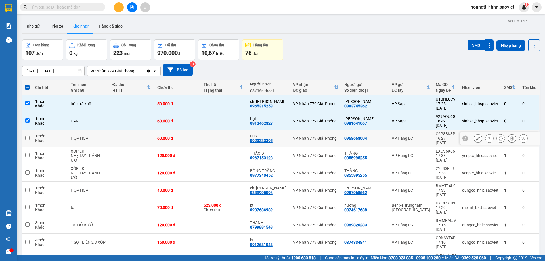
click at [444, 136] on div "16:27 14/10" at bounding box center [445, 140] width 21 height 9
checkbox input "true"
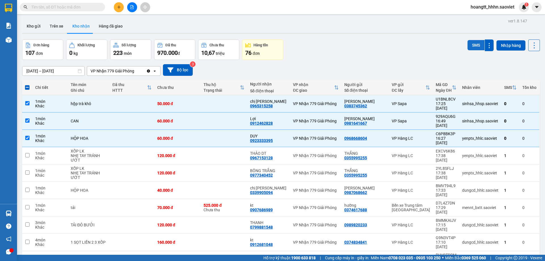
click at [471, 47] on button "SMS" at bounding box center [475, 45] width 17 height 10
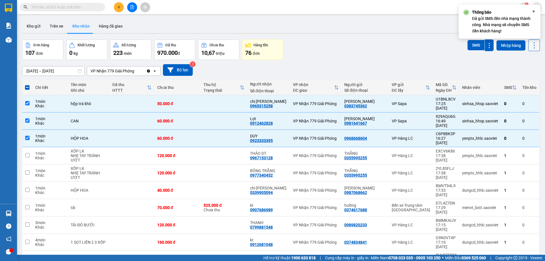
click at [530, 46] on icon at bounding box center [534, 45] width 8 height 8
click at [522, 70] on span "Làm mới" at bounding box center [522, 71] width 16 height 6
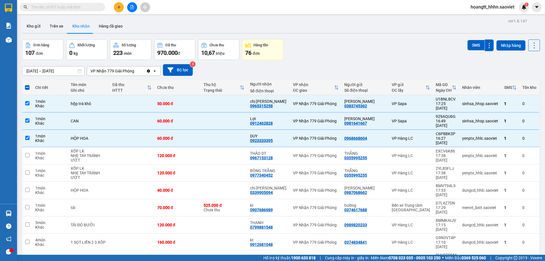
checkbox input "false"
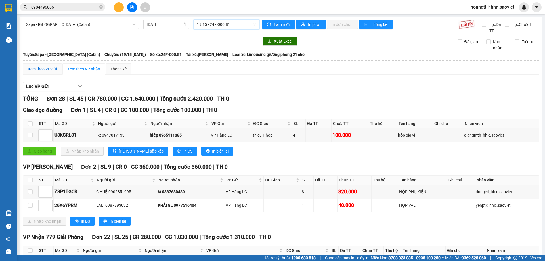
click at [50, 71] on div "Xem theo VP gửi" at bounding box center [42, 69] width 29 height 6
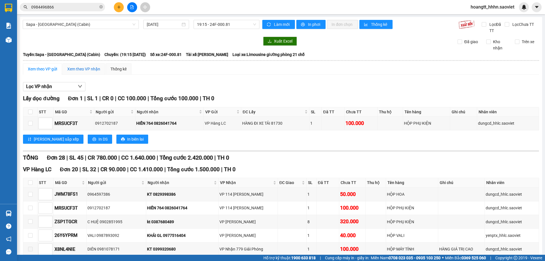
click at [78, 70] on div "Xem theo VP nhận" at bounding box center [83, 69] width 33 height 6
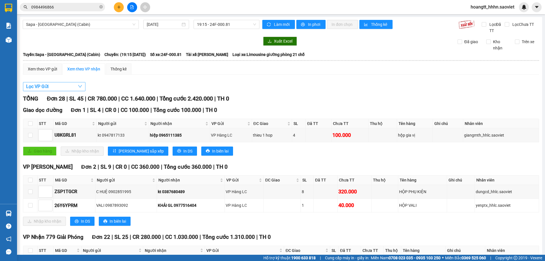
click at [73, 87] on button "Lọc VP Gửi" at bounding box center [54, 86] width 62 height 9
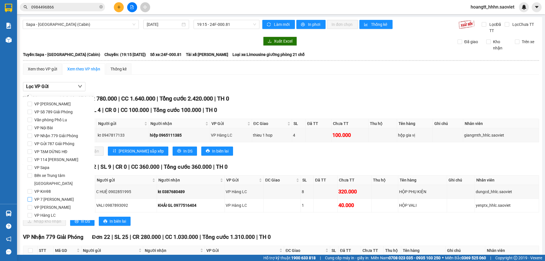
click at [48, 195] on span "VP 7 [PERSON_NAME]" at bounding box center [54, 199] width 44 height 8
click at [32, 197] on input "VP 7 [PERSON_NAME]" at bounding box center [30, 199] width 5 height 5
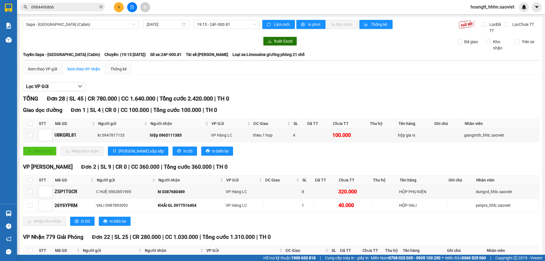
click at [139, 84] on div "Lọc VP Gửi" at bounding box center [281, 86] width 516 height 9
click at [70, 88] on button "Lọc VP Gửi" at bounding box center [54, 86] width 62 height 9
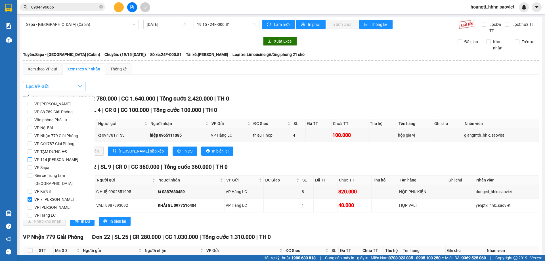
scroll to position [12, 0]
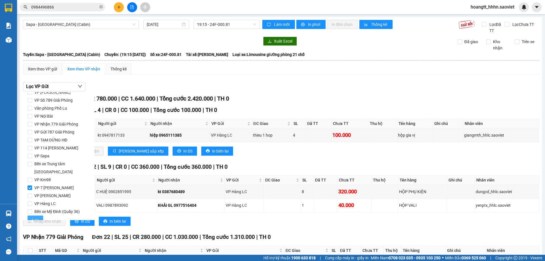
click at [41, 215] on button "Lọc" at bounding box center [36, 219] width 16 height 9
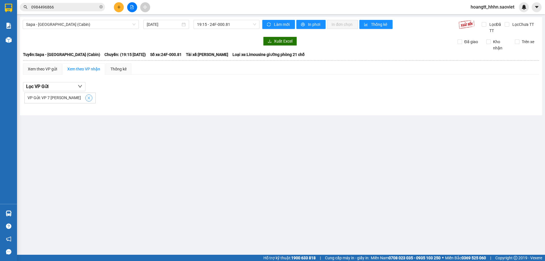
click at [87, 99] on icon "close" at bounding box center [89, 98] width 4 height 4
checkbox input "false"
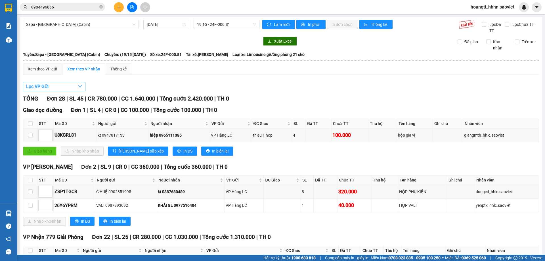
click at [77, 86] on button "Lọc VP Gửi" at bounding box center [54, 86] width 62 height 9
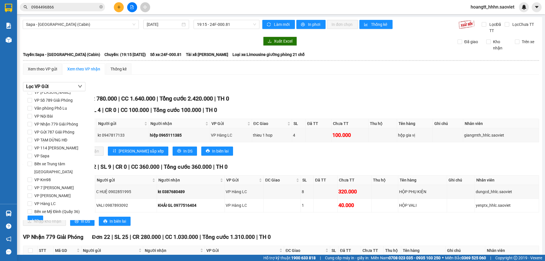
click at [135, 89] on div "Lọc VP Gửi" at bounding box center [281, 86] width 516 height 9
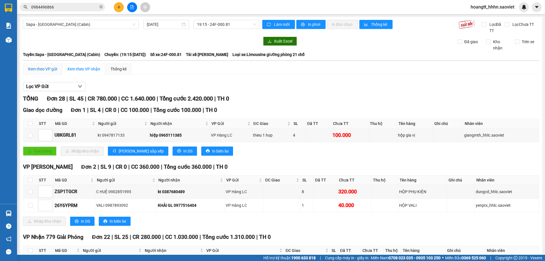
click at [47, 69] on div "Xem theo VP gửi" at bounding box center [42, 69] width 29 height 6
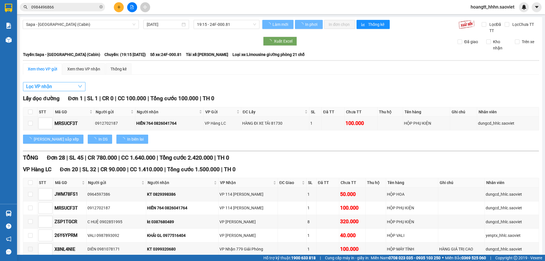
click at [72, 87] on button "Lọc VP nhận" at bounding box center [54, 86] width 62 height 9
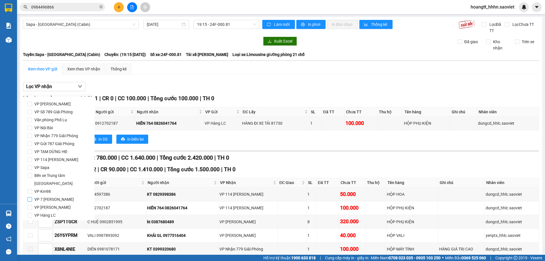
click at [30, 197] on input "VP 7 [PERSON_NAME]" at bounding box center [30, 199] width 5 height 5
checkbox input "true"
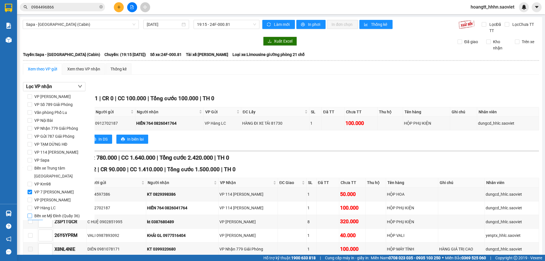
scroll to position [12, 0]
click at [33, 217] on span "Lọc" at bounding box center [35, 220] width 7 height 6
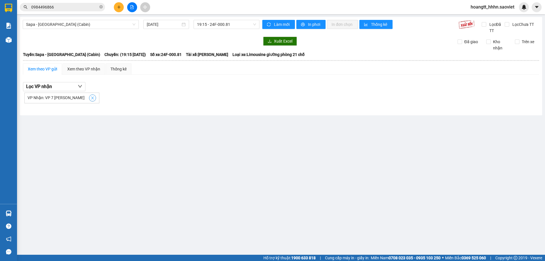
click at [90, 98] on icon "close" at bounding box center [92, 98] width 4 height 4
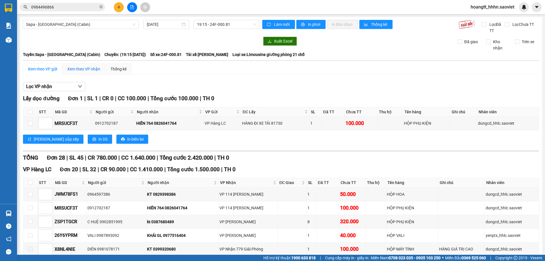
click at [84, 70] on div "Xem theo VP nhận" at bounding box center [83, 69] width 33 height 6
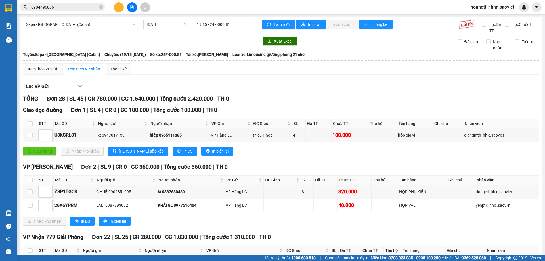
click at [76, 6] on input "0984496866" at bounding box center [64, 7] width 67 height 6
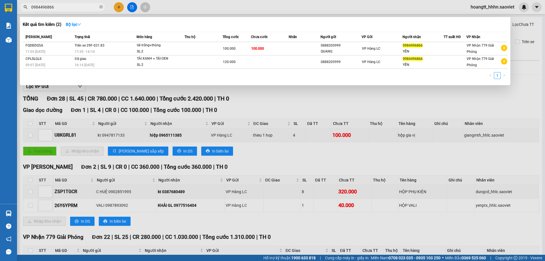
click at [166, 9] on div at bounding box center [272, 130] width 545 height 261
drag, startPoint x: 102, startPoint y: 7, endPoint x: 92, endPoint y: 1, distance: 11.6
click at [102, 7] on icon "close-circle" at bounding box center [100, 6] width 3 height 3
